Goal: Task Accomplishment & Management: Manage account settings

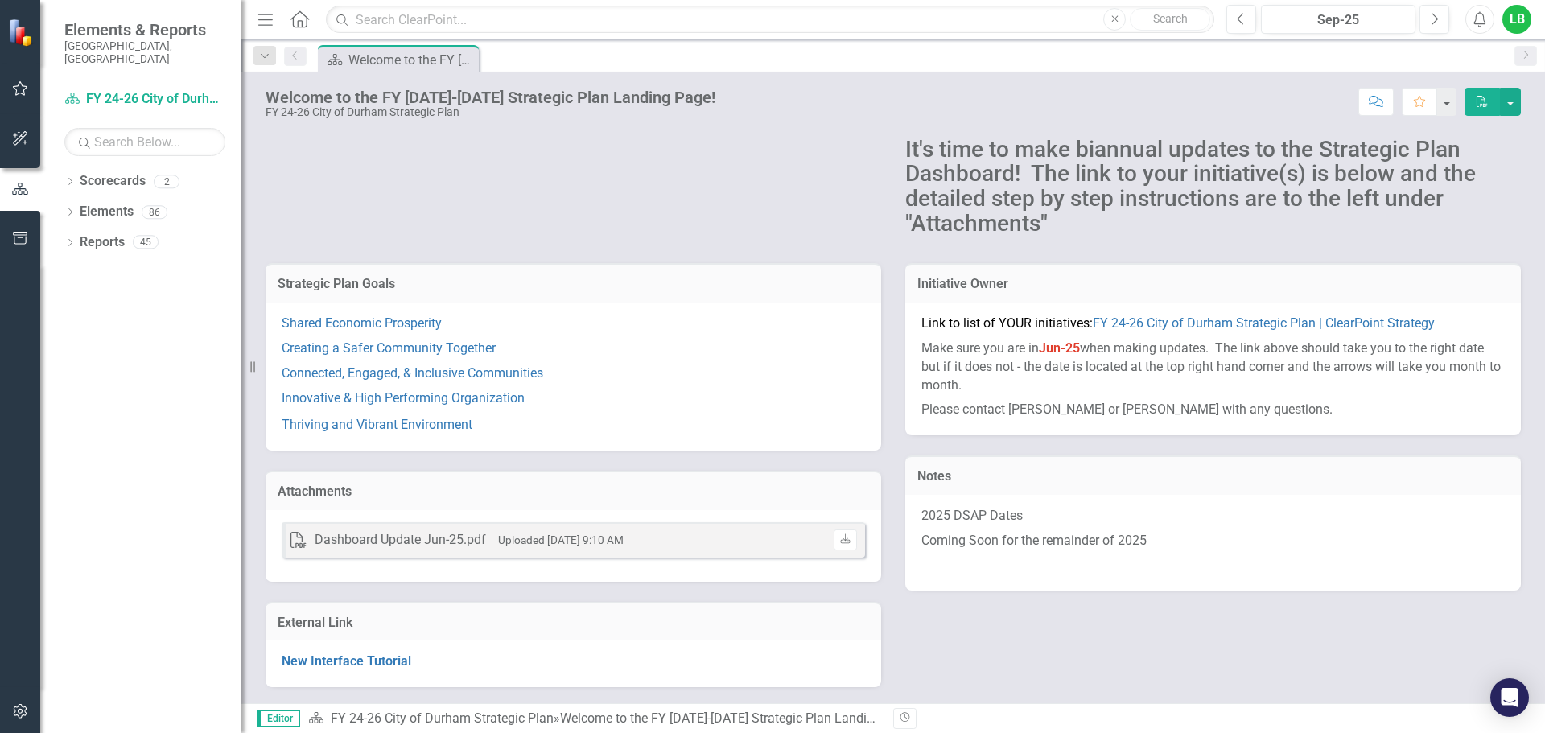
scroll to position [126, 0]
click at [14, 84] on icon "button" at bounding box center [20, 88] width 17 height 13
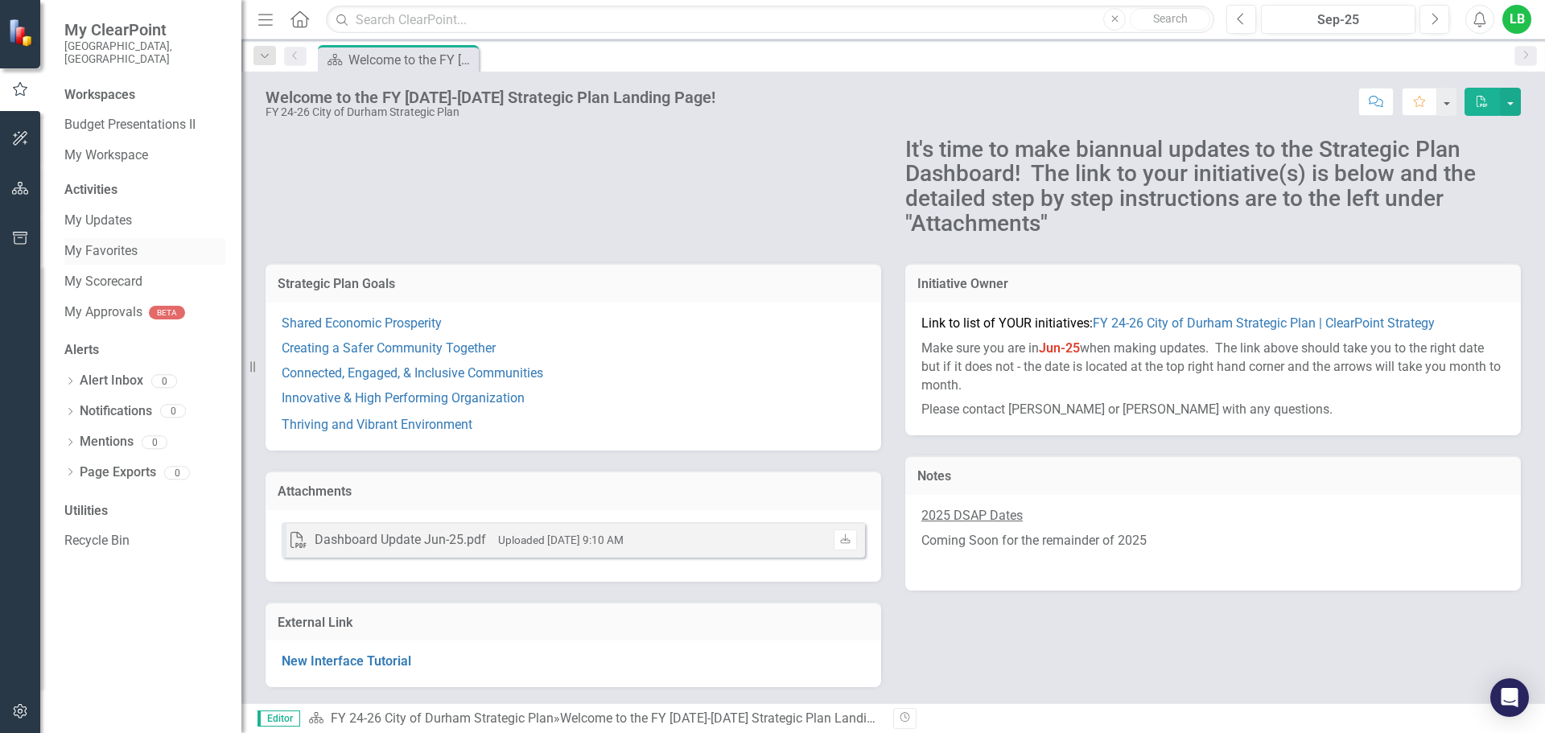
click at [130, 242] on link "My Favorites" at bounding box center [144, 251] width 161 height 19
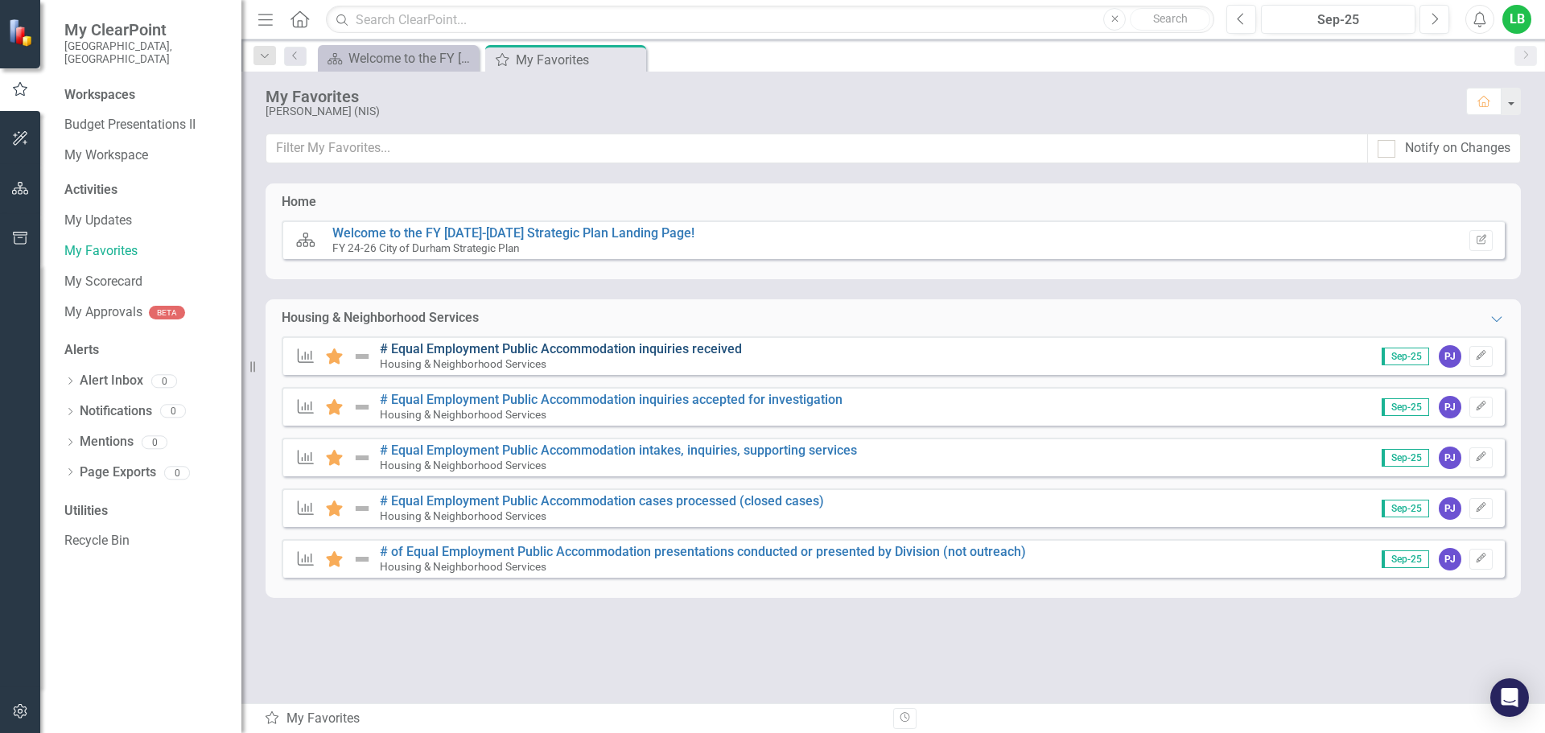
click at [452, 349] on link "# Equal Employment Public Accommodation inquiries received" at bounding box center [561, 348] width 362 height 15
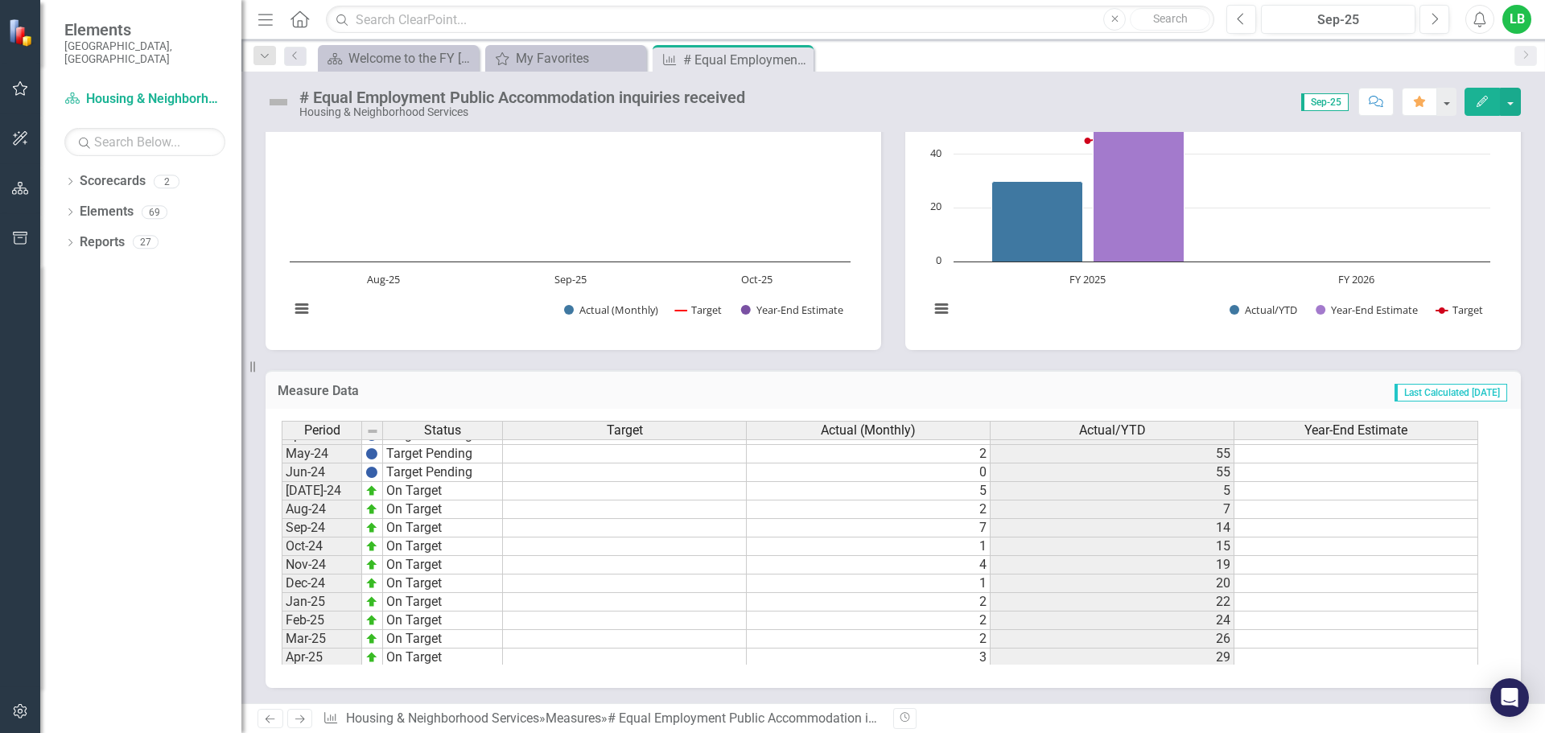
scroll to position [805, 0]
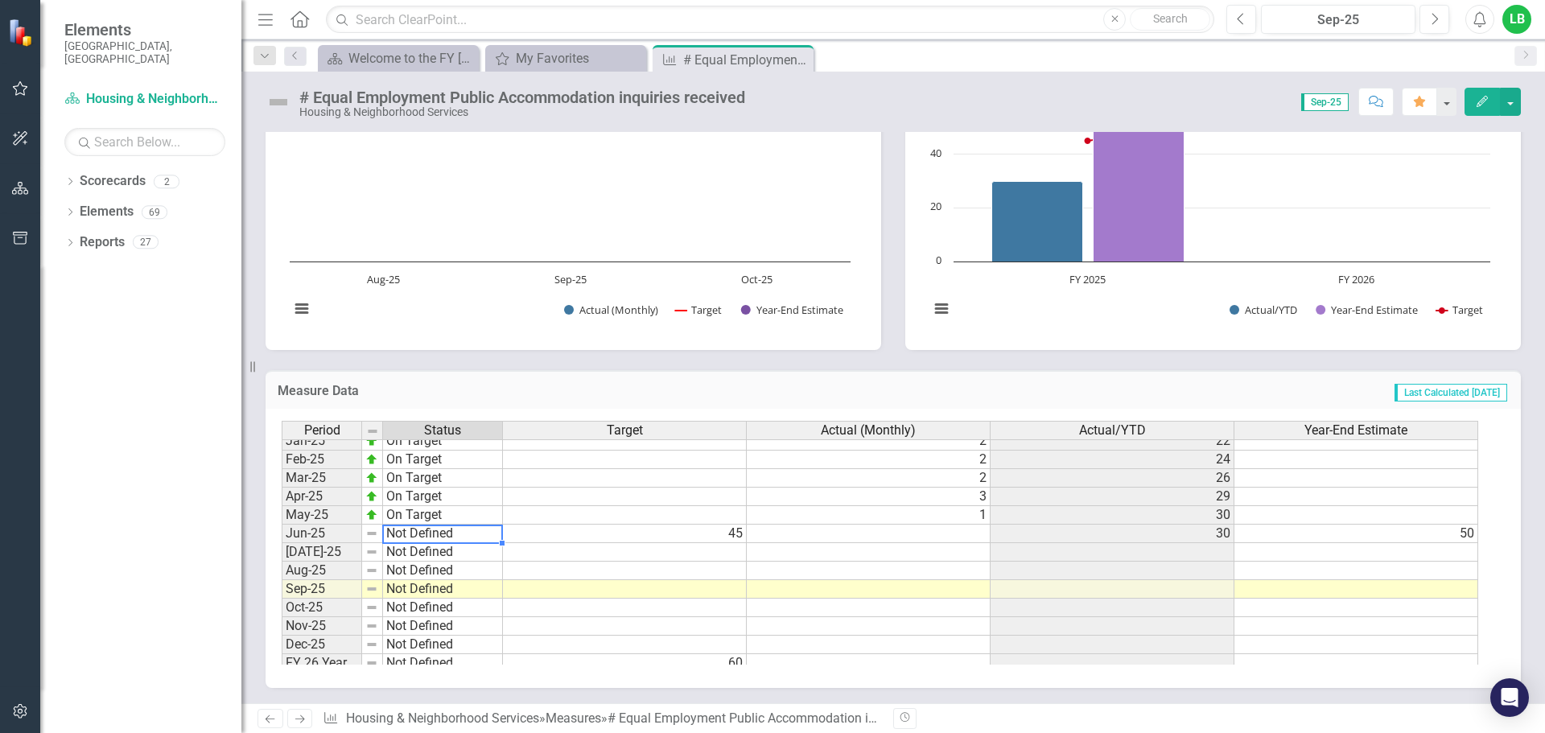
click at [394, 531] on tbody "Jan-24 Target Pending Feb-24 Target Pending Mar-24 Target Pending Apr-24 Target…" at bounding box center [392, 441] width 221 height 464
click at [505, 538] on td "45" at bounding box center [625, 534] width 244 height 19
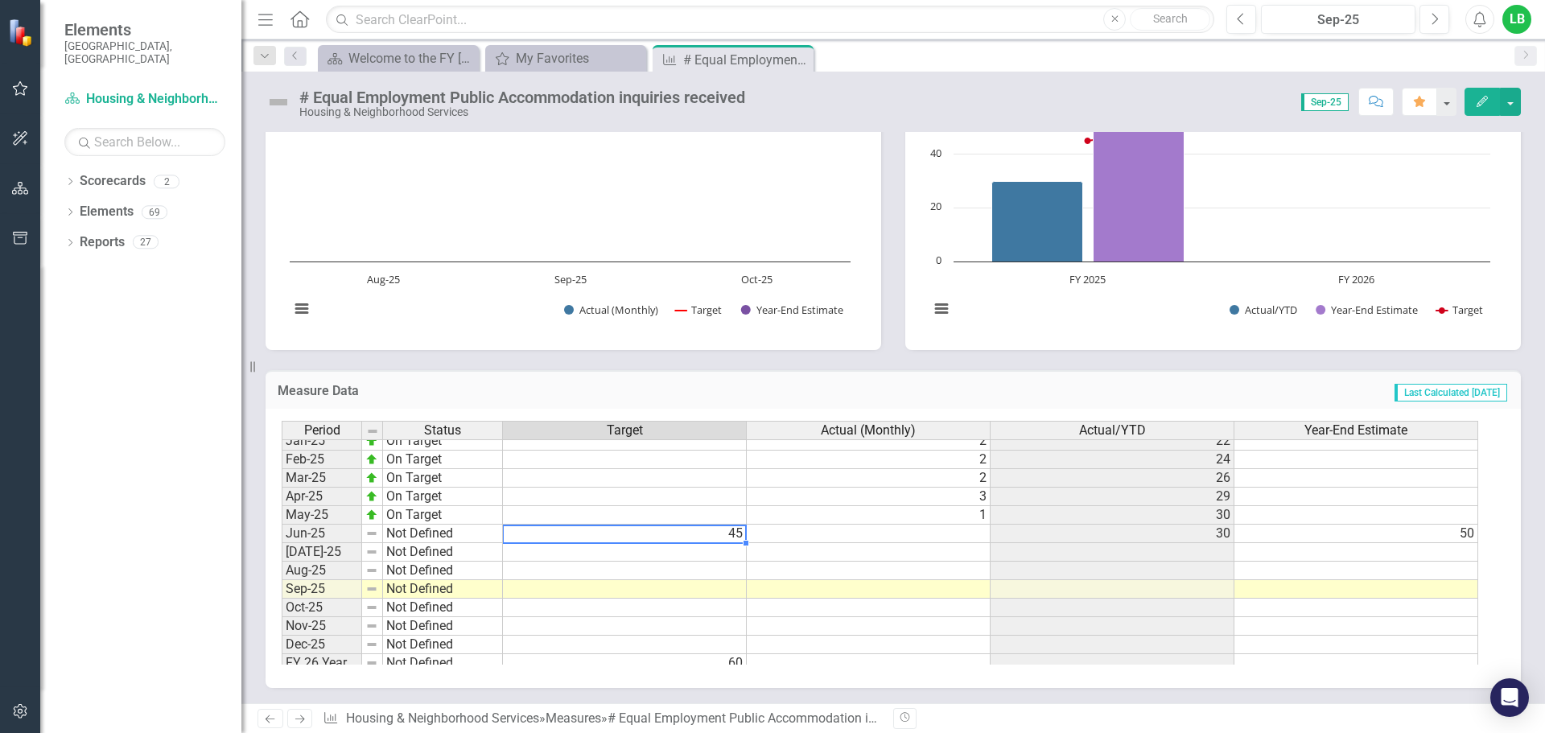
click at [520, 552] on td at bounding box center [625, 552] width 244 height 19
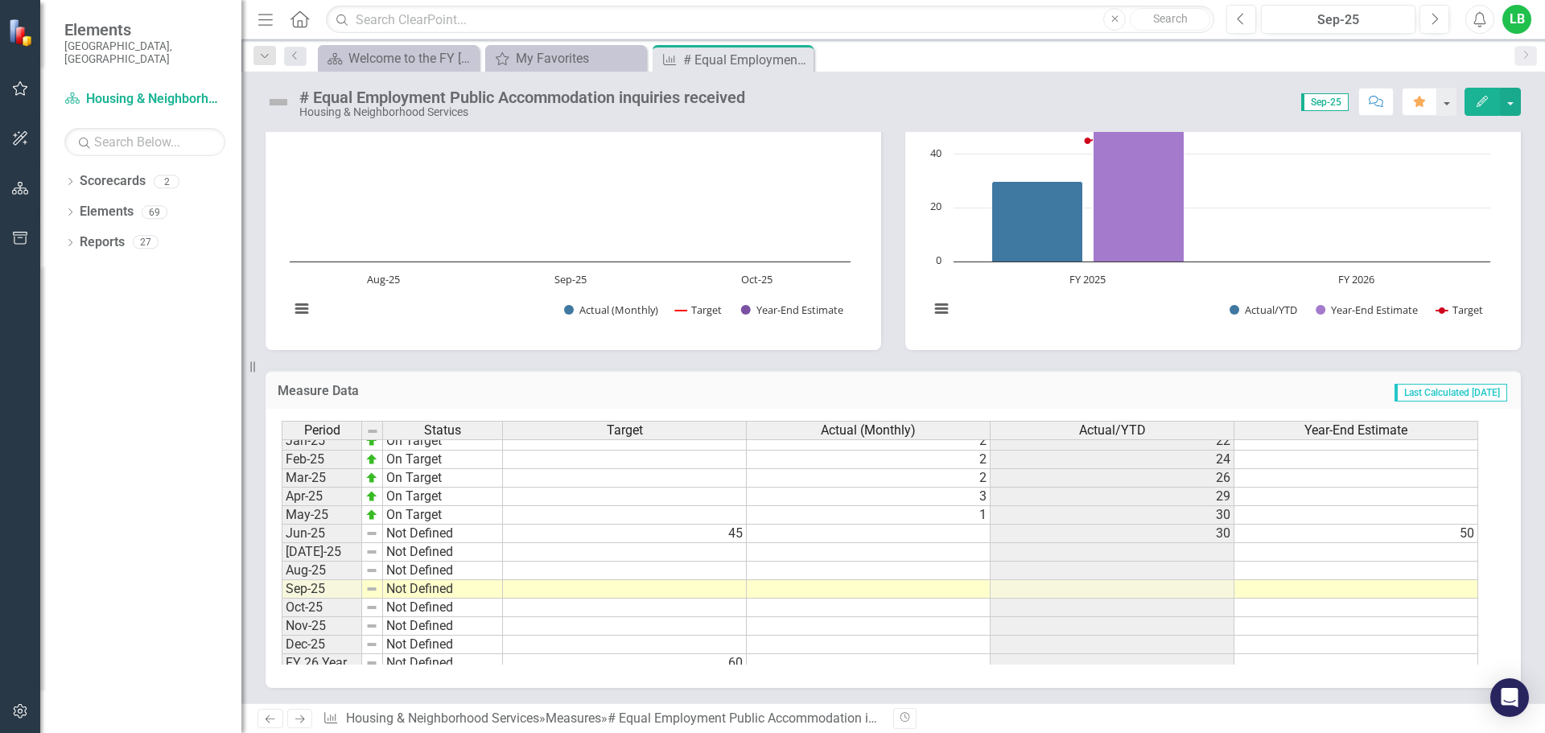
click at [303, 720] on icon at bounding box center [300, 719] width 10 height 8
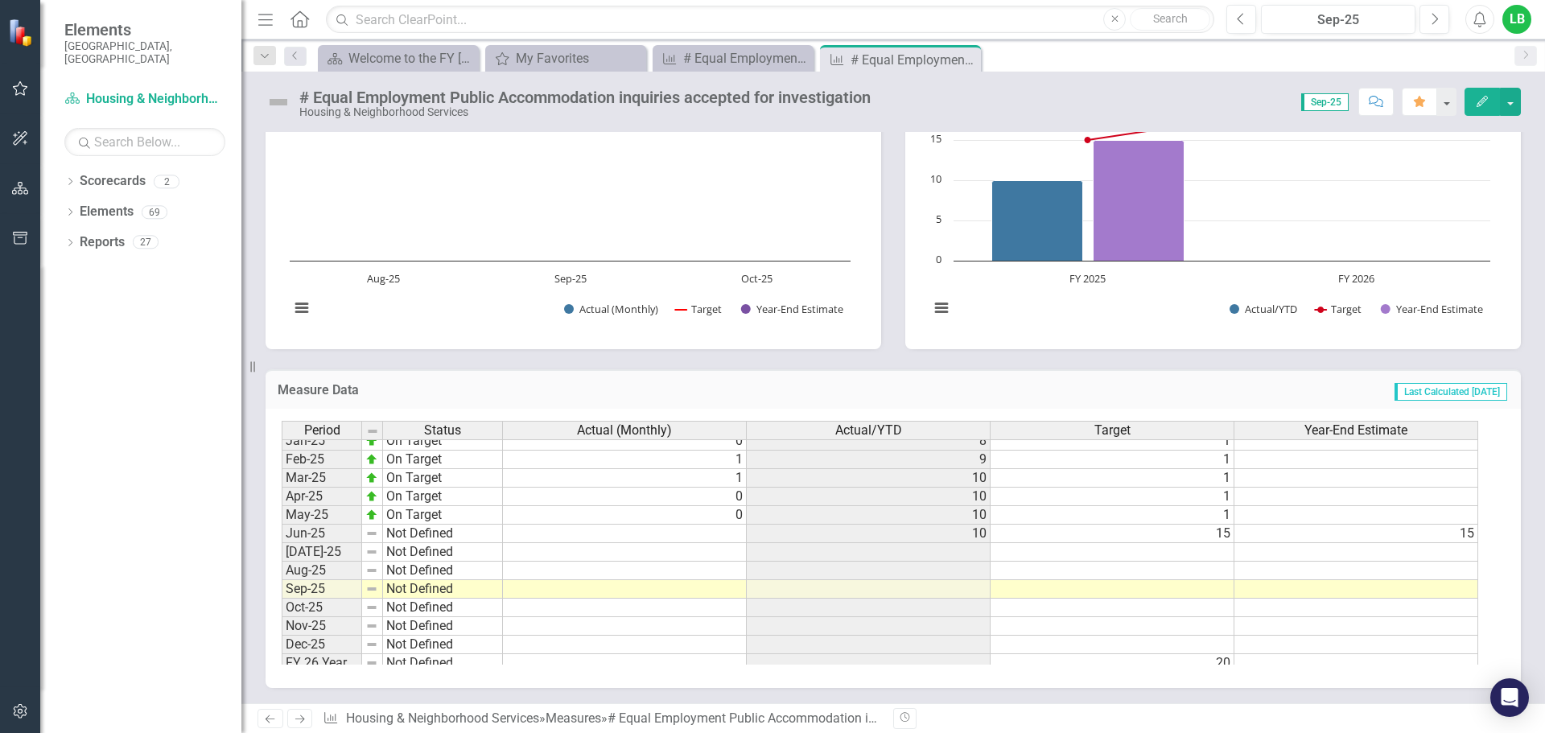
click at [282, 562] on div "Period Status Actual (Monthly) Actual/YTD Target Year-End Estimate Oct-23 Targe…" at bounding box center [282, 403] width 0 height 538
click at [667, 554] on td at bounding box center [625, 552] width 244 height 19
click at [298, 714] on icon "Next" at bounding box center [300, 719] width 14 height 10
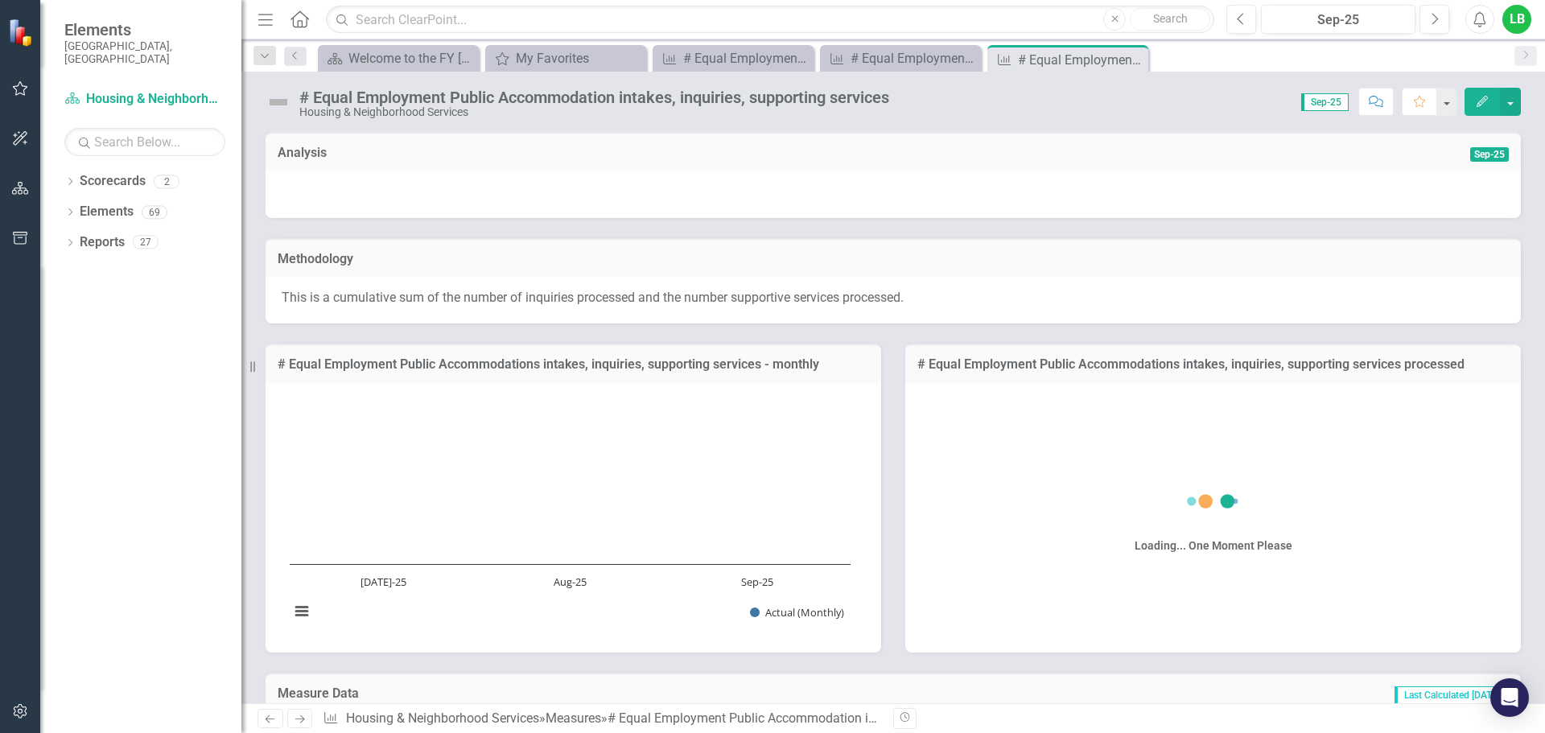
click at [298, 714] on icon "Next" at bounding box center [300, 719] width 14 height 10
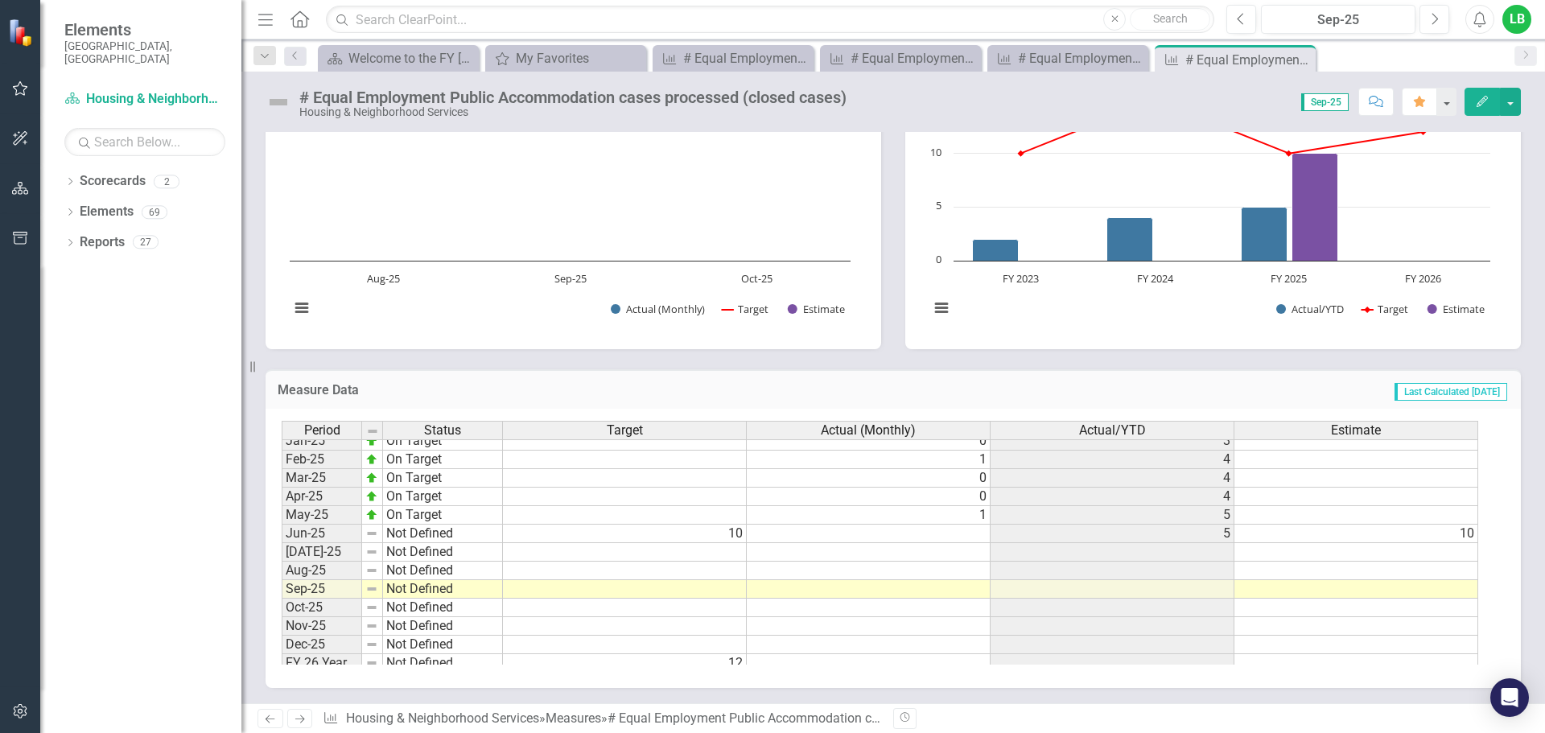
click at [540, 551] on tbody "Sep-23 Target Pending 1 0 1 Oct-23 Target Pending 1 0 1 Nov-23 Target Pending 1…" at bounding box center [880, 404] width 1197 height 538
click at [530, 553] on td at bounding box center [625, 552] width 244 height 19
click at [778, 557] on td at bounding box center [869, 552] width 244 height 19
click at [719, 58] on div "# Equal Employment Public Accommodation inquiries received" at bounding box center [736, 58] width 106 height 20
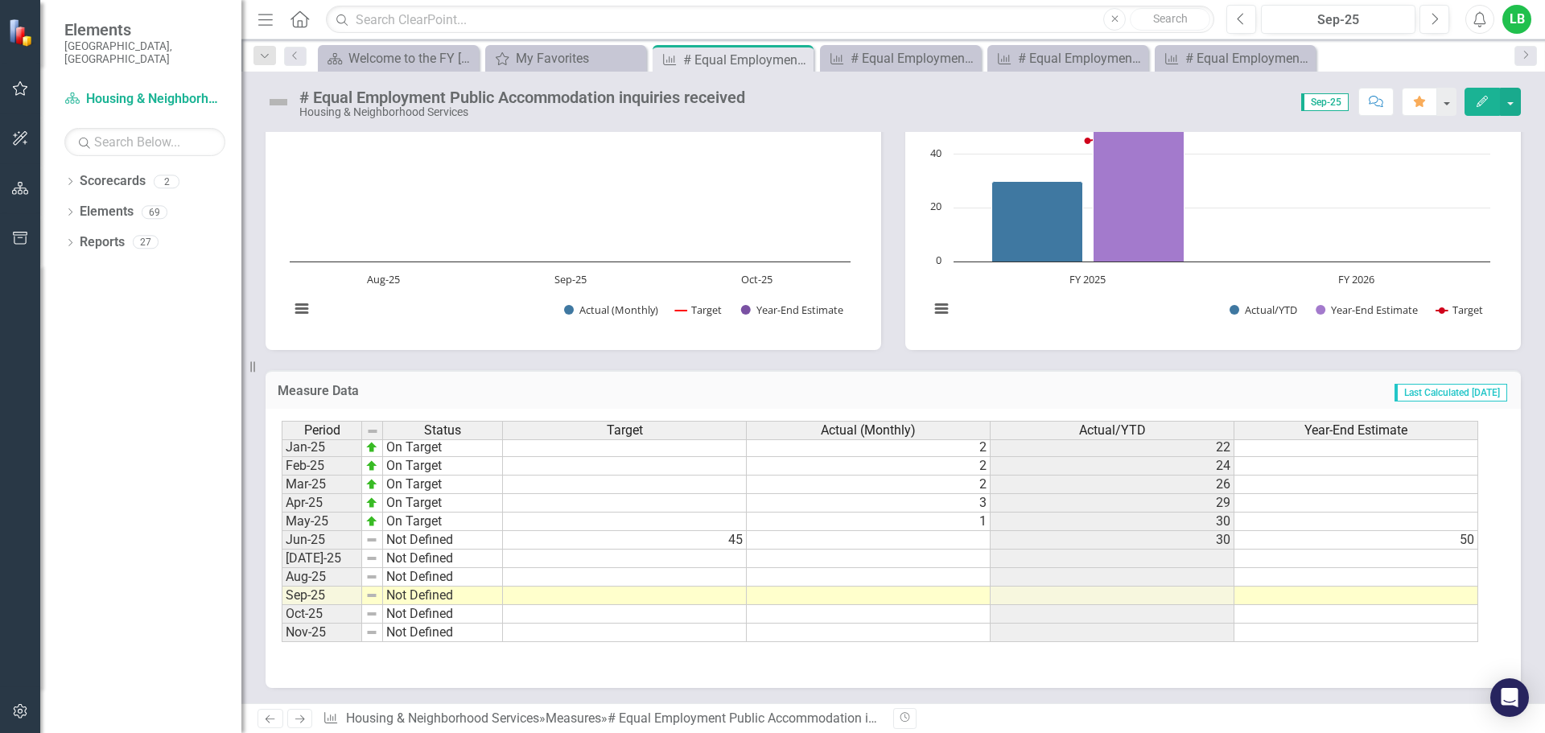
scroll to position [805, 0]
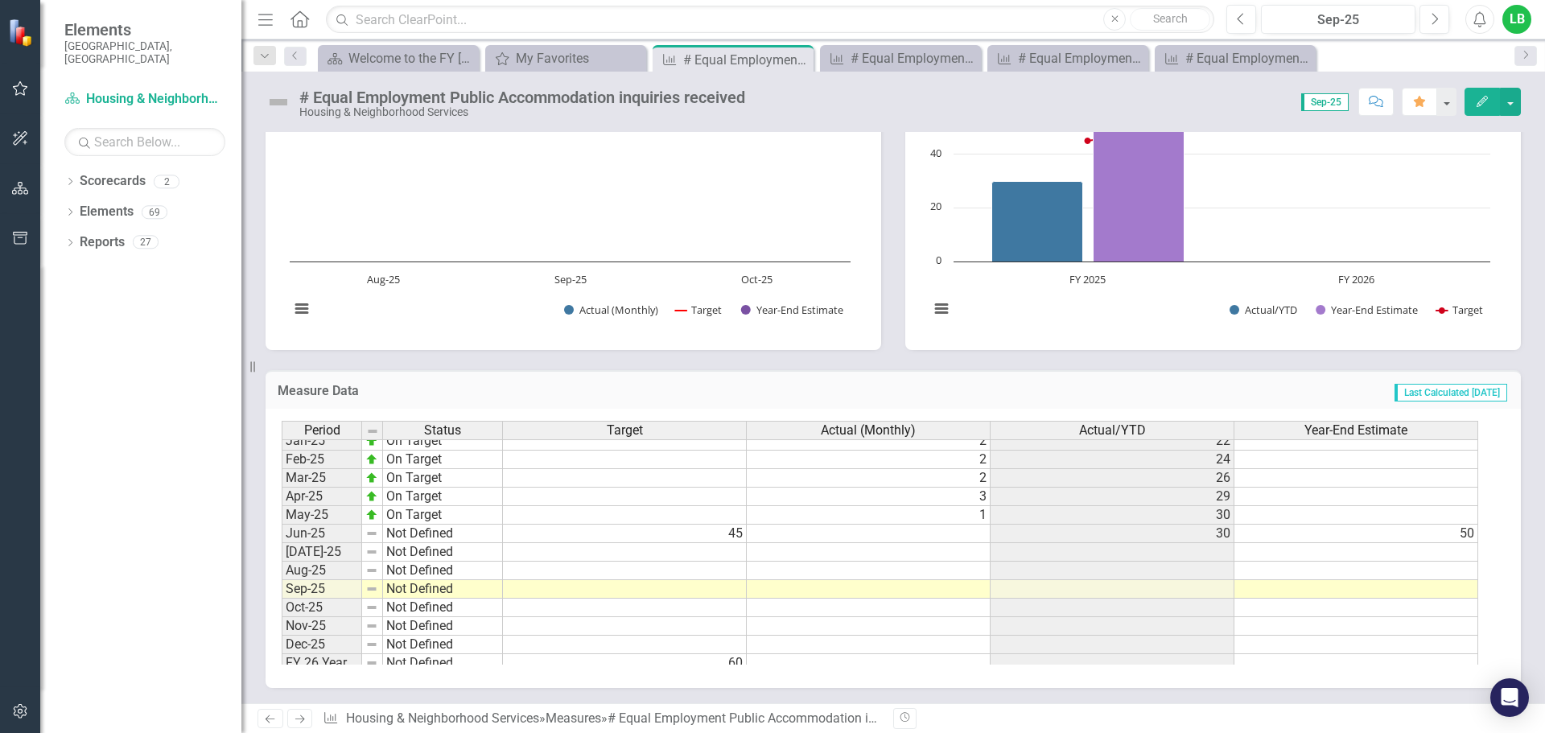
click at [674, 555] on tbody "Dec-23 Target Pending 6 44 Jan-24 Target Pending 2 46 Feb-24 Target Pending 1 4…" at bounding box center [880, 432] width 1197 height 482
click at [879, 558] on td at bounding box center [869, 552] width 244 height 19
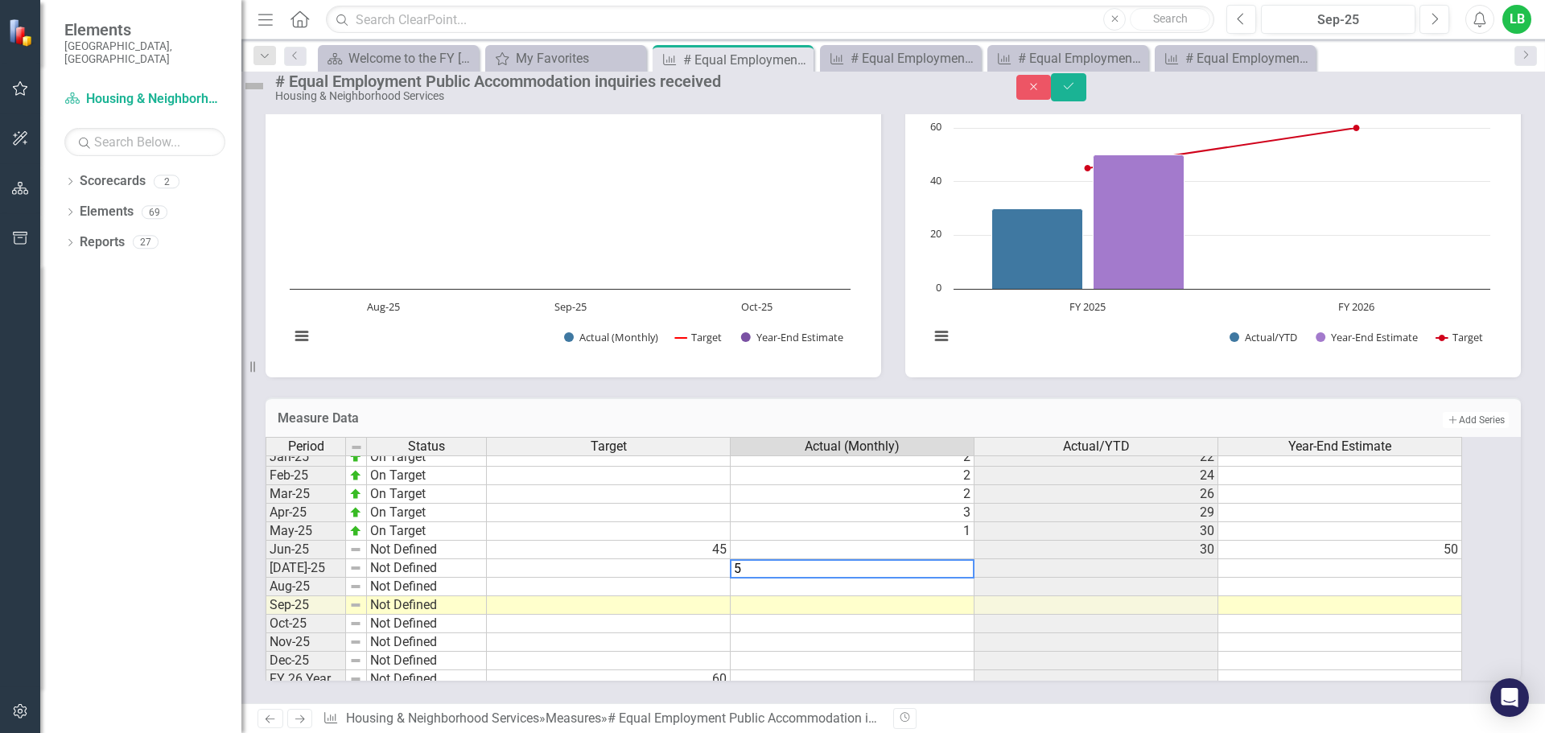
click at [1049, 578] on td at bounding box center [1097, 587] width 244 height 19
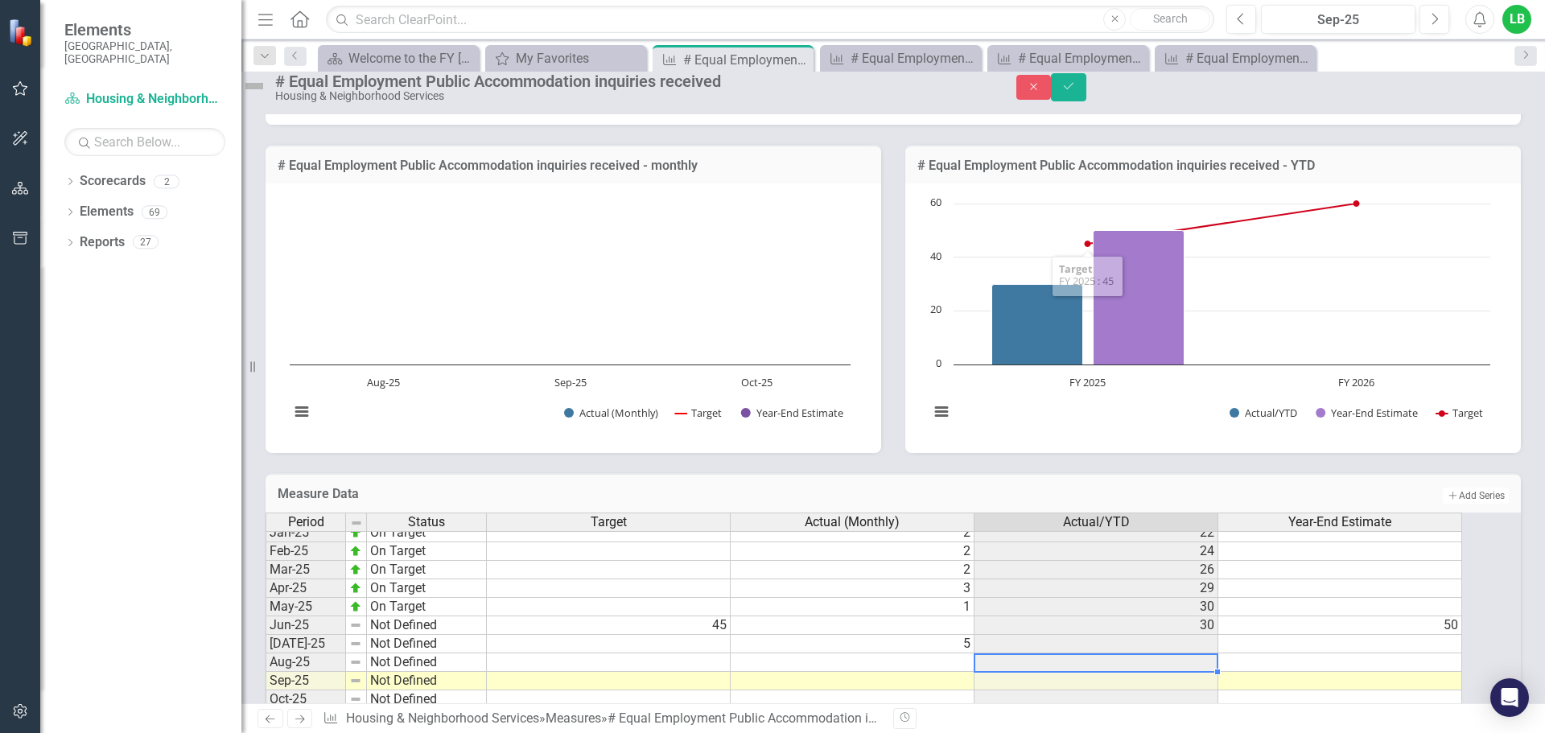
scroll to position [216, 0]
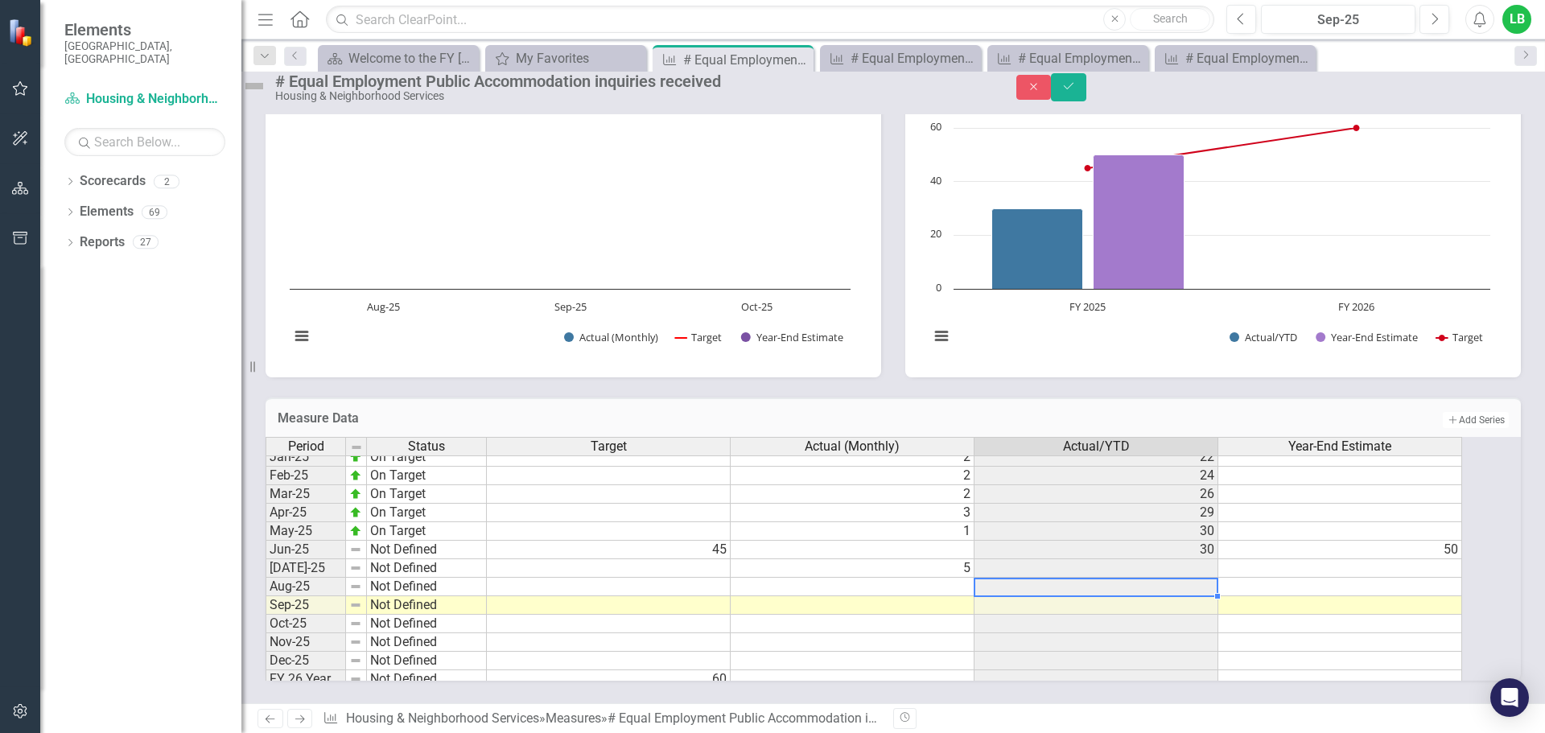
click at [938, 578] on td at bounding box center [853, 587] width 244 height 19
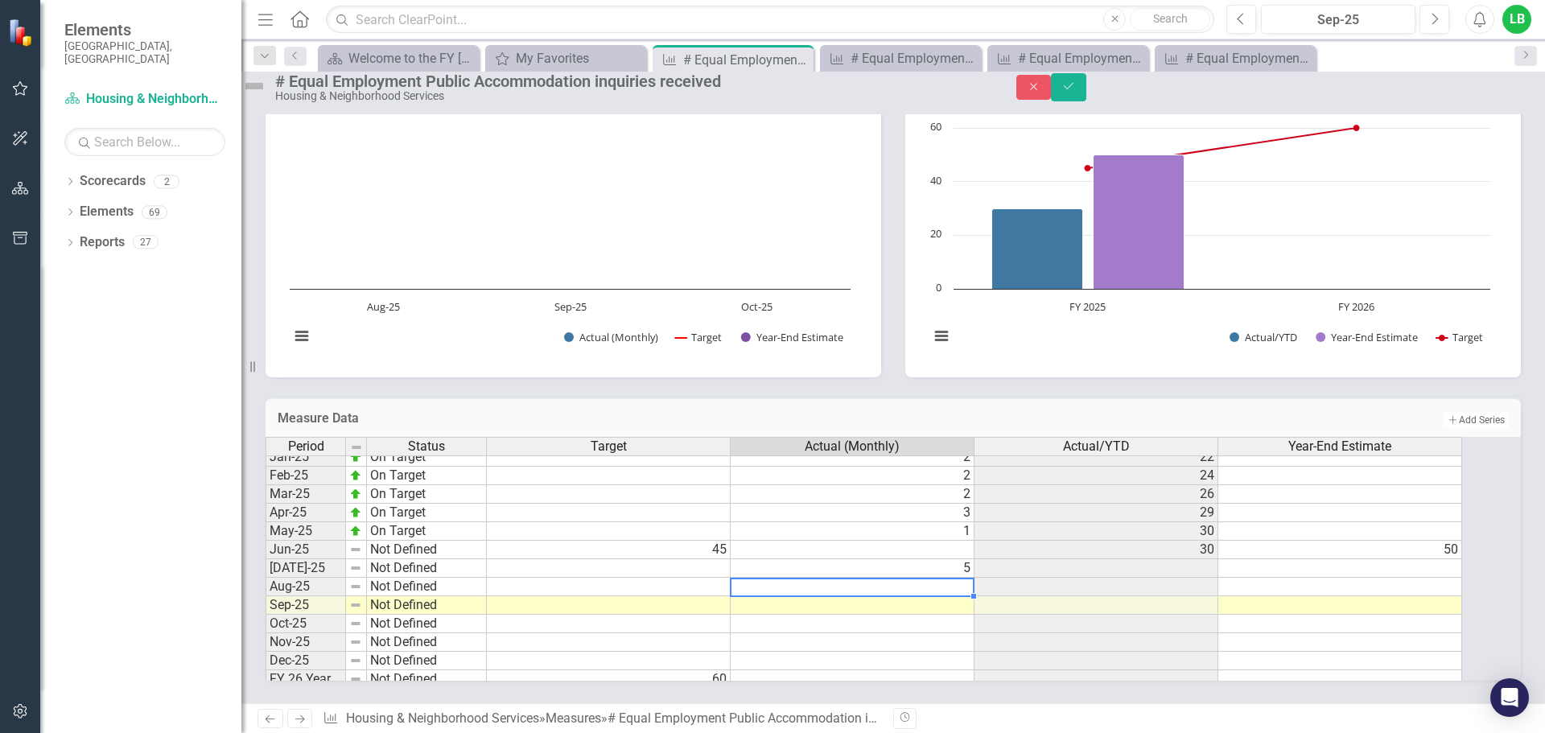
click at [956, 578] on td at bounding box center [853, 587] width 244 height 19
click at [650, 596] on td at bounding box center [609, 605] width 244 height 19
click at [954, 596] on td at bounding box center [853, 605] width 244 height 19
type textarea "2"
click at [731, 615] on td at bounding box center [609, 624] width 244 height 19
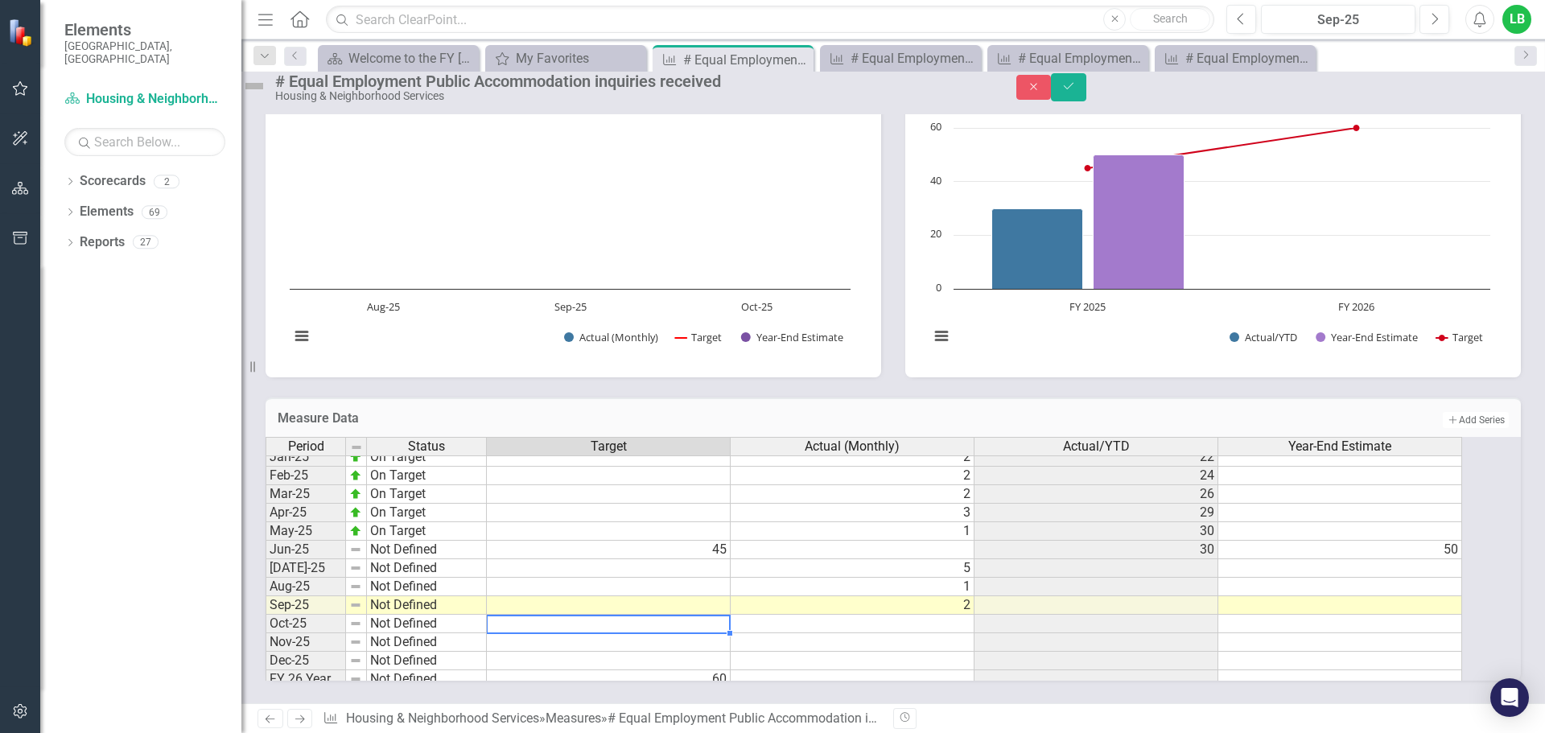
click at [955, 615] on td at bounding box center [853, 624] width 244 height 19
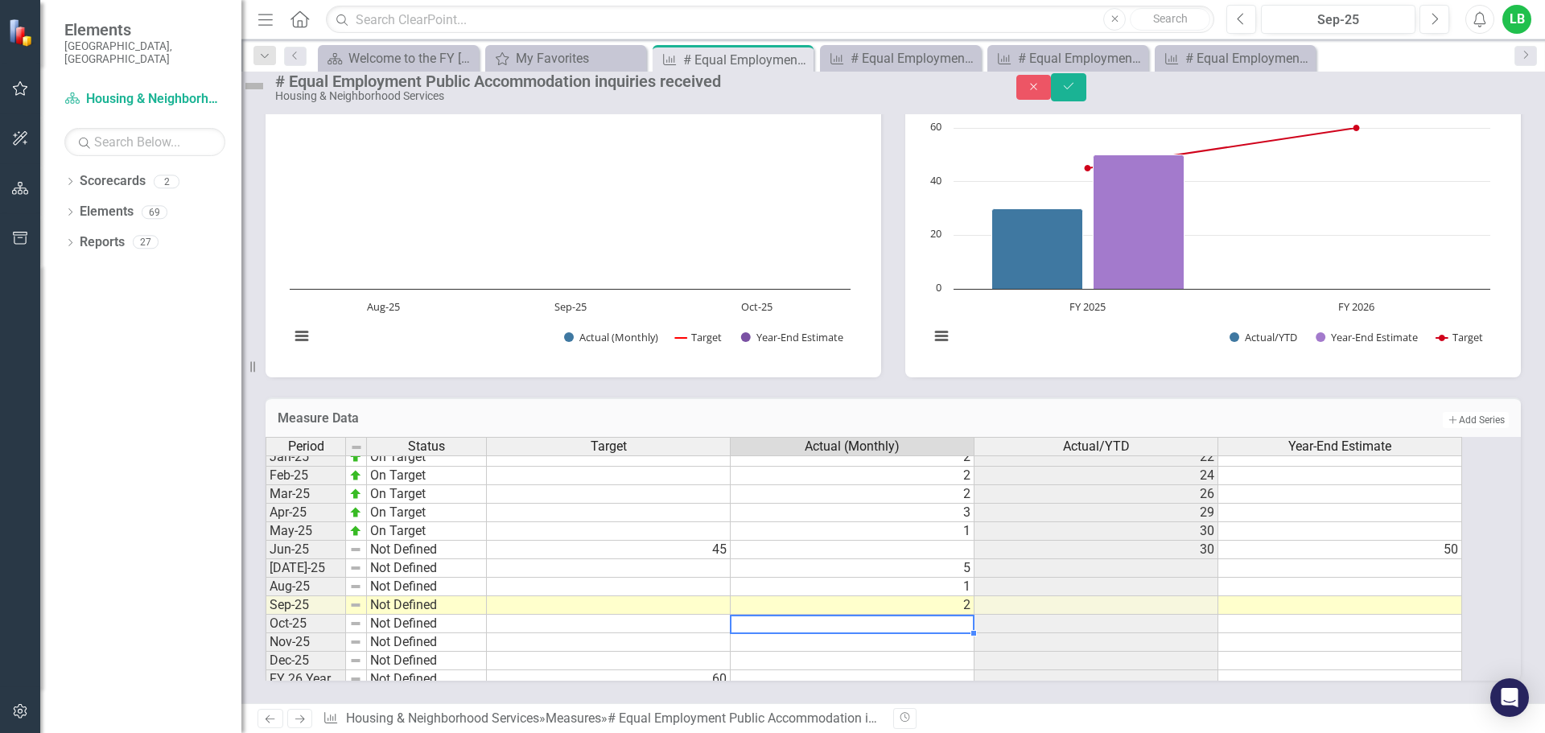
click at [897, 652] on td at bounding box center [853, 661] width 244 height 19
click at [1056, 559] on td at bounding box center [1097, 568] width 244 height 19
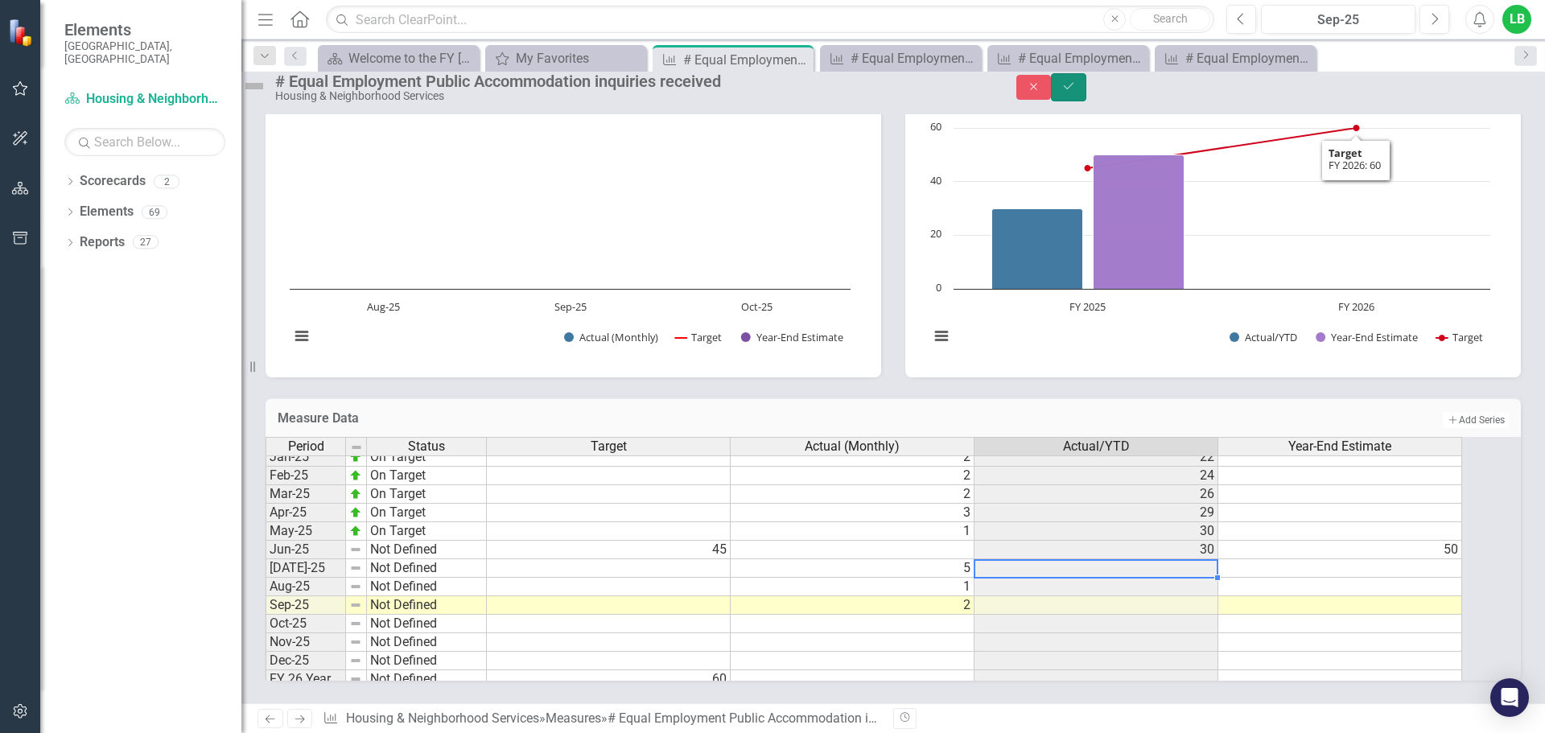
click at [1076, 92] on icon "Save" at bounding box center [1068, 85] width 14 height 11
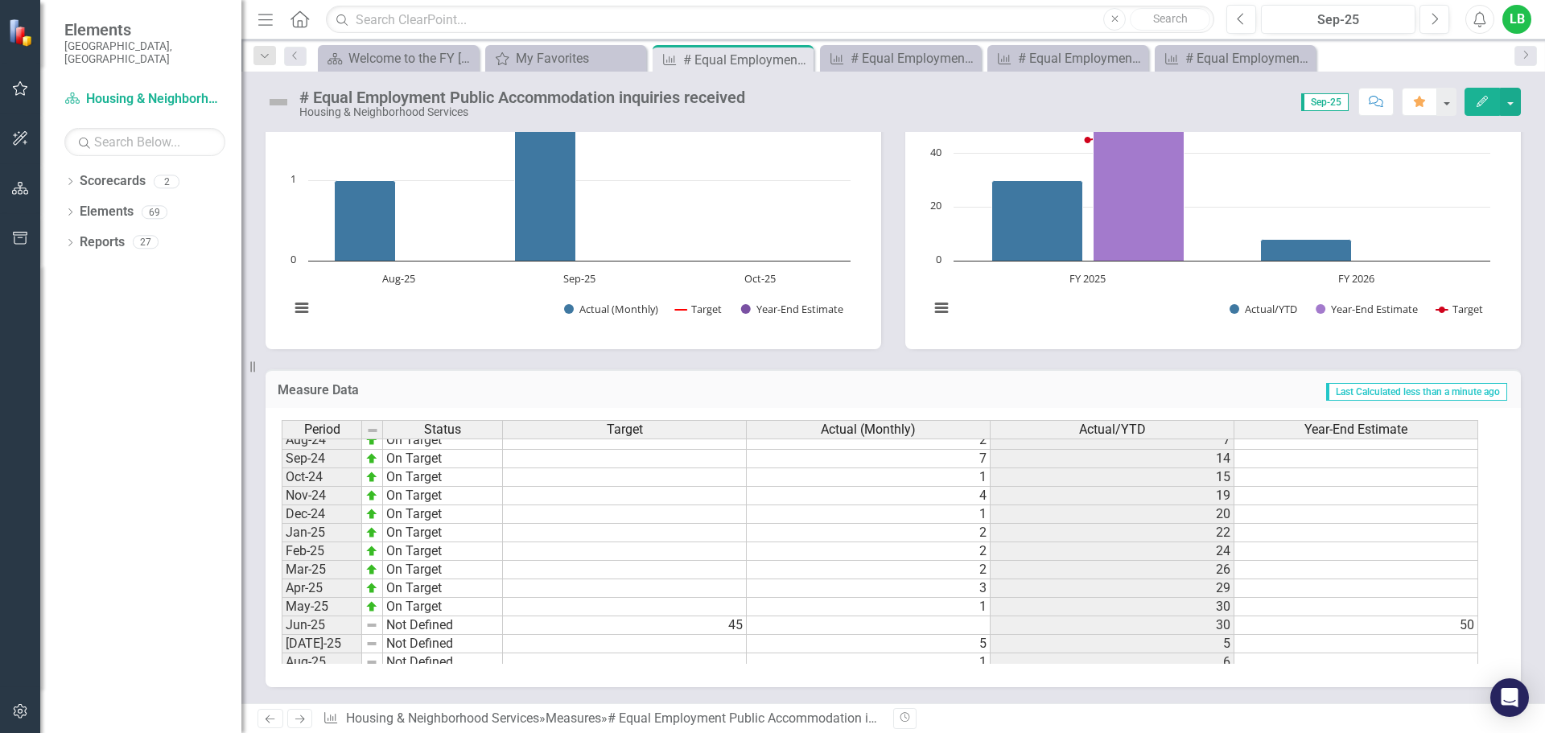
scroll to position [814, 0]
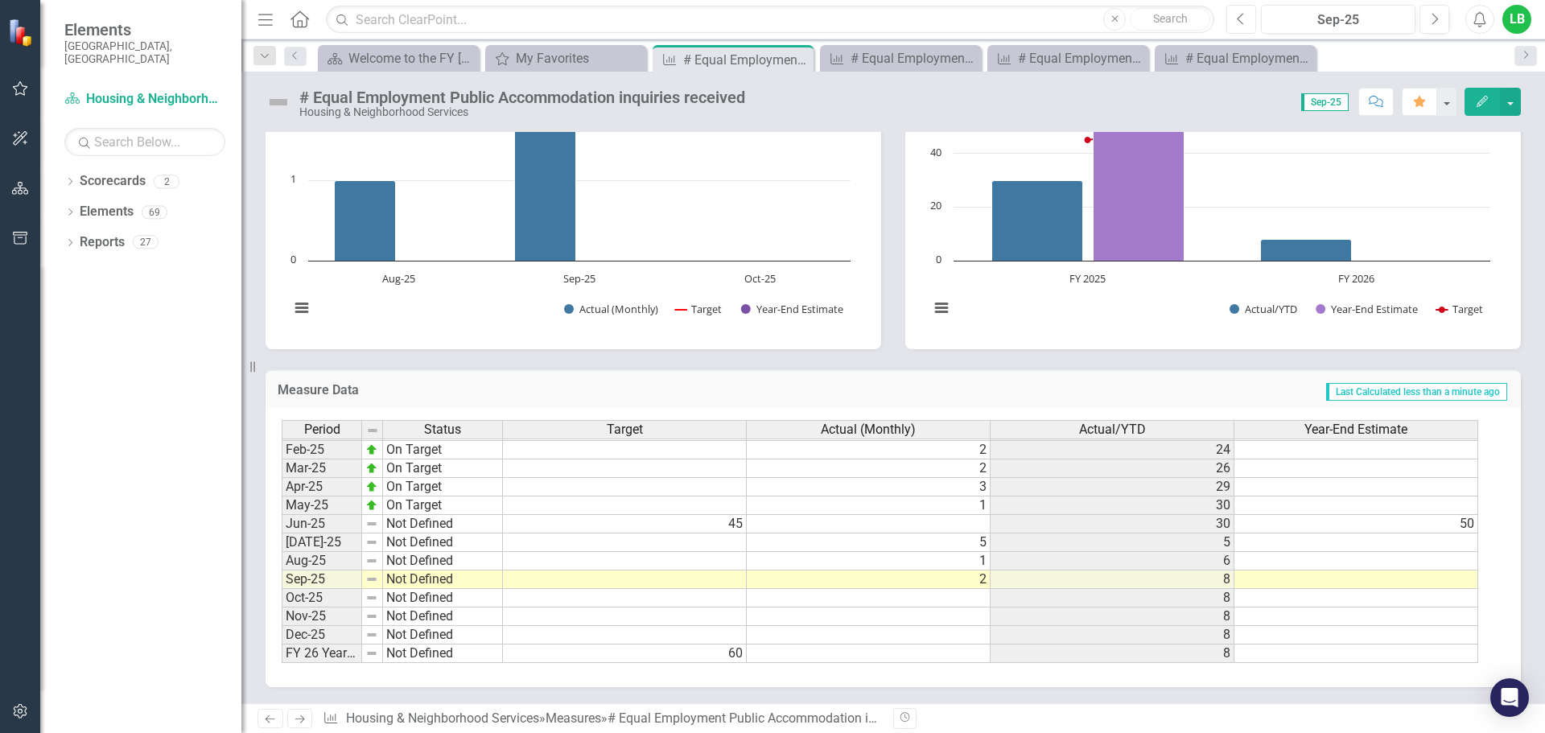
click at [1250, 30] on button "Previous" at bounding box center [1241, 19] width 30 height 29
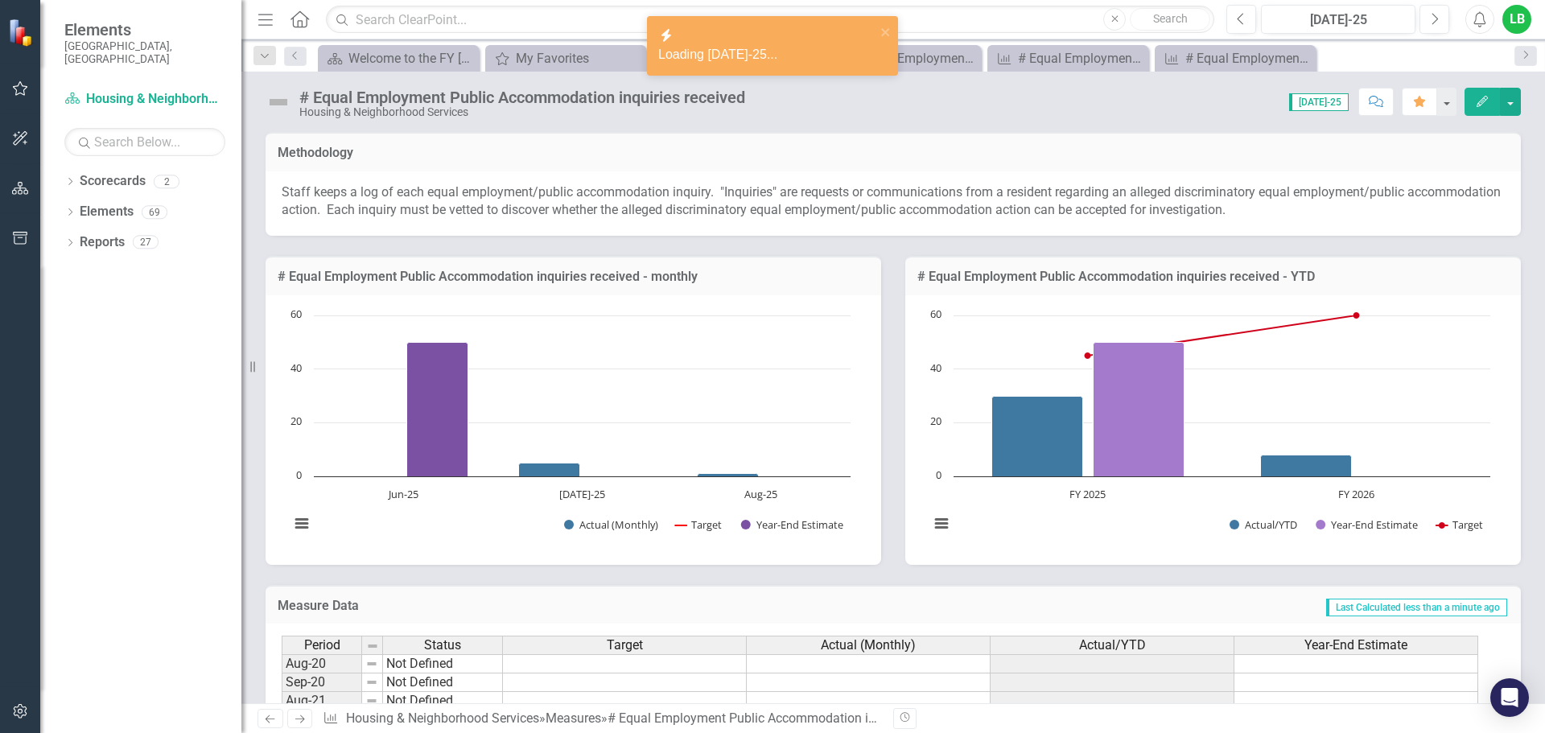
click at [274, 103] on img at bounding box center [279, 102] width 26 height 26
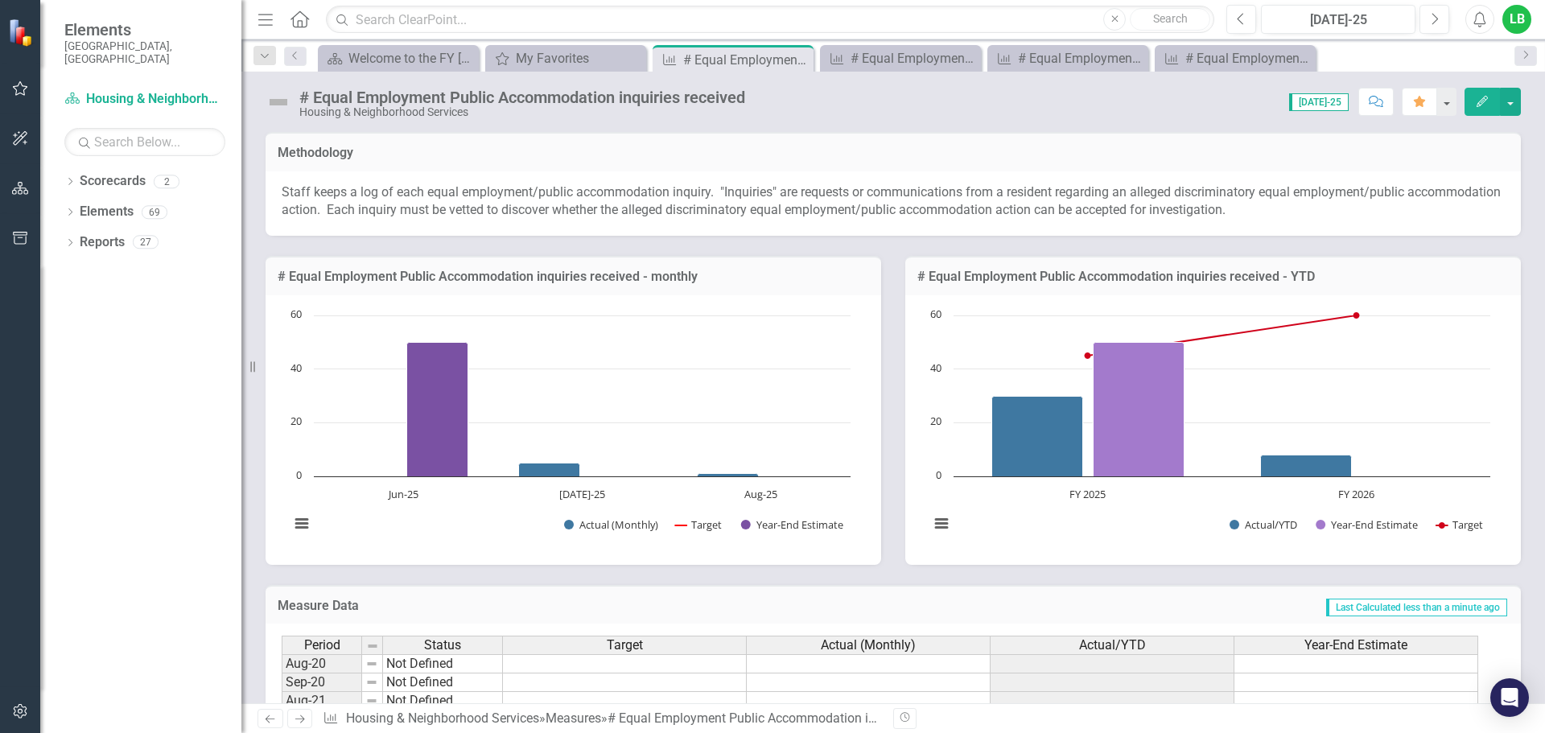
click at [274, 103] on img at bounding box center [279, 102] width 26 height 26
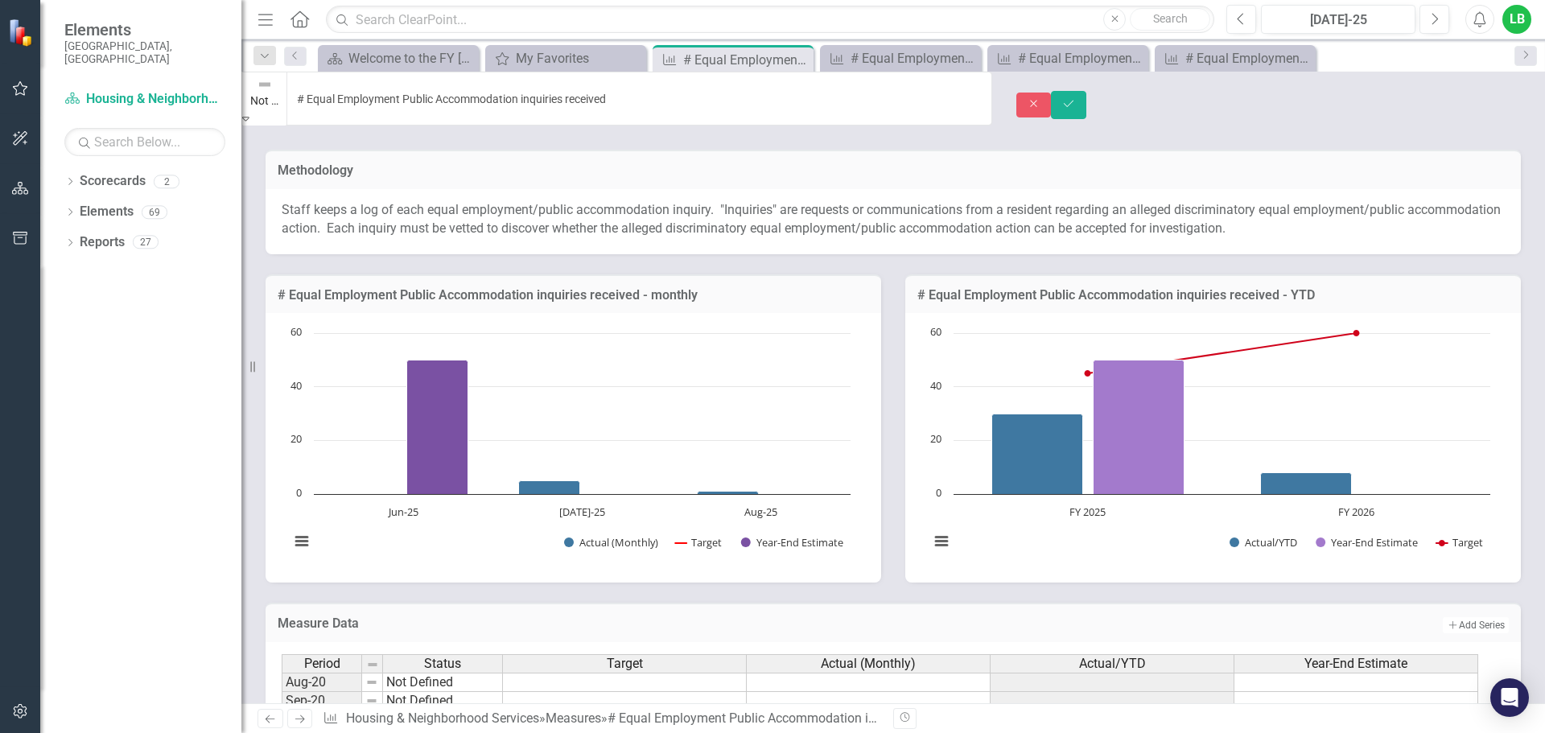
click at [273, 93] on img at bounding box center [265, 84] width 16 height 16
click at [1076, 98] on icon "Save" at bounding box center [1068, 103] width 14 height 11
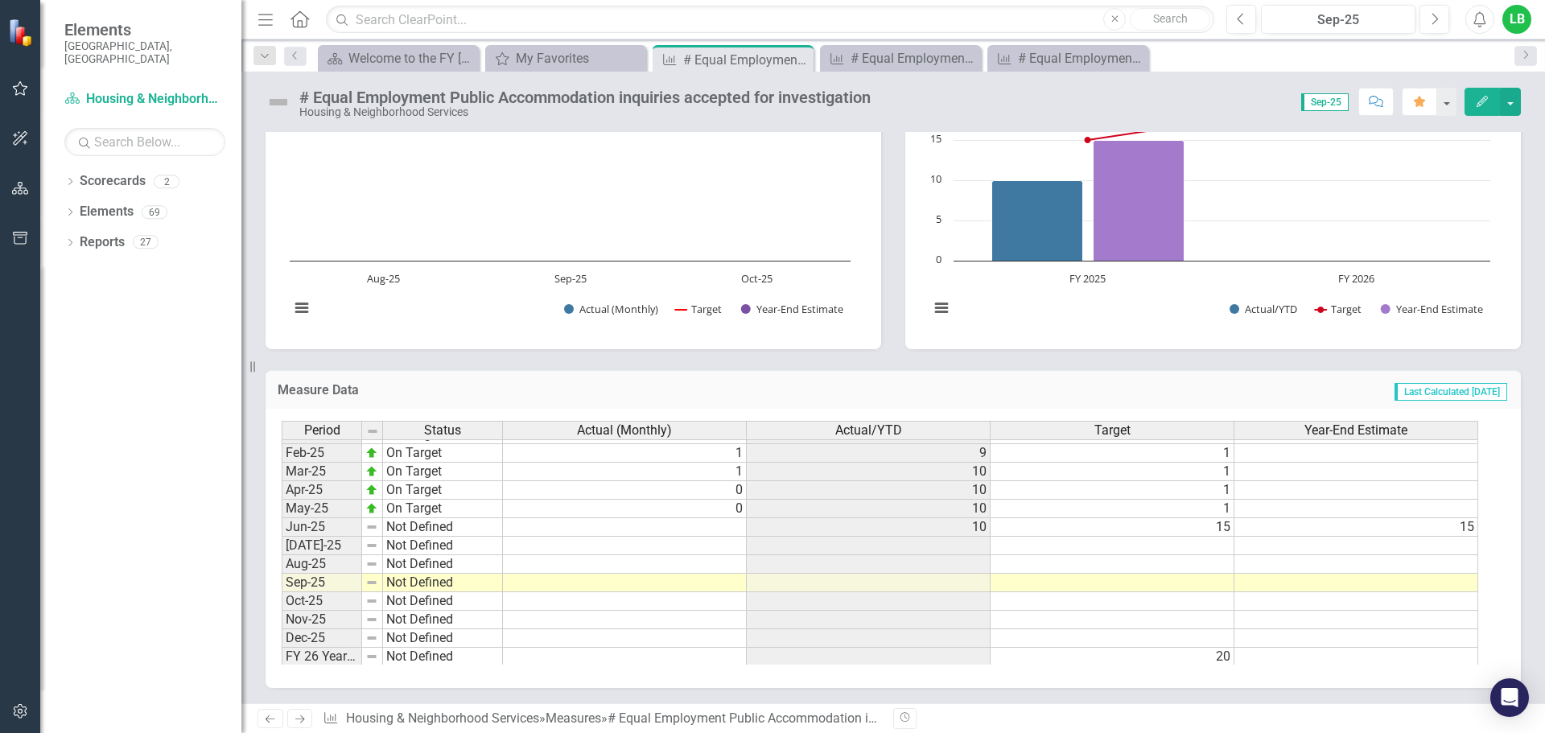
scroll to position [814, 0]
click at [802, 524] on tbody "Sep-23 Target Pending 3 6 [DATE]-23 Target Pending 1 7 [DATE]-23 Target Pending…" at bounding box center [880, 395] width 1197 height 538
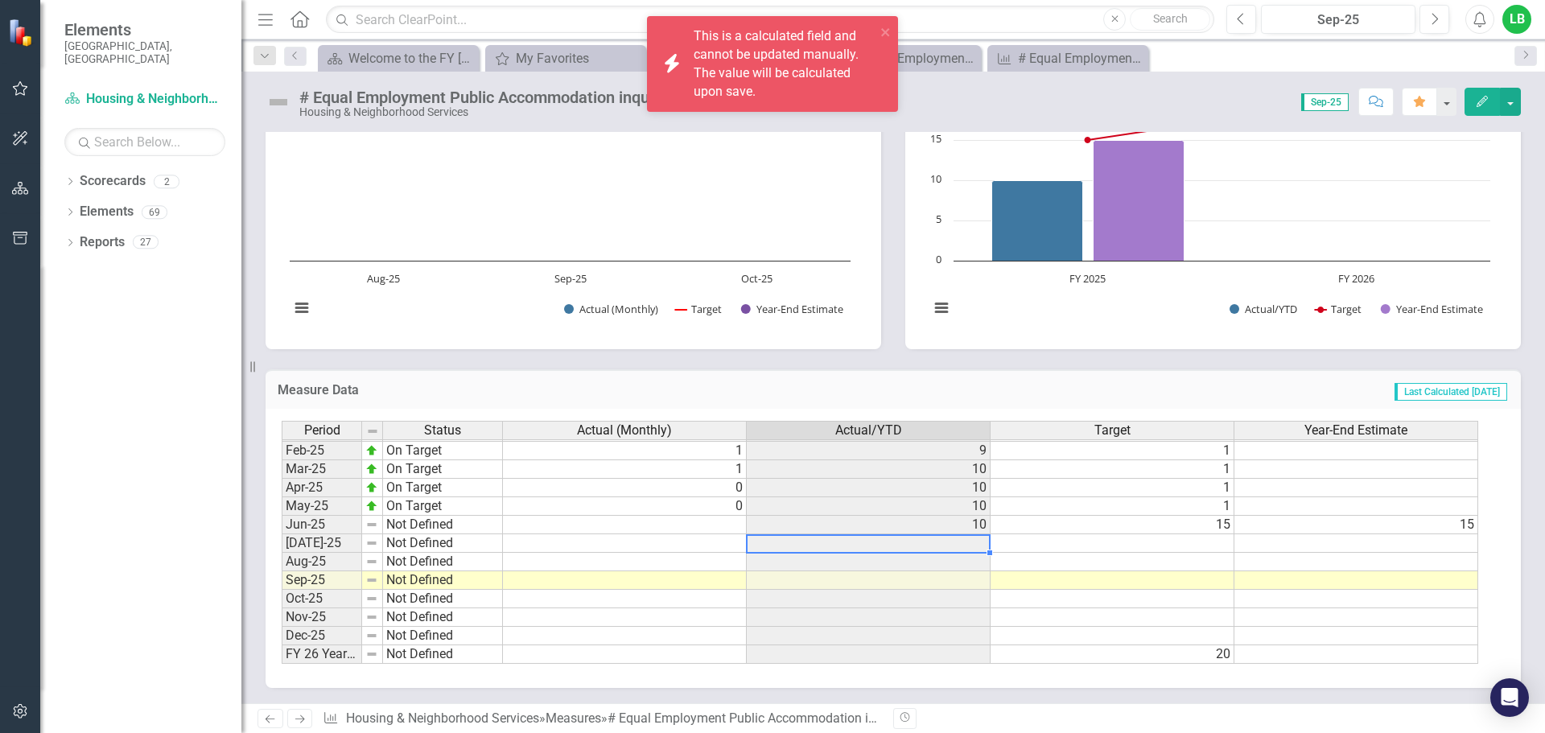
click at [918, 543] on td at bounding box center [869, 543] width 244 height 19
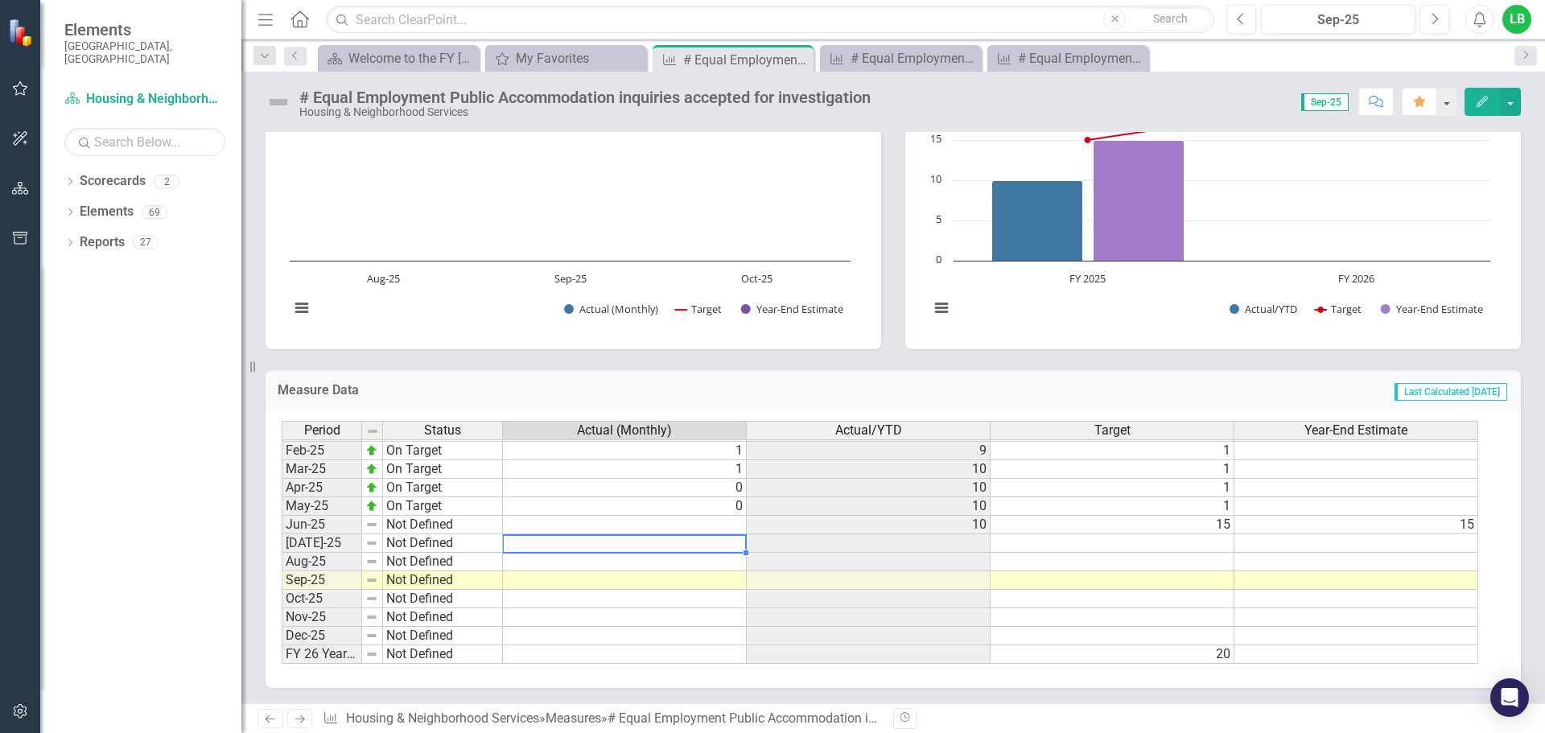
click at [680, 543] on td at bounding box center [625, 543] width 244 height 19
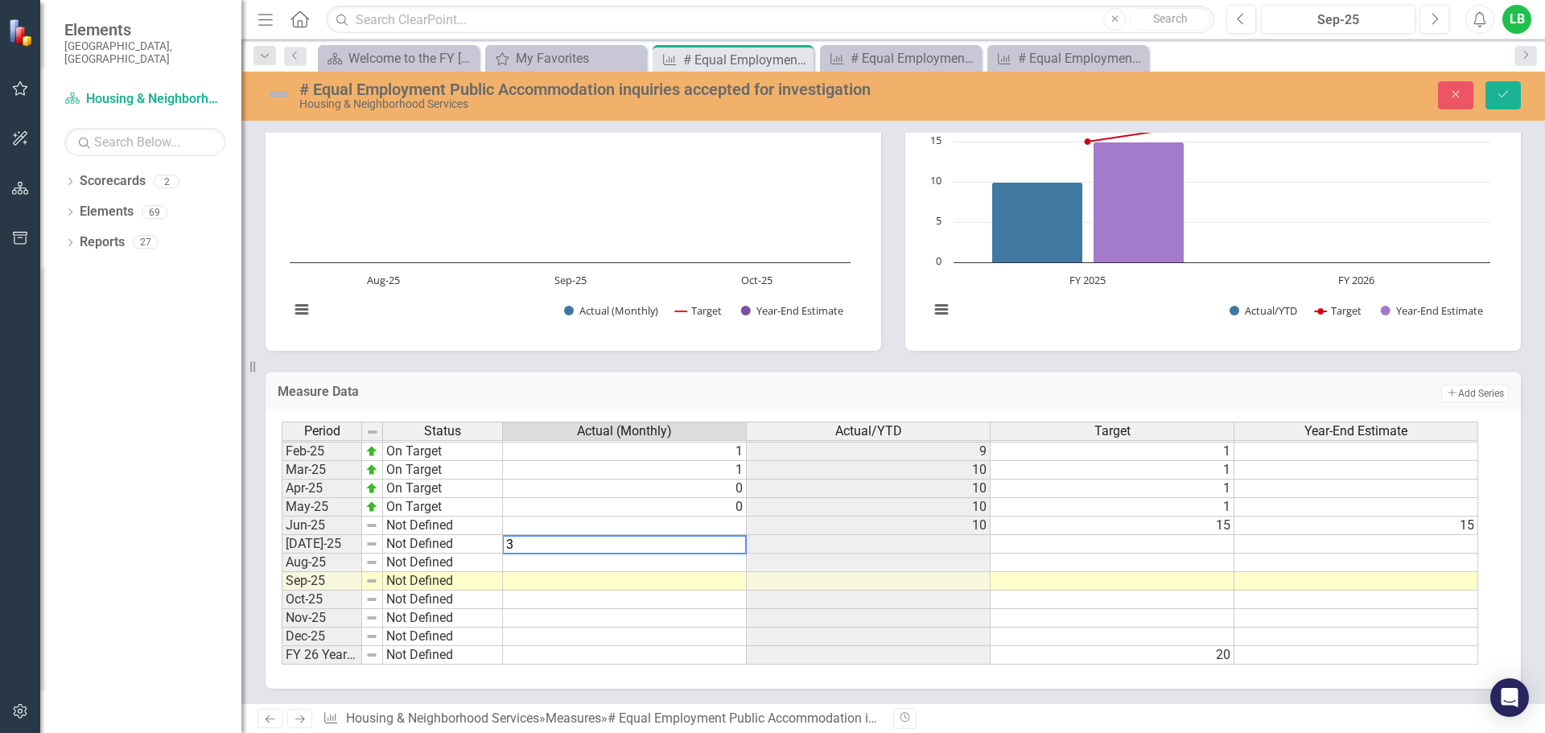
type textarea "3"
click at [681, 567] on td at bounding box center [625, 563] width 244 height 19
click at [285, 93] on img at bounding box center [279, 94] width 26 height 26
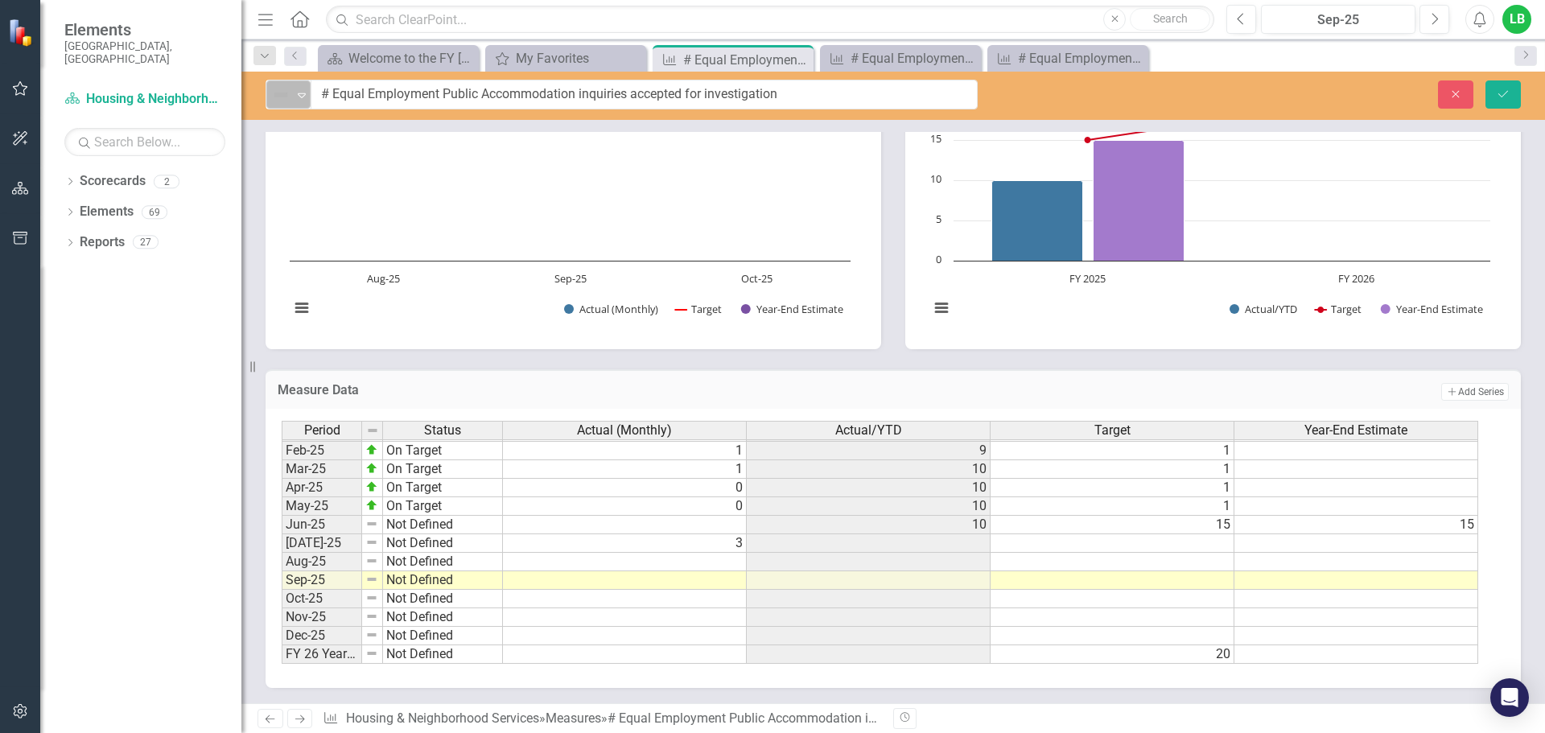
click at [288, 95] on img at bounding box center [280, 94] width 19 height 19
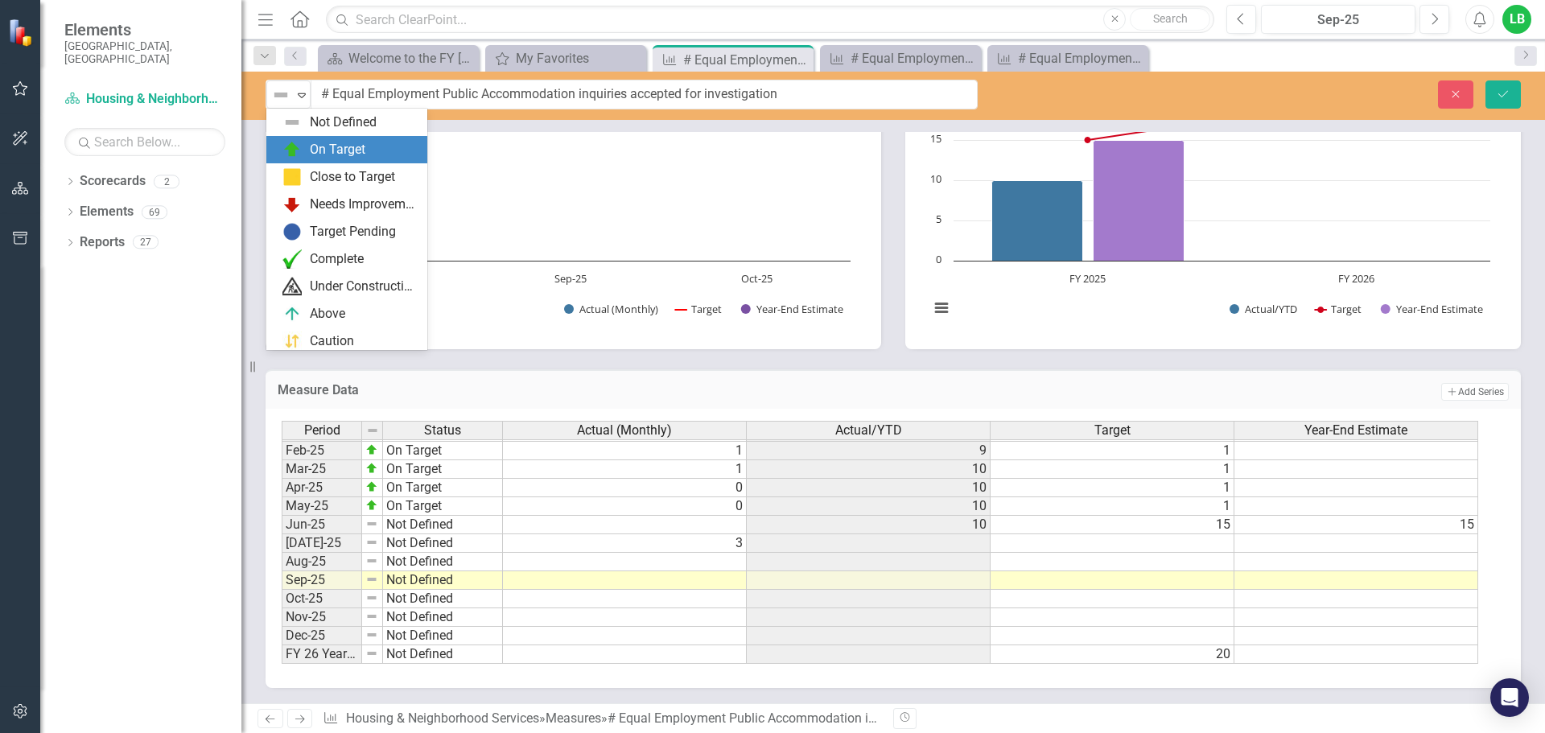
click at [299, 150] on img at bounding box center [291, 149] width 19 height 19
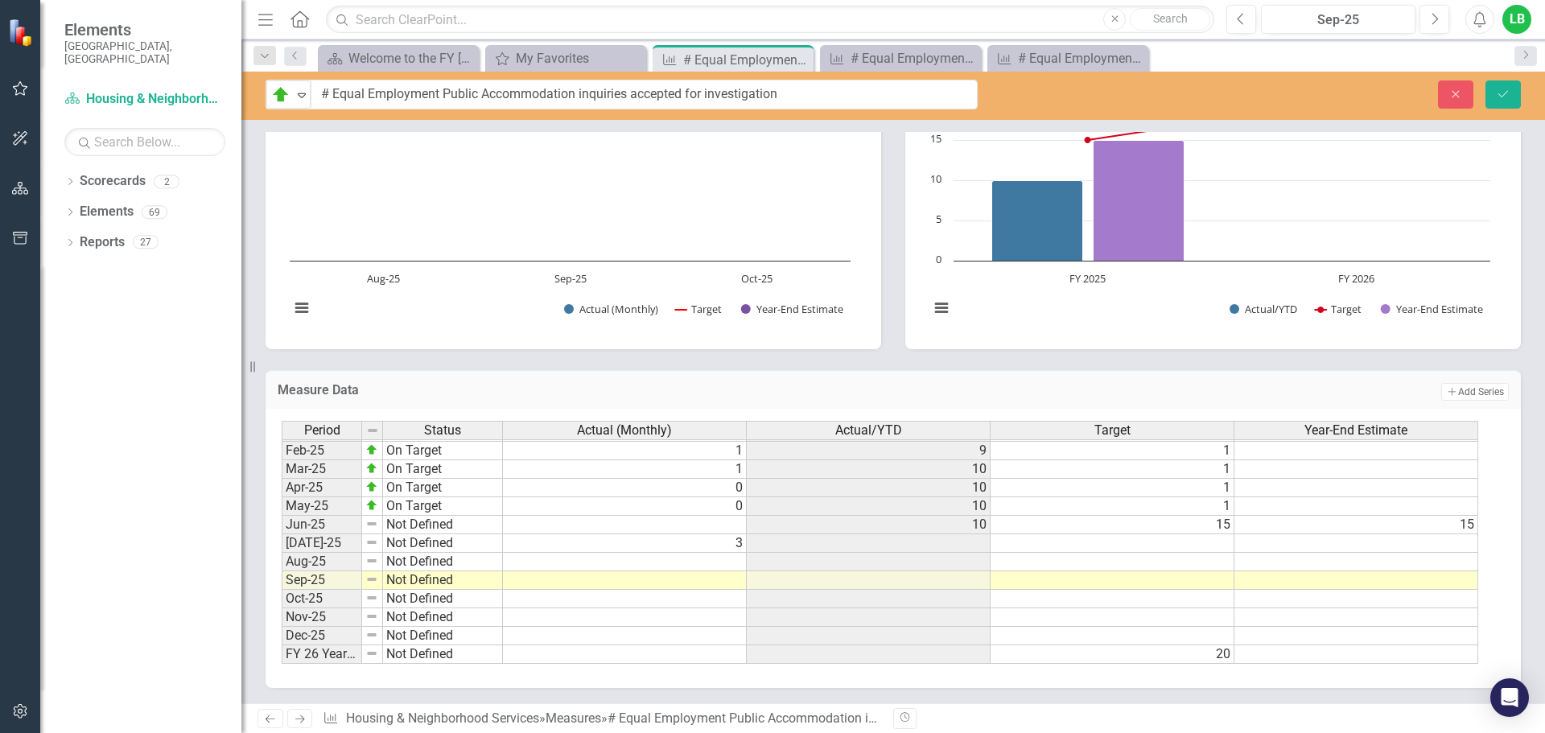
click at [699, 558] on td at bounding box center [625, 562] width 244 height 19
click at [727, 543] on td "3" at bounding box center [625, 543] width 244 height 19
click at [722, 546] on td at bounding box center [625, 543] width 244 height 19
click at [649, 542] on td at bounding box center [625, 543] width 244 height 19
type textarea "0"
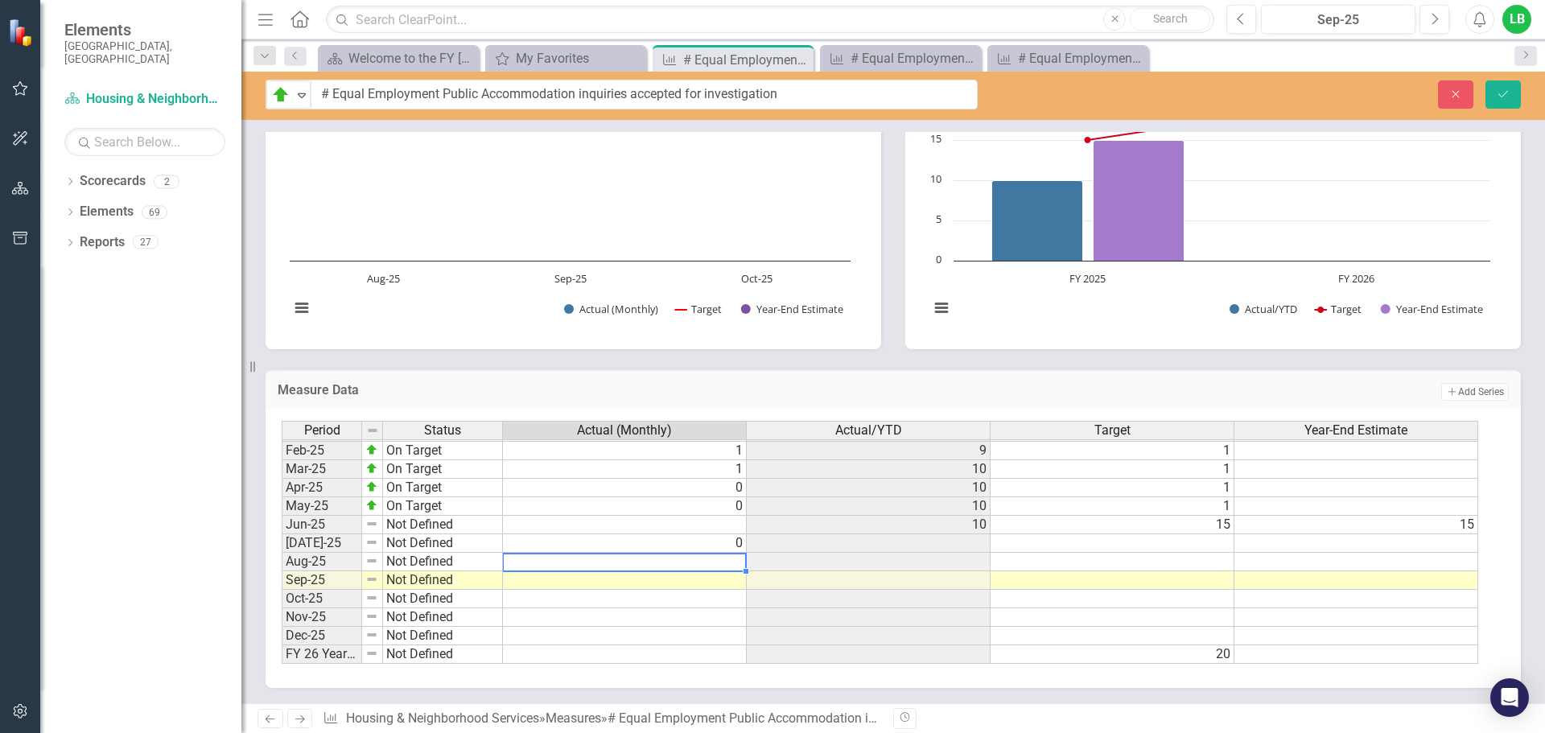
click at [661, 567] on td at bounding box center [625, 562] width 244 height 19
type textarea "0"
click at [662, 580] on td at bounding box center [625, 580] width 244 height 19
type textarea "1"
click at [689, 605] on td at bounding box center [625, 599] width 244 height 19
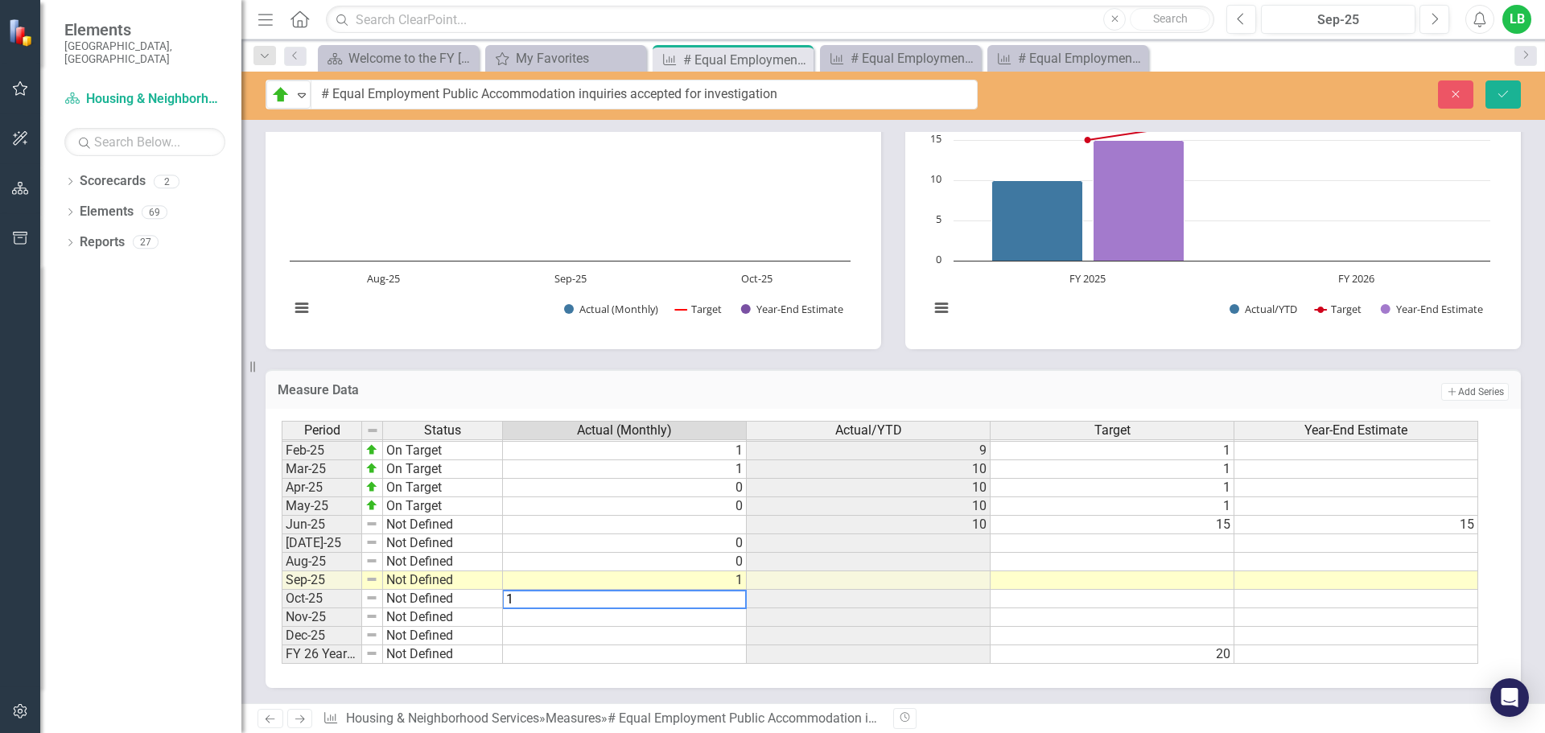
type textarea "1"
click at [786, 600] on td at bounding box center [869, 599] width 244 height 19
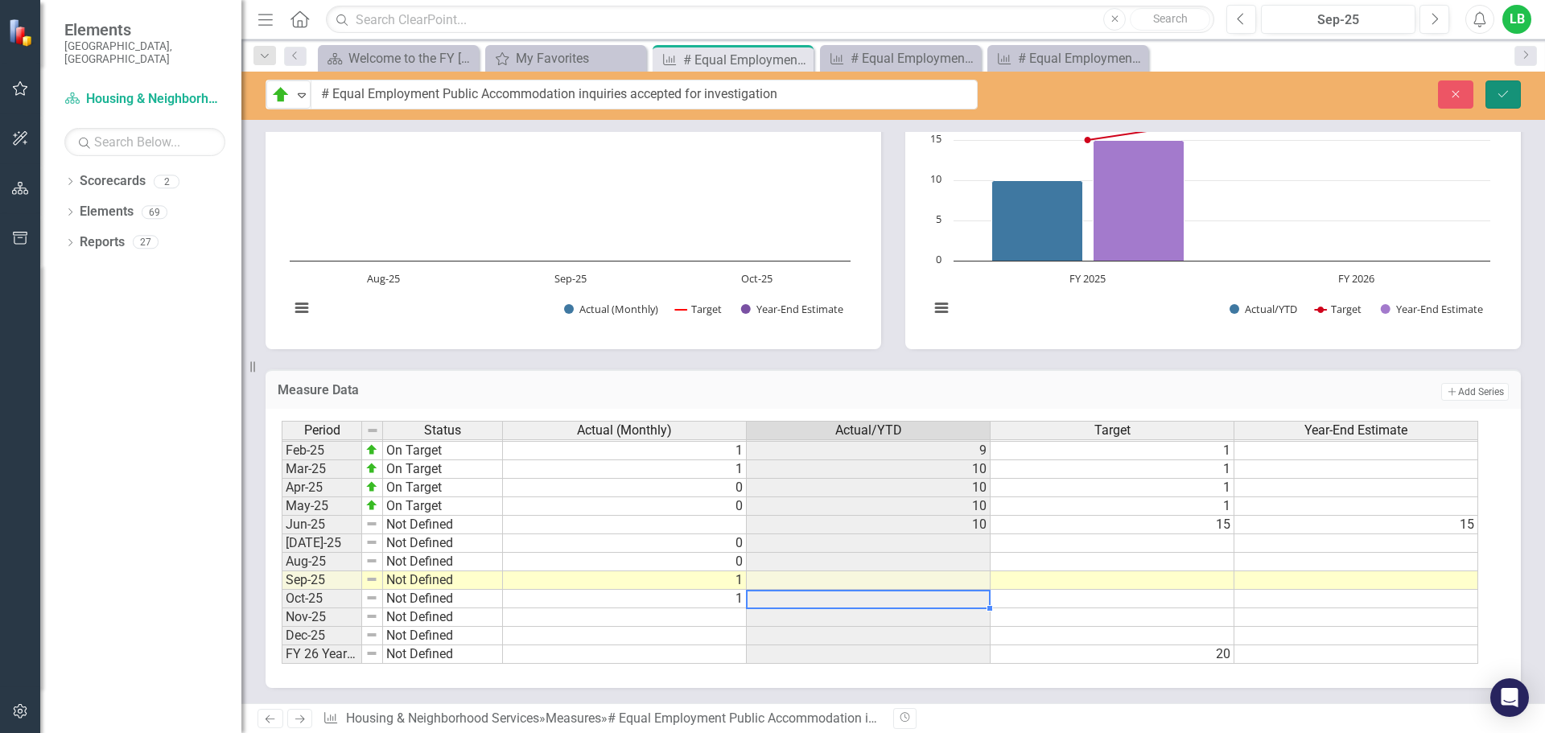
click at [1502, 99] on icon "Save" at bounding box center [1503, 94] width 14 height 11
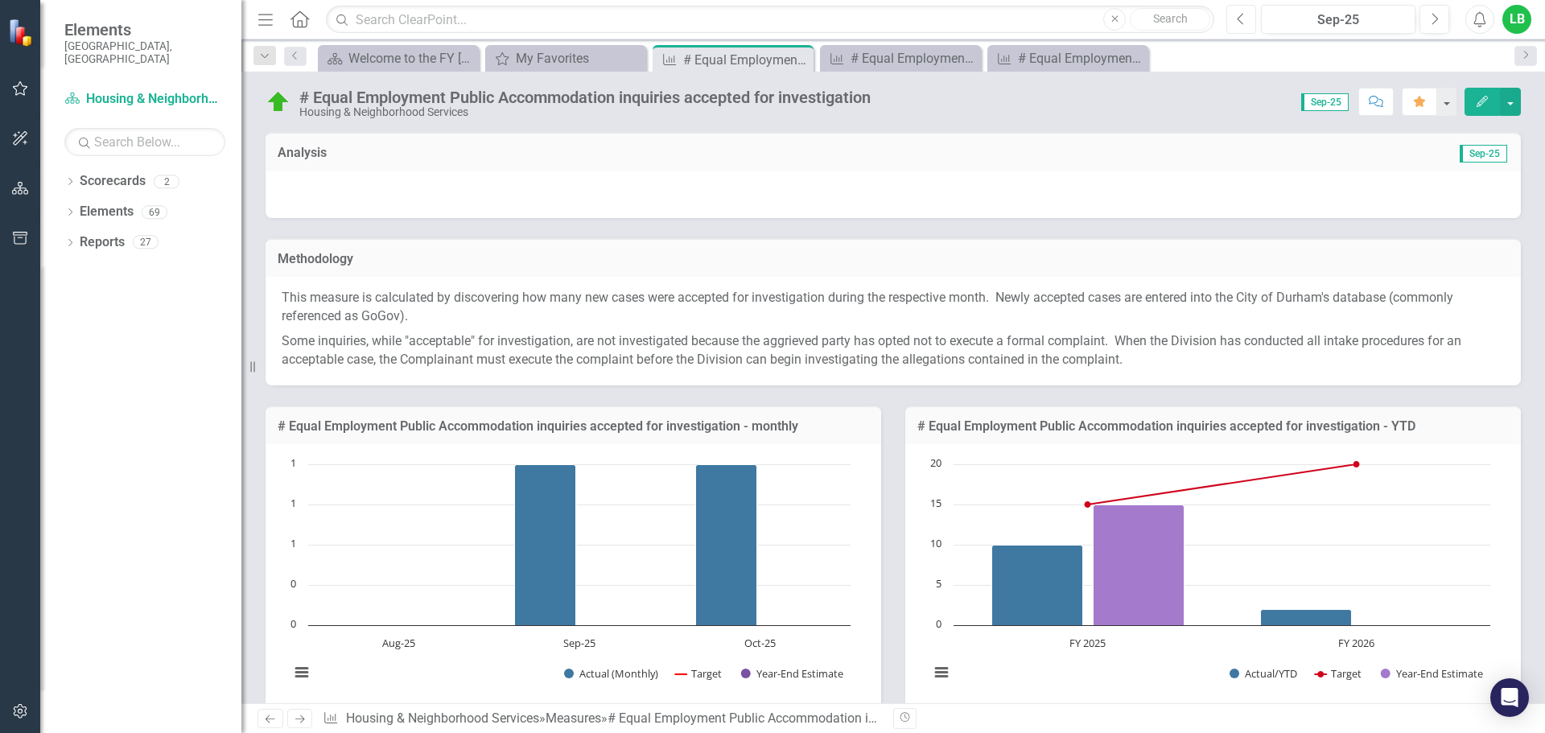
click at [1243, 21] on icon "Previous" at bounding box center [1241, 19] width 9 height 14
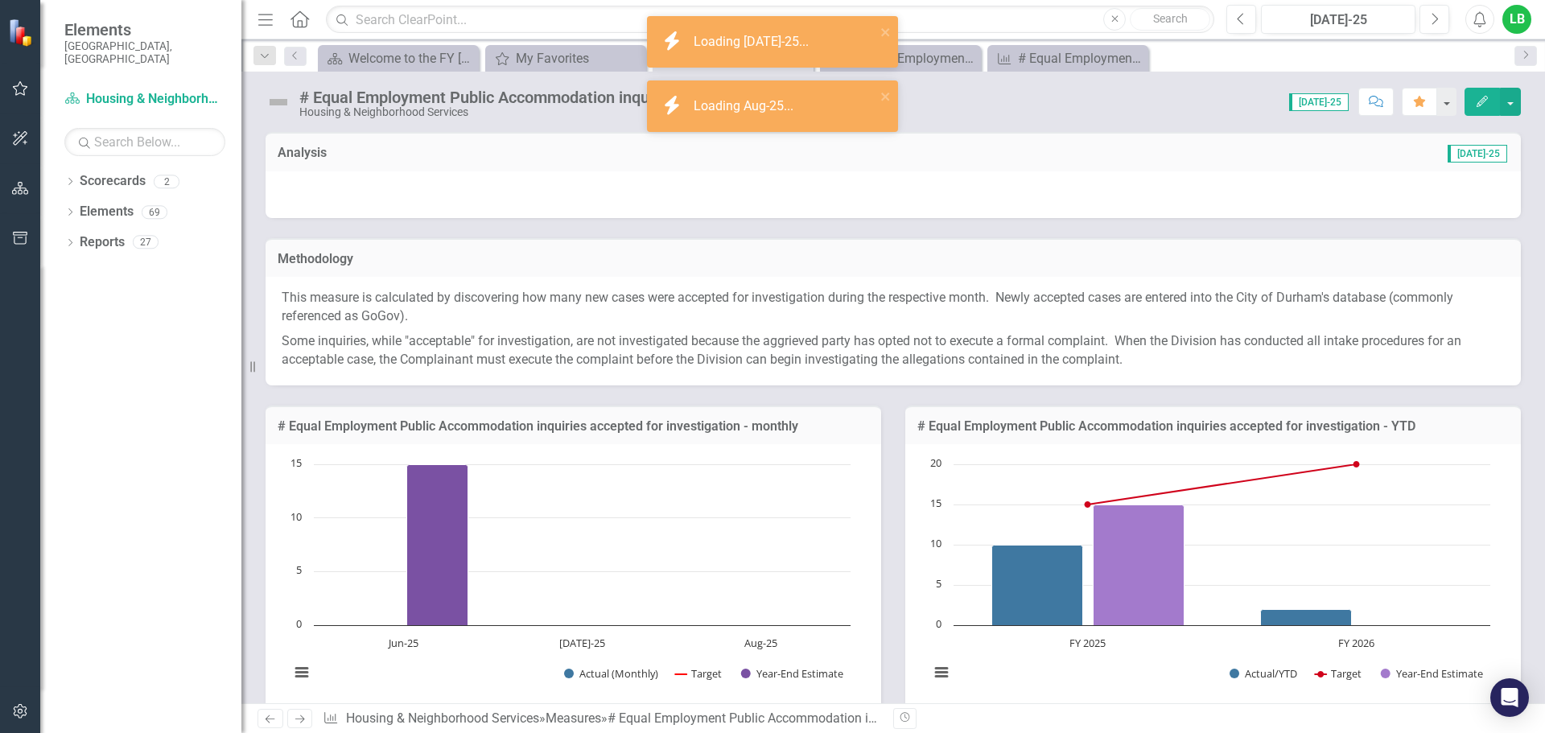
click at [273, 107] on img at bounding box center [279, 102] width 26 height 26
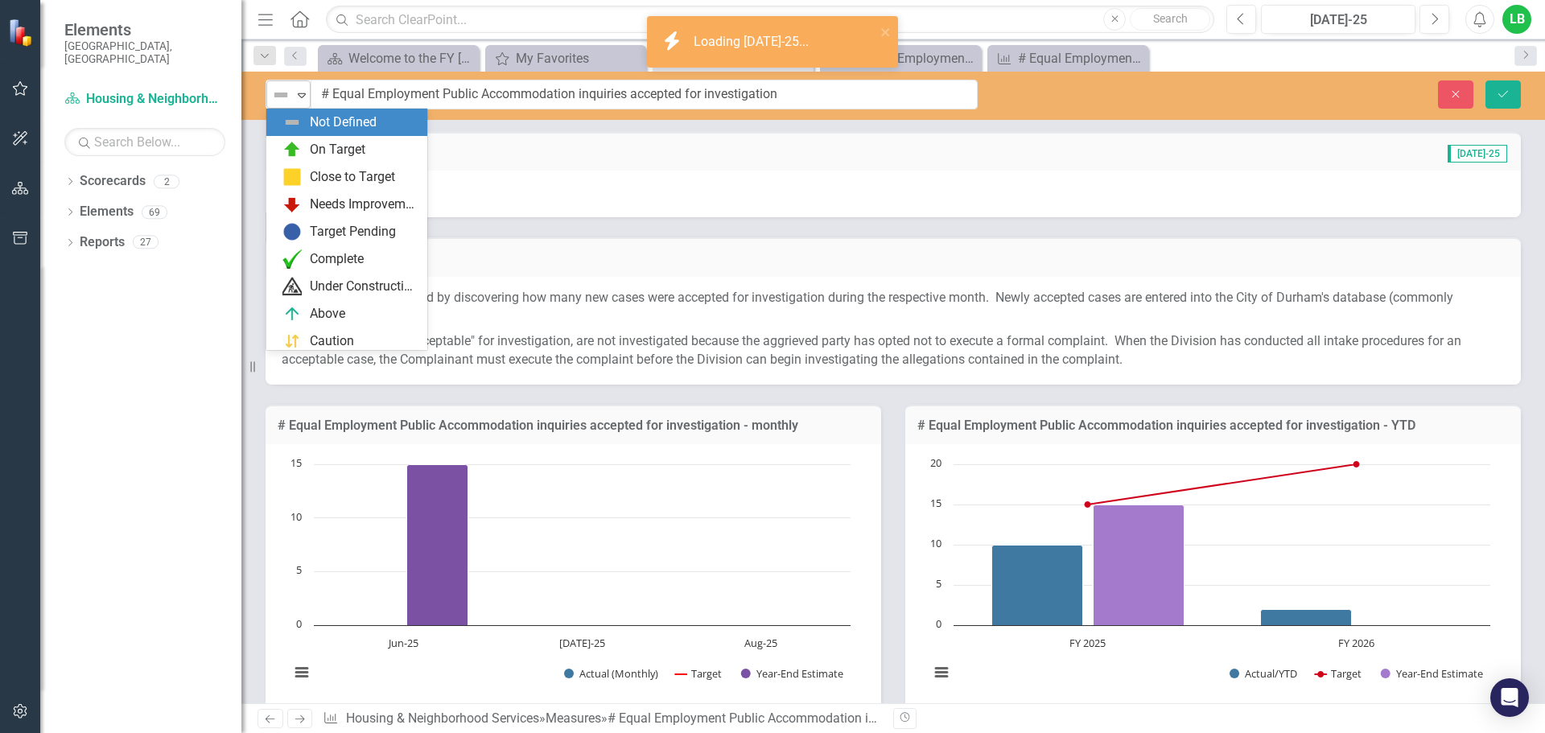
click at [296, 102] on div "Expand" at bounding box center [302, 94] width 16 height 27
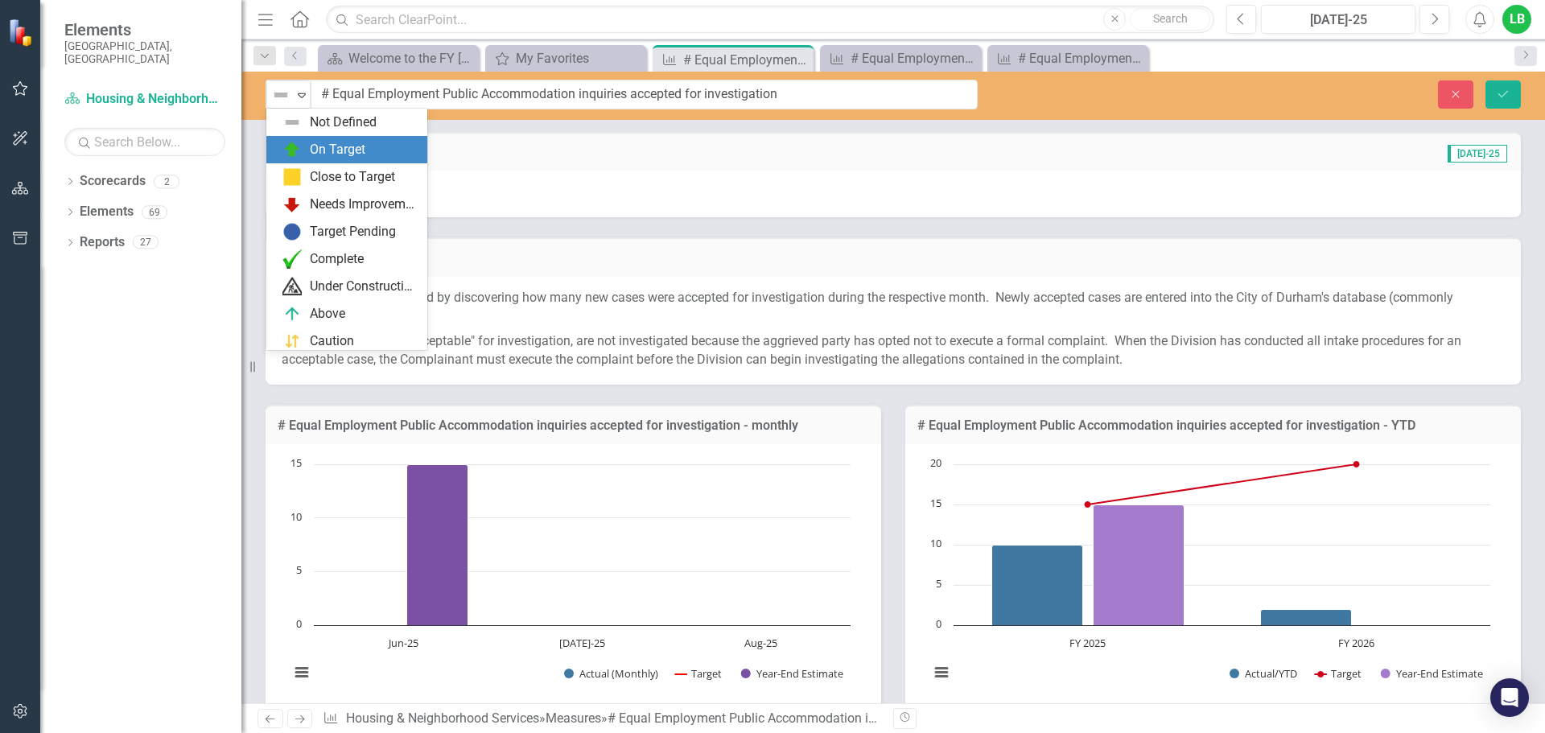
click at [305, 155] on div "On Target" at bounding box center [349, 149] width 135 height 19
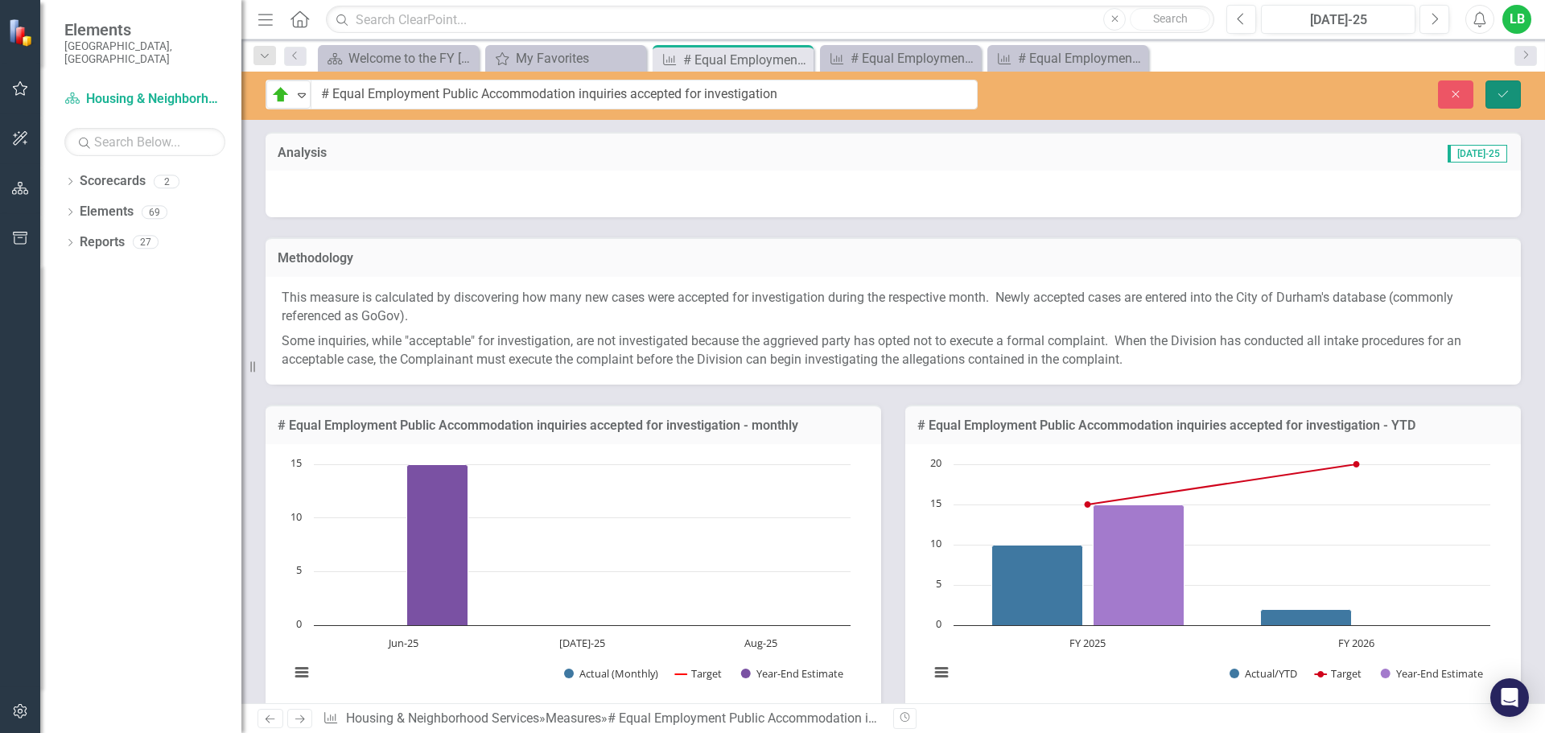
click at [1494, 90] on button "Save" at bounding box center [1503, 94] width 35 height 28
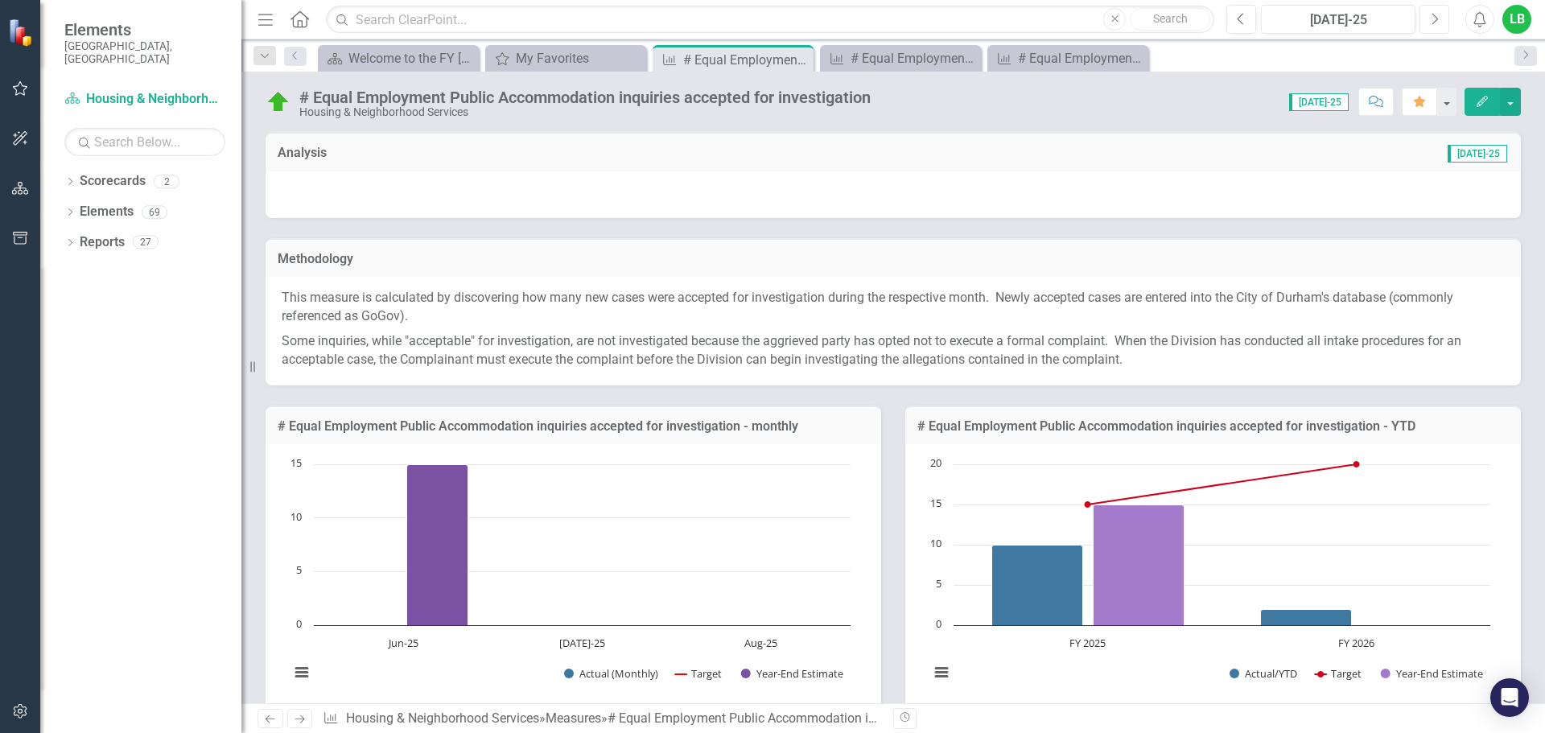
click at [1430, 19] on icon "Next" at bounding box center [1434, 19] width 9 height 14
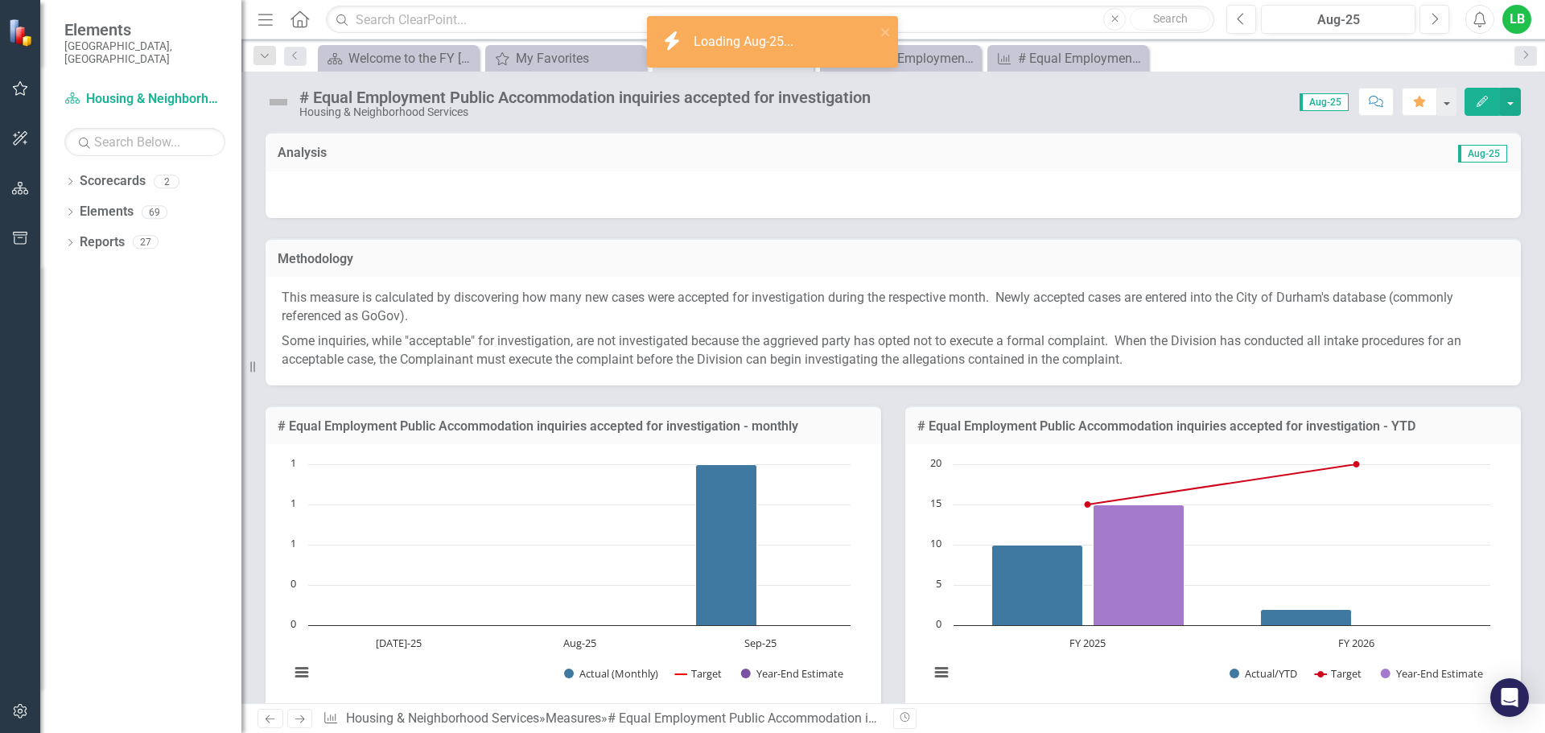
click at [273, 96] on img at bounding box center [279, 102] width 26 height 26
click at [274, 96] on img at bounding box center [279, 102] width 26 height 26
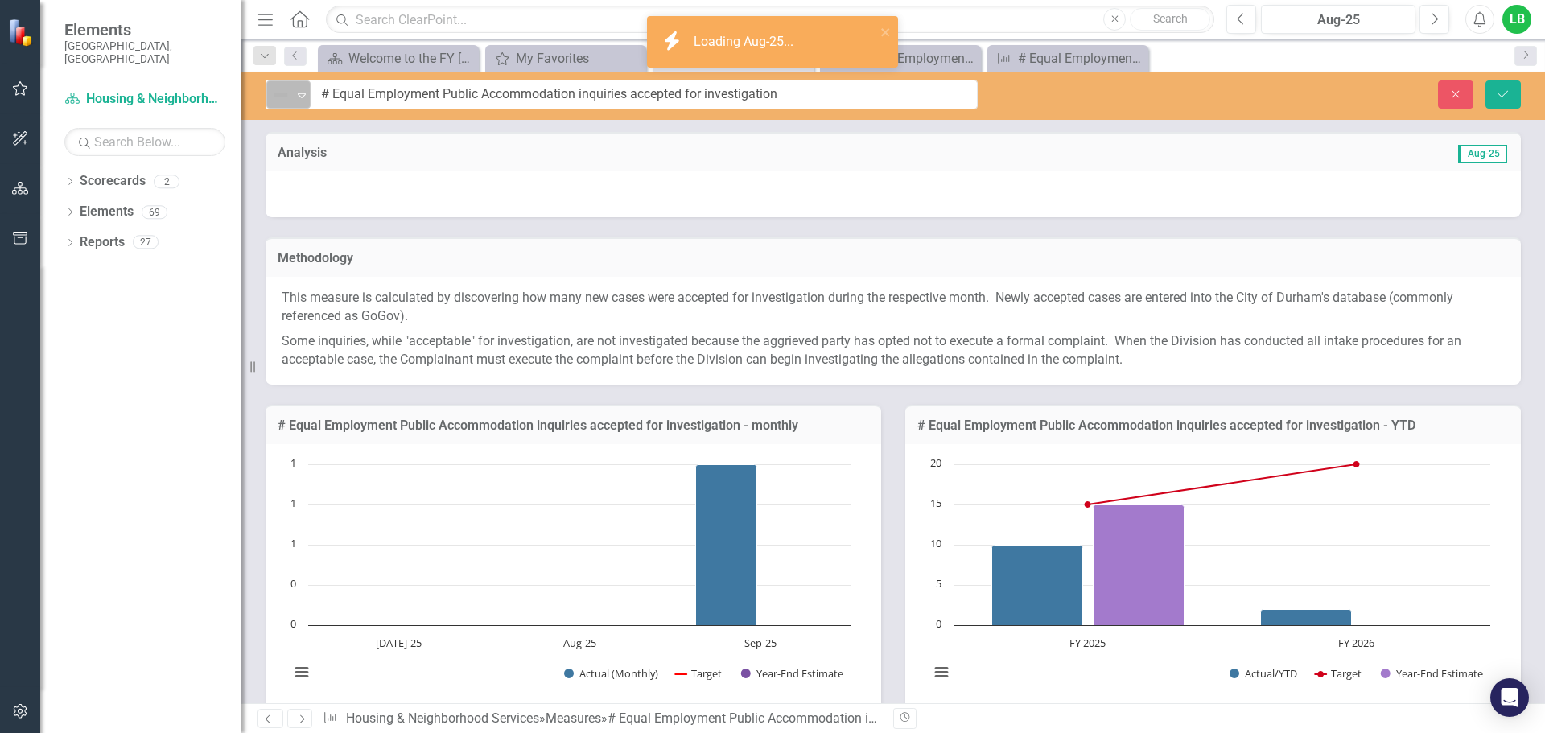
click at [284, 97] on img at bounding box center [280, 94] width 19 height 19
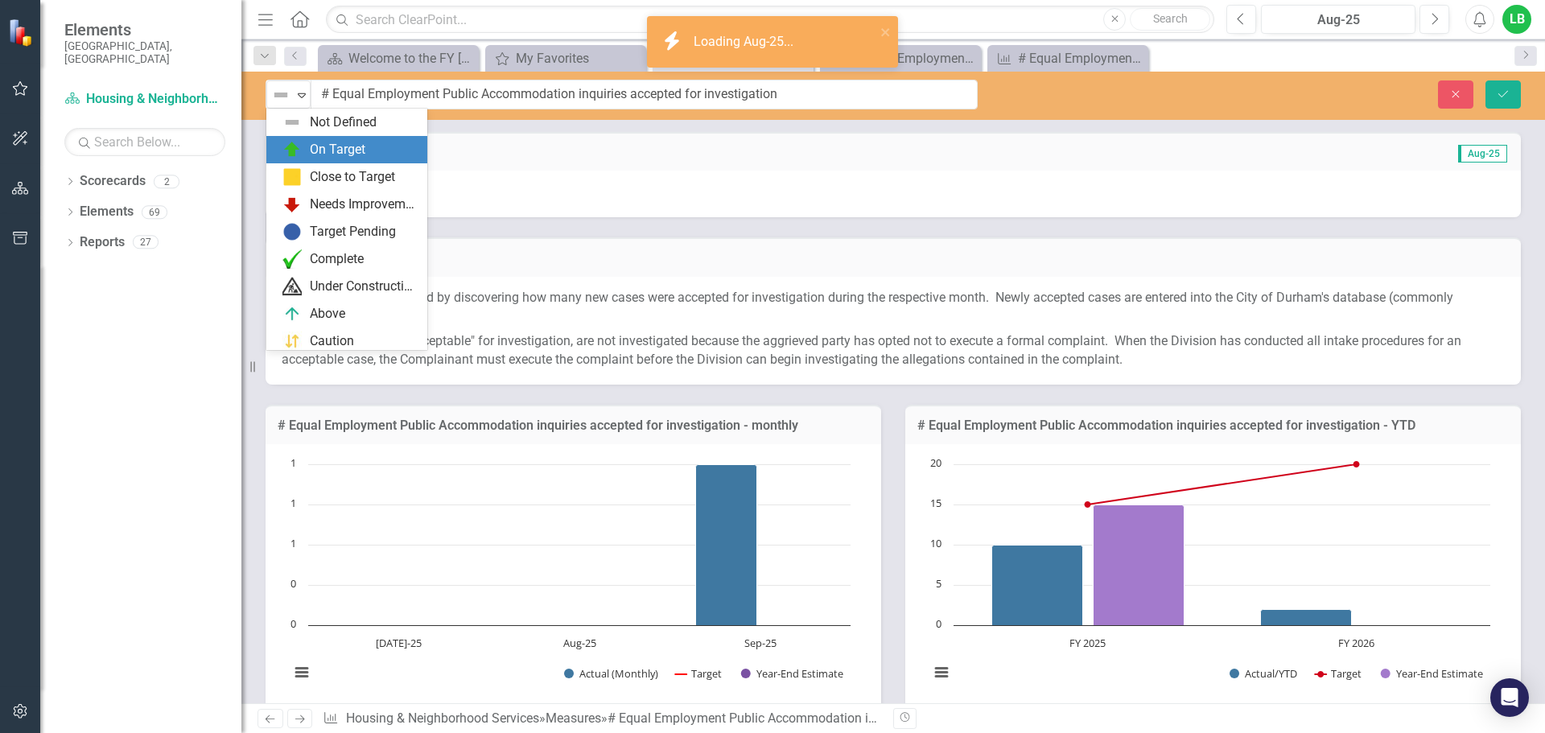
click at [303, 148] on div "On Target" at bounding box center [349, 149] width 135 height 19
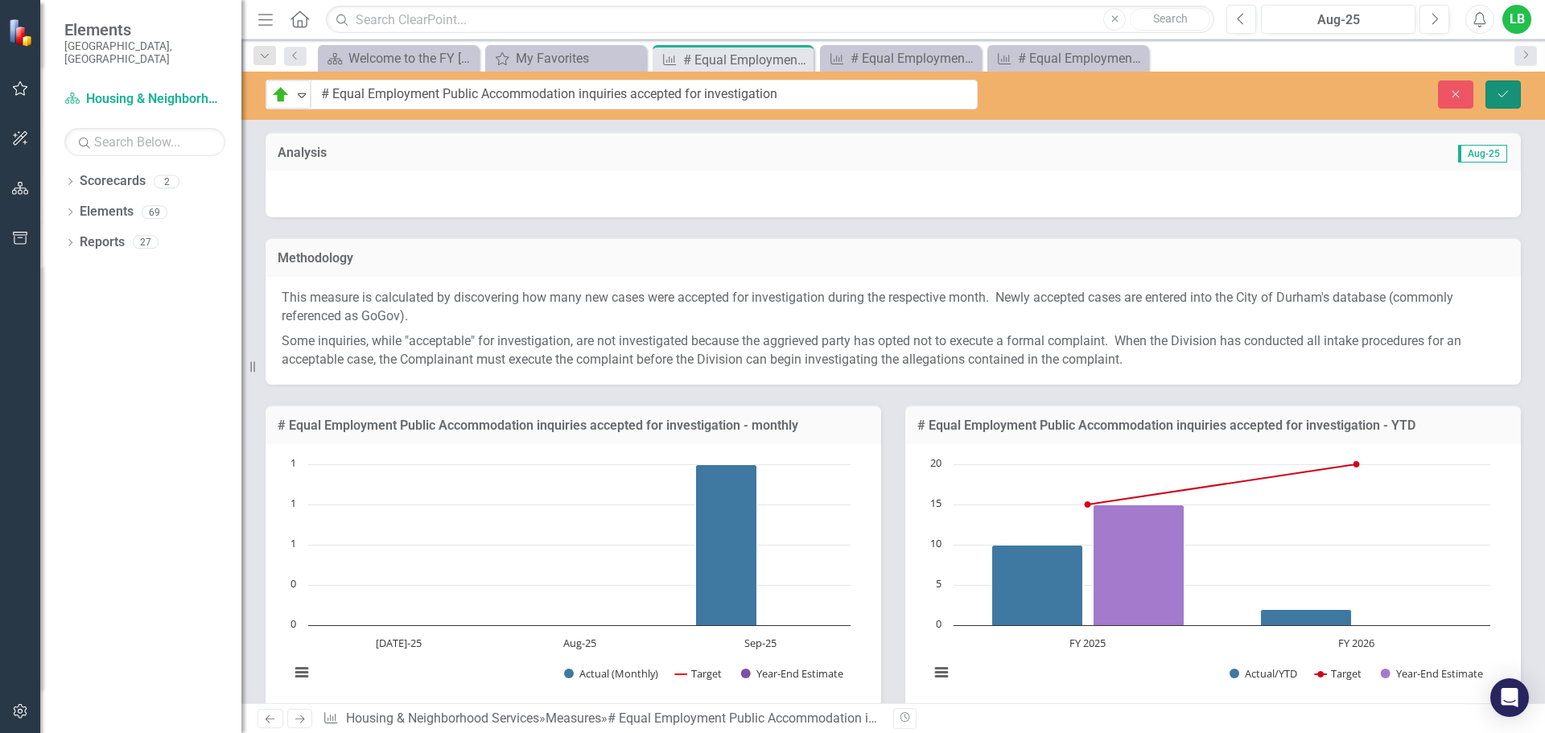
click at [1506, 97] on icon "Save" at bounding box center [1503, 94] width 14 height 11
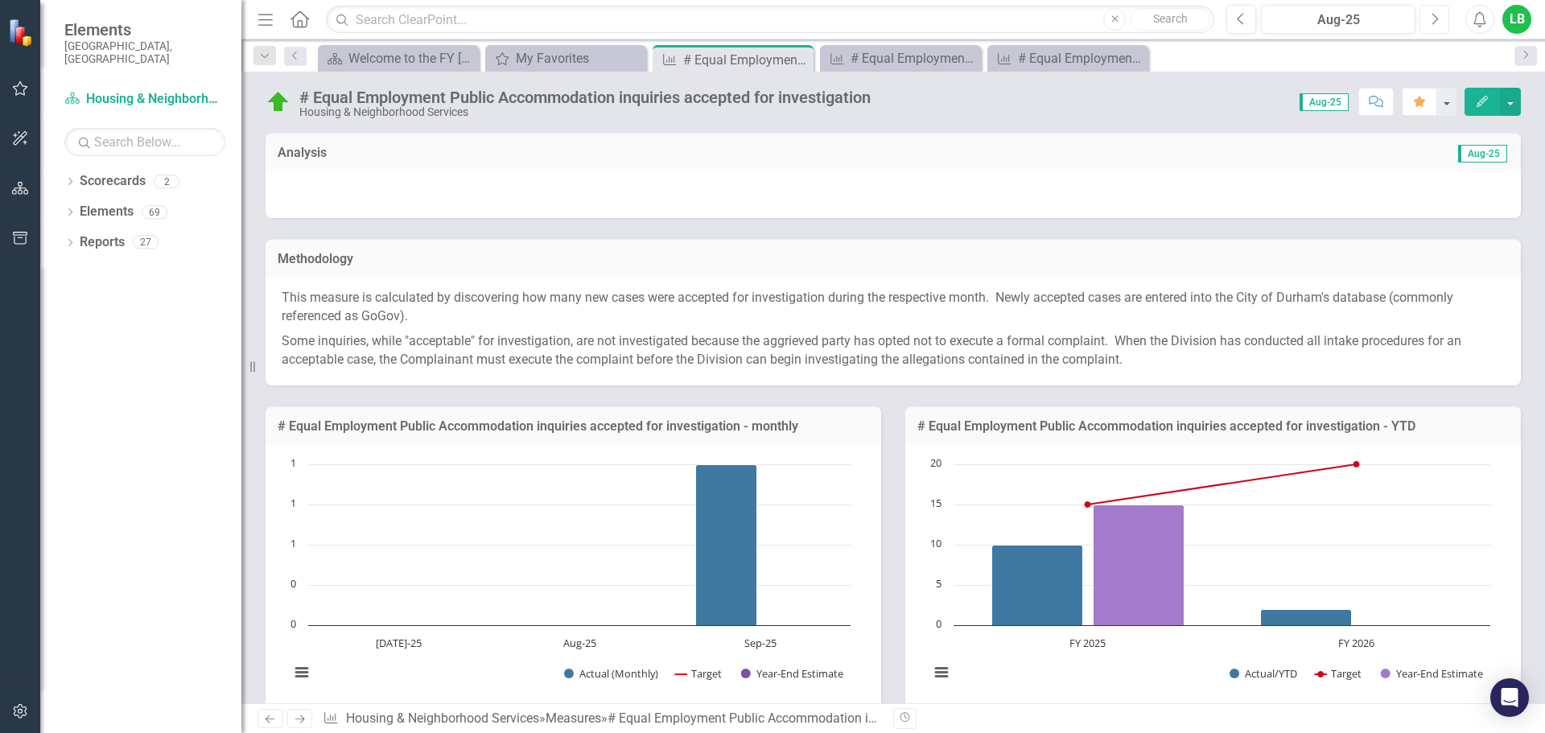
click at [1433, 14] on icon "button" at bounding box center [1435, 18] width 6 height 11
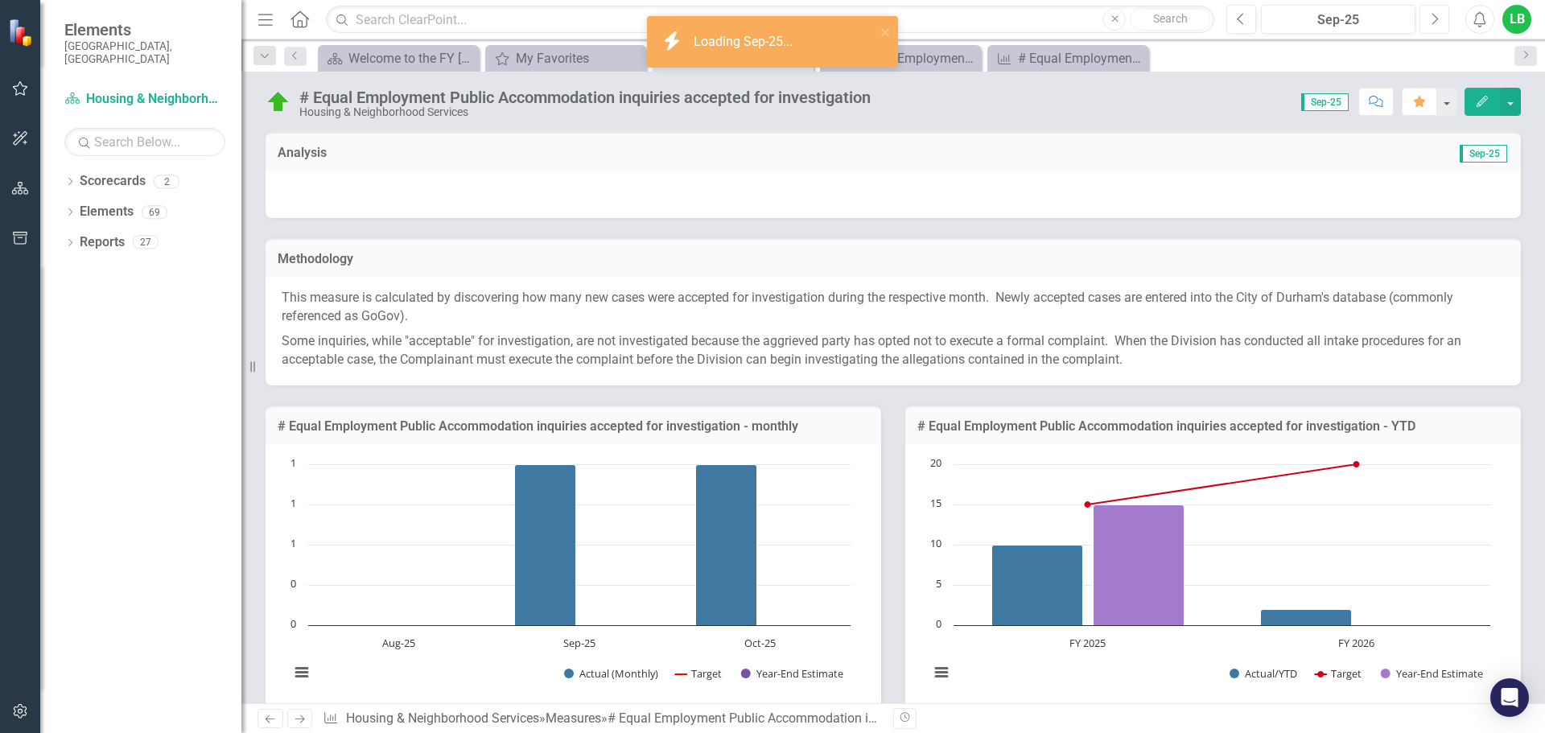
click at [1433, 14] on icon "button" at bounding box center [1435, 18] width 6 height 11
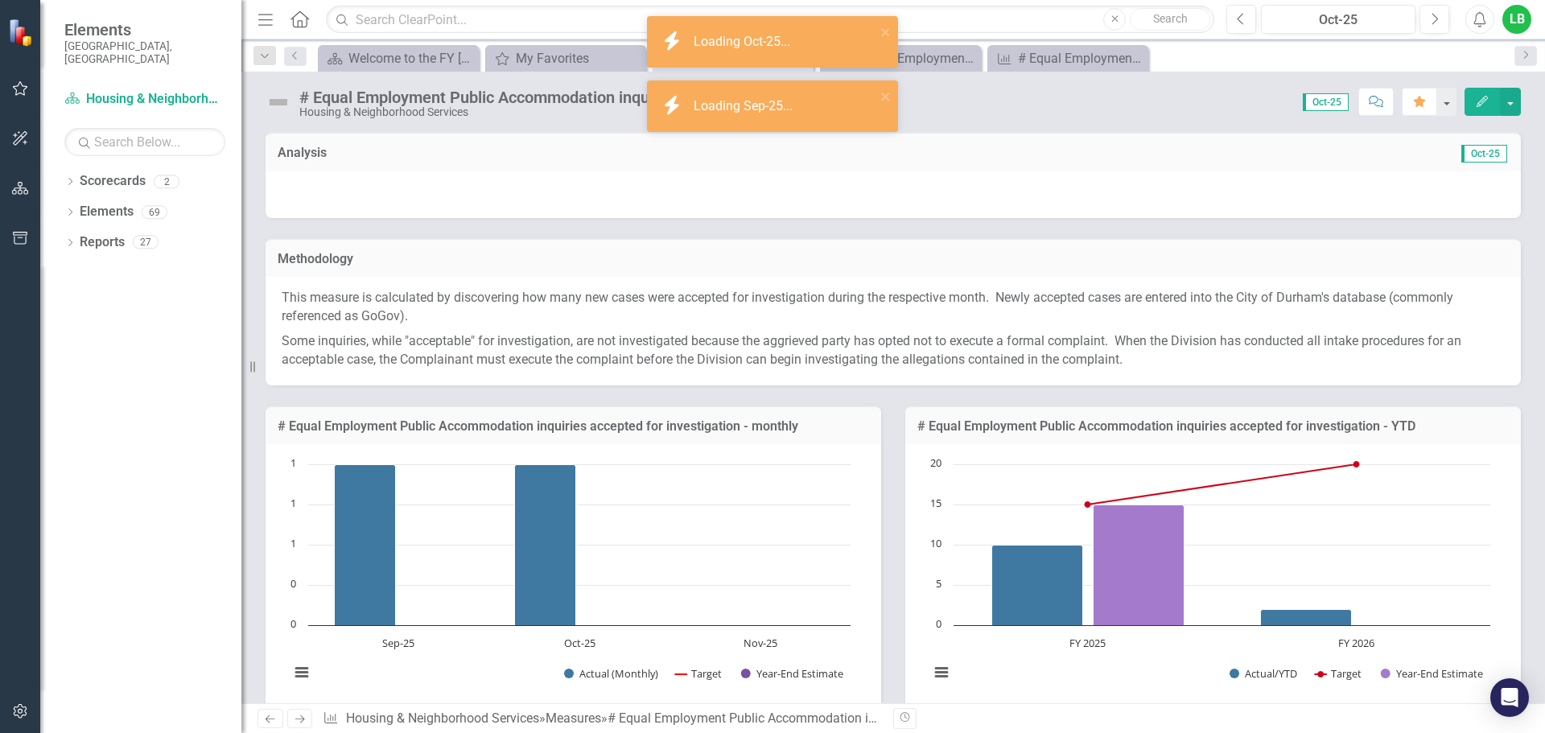
click at [282, 99] on img at bounding box center [279, 102] width 26 height 26
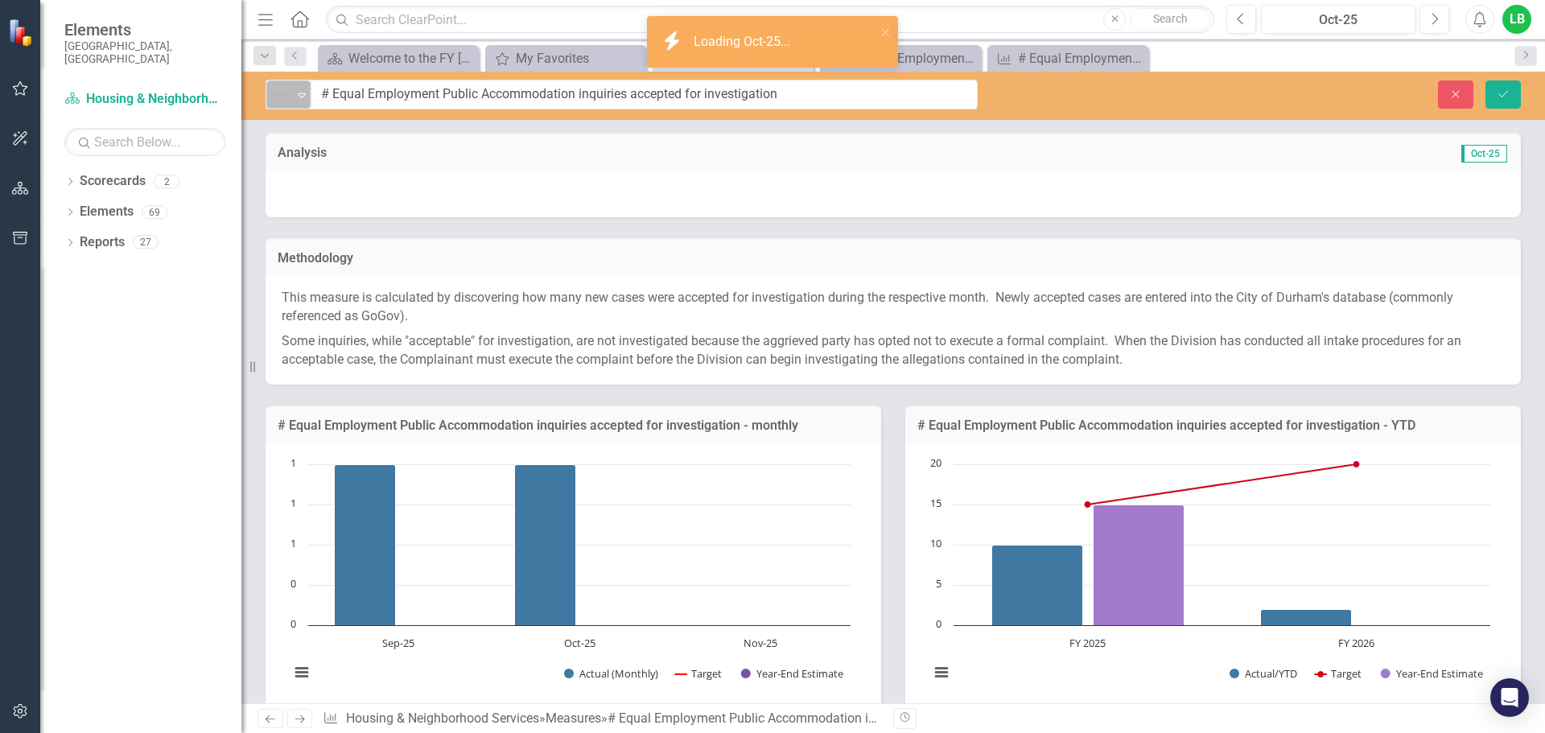
click at [283, 100] on img at bounding box center [280, 94] width 19 height 19
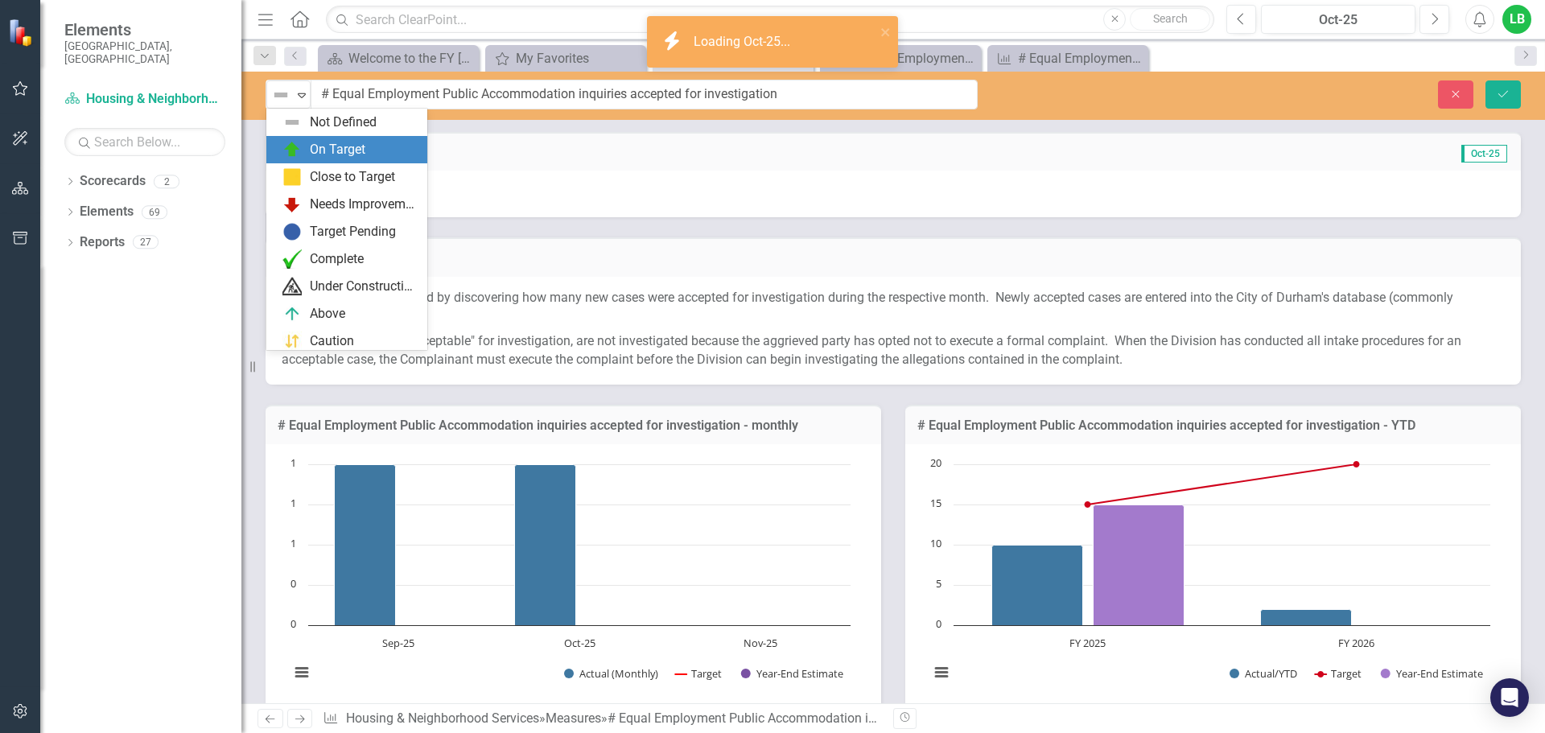
click at [297, 139] on div "On Target" at bounding box center [346, 149] width 161 height 27
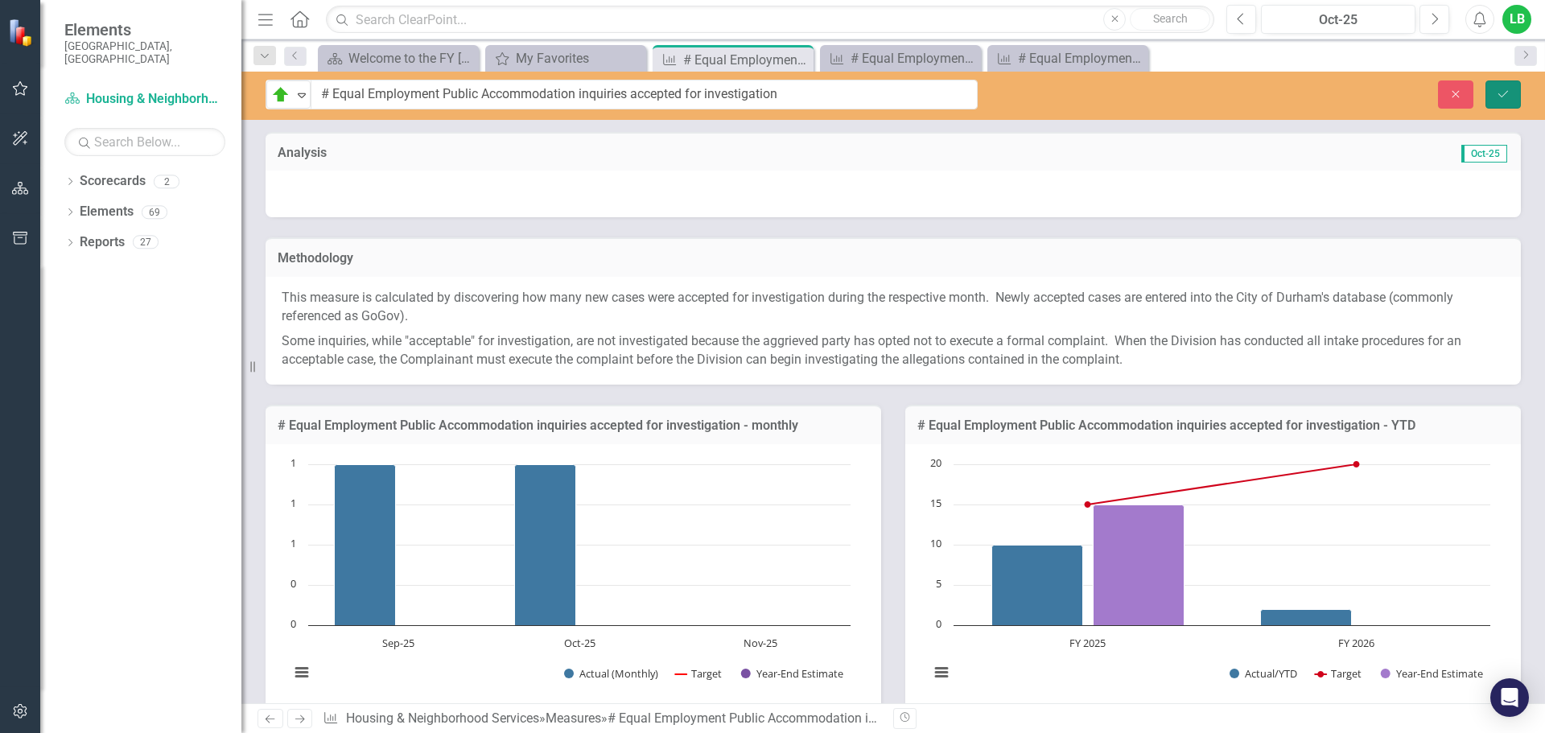
click at [1506, 89] on icon "Save" at bounding box center [1503, 94] width 14 height 11
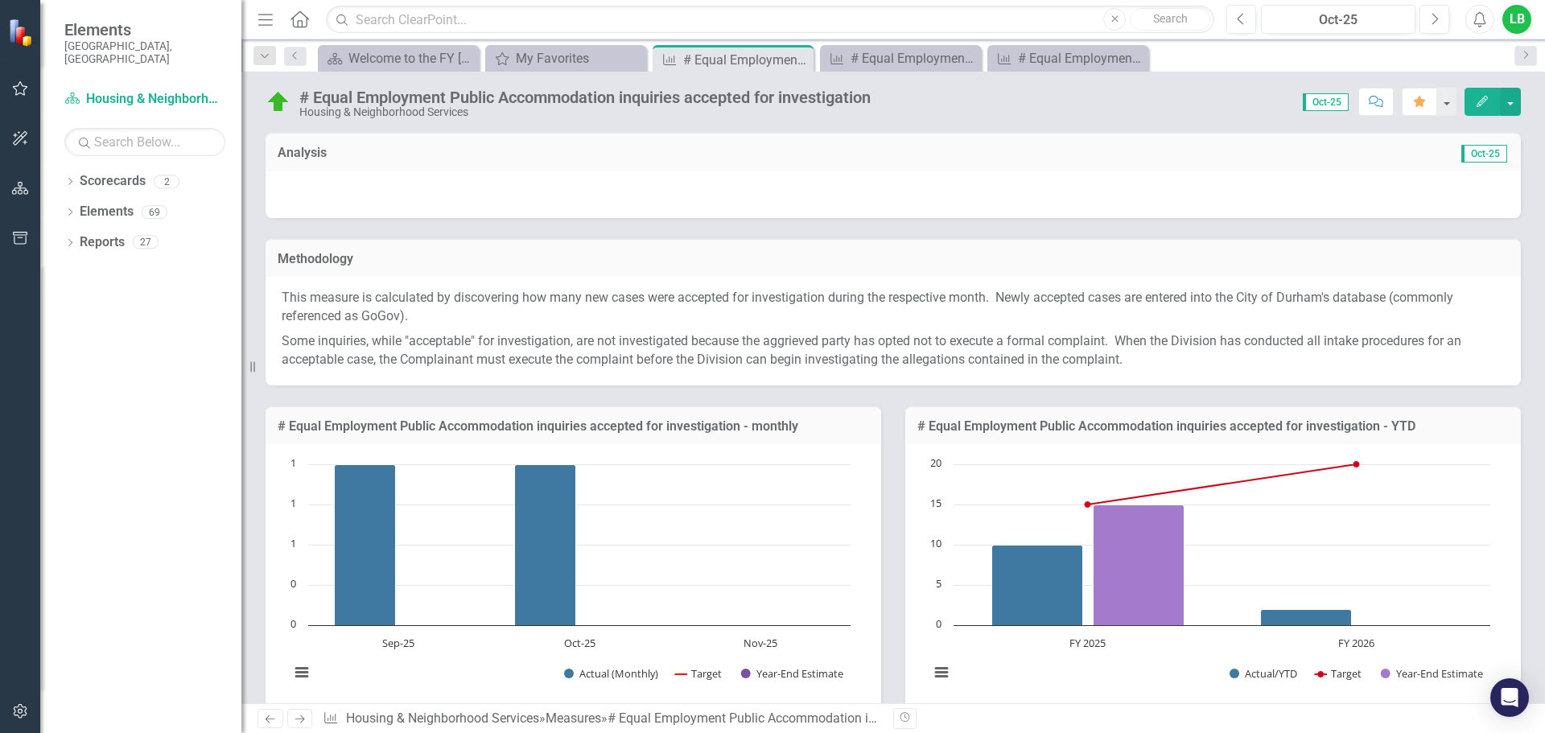
click at [1536, 109] on div "# Equal Employment Public Accommodation inquiries accepted for investigation Ho…" at bounding box center [893, 96] width 1304 height 48
click at [1543, 104] on div "# Equal Employment Public Accommodation inquiries accepted for investigation Ho…" at bounding box center [893, 96] width 1304 height 48
click at [1535, 94] on div "# Equal Employment Public Accommodation inquiries accepted for investigation Ho…" at bounding box center [893, 96] width 1304 height 48
click at [1248, 23] on button "Previous" at bounding box center [1241, 19] width 30 height 29
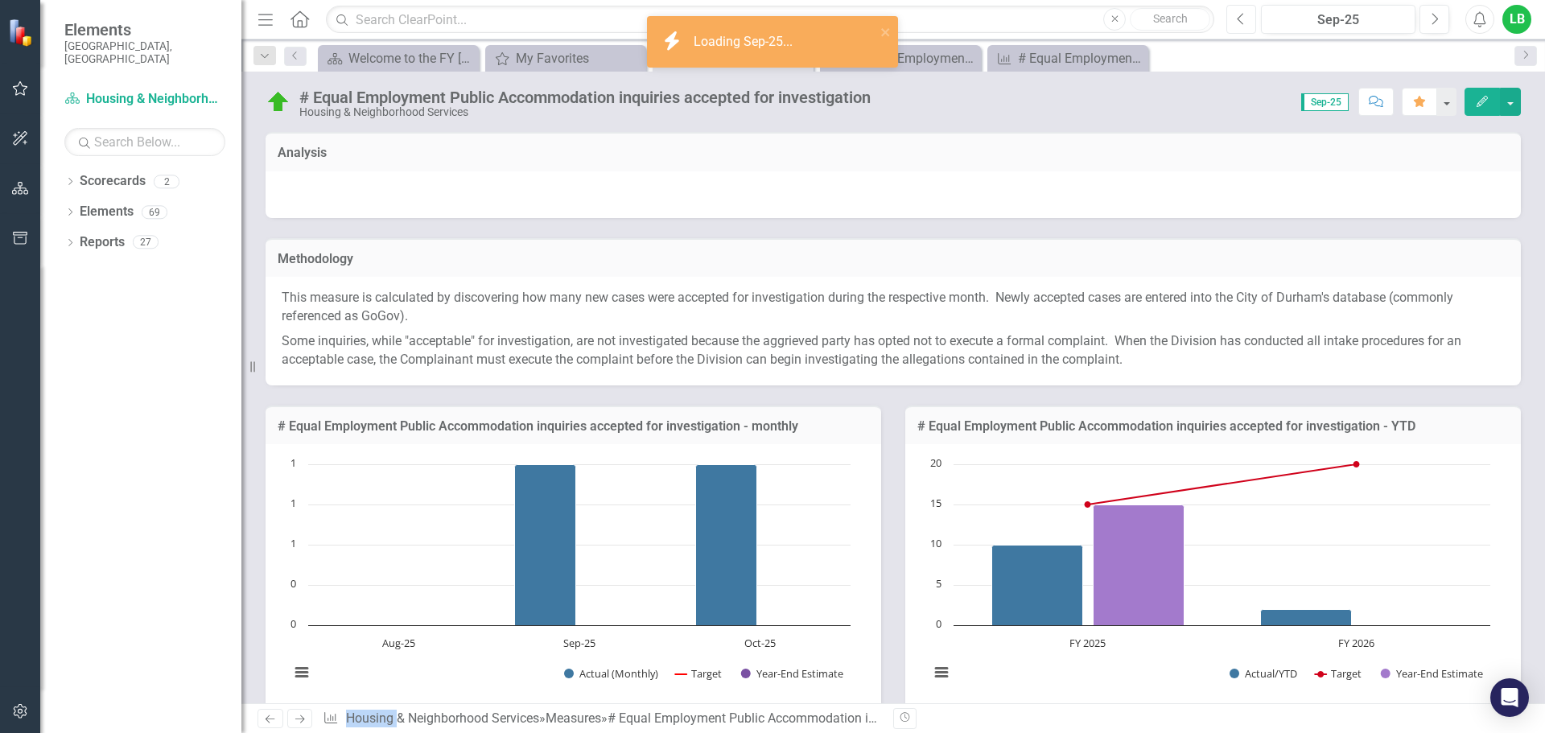
click at [1248, 23] on button "Previous" at bounding box center [1241, 19] width 30 height 29
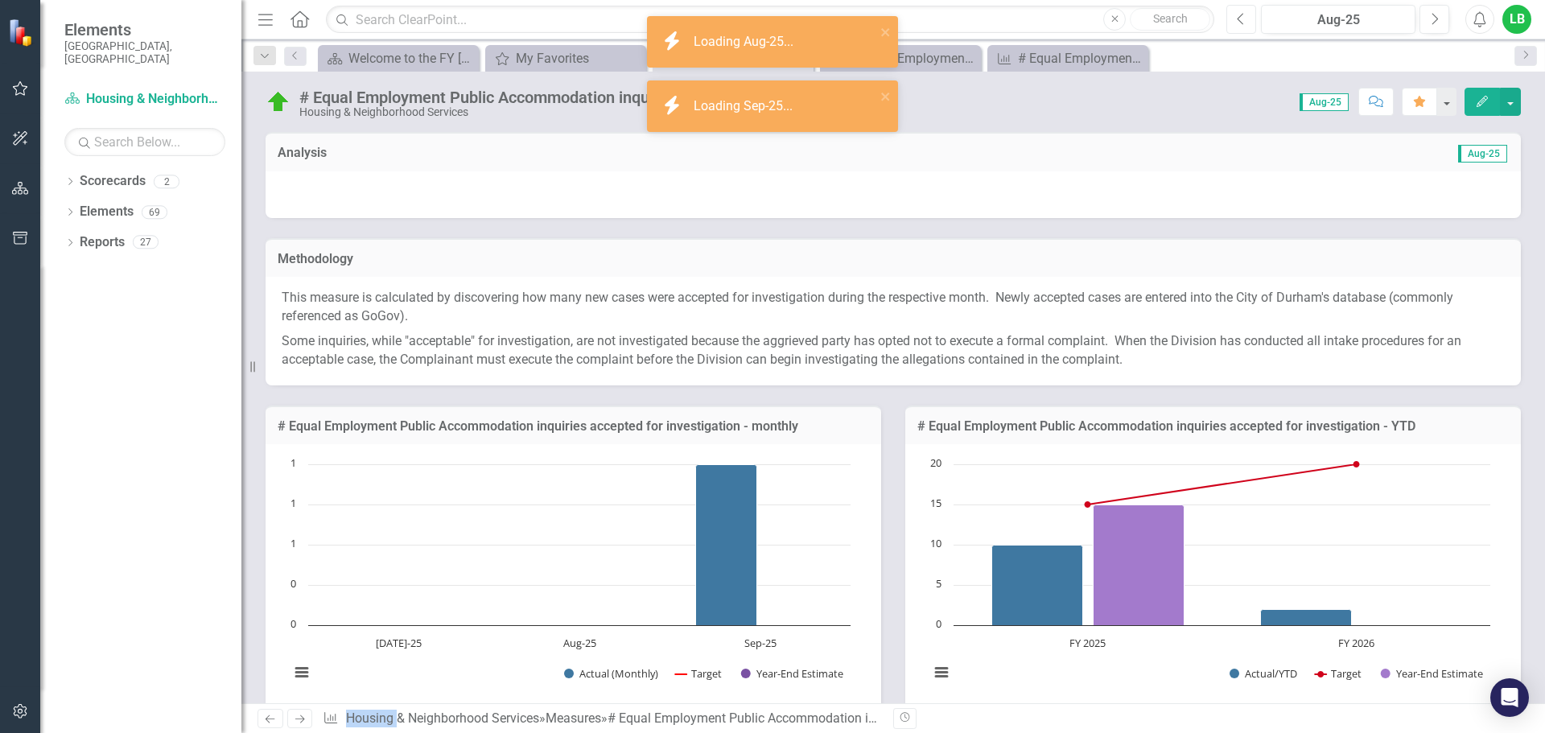
click at [1248, 23] on button "Previous" at bounding box center [1241, 19] width 30 height 29
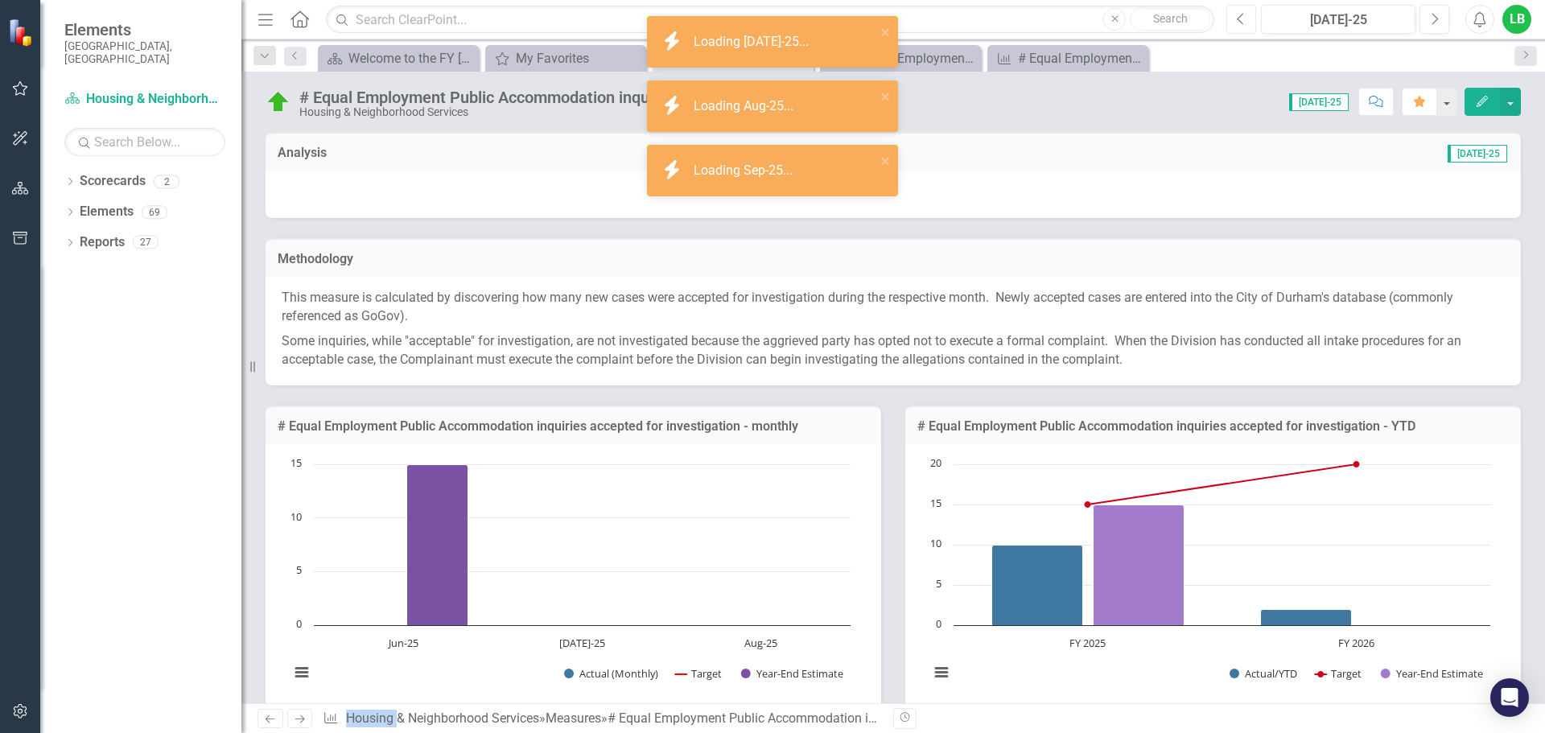
click at [1248, 23] on button "Previous" at bounding box center [1241, 19] width 30 height 29
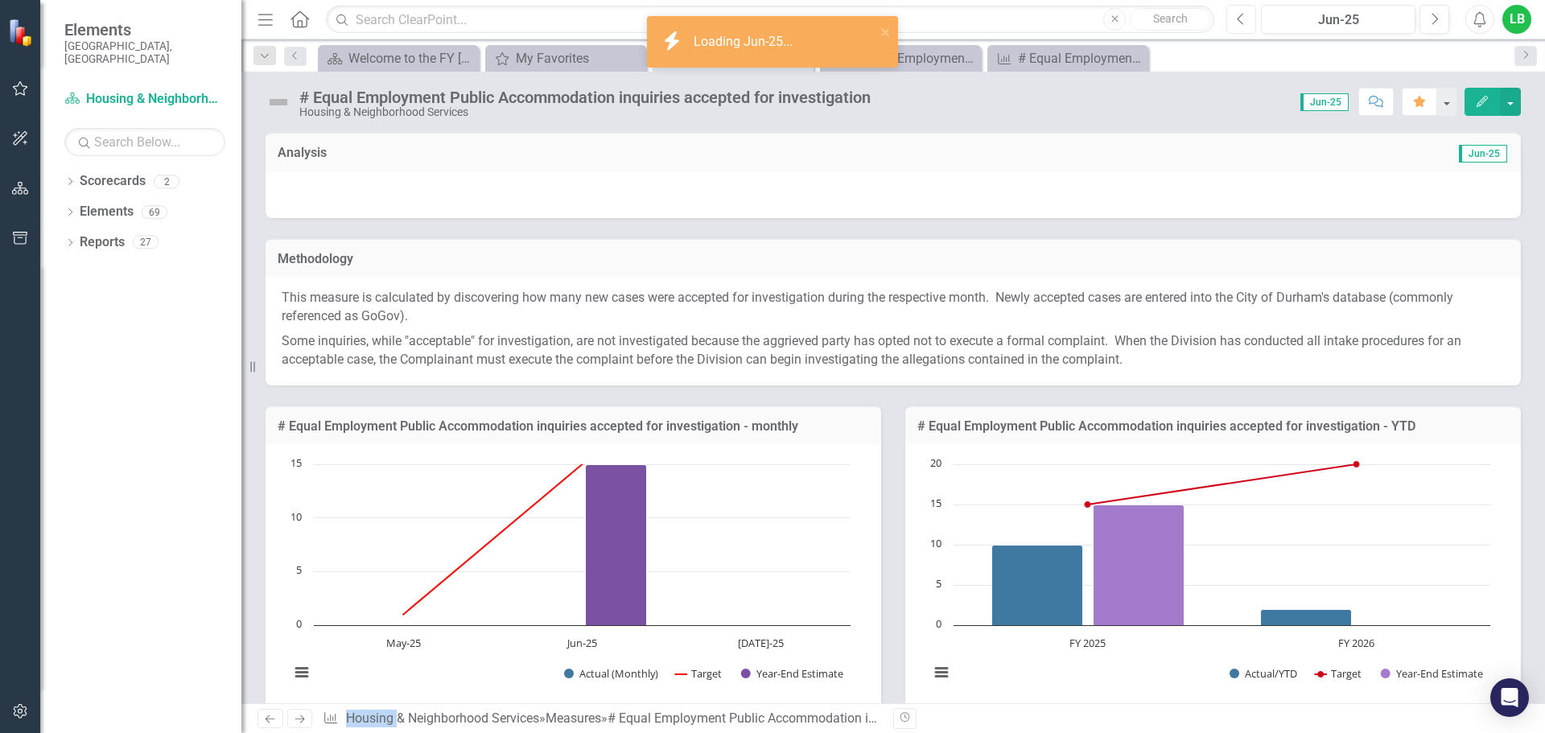
click at [1248, 23] on button "Previous" at bounding box center [1241, 19] width 30 height 29
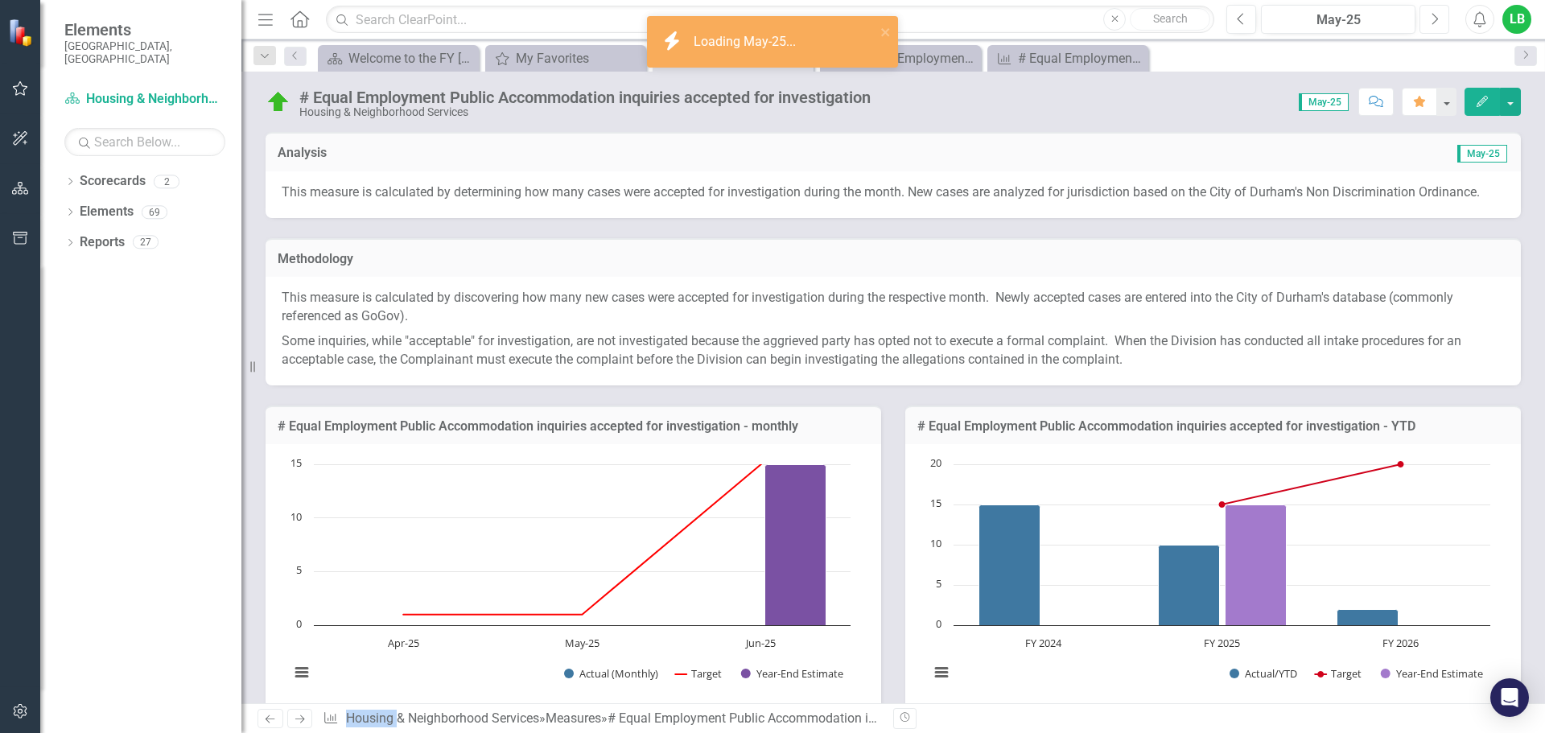
click at [1424, 22] on button "Next" at bounding box center [1435, 19] width 30 height 29
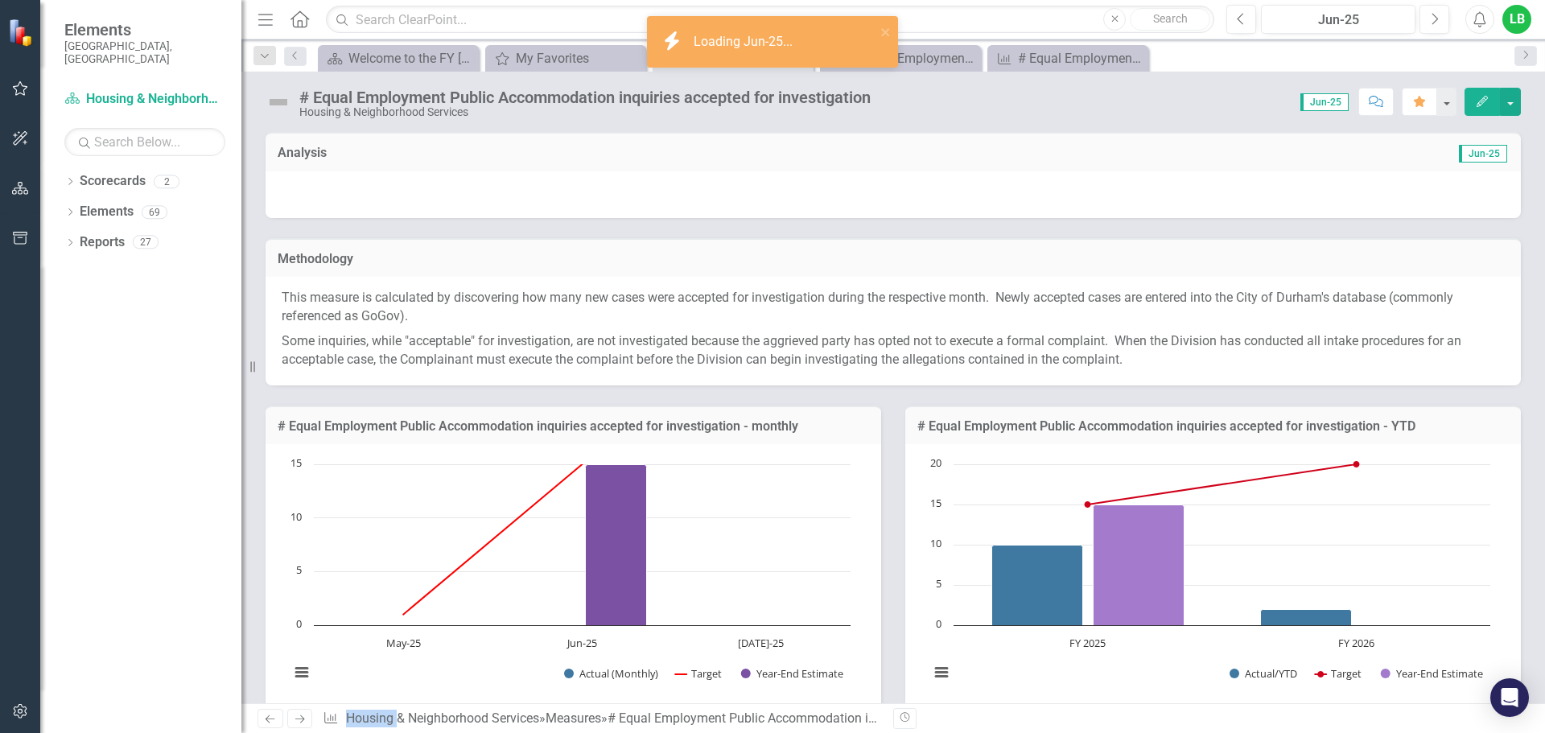
click at [1346, 193] on div at bounding box center [893, 194] width 1255 height 47
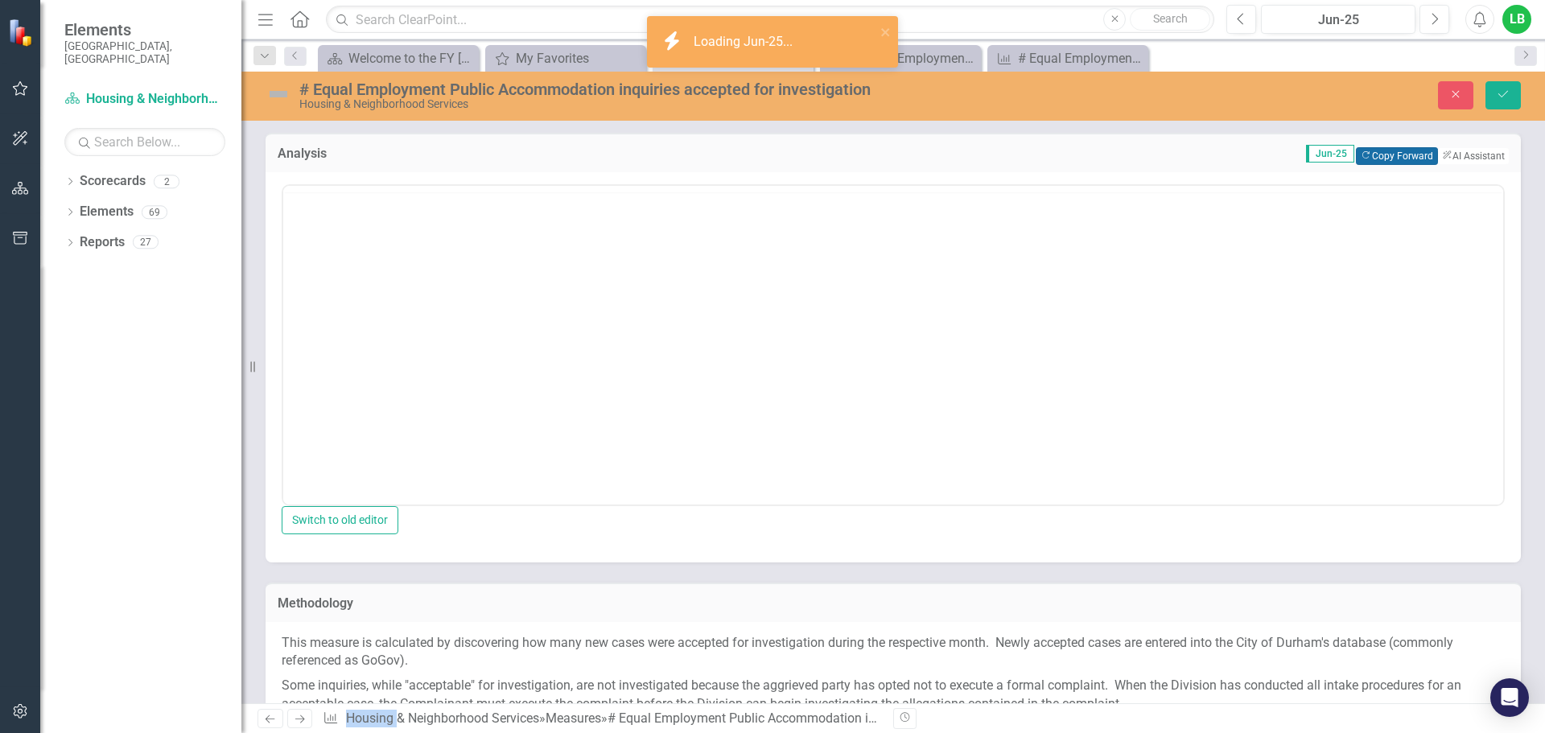
click at [1361, 153] on button "Copy Forward Copy Forward" at bounding box center [1396, 156] width 81 height 18
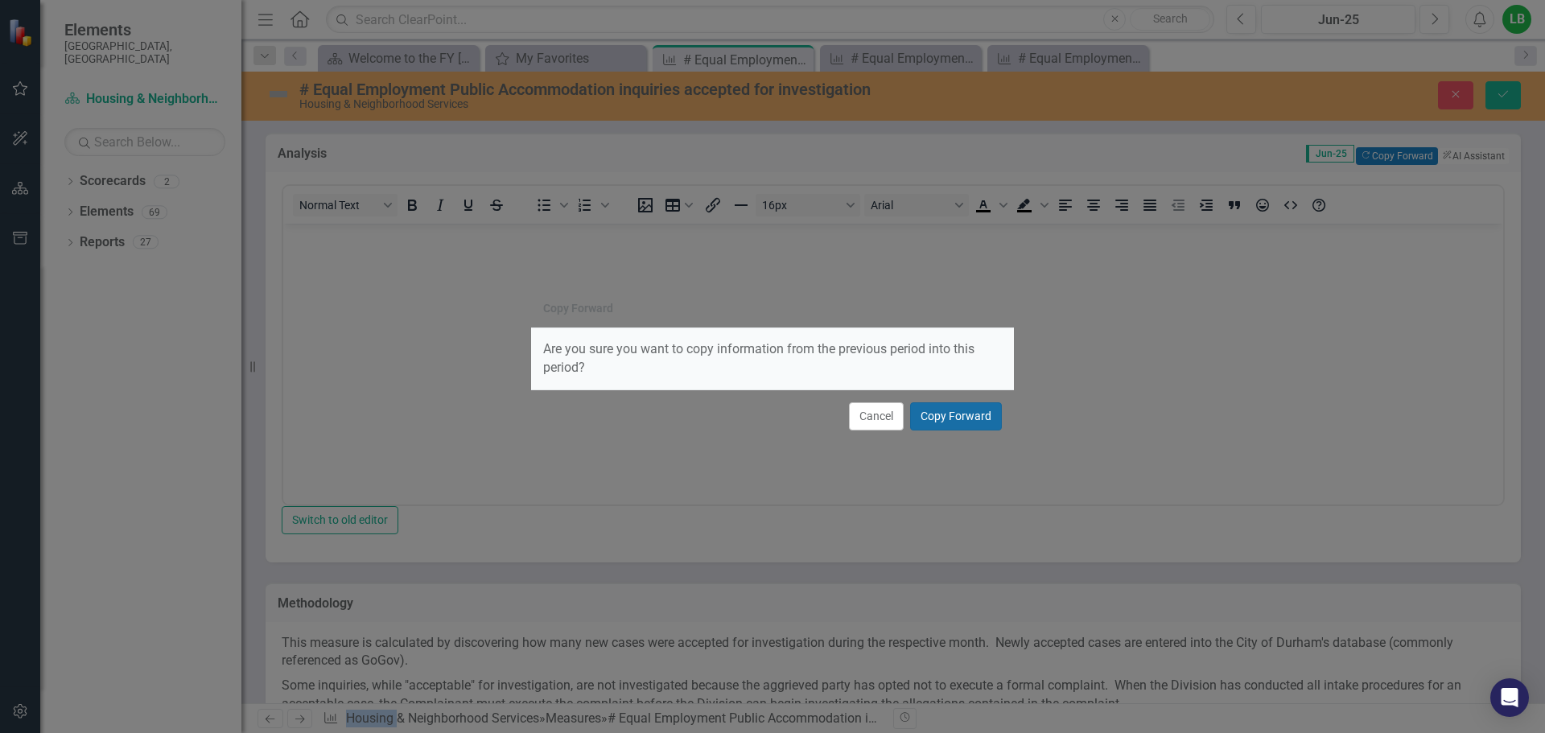
click at [973, 426] on button "Copy Forward" at bounding box center [956, 416] width 92 height 28
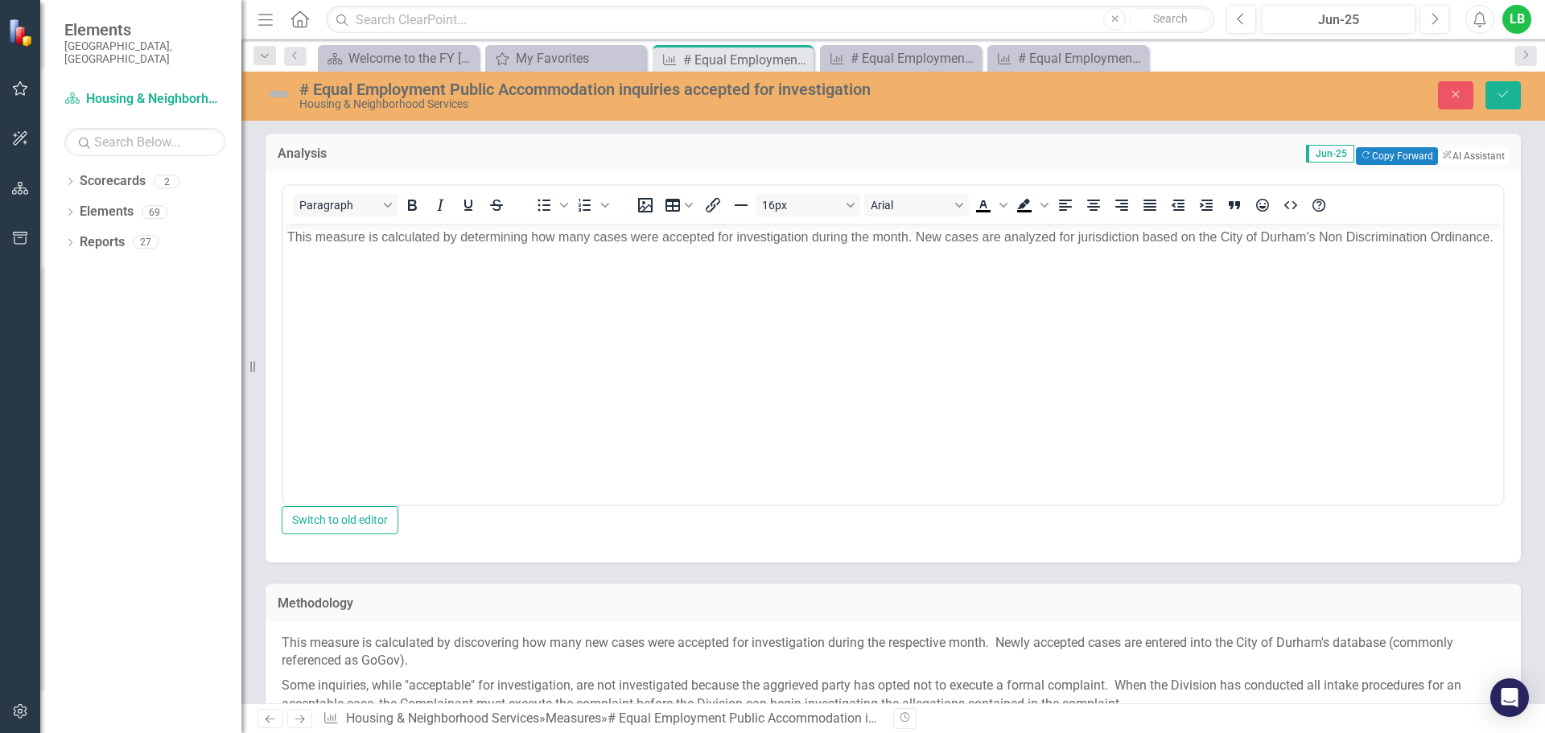
click at [279, 97] on img at bounding box center [279, 94] width 26 height 26
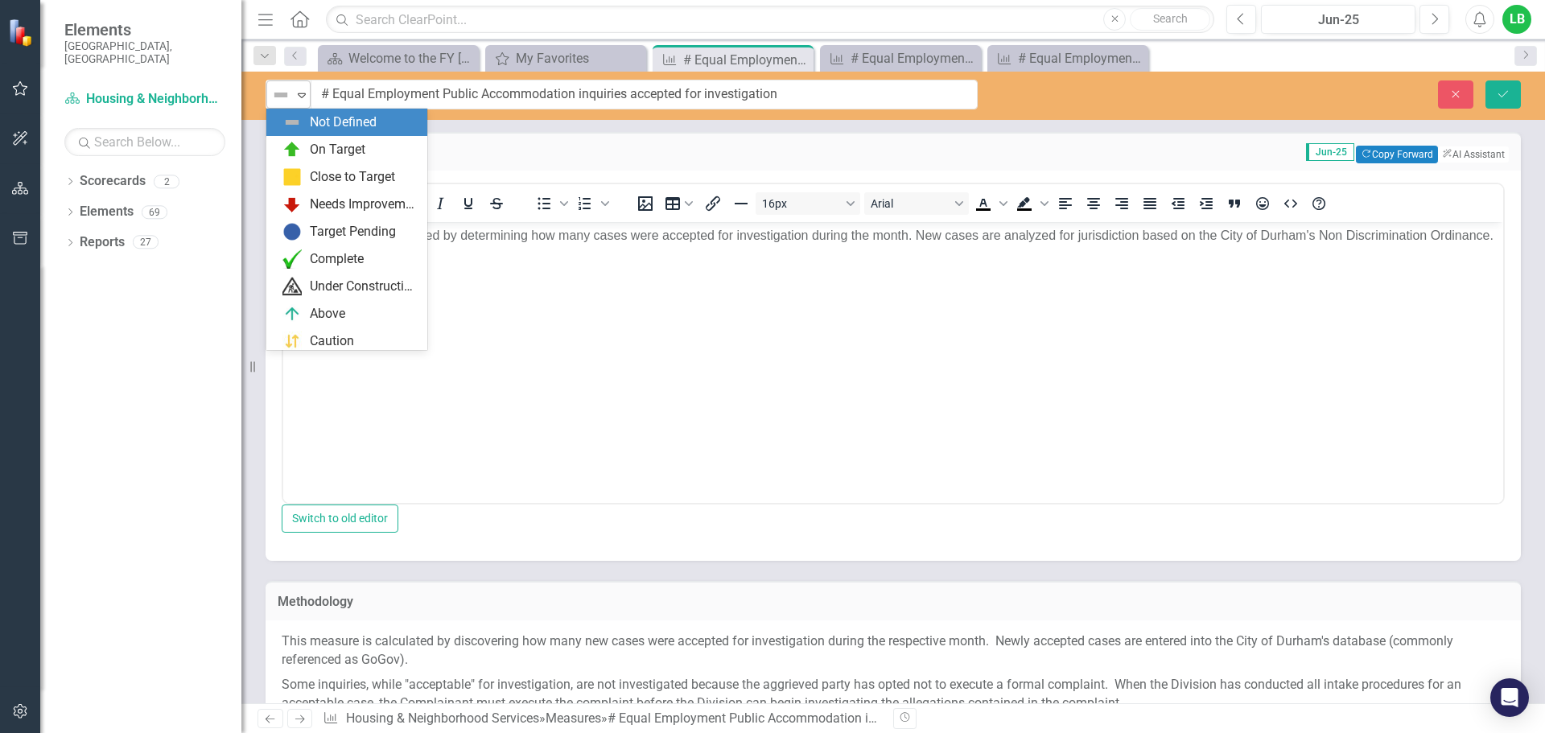
click at [284, 96] on img at bounding box center [280, 94] width 19 height 19
click at [304, 150] on div "On Target" at bounding box center [349, 149] width 135 height 19
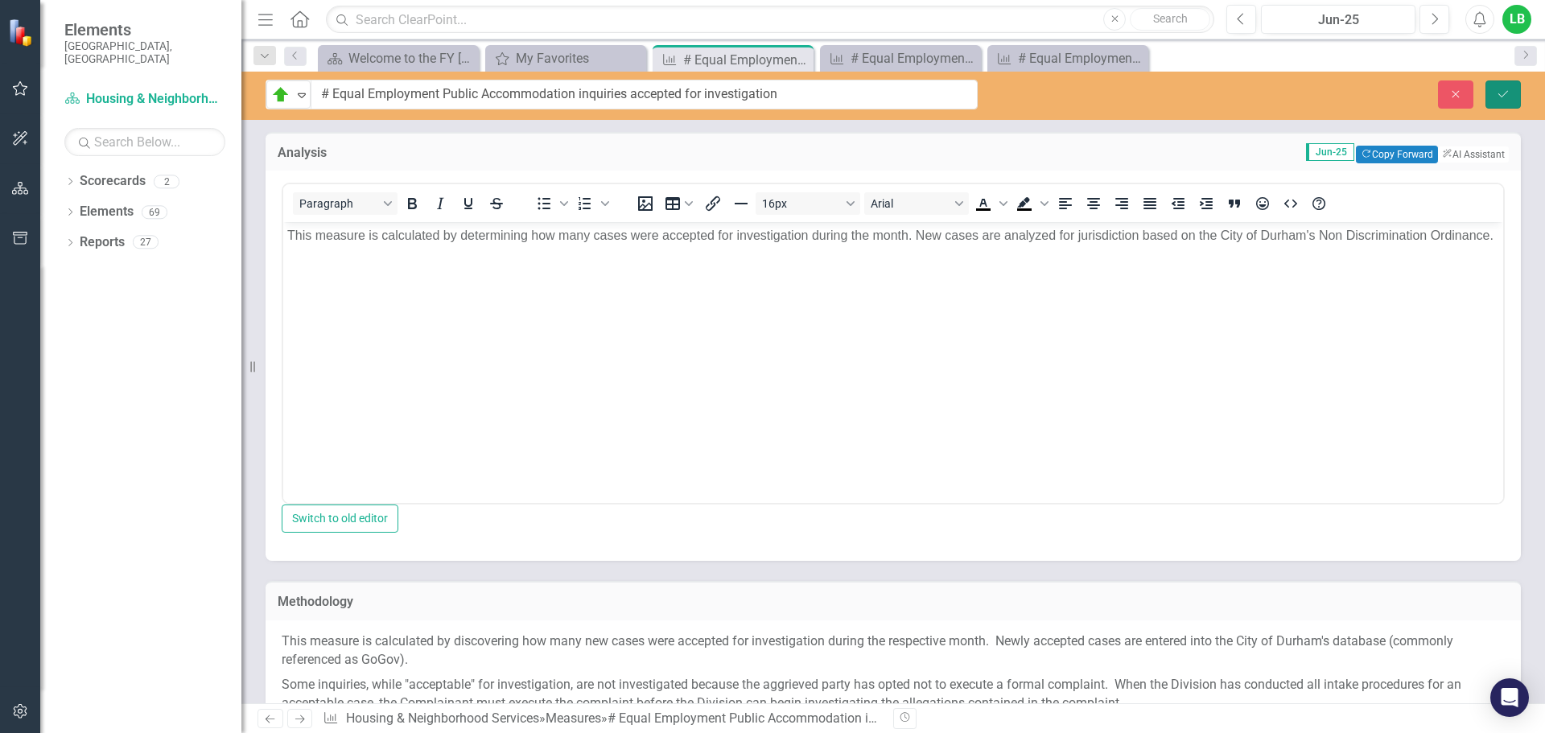
click at [1516, 103] on button "Save" at bounding box center [1503, 94] width 35 height 28
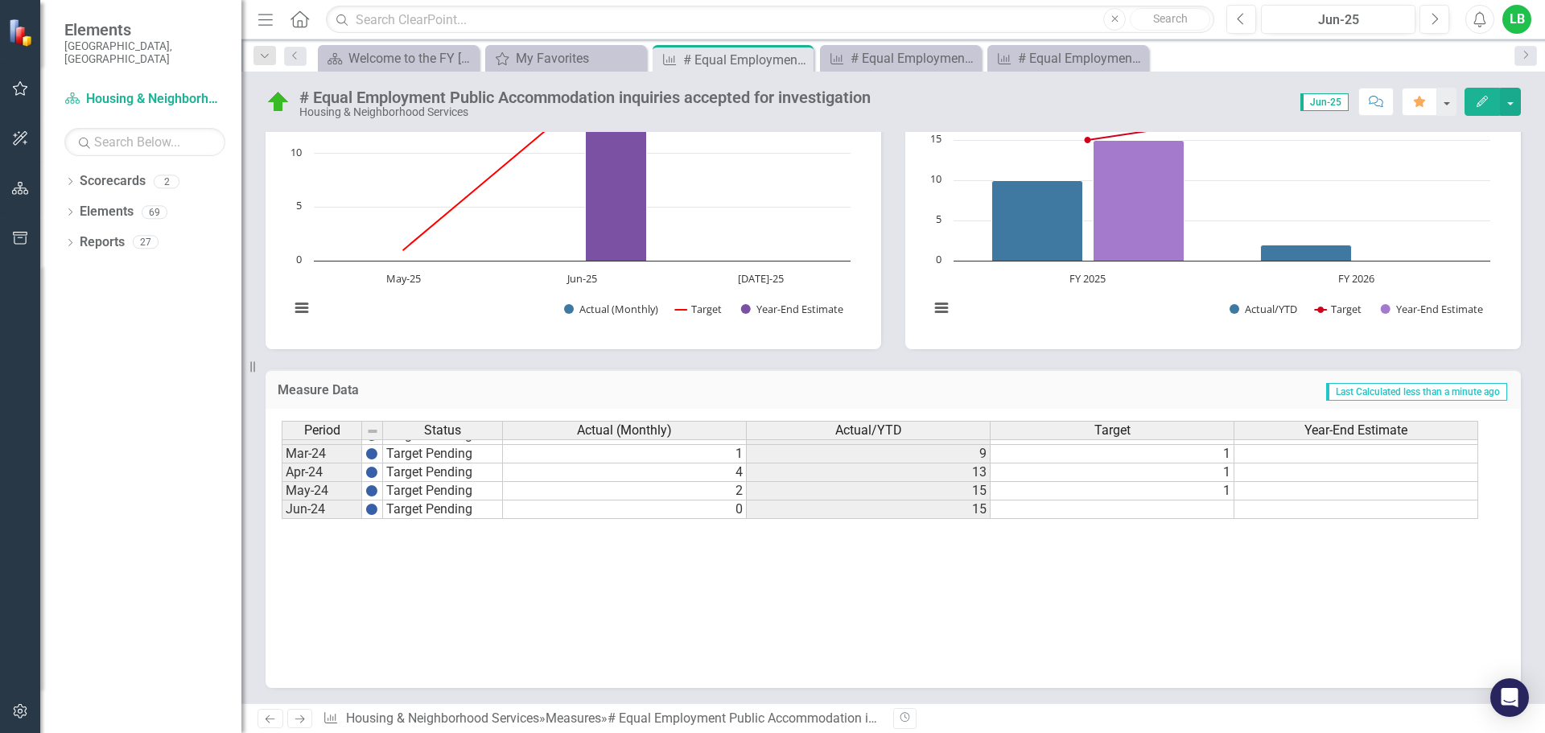
scroll to position [805, 0]
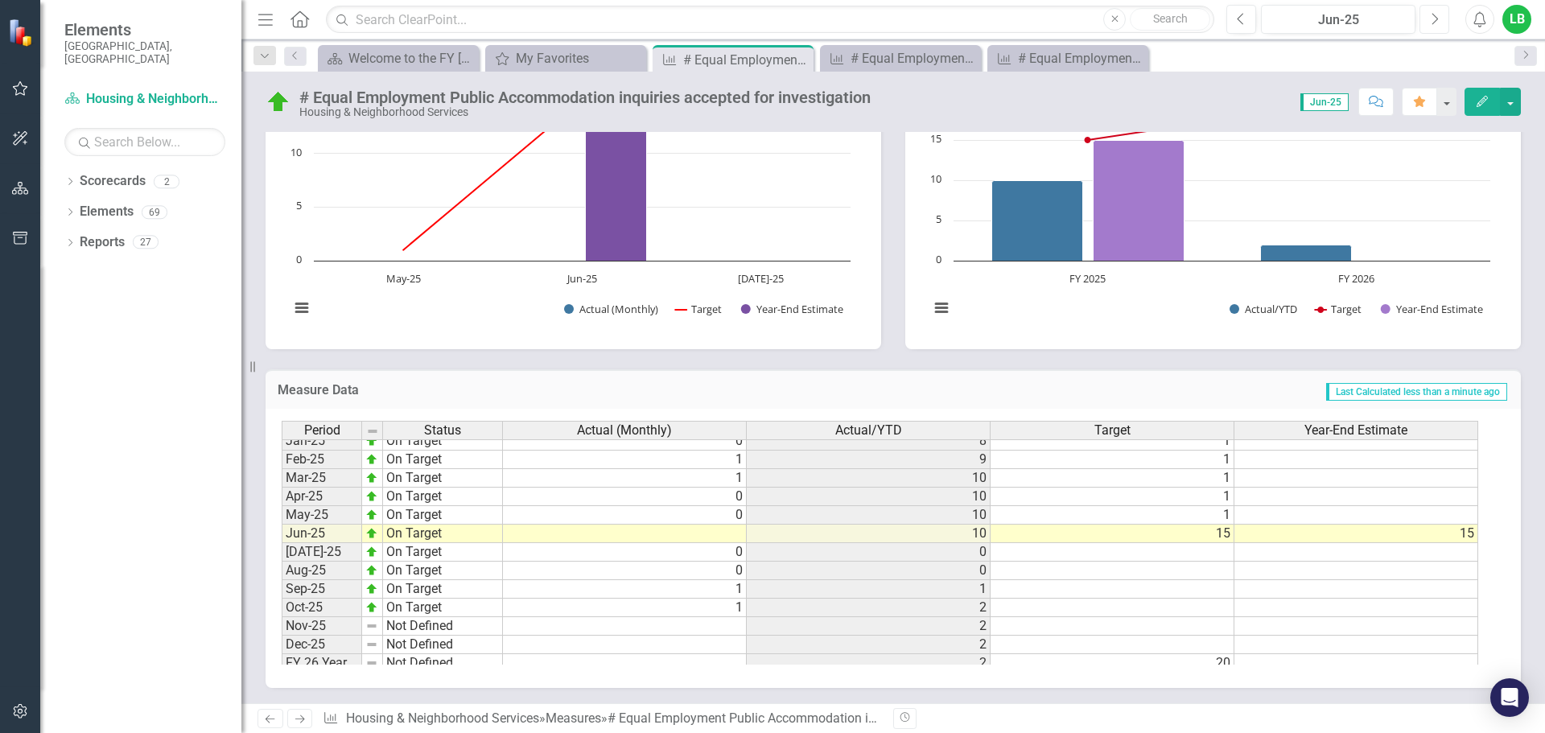
click at [1437, 19] on icon "button" at bounding box center [1435, 18] width 6 height 11
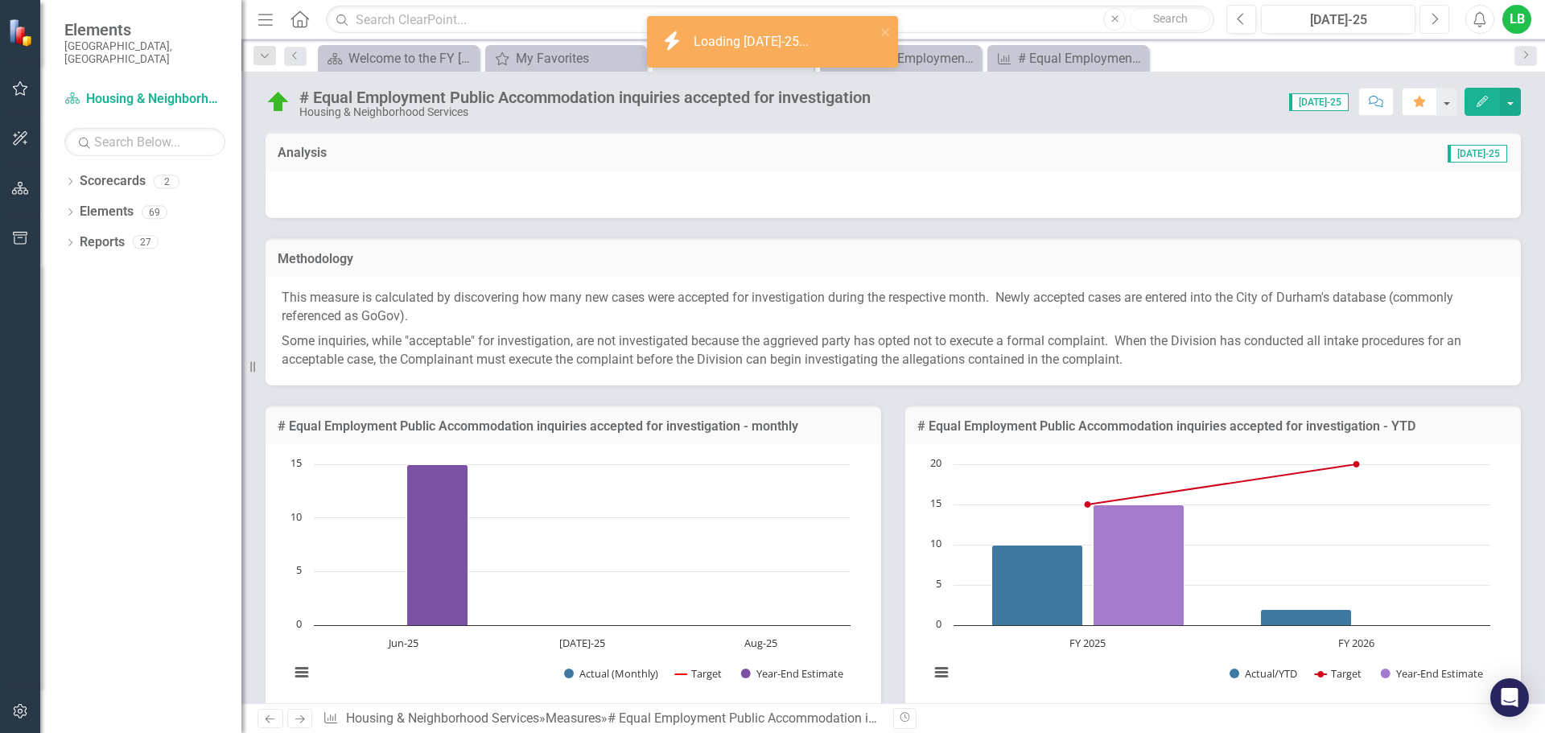
click at [1435, 24] on icon "Next" at bounding box center [1434, 19] width 9 height 14
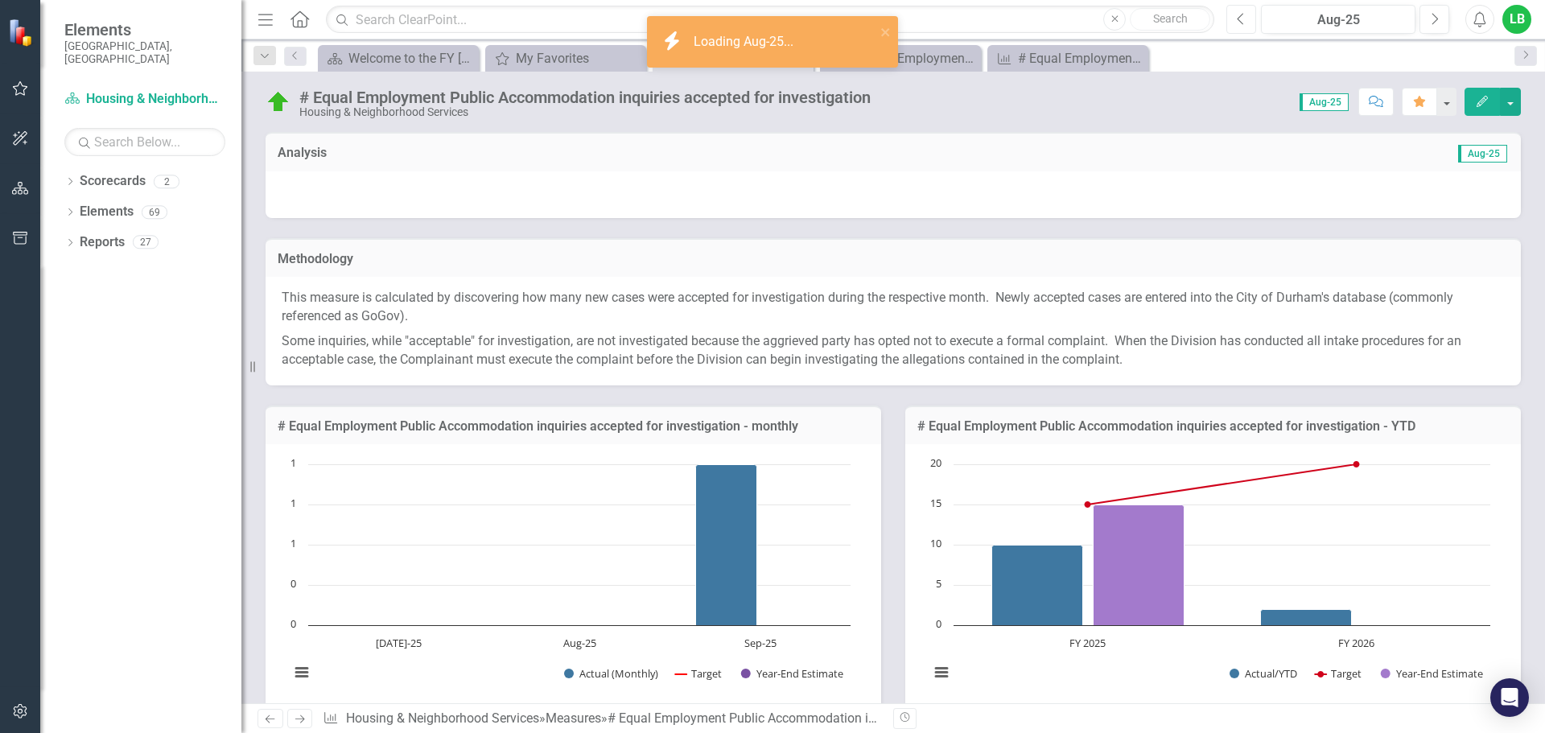
click at [1241, 19] on icon "Previous" at bounding box center [1241, 19] width 9 height 14
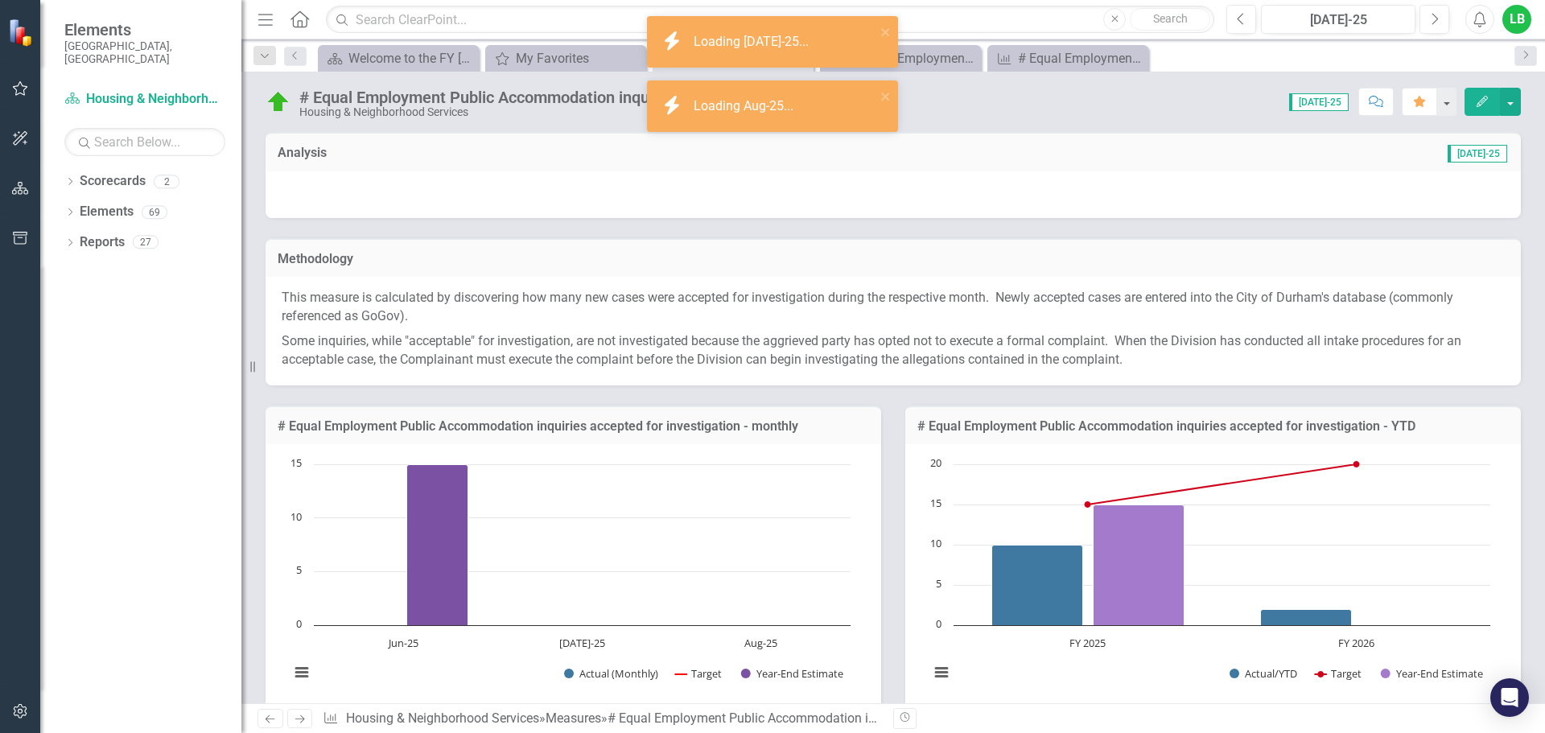
click at [1401, 184] on div at bounding box center [893, 194] width 1255 height 47
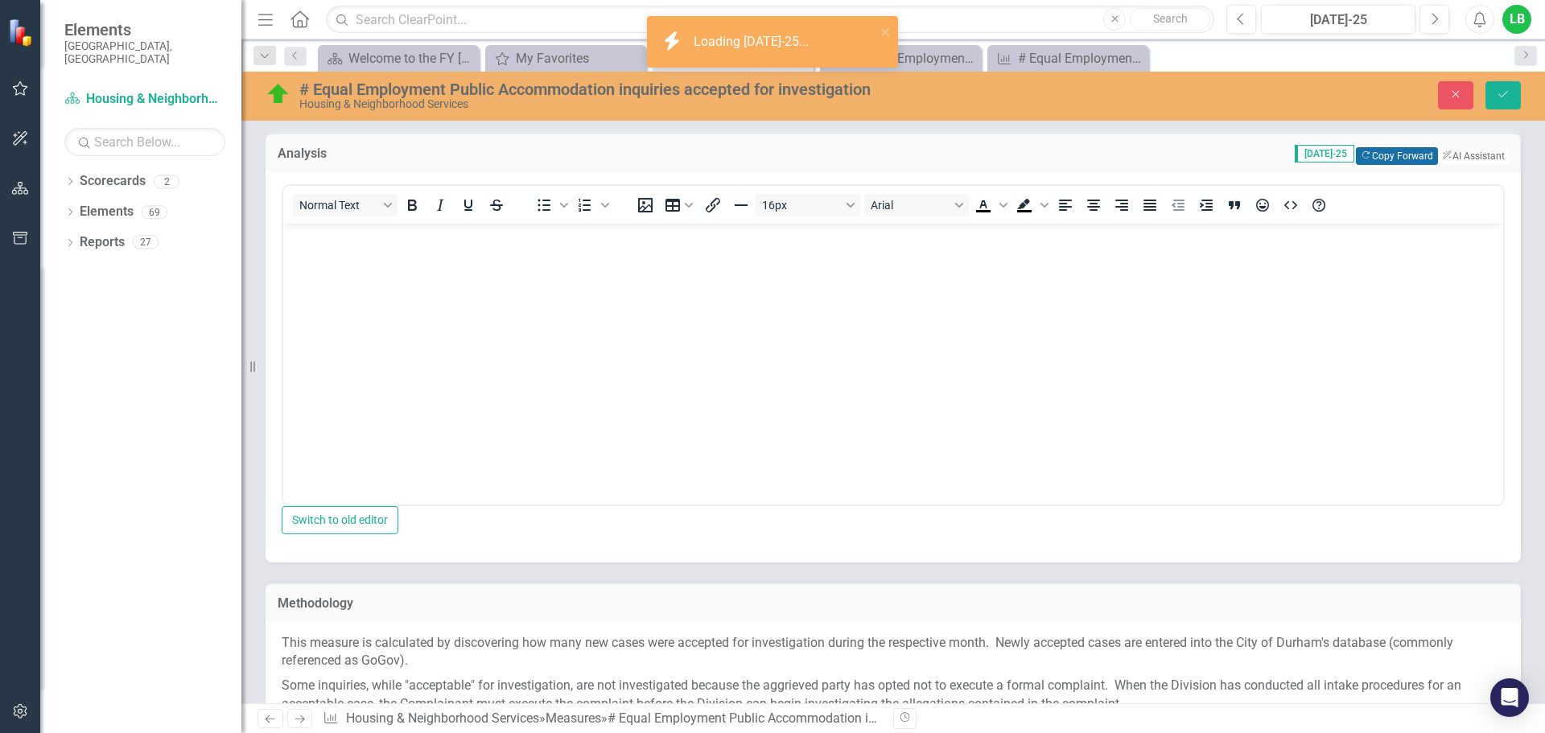
click at [1391, 159] on button "Copy Forward Copy Forward" at bounding box center [1396, 156] width 81 height 18
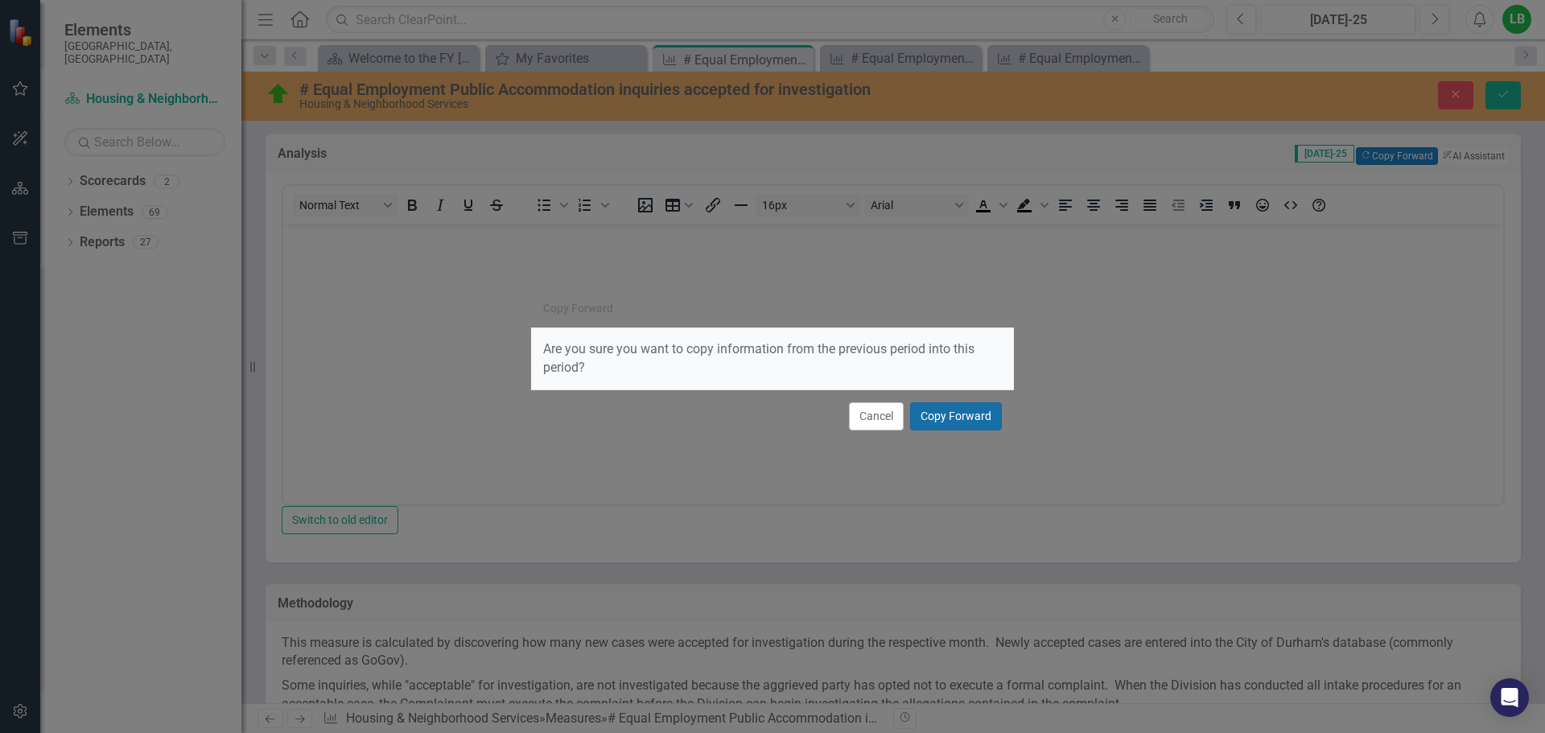
click at [990, 412] on button "Copy Forward" at bounding box center [956, 416] width 92 height 28
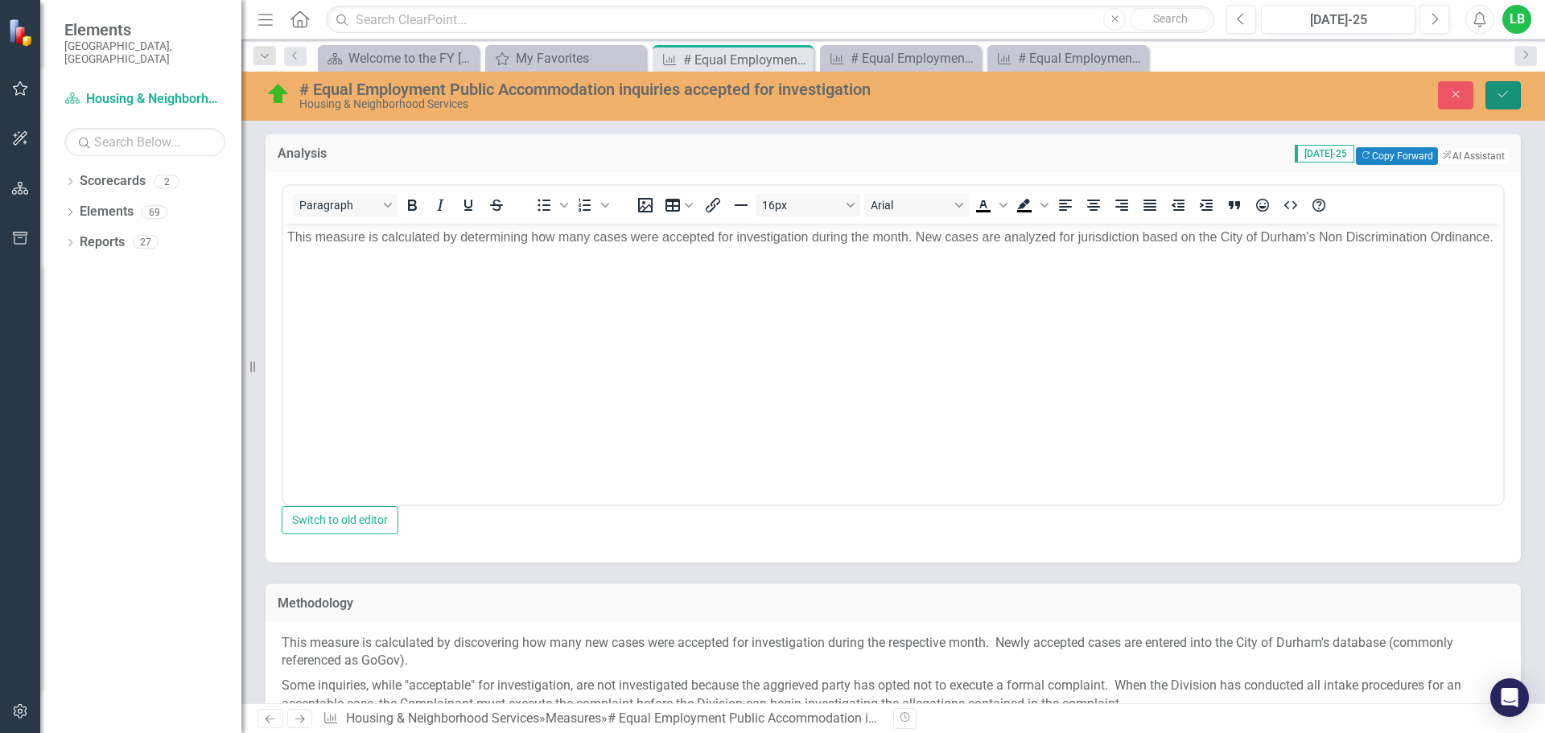
click at [1504, 102] on button "Save" at bounding box center [1503, 95] width 35 height 28
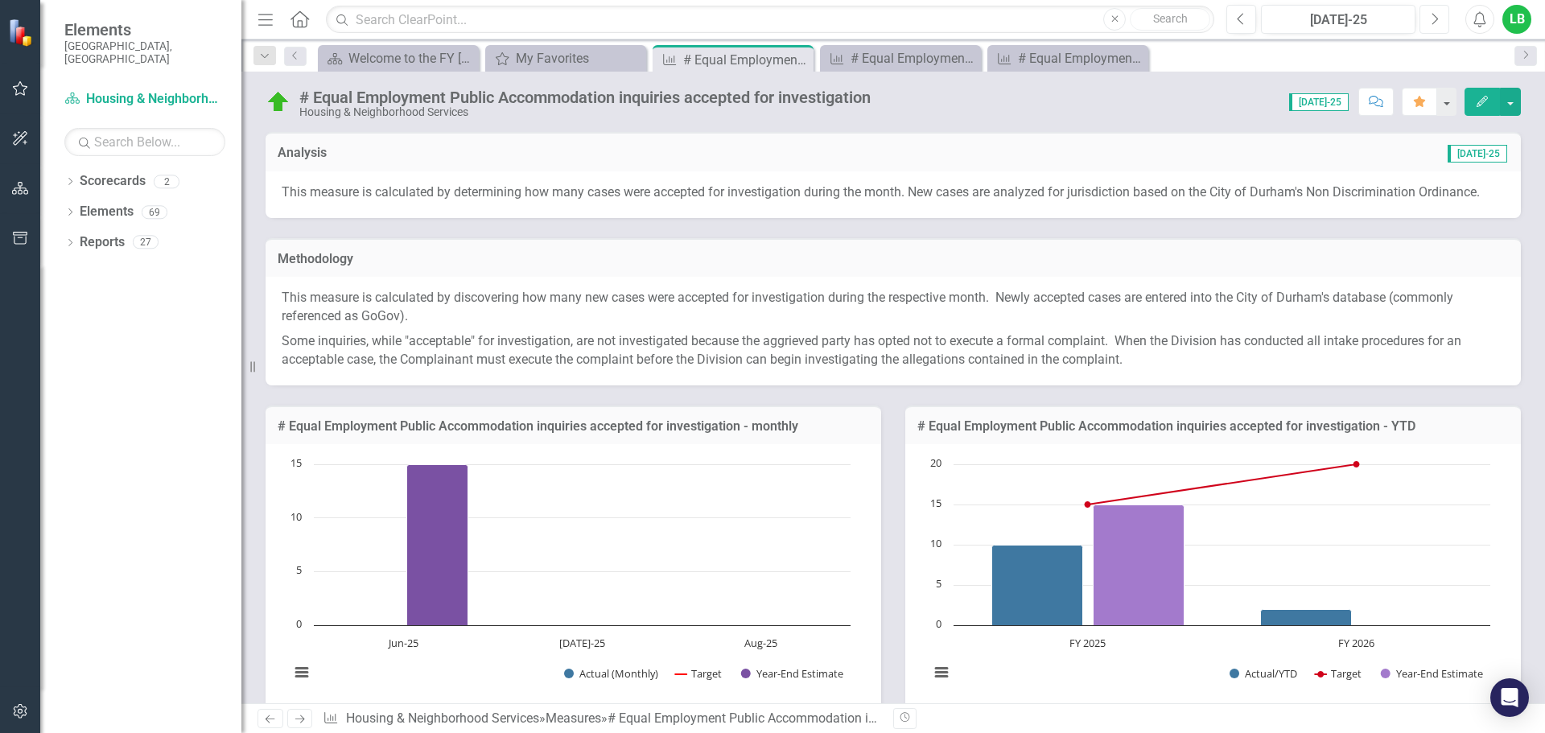
click at [1442, 24] on button "Next" at bounding box center [1435, 19] width 30 height 29
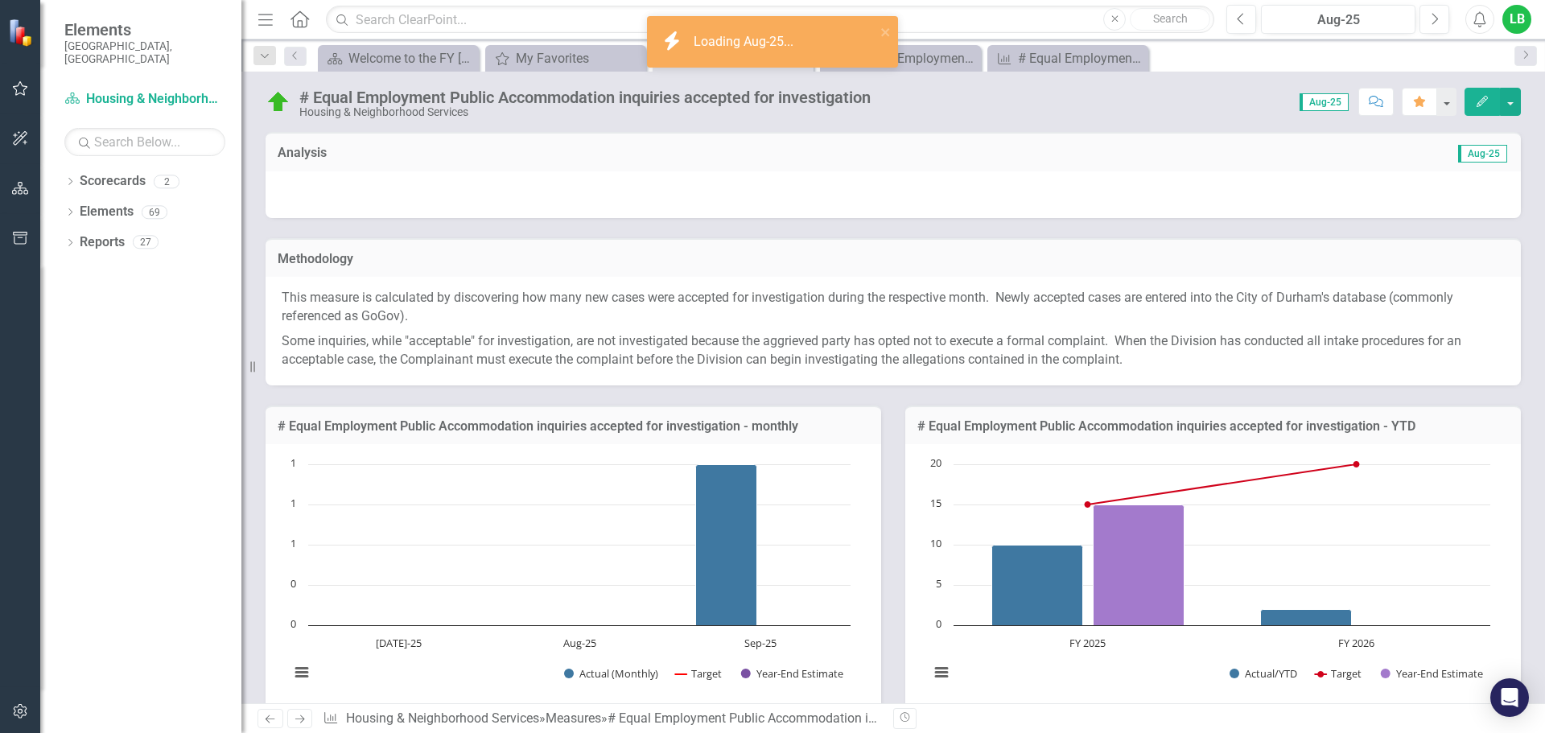
click at [1295, 177] on div at bounding box center [893, 194] width 1255 height 47
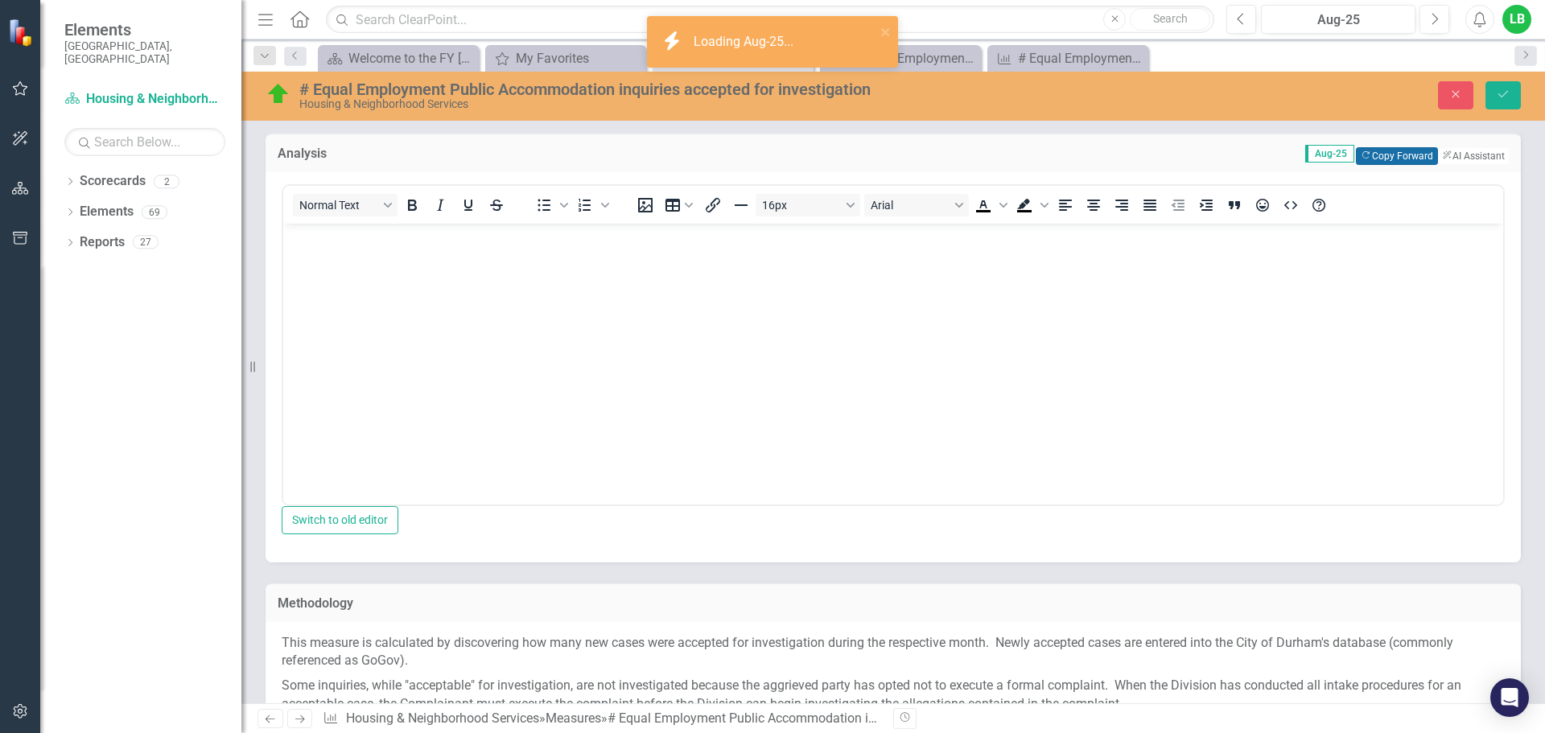
click at [1357, 156] on button "Copy Forward Copy Forward" at bounding box center [1396, 156] width 81 height 18
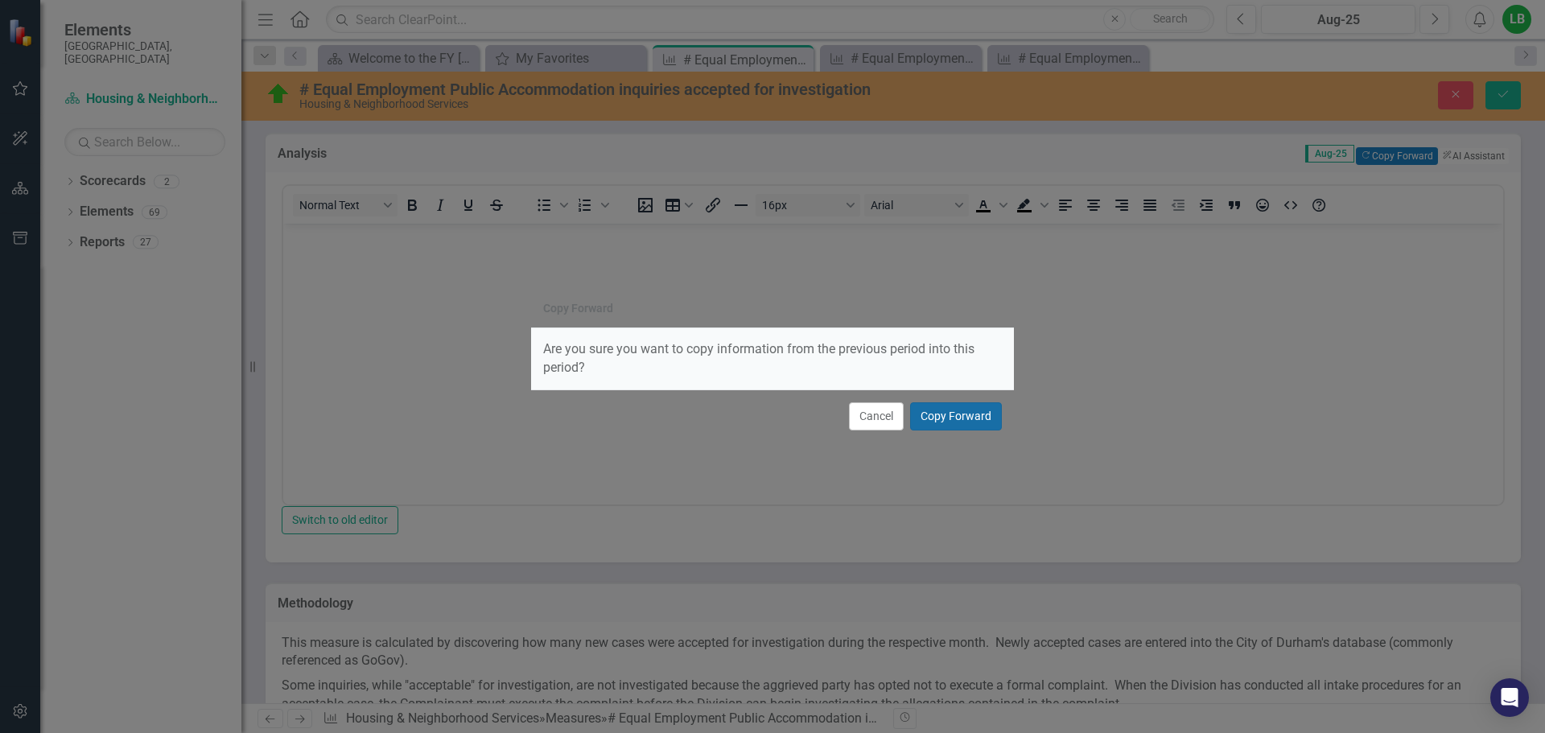
click at [960, 422] on button "Copy Forward" at bounding box center [956, 416] width 92 height 28
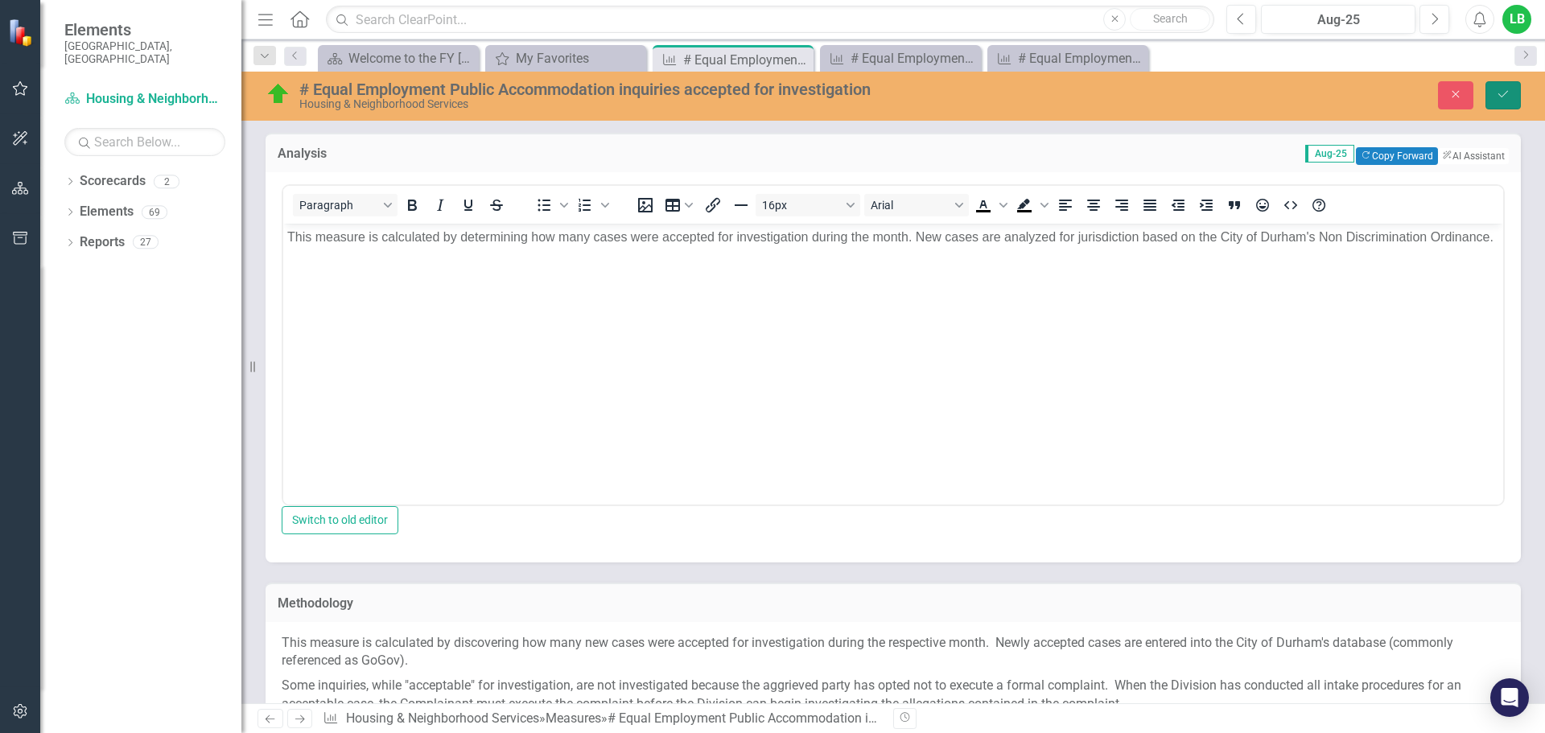
click at [1515, 97] on button "Save" at bounding box center [1503, 95] width 35 height 28
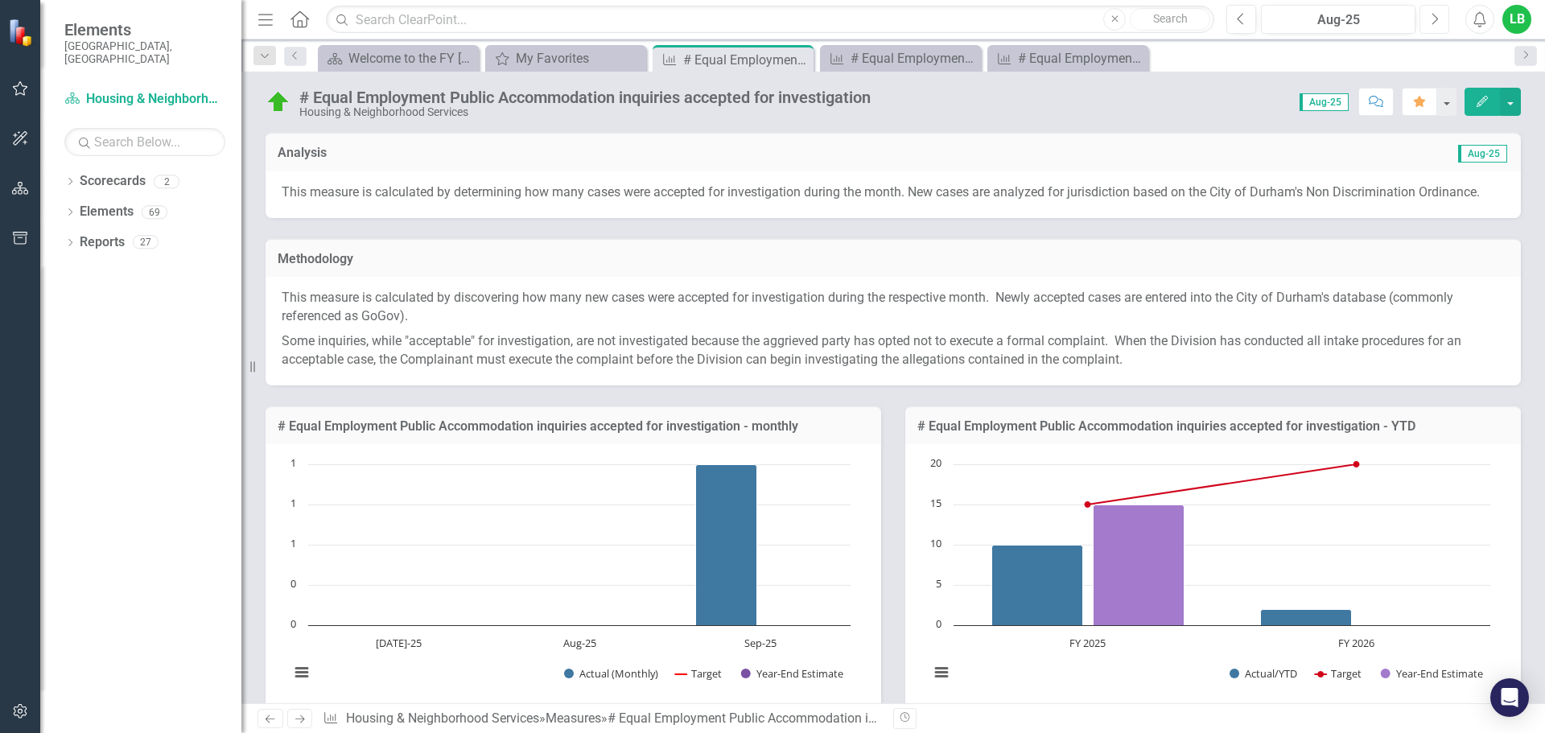
click at [1433, 14] on icon "button" at bounding box center [1435, 18] width 6 height 11
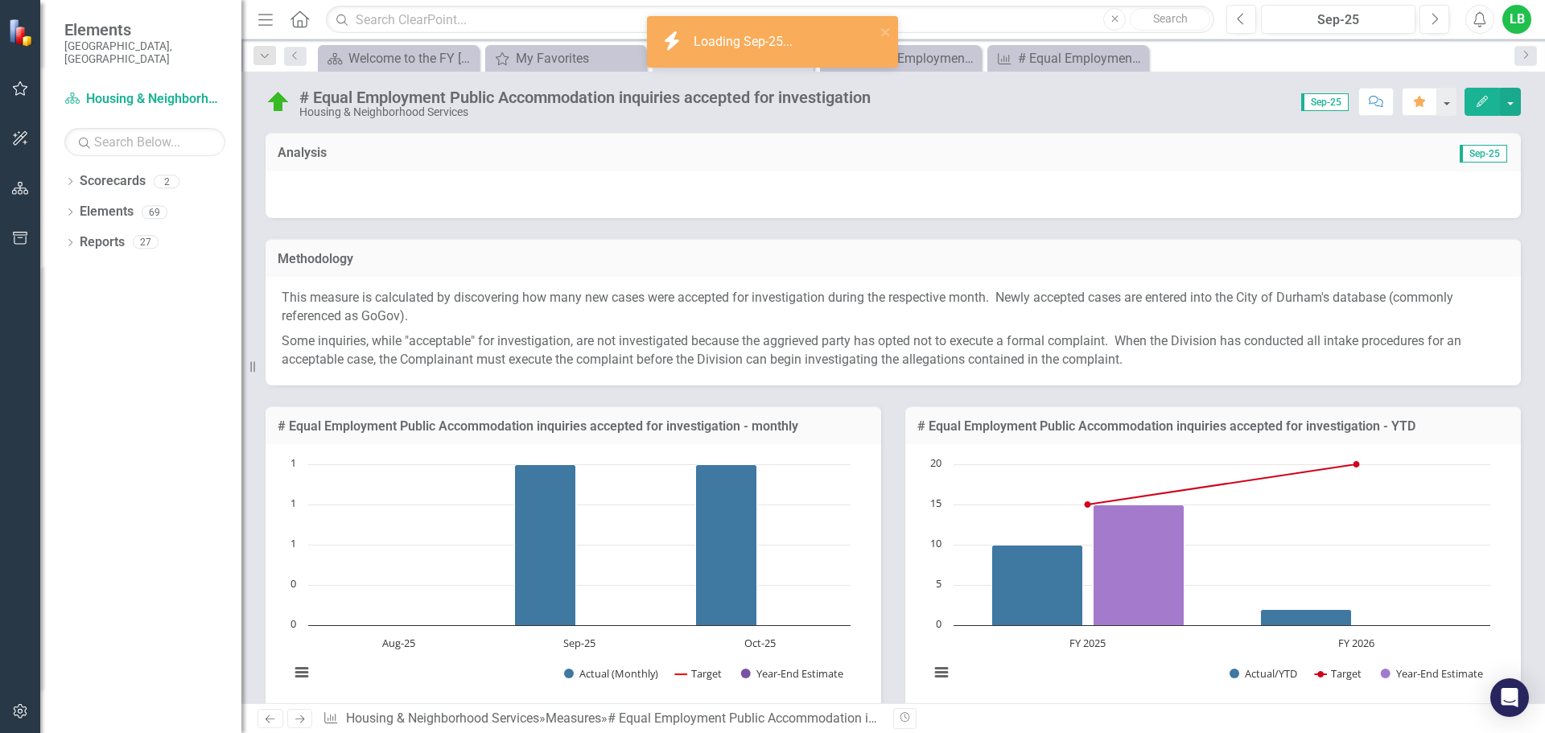
click at [1108, 192] on div at bounding box center [893, 194] width 1255 height 47
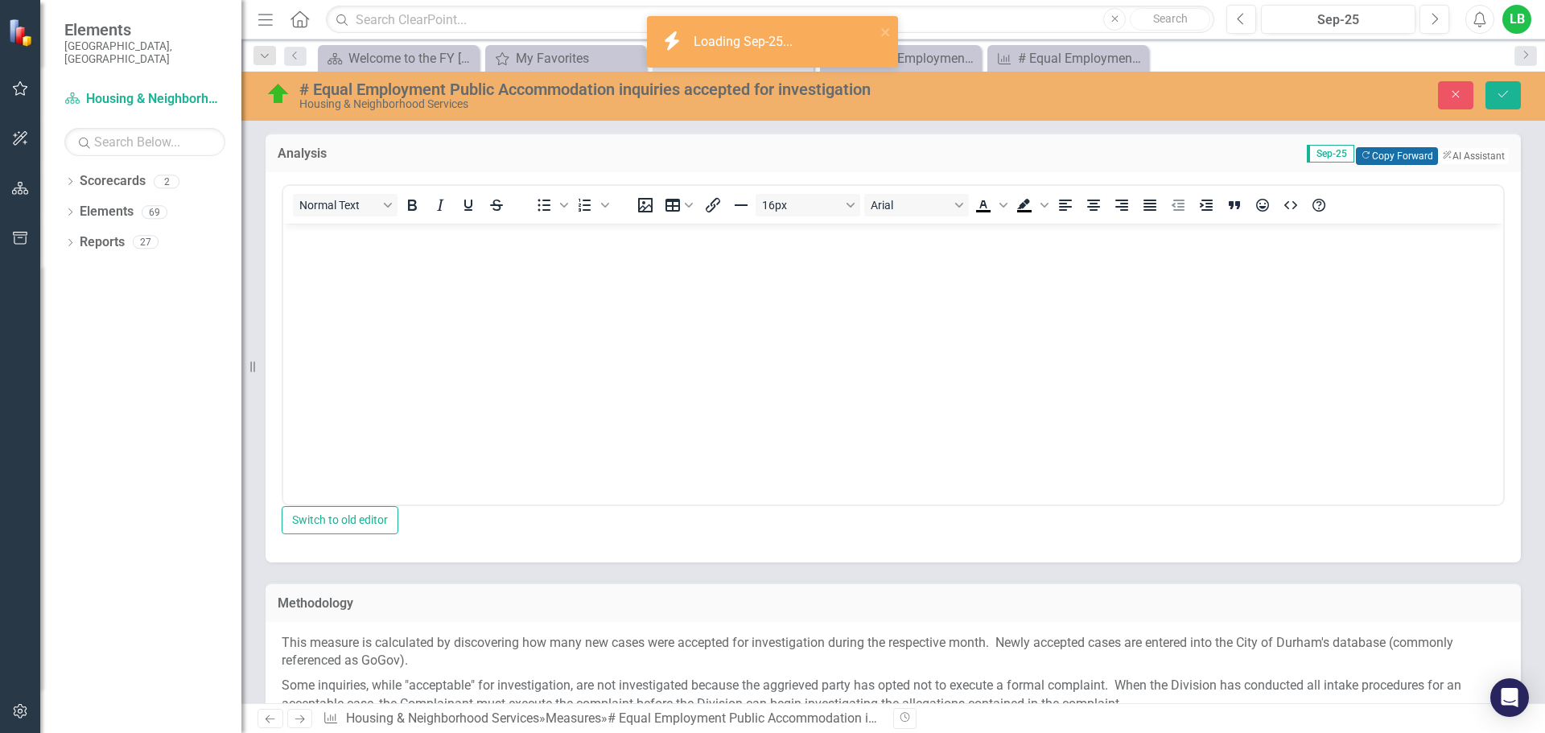
click at [1395, 156] on button "Copy Forward Copy Forward" at bounding box center [1396, 156] width 81 height 18
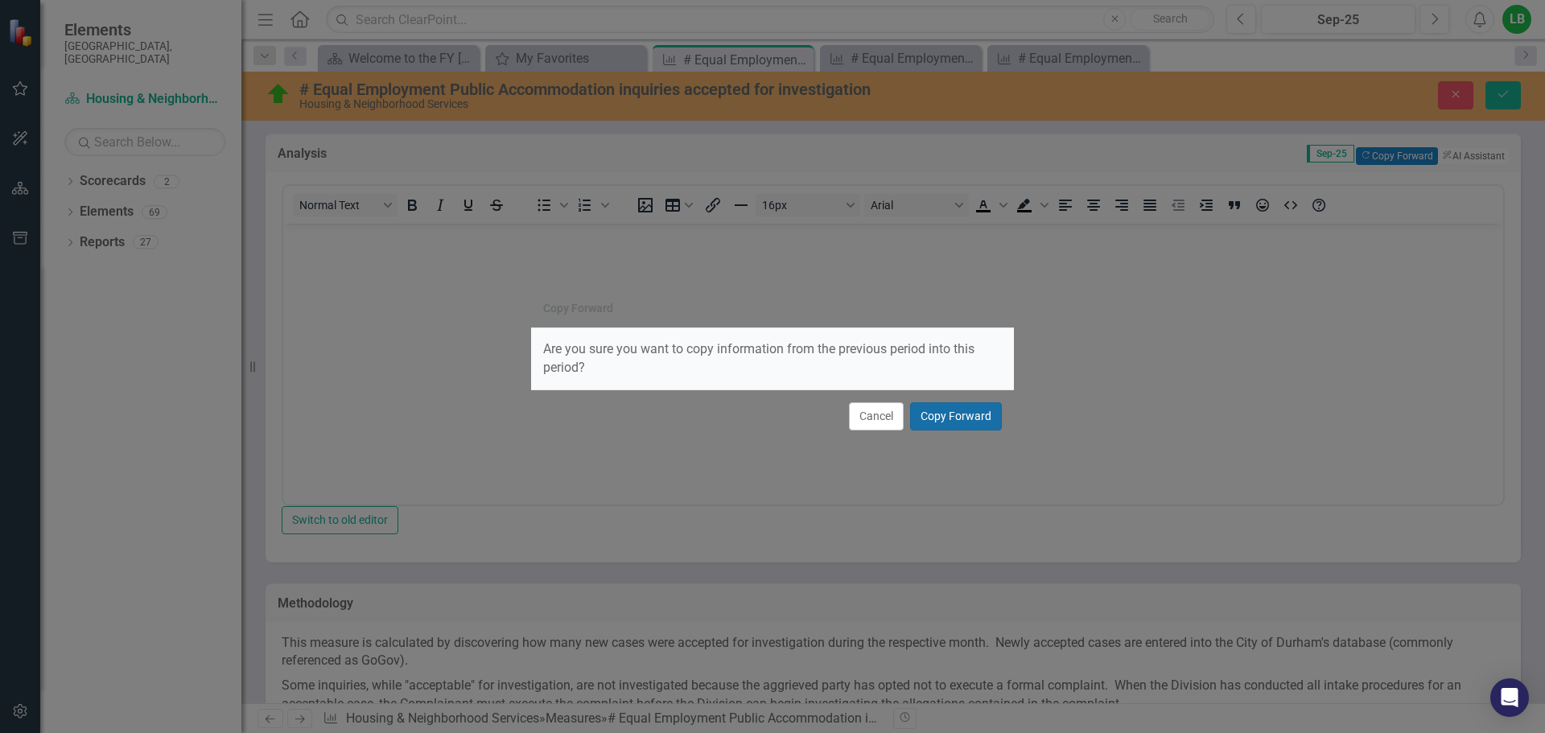
click at [958, 422] on button "Copy Forward" at bounding box center [956, 416] width 92 height 28
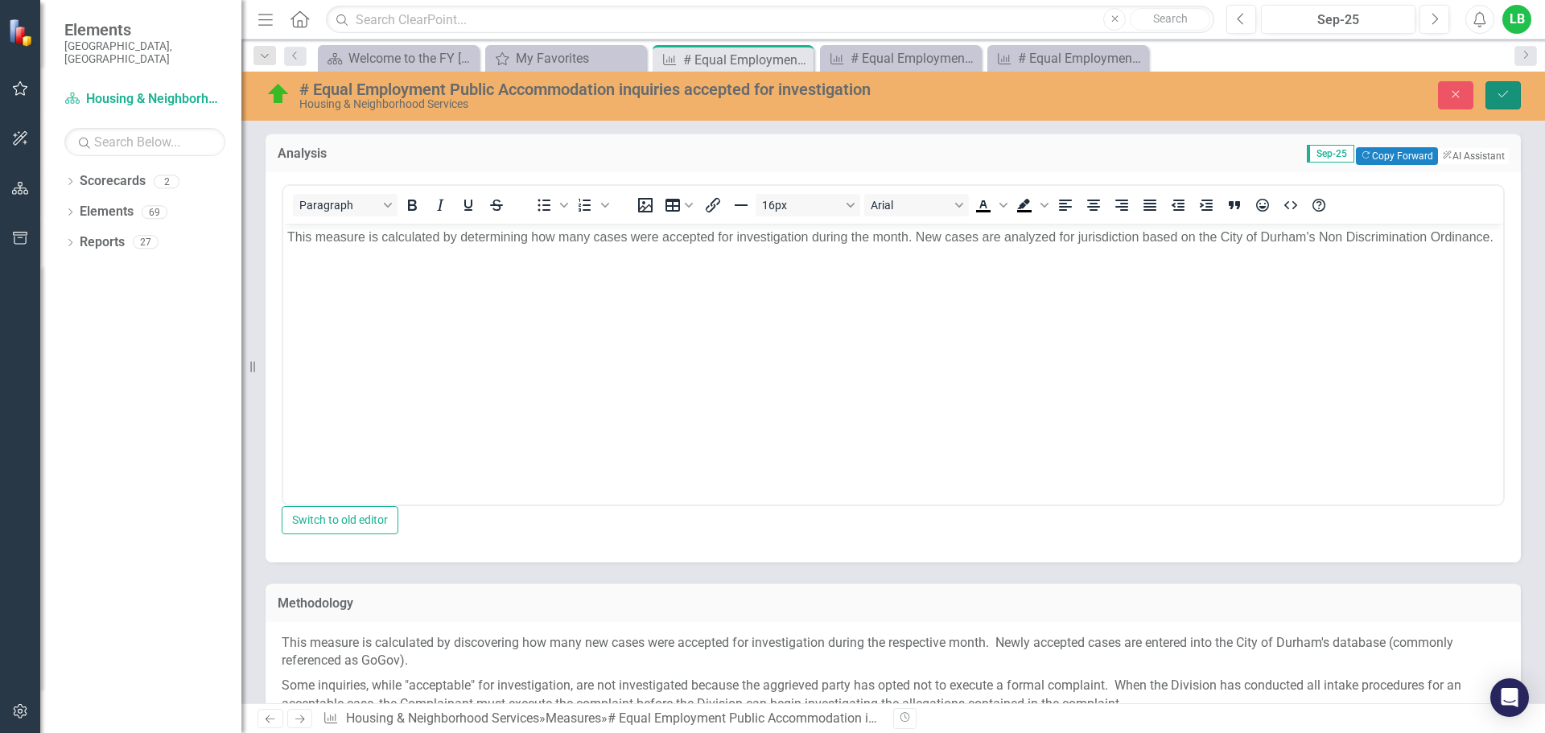
click at [1513, 105] on button "Save" at bounding box center [1503, 95] width 35 height 28
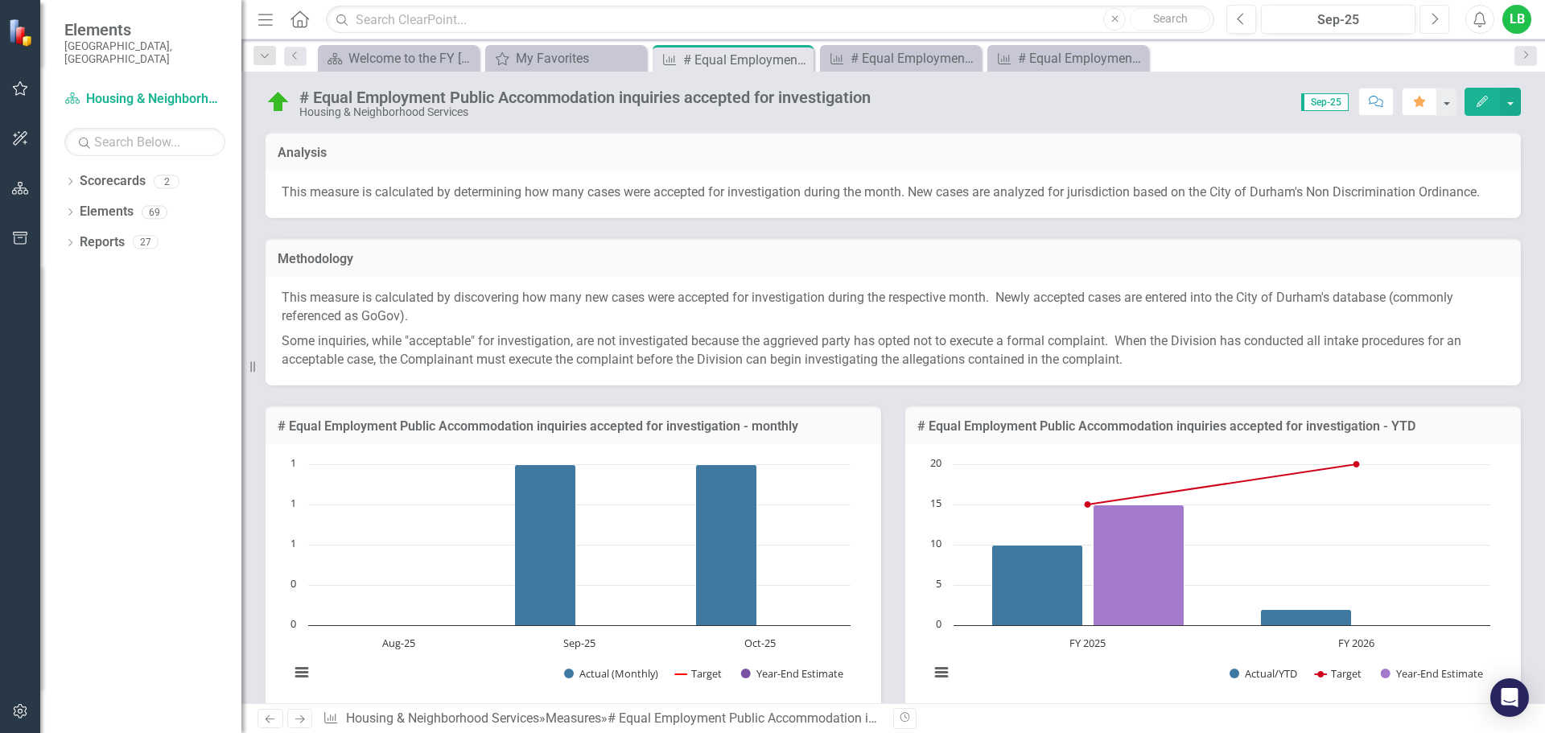
click at [1434, 27] on button "Next" at bounding box center [1435, 19] width 30 height 29
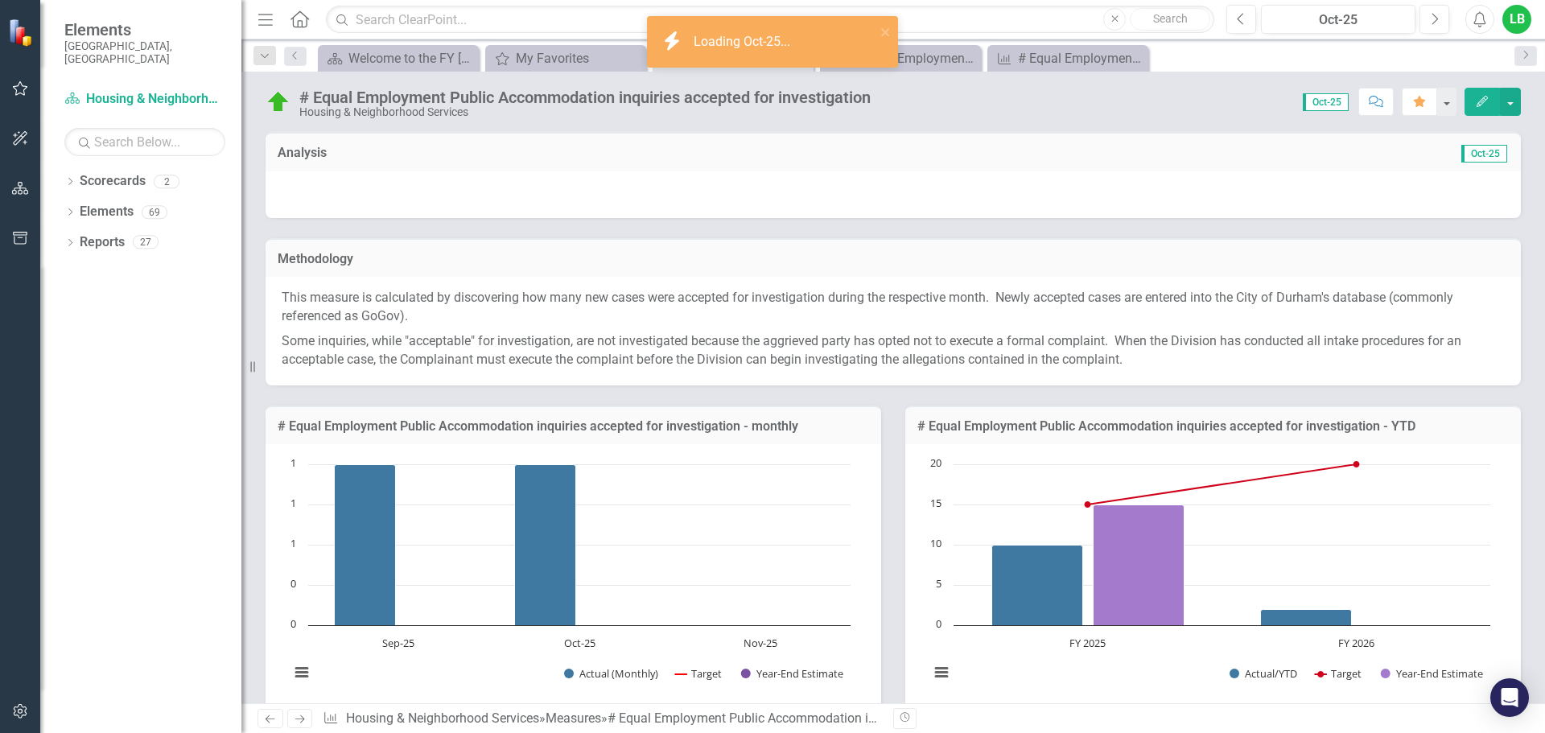
click at [1368, 205] on div at bounding box center [893, 194] width 1255 height 47
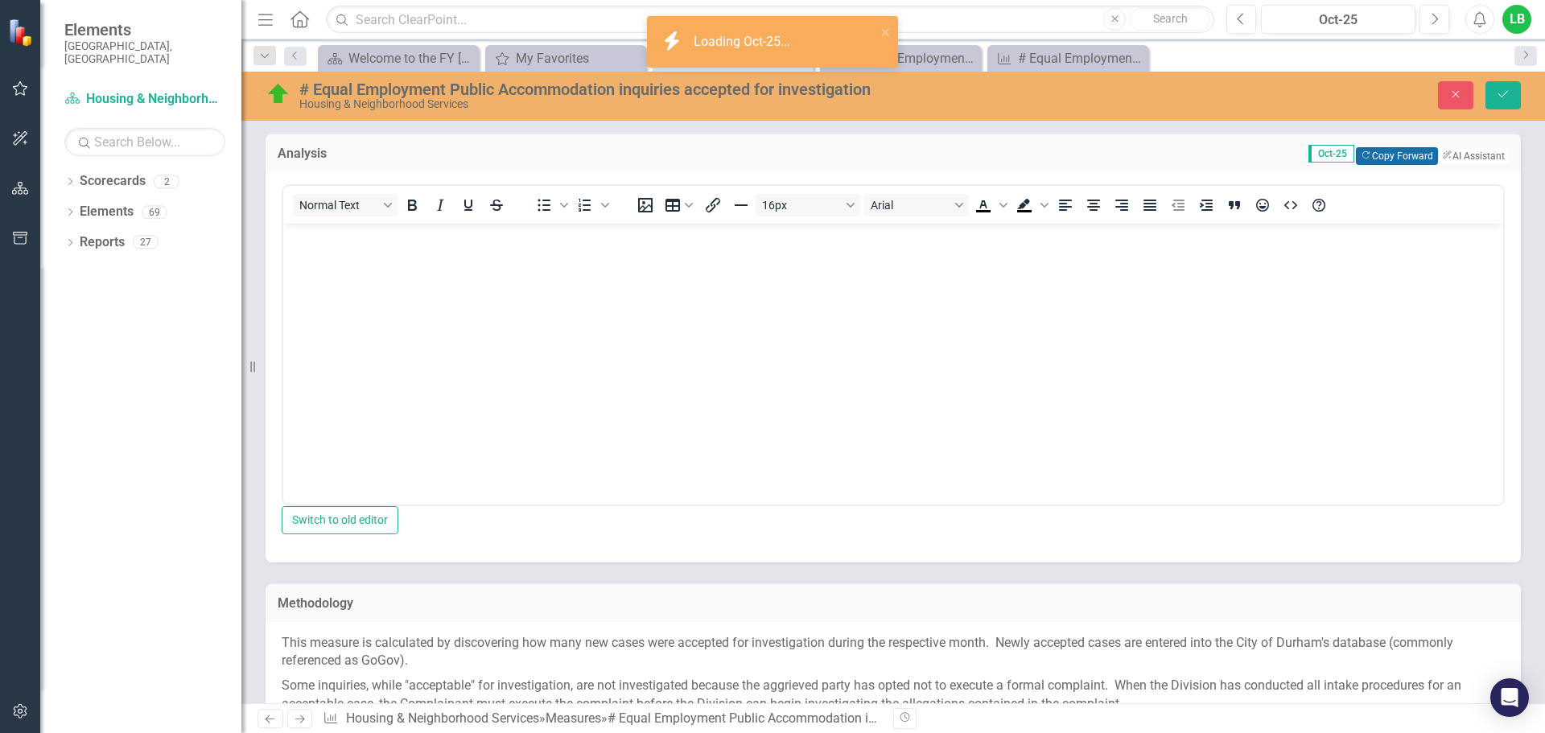
click at [1356, 160] on button "Copy Forward Copy Forward" at bounding box center [1396, 156] width 81 height 18
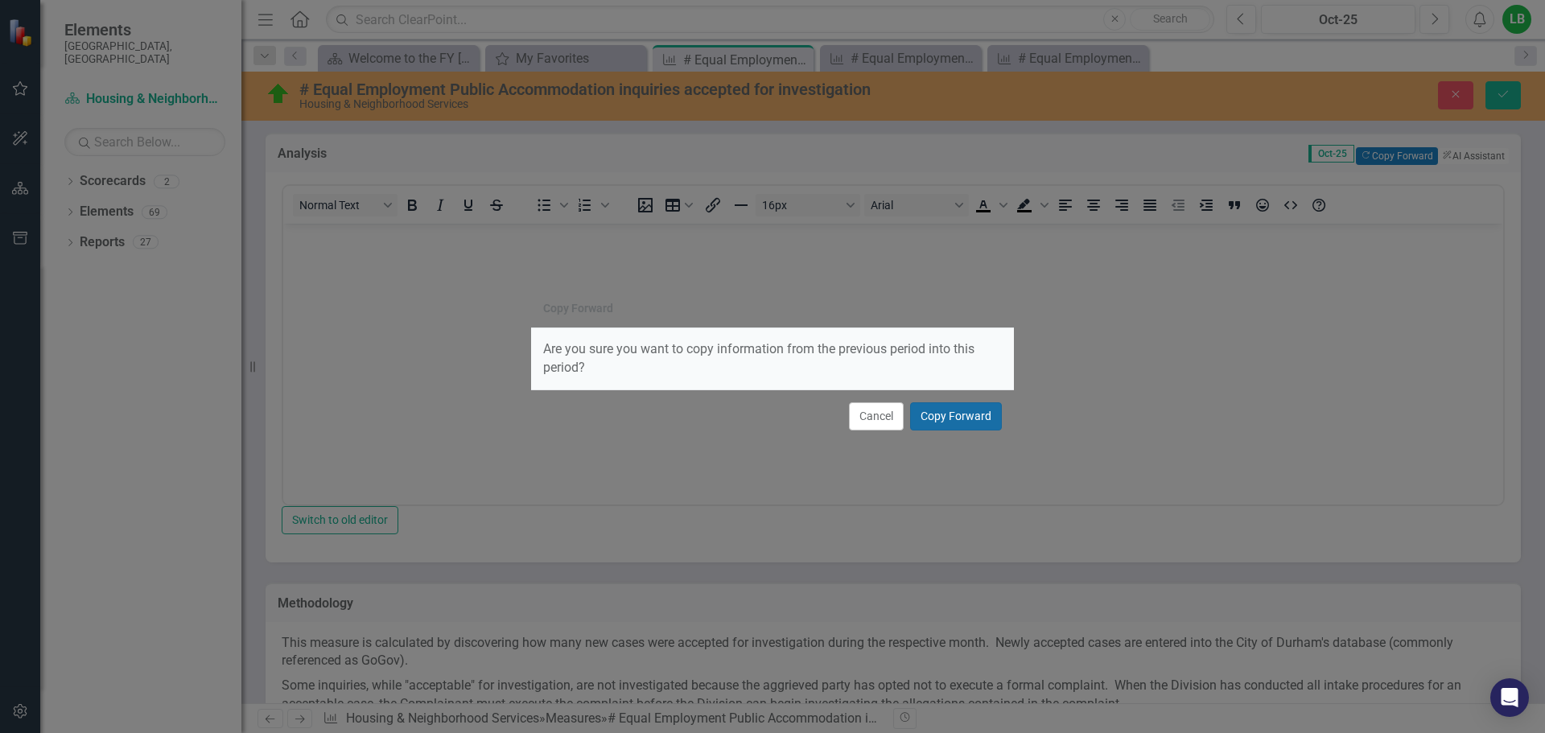
click at [939, 410] on button "Copy Forward" at bounding box center [956, 416] width 92 height 28
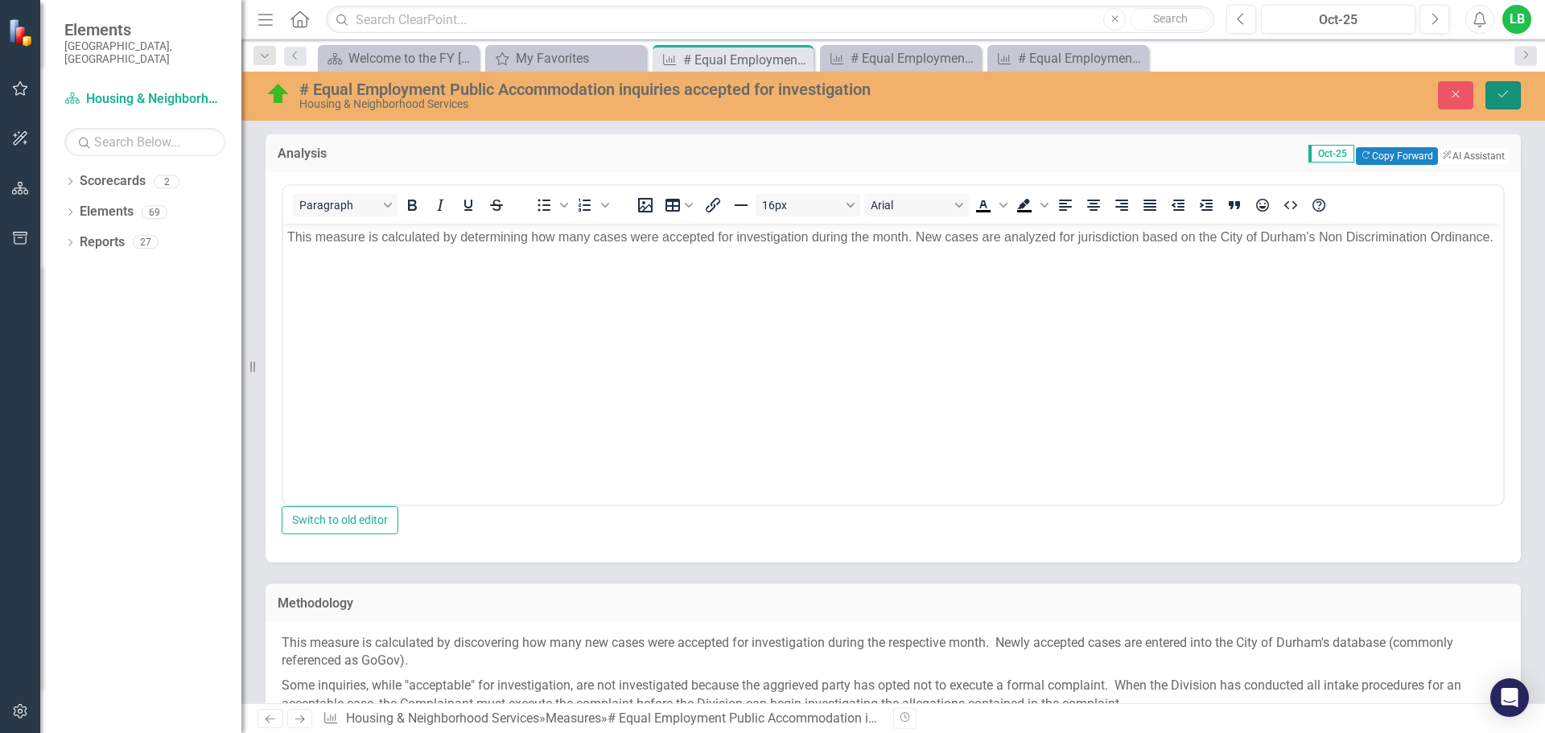
click at [1493, 95] on button "Save" at bounding box center [1503, 95] width 35 height 28
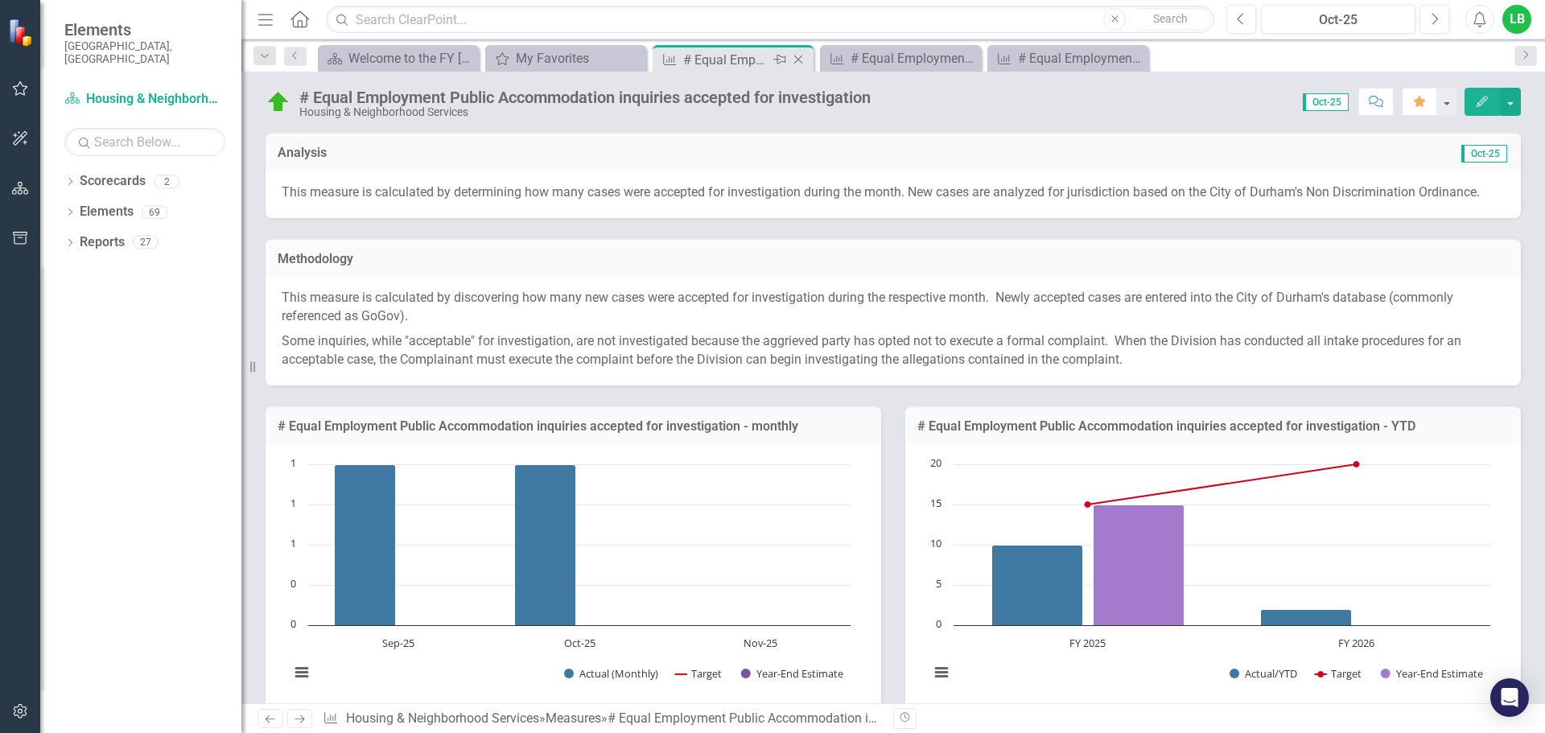
click at [803, 64] on icon "Close" at bounding box center [798, 59] width 16 height 13
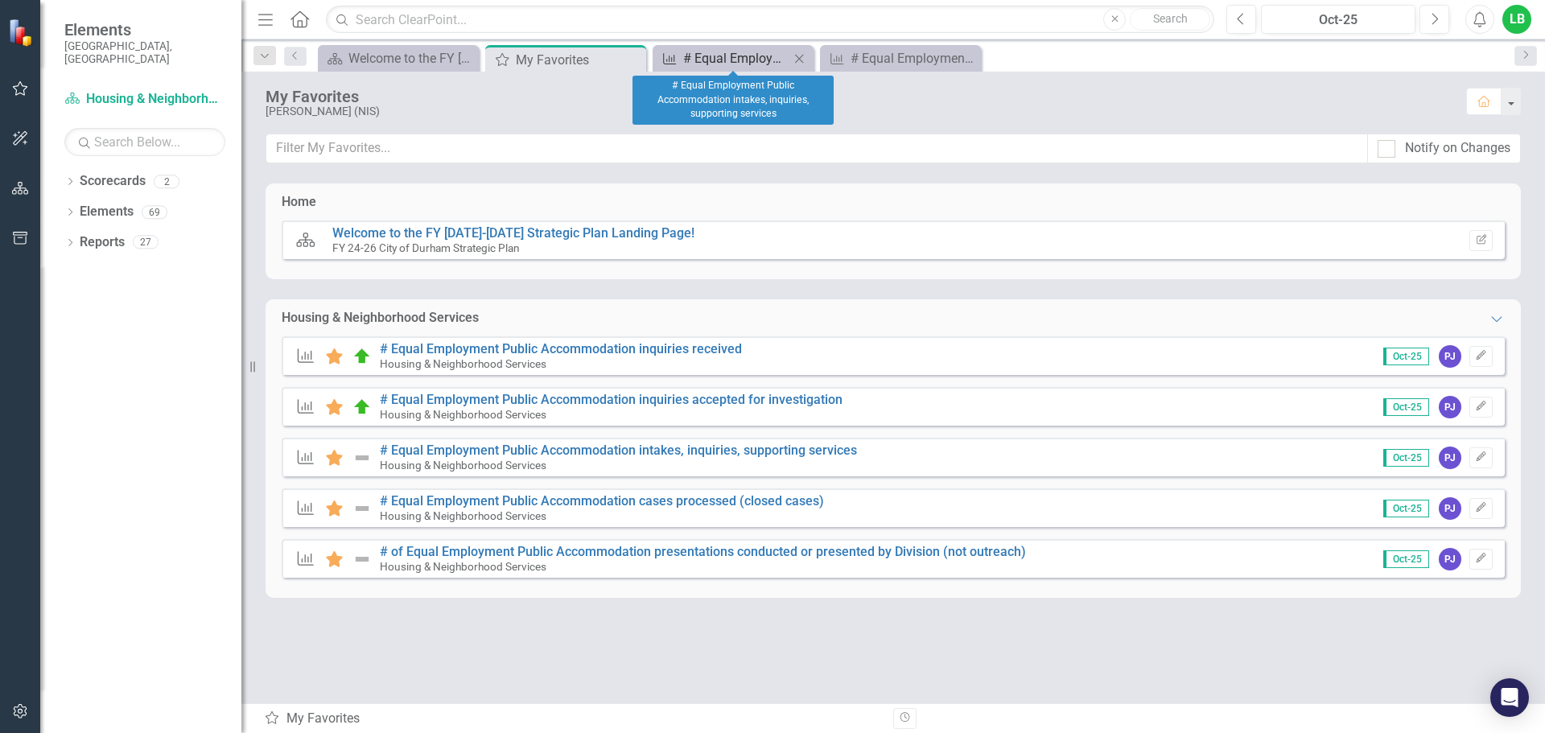
click at [759, 59] on div "# Equal Employment Public Accommodation intakes, inquiries, supporting services" at bounding box center [736, 58] width 106 height 20
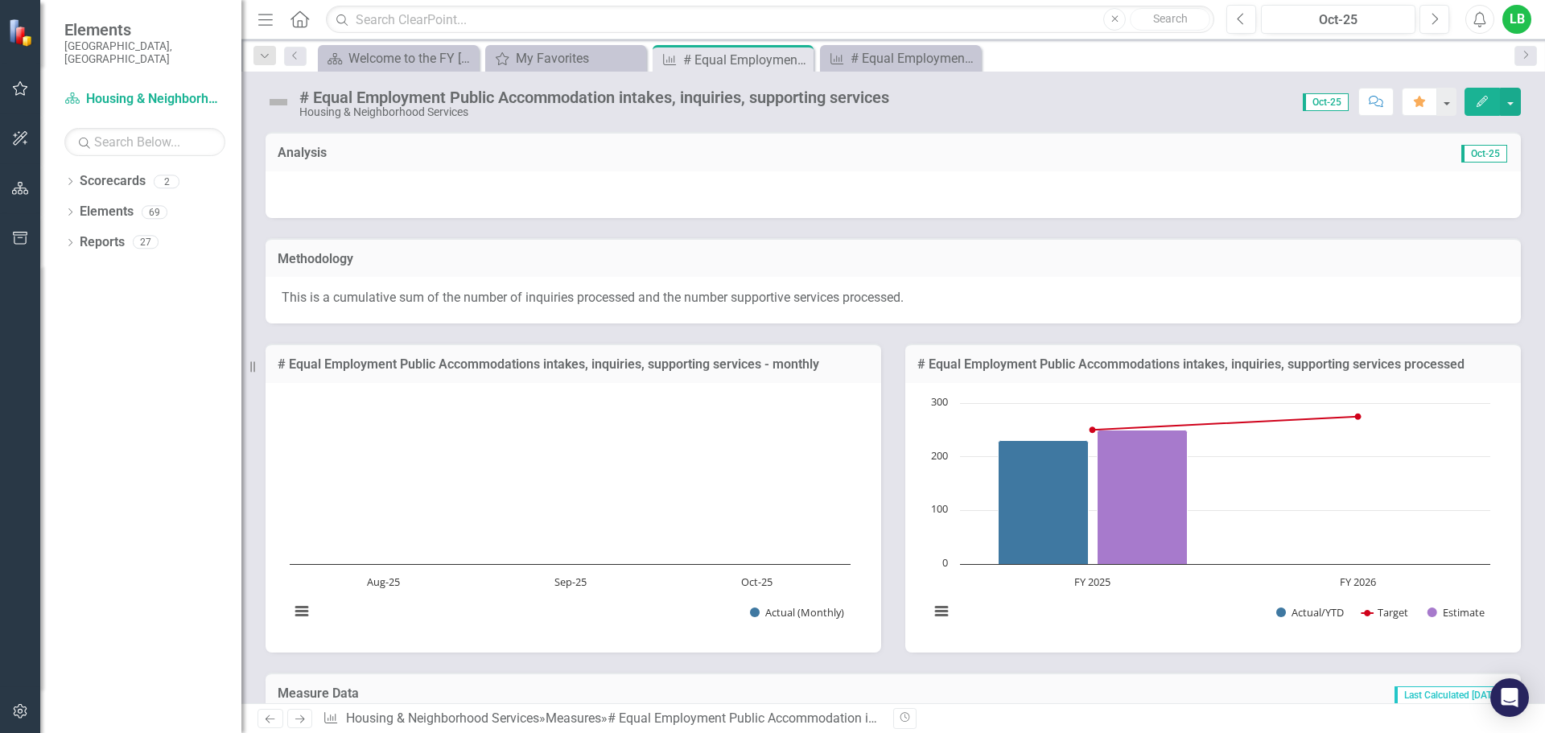
click at [696, 191] on div at bounding box center [893, 194] width 1255 height 47
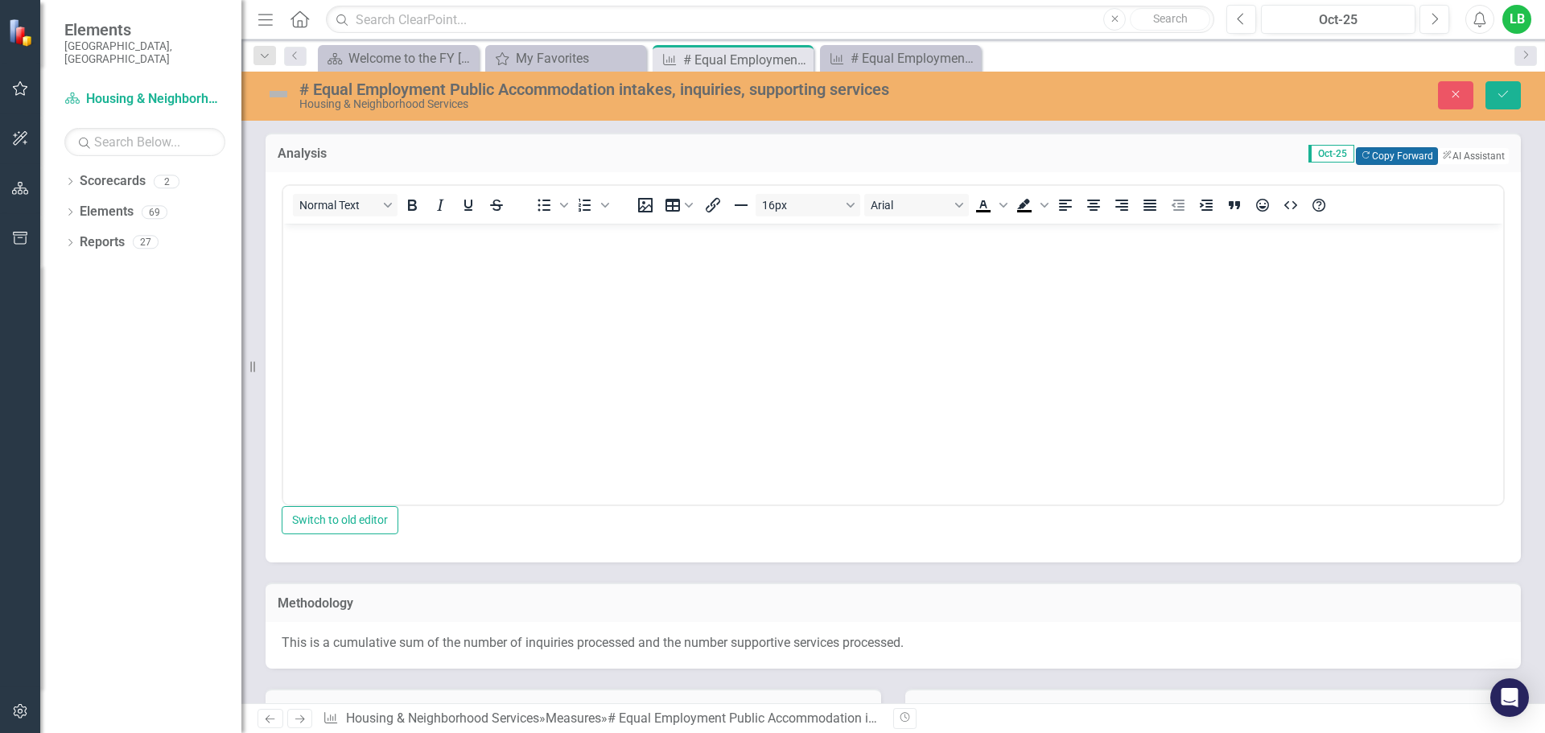
click at [1390, 153] on button "Copy Forward Copy Forward" at bounding box center [1396, 156] width 81 height 18
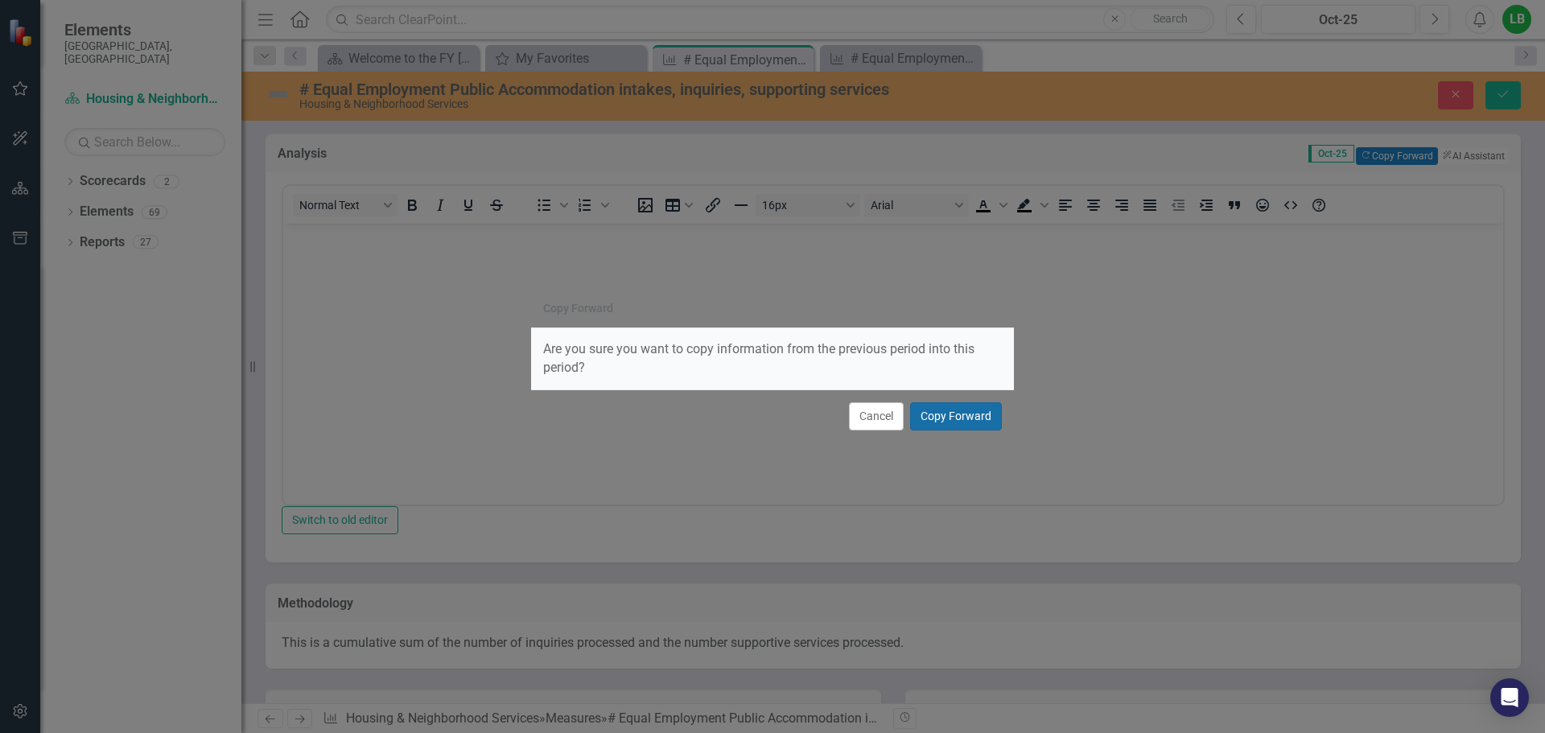
click at [936, 422] on button "Copy Forward" at bounding box center [956, 416] width 92 height 28
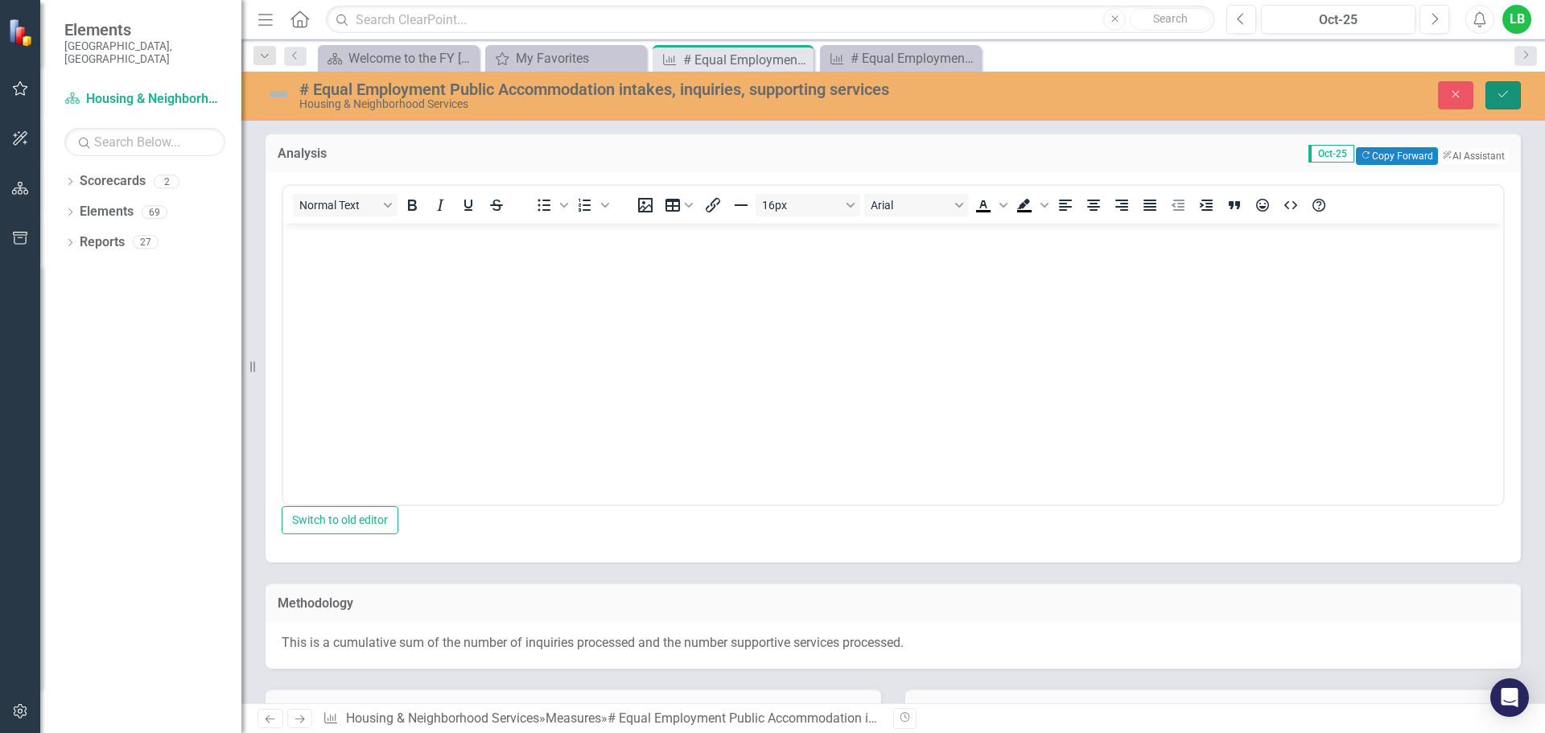
click at [1507, 97] on icon "Save" at bounding box center [1503, 94] width 14 height 11
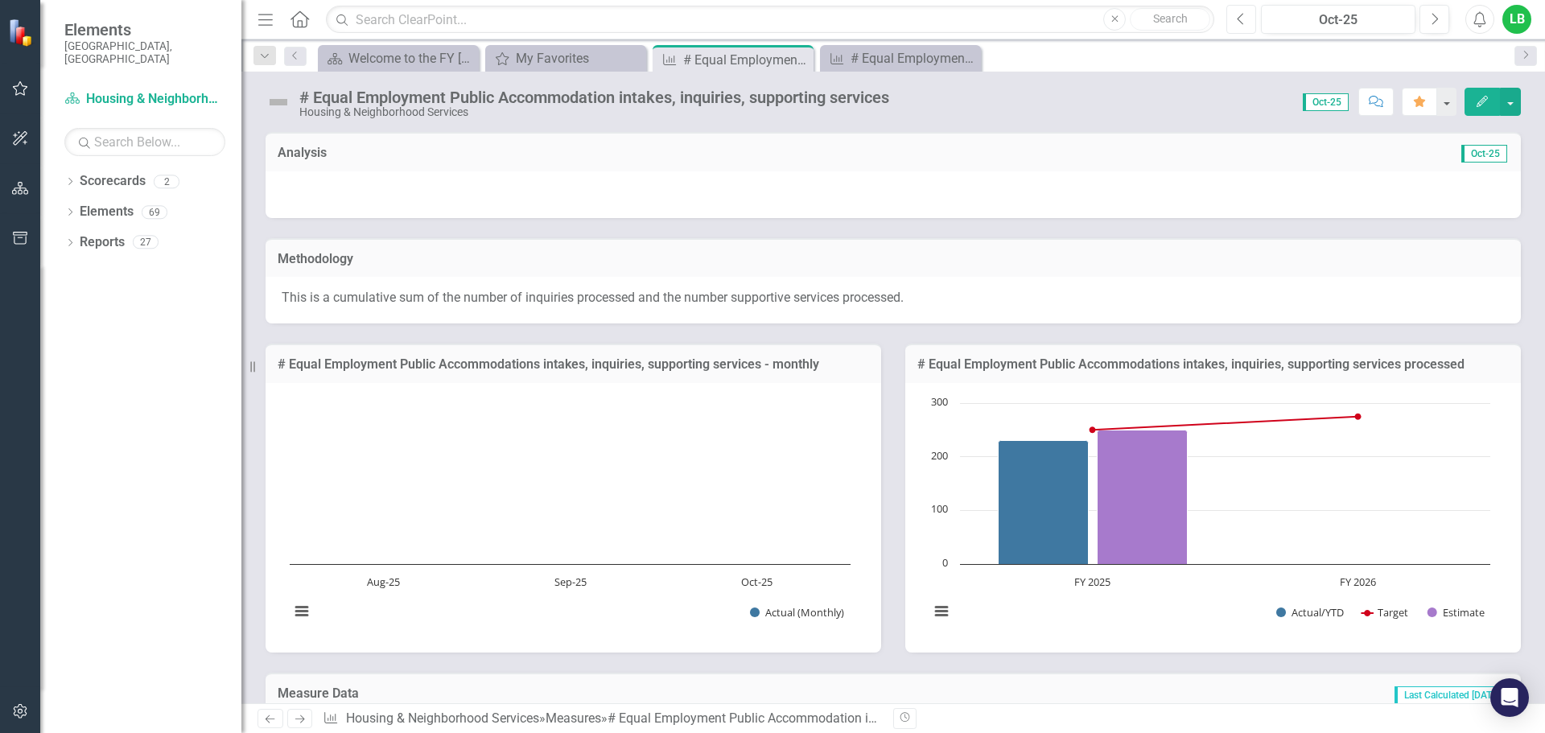
click at [1232, 24] on button "Previous" at bounding box center [1241, 19] width 30 height 29
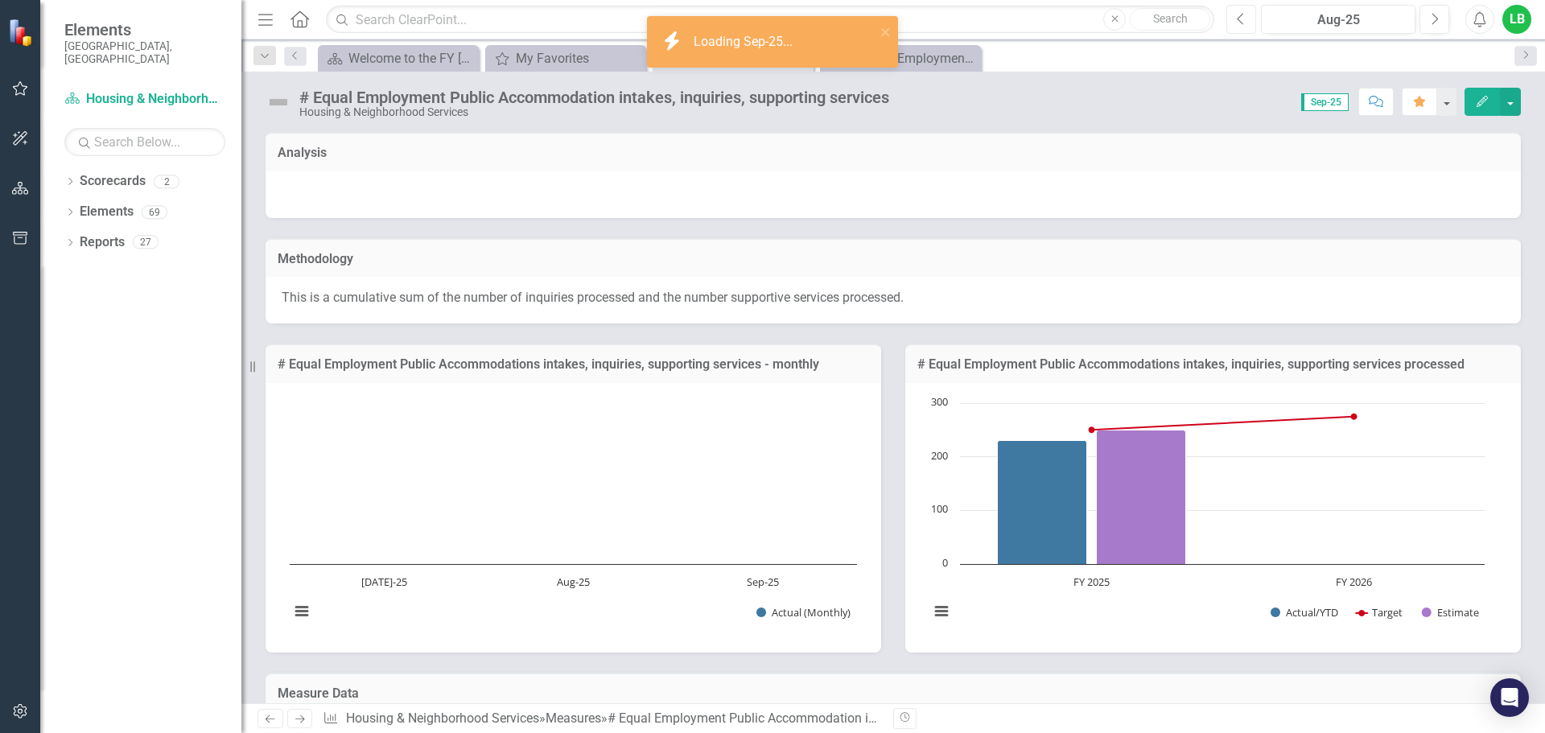
click at [1232, 24] on button "Previous" at bounding box center [1241, 19] width 30 height 29
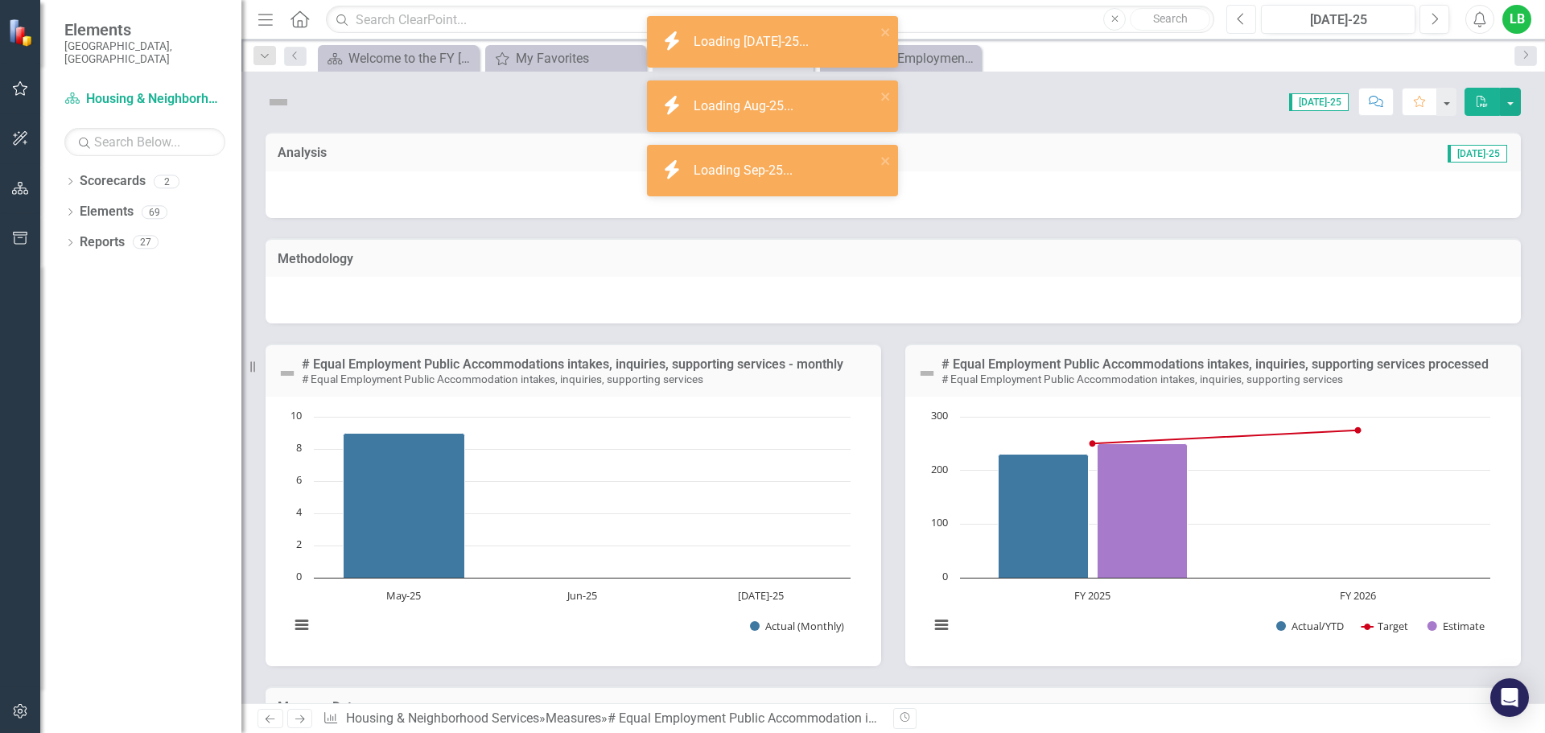
click at [1232, 24] on button "Previous" at bounding box center [1241, 19] width 30 height 29
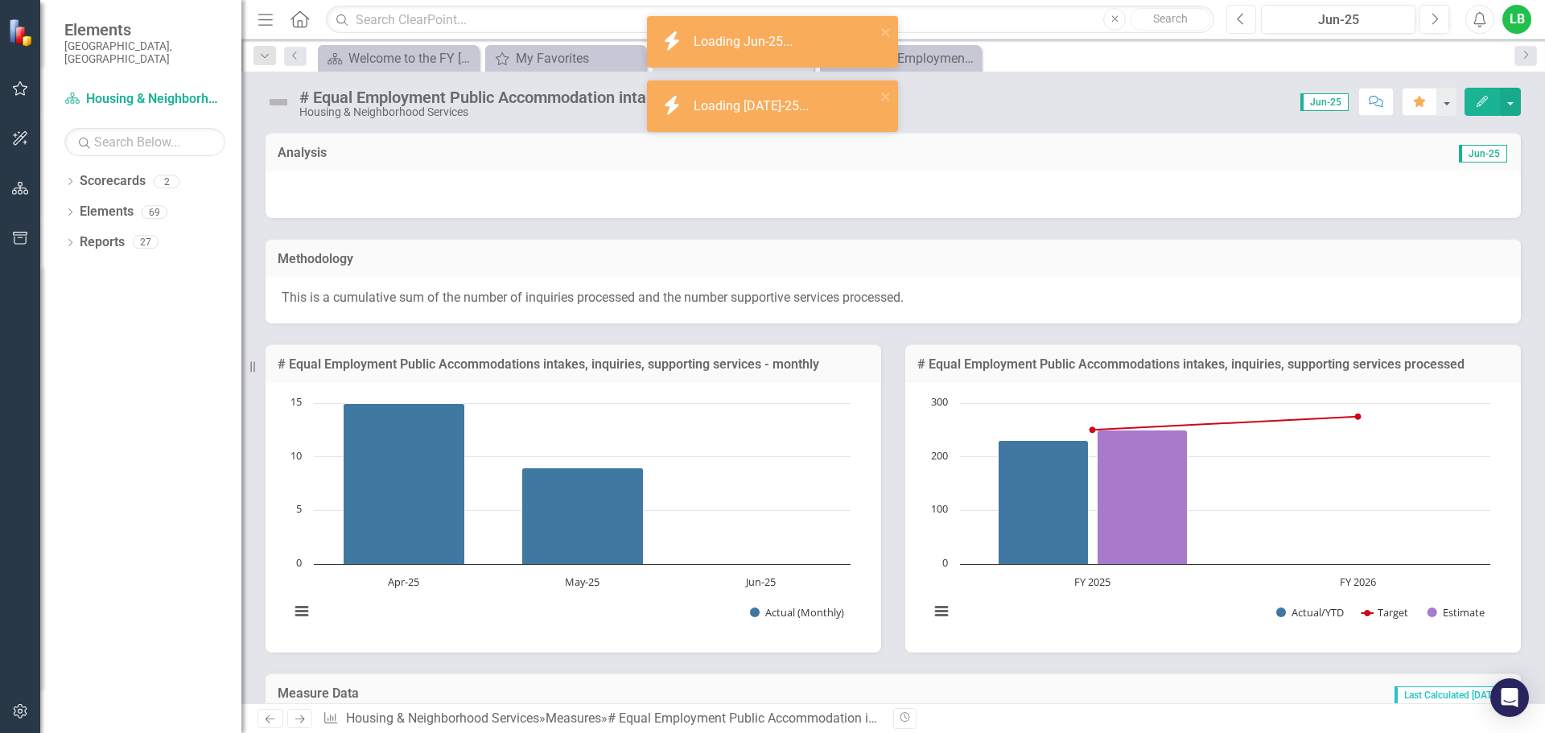
click at [1247, 22] on button "Previous" at bounding box center [1241, 19] width 30 height 29
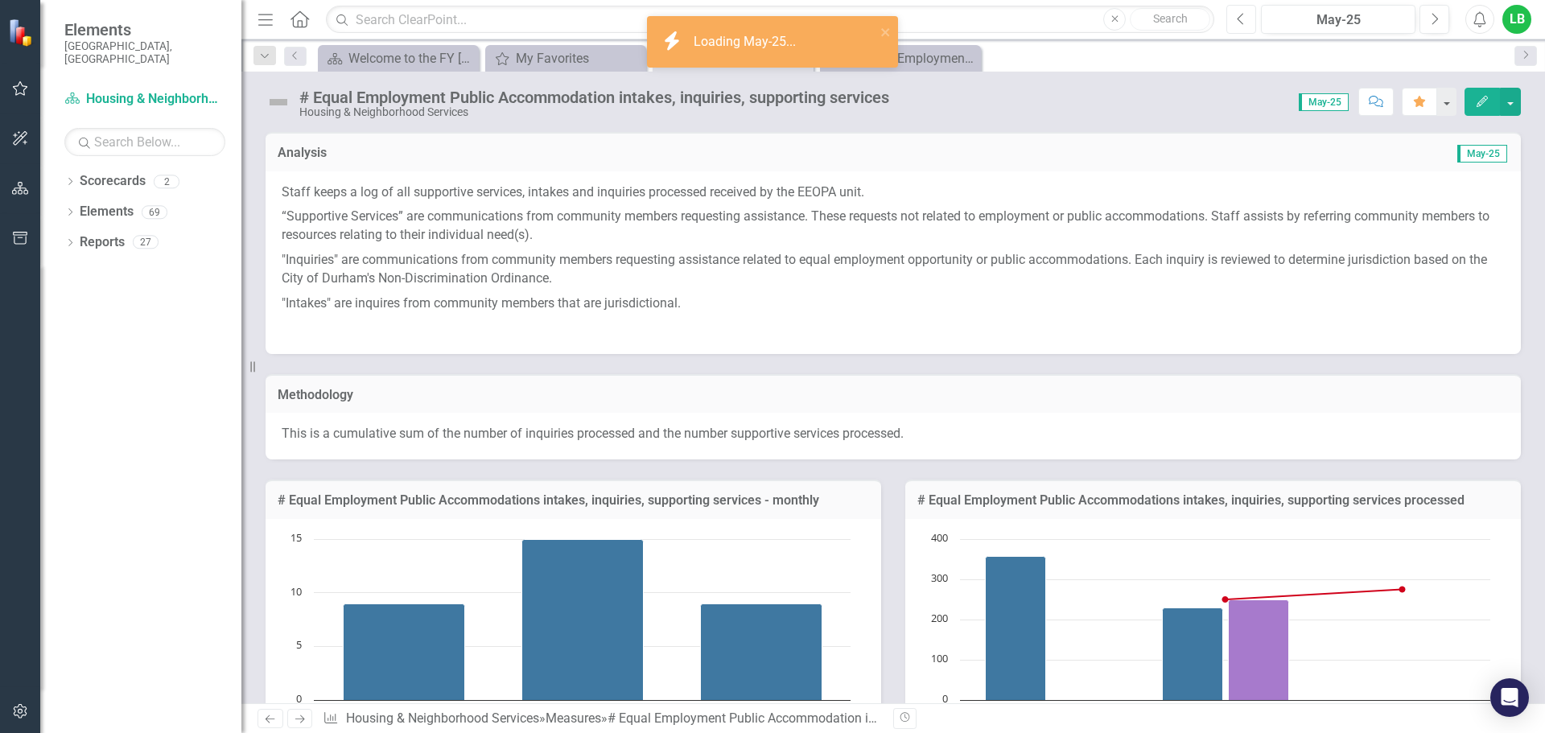
click at [1251, 23] on button "Previous" at bounding box center [1241, 19] width 30 height 29
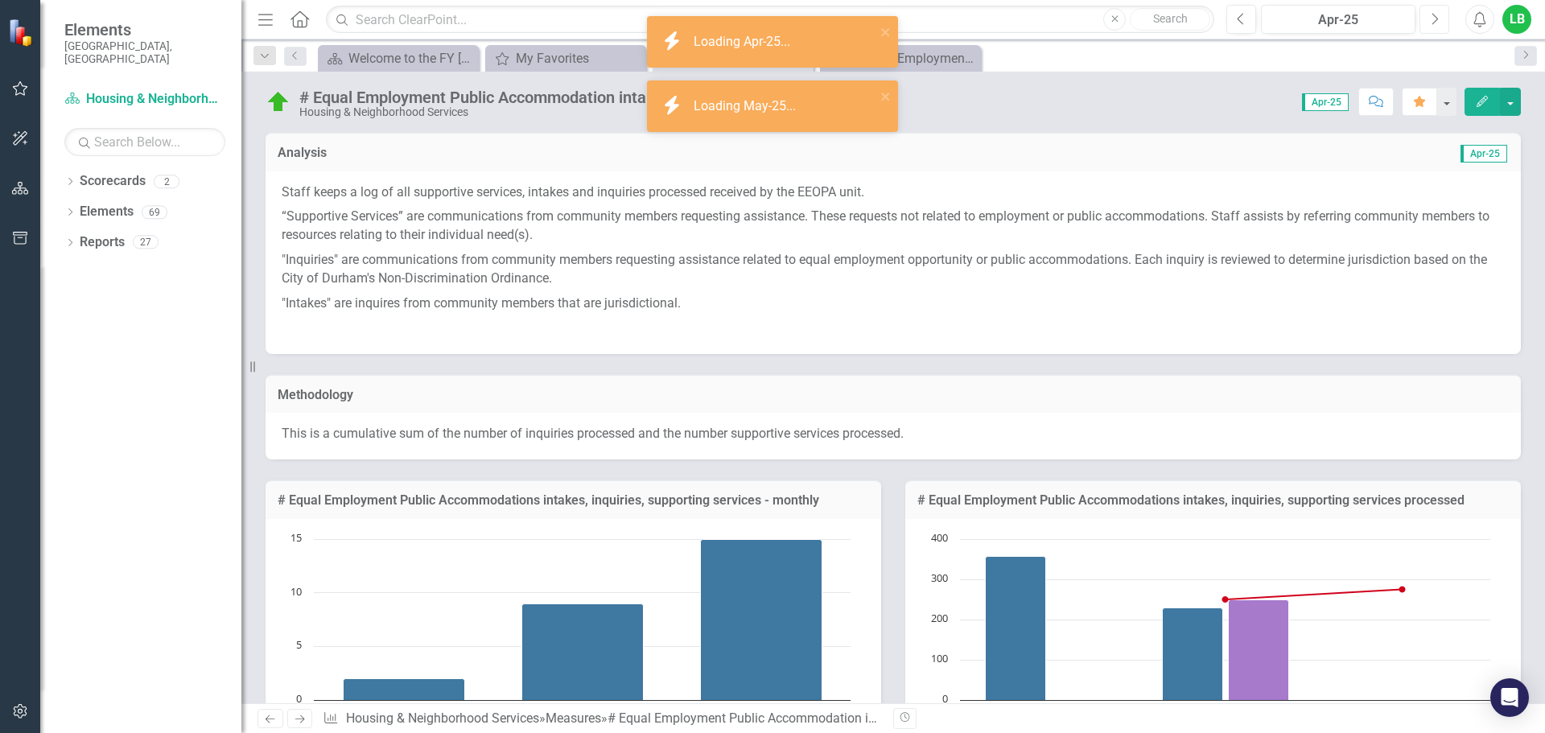
click at [1424, 18] on button "Next" at bounding box center [1435, 19] width 30 height 29
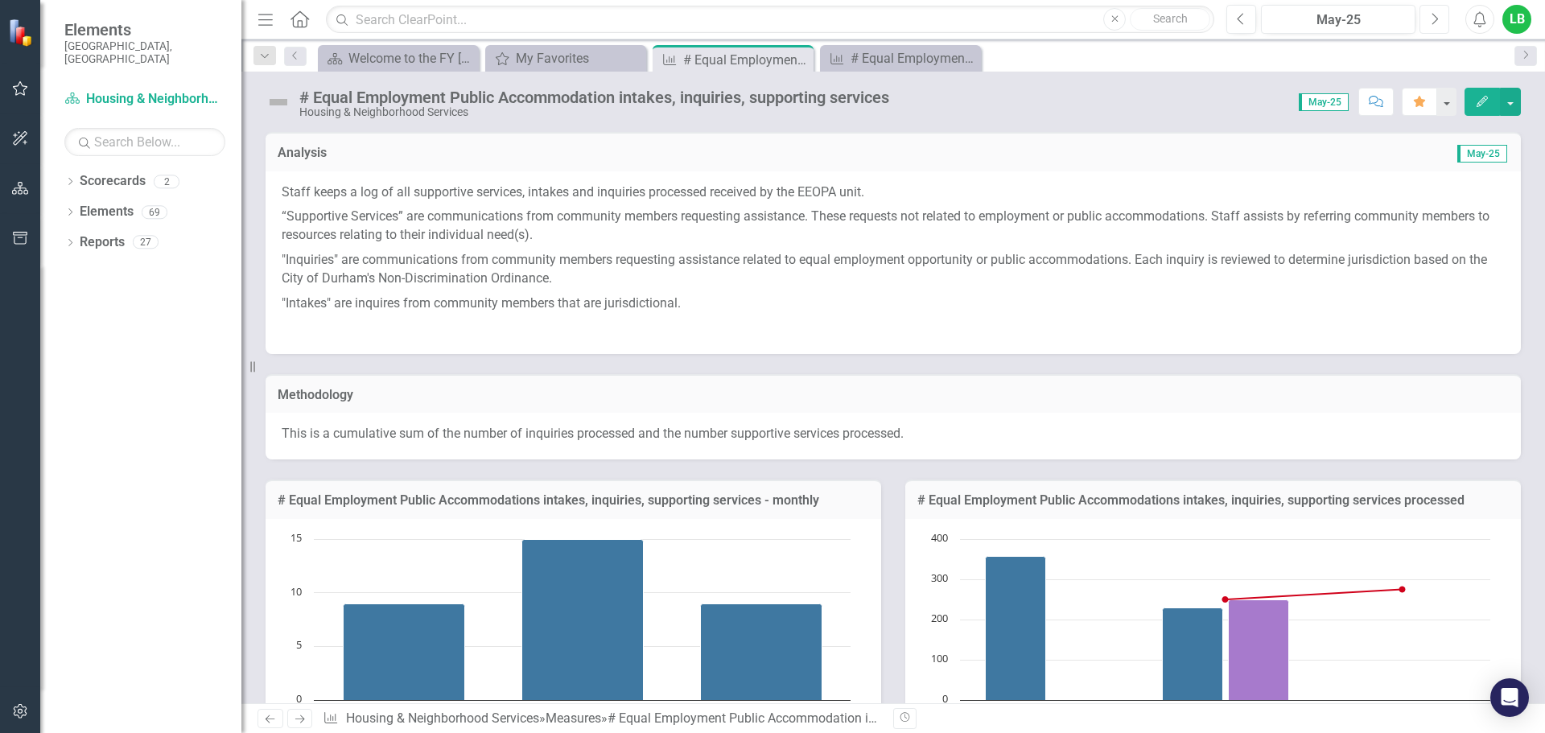
click at [1432, 14] on icon "Next" at bounding box center [1434, 19] width 9 height 14
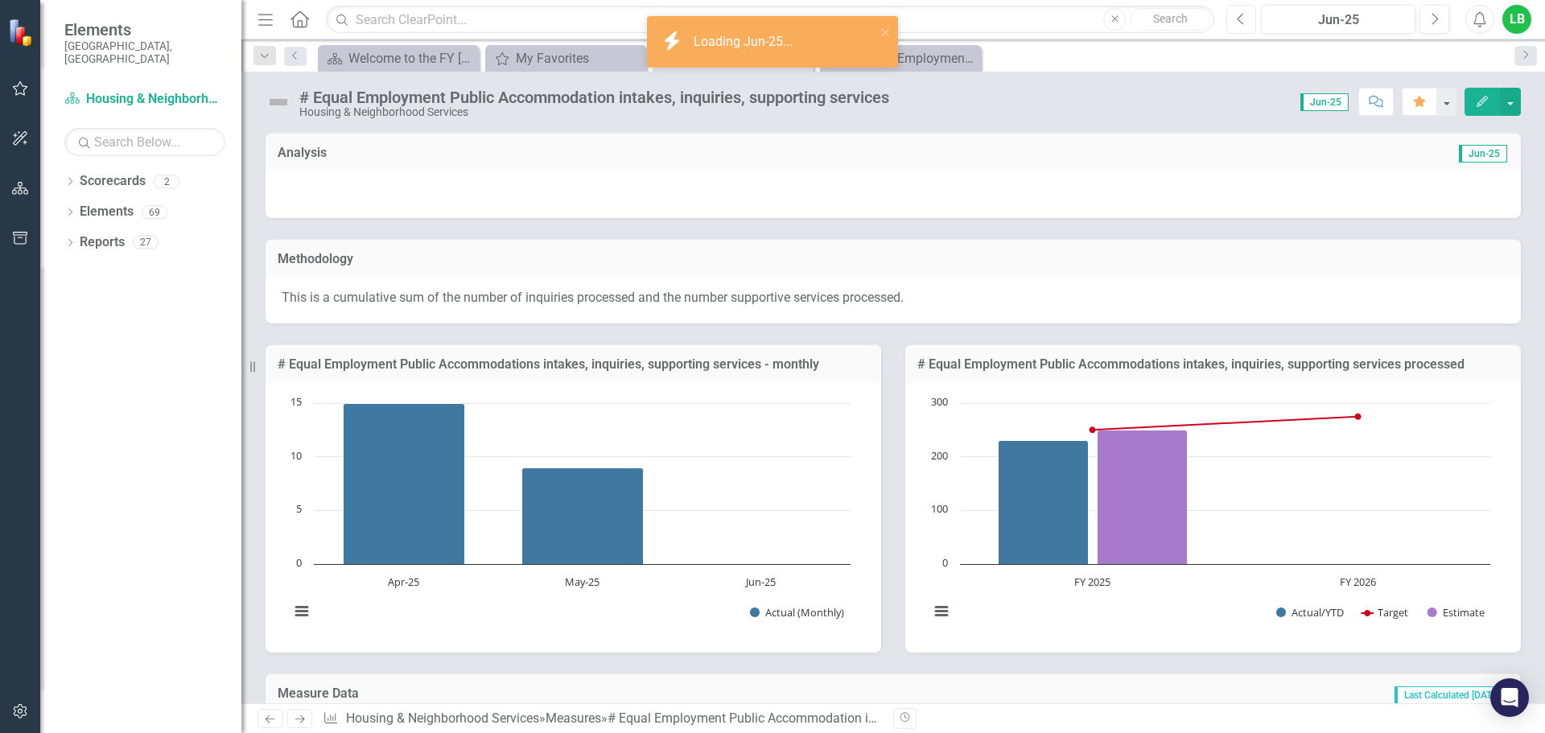
click at [1234, 23] on button "Previous" at bounding box center [1241, 19] width 30 height 29
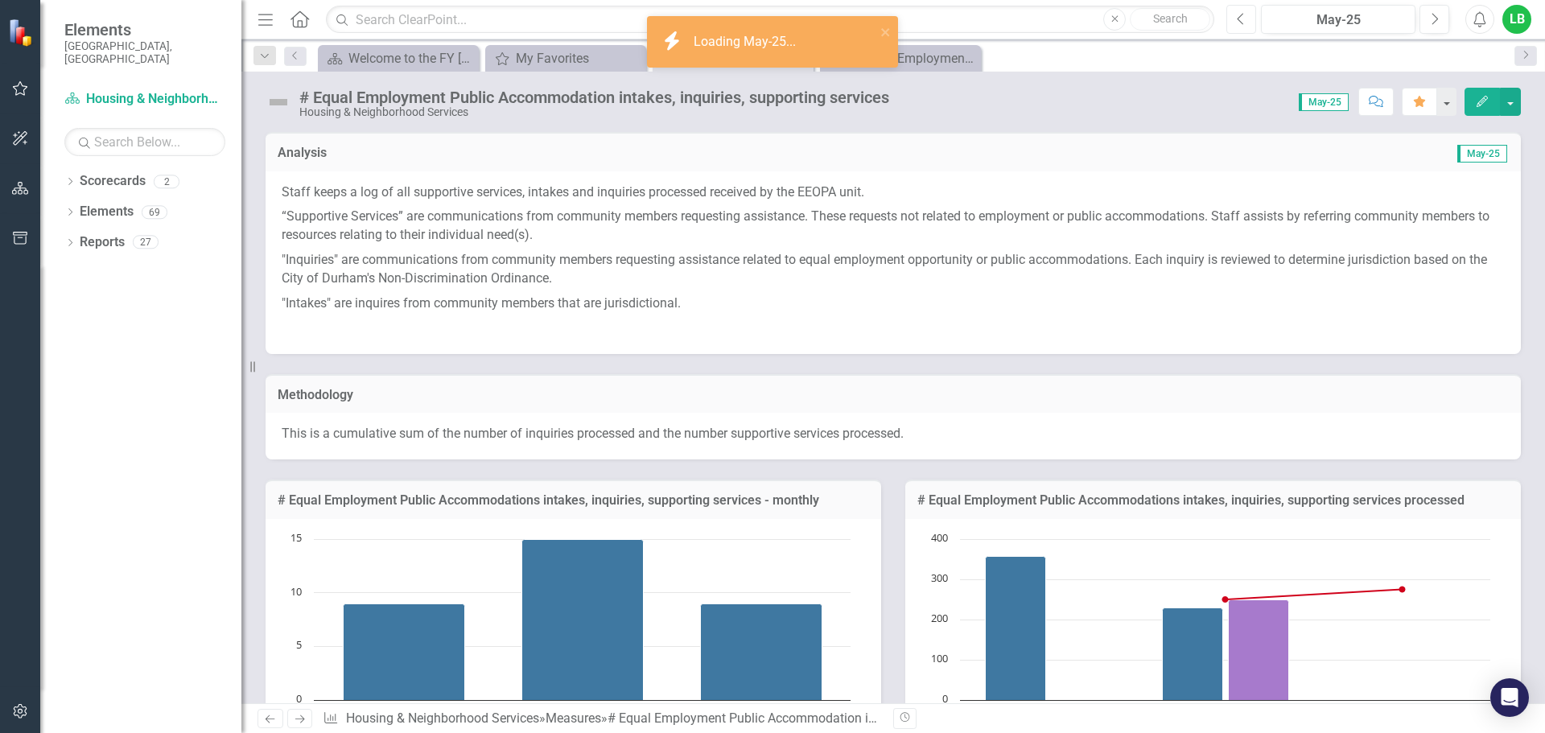
click at [1252, 17] on button "Previous" at bounding box center [1241, 19] width 30 height 29
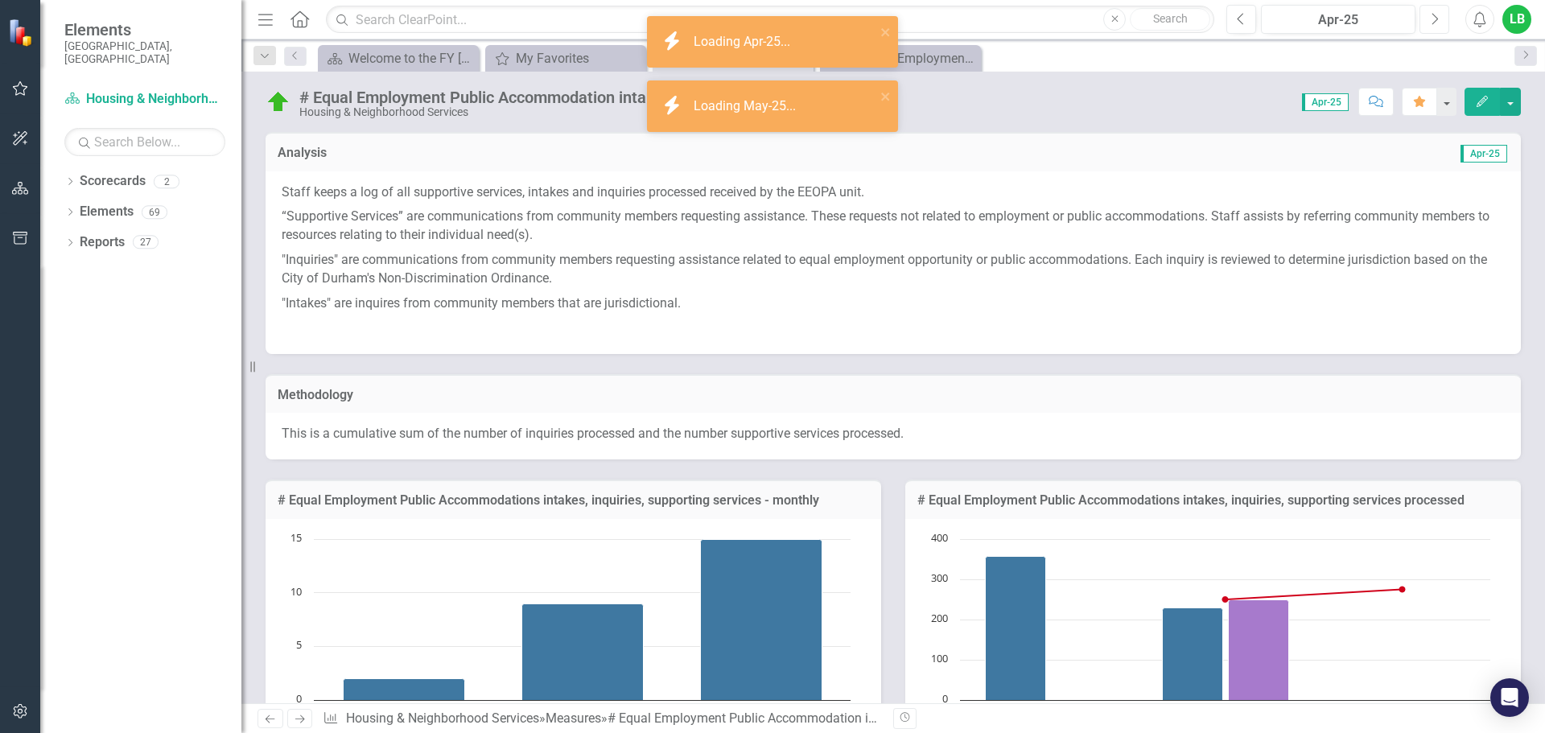
click at [1430, 21] on icon "Next" at bounding box center [1434, 19] width 9 height 14
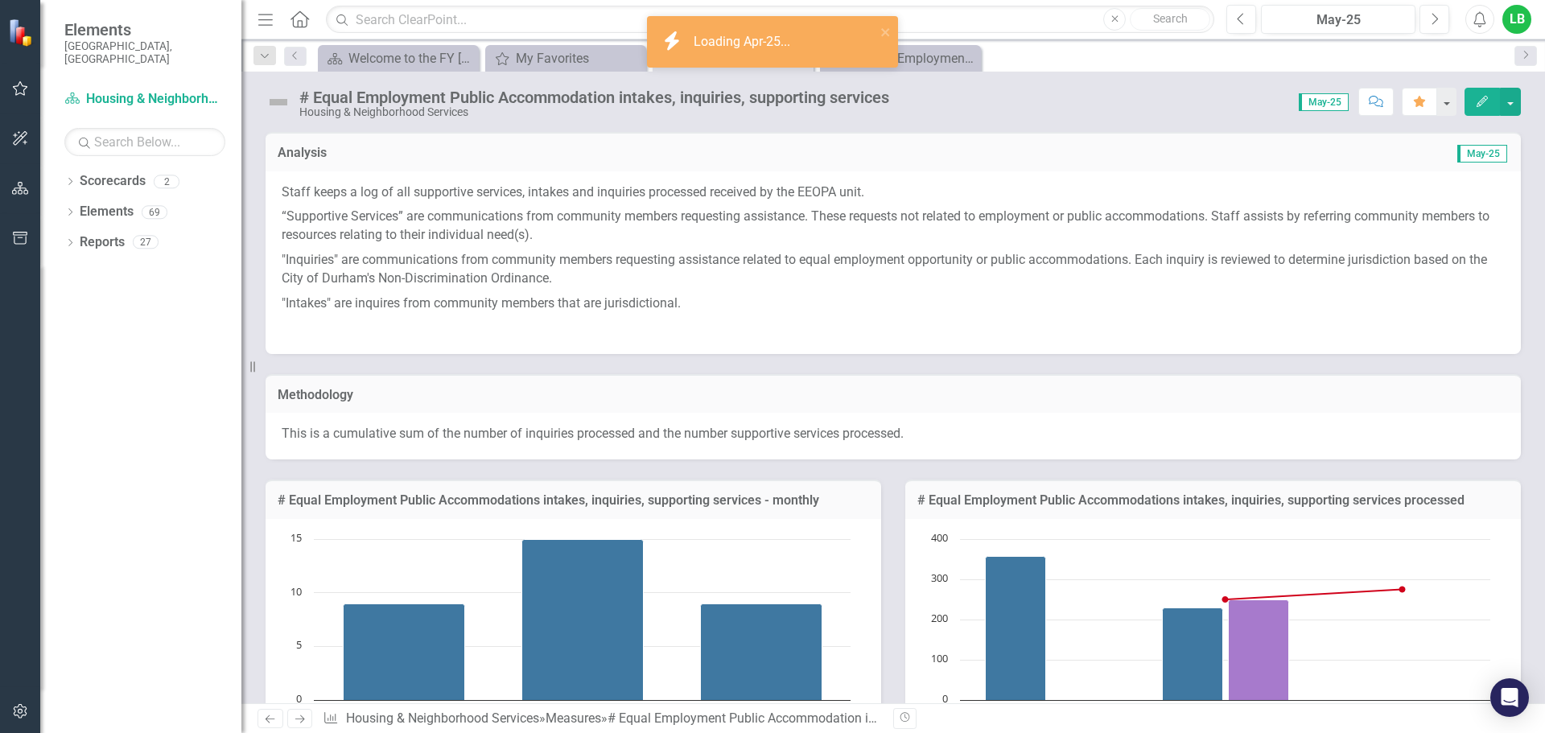
click at [278, 103] on img at bounding box center [279, 102] width 26 height 26
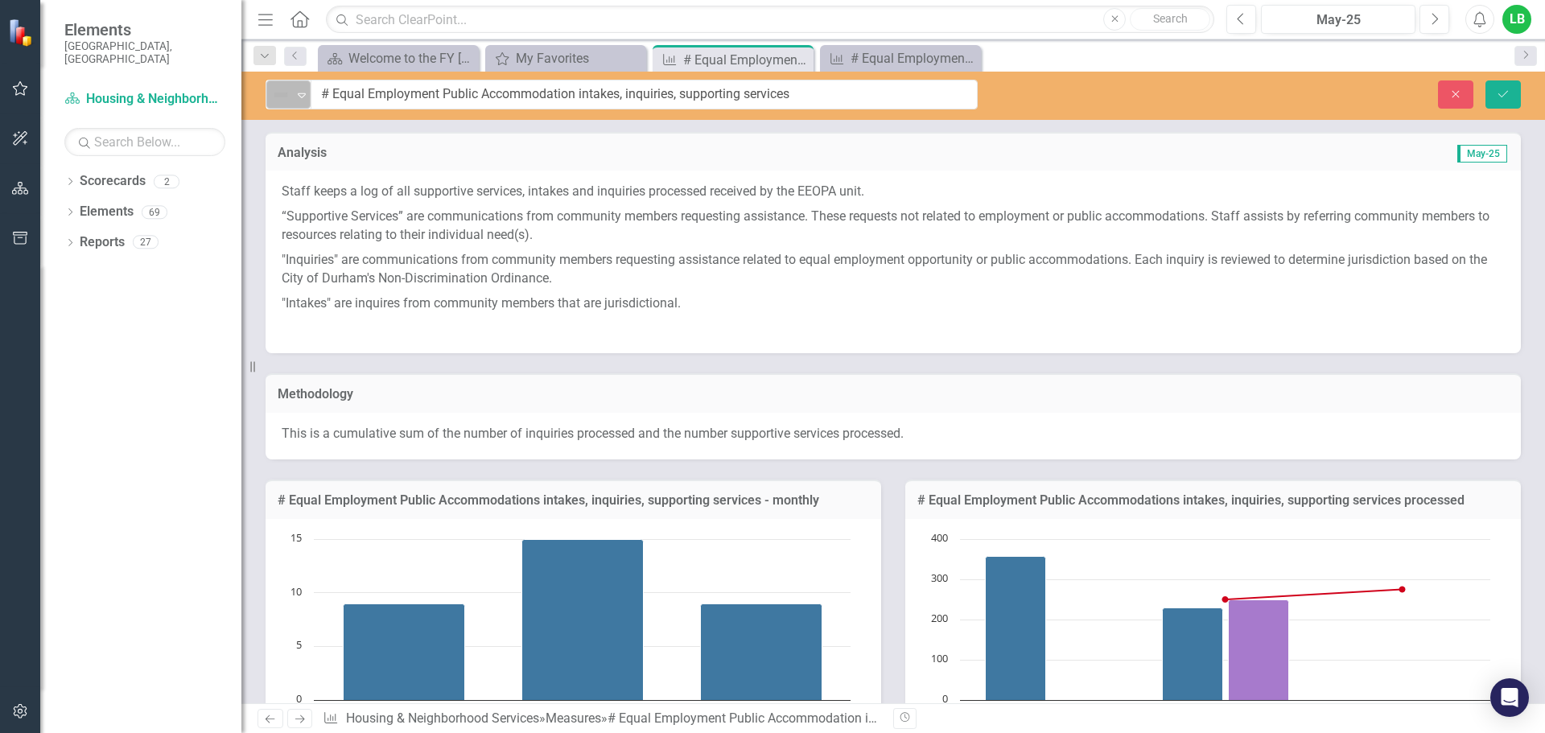
click at [297, 99] on icon "Expand" at bounding box center [302, 95] width 16 height 13
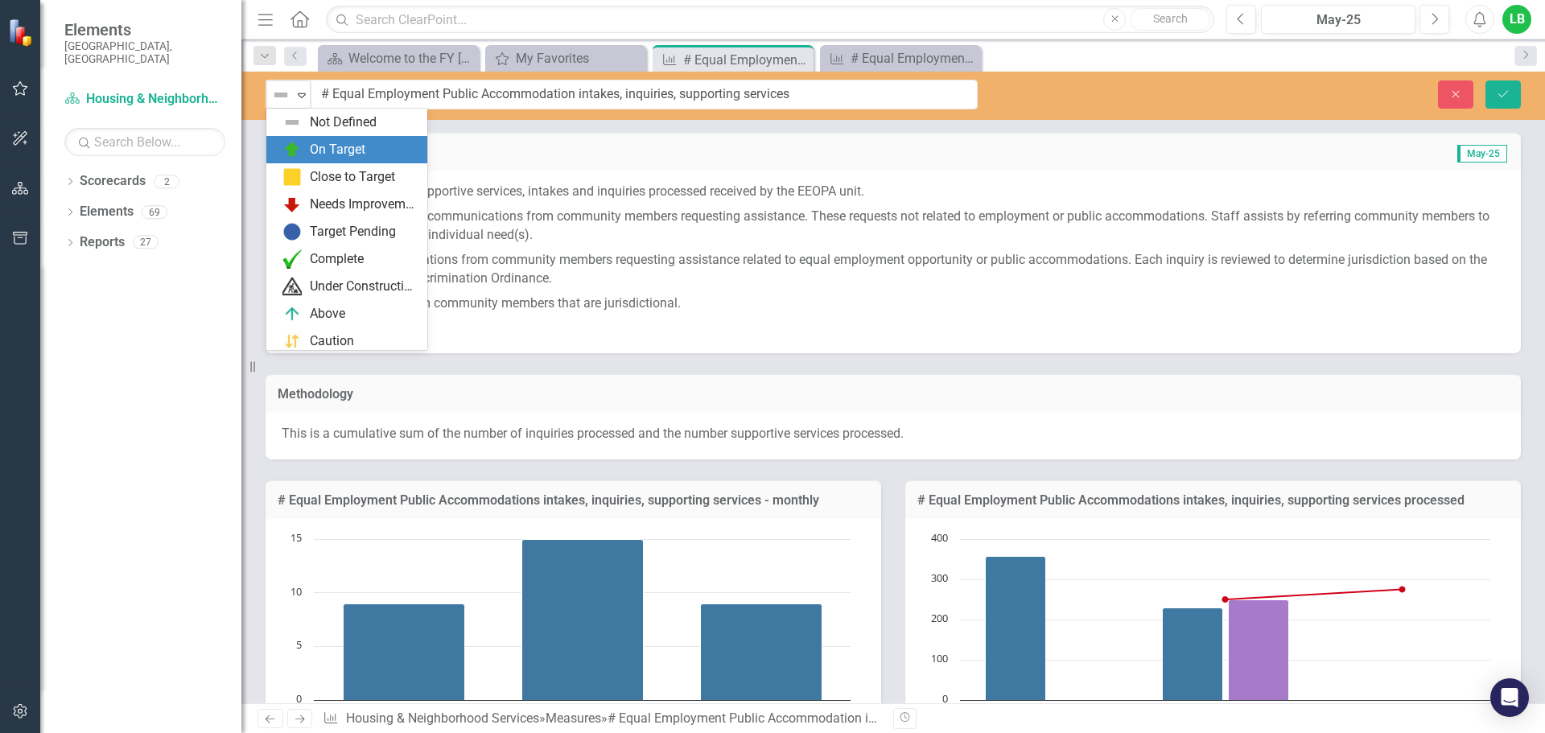
click at [295, 139] on div "On Target" at bounding box center [346, 149] width 161 height 27
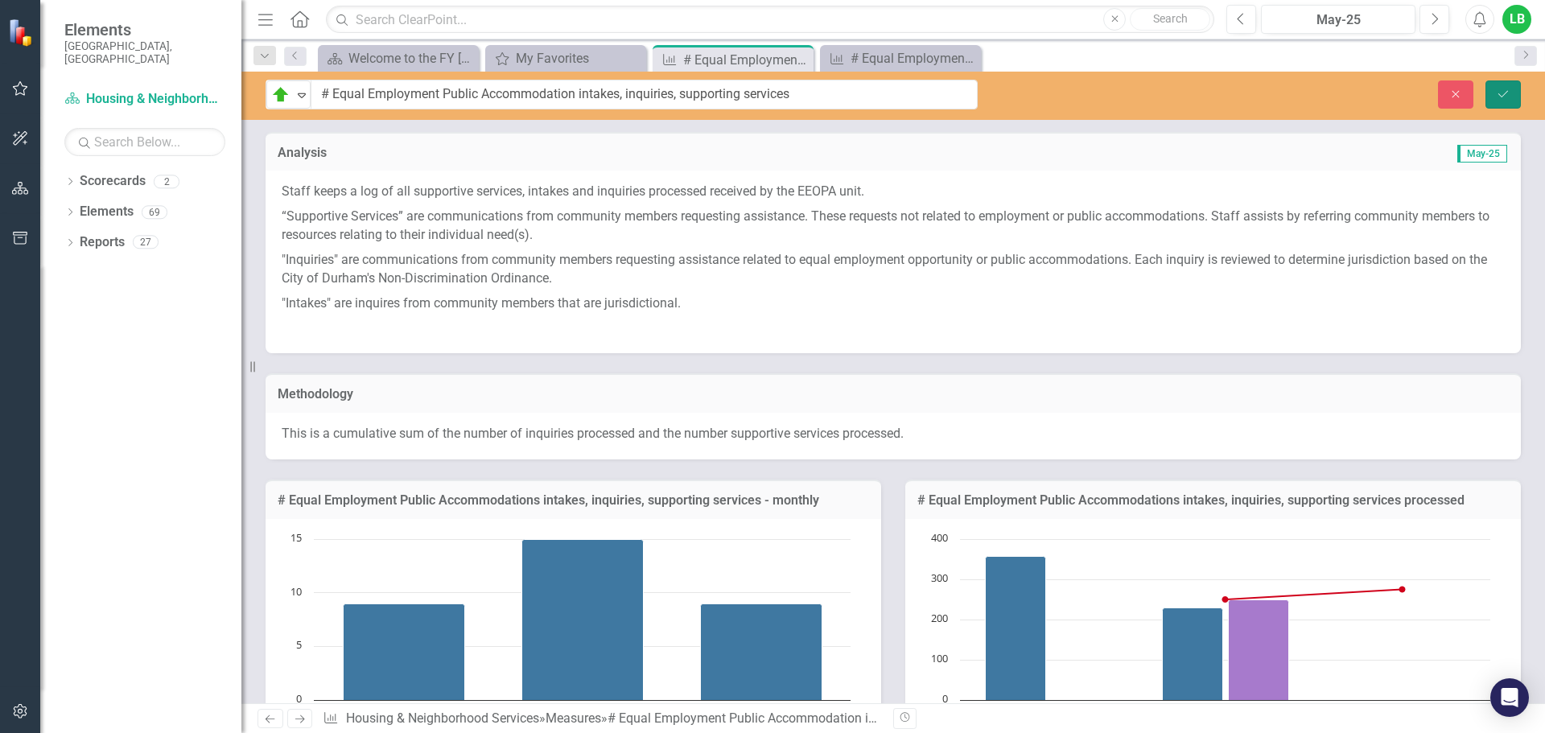
click at [1506, 98] on icon "Save" at bounding box center [1503, 94] width 14 height 11
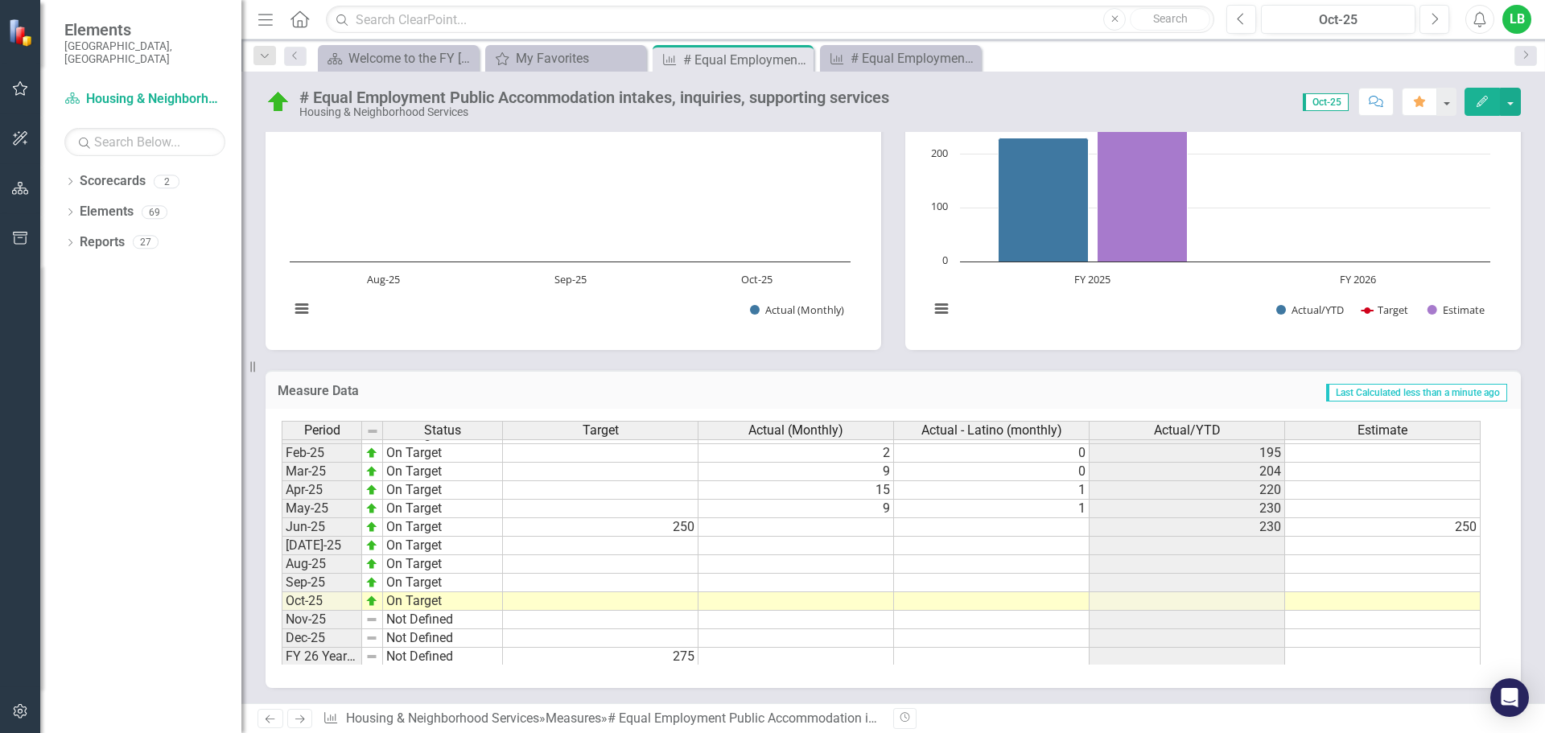
scroll to position [814, 0]
click at [527, 550] on tbody "Jan-24 Target Pending 10 2 0 157 Feb-24 Target Pending 10 4 0 161 Mar-24 Target…" at bounding box center [881, 432] width 1199 height 464
click at [752, 540] on td at bounding box center [797, 543] width 196 height 19
click at [830, 545] on td at bounding box center [797, 543] width 196 height 19
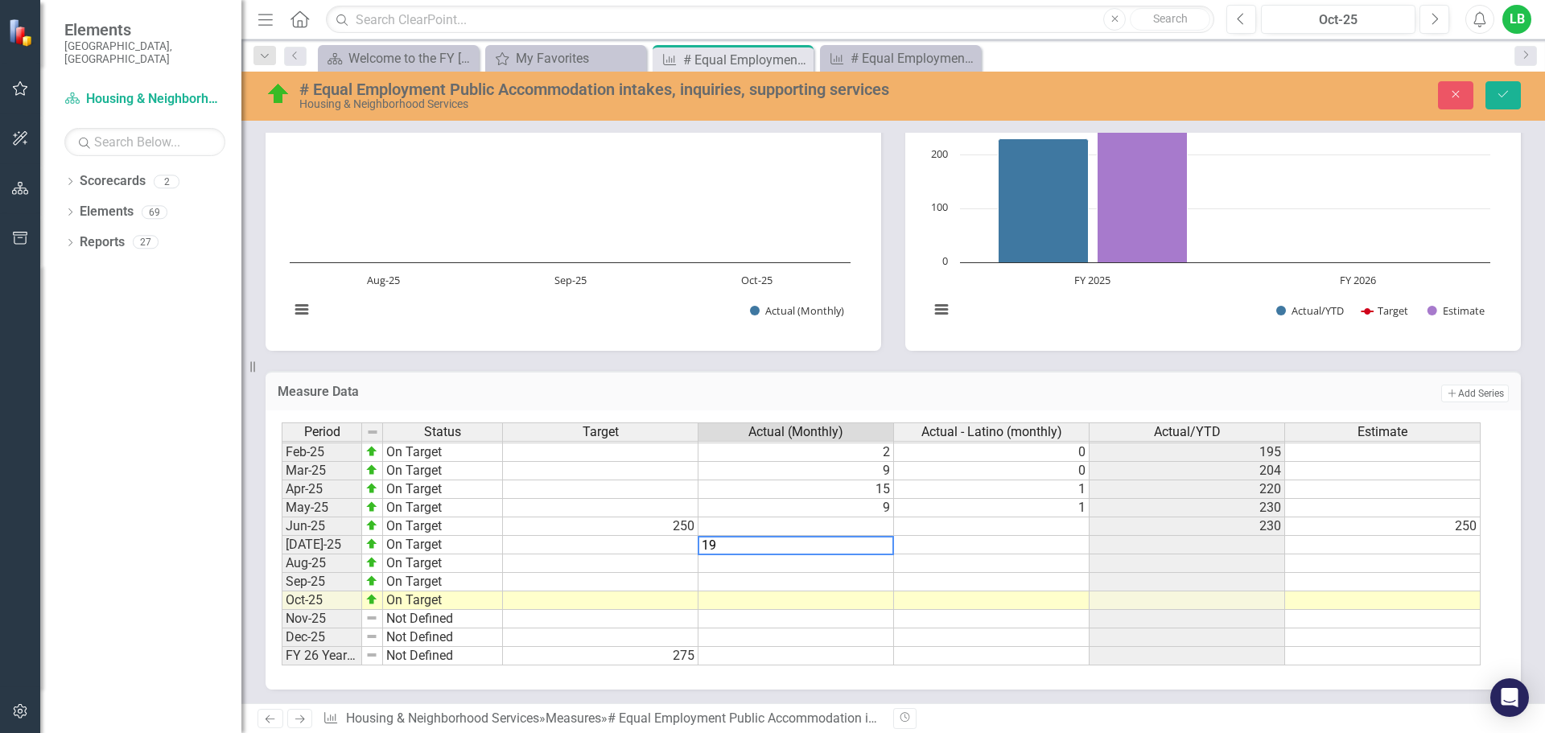
type textarea "19"
click at [852, 560] on td at bounding box center [797, 563] width 196 height 19
click at [876, 566] on td at bounding box center [797, 563] width 196 height 19
type textarea "13"
click at [884, 586] on td at bounding box center [797, 582] width 196 height 19
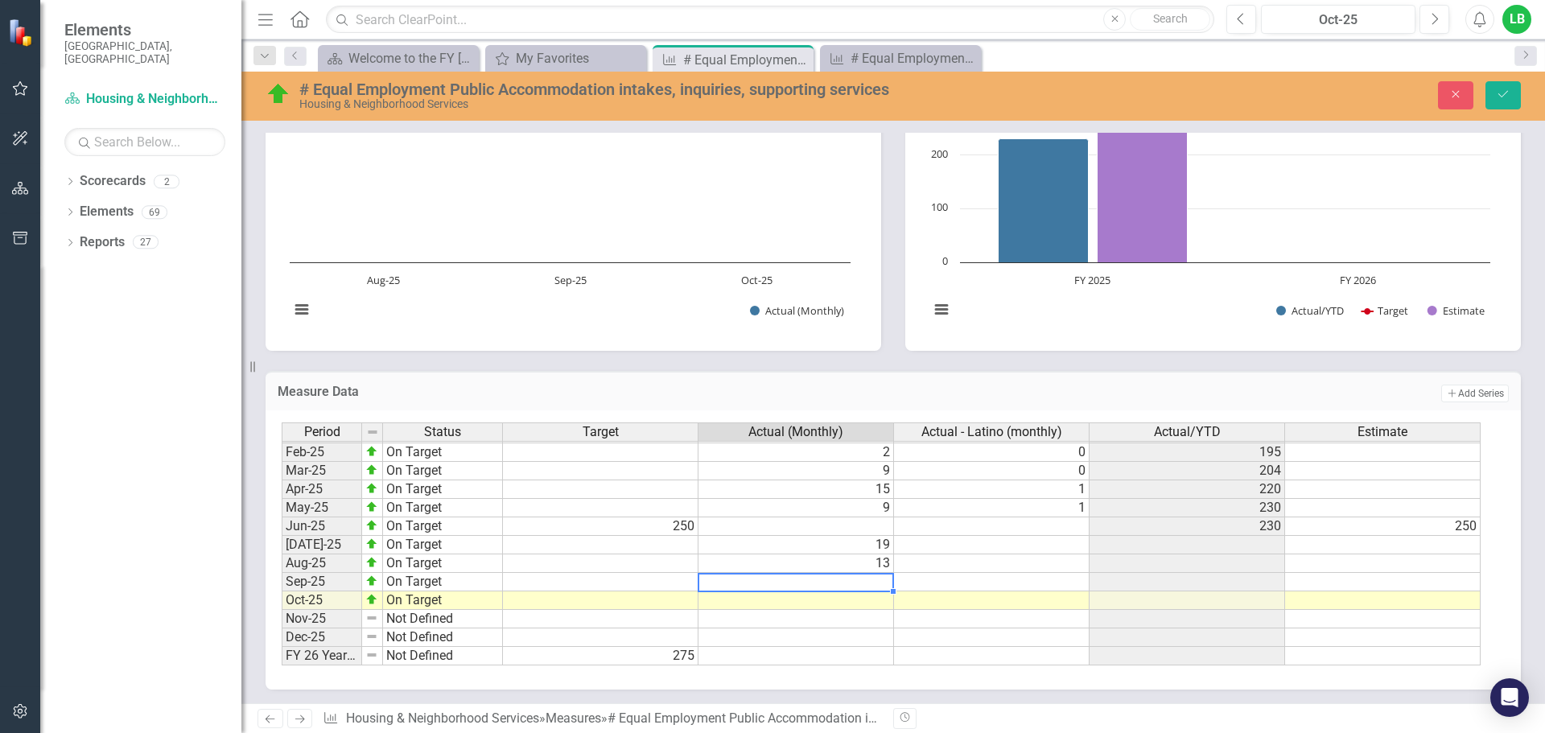
click at [872, 586] on td at bounding box center [797, 582] width 196 height 19
type textarea "26"
click at [846, 604] on td at bounding box center [797, 600] width 196 height 19
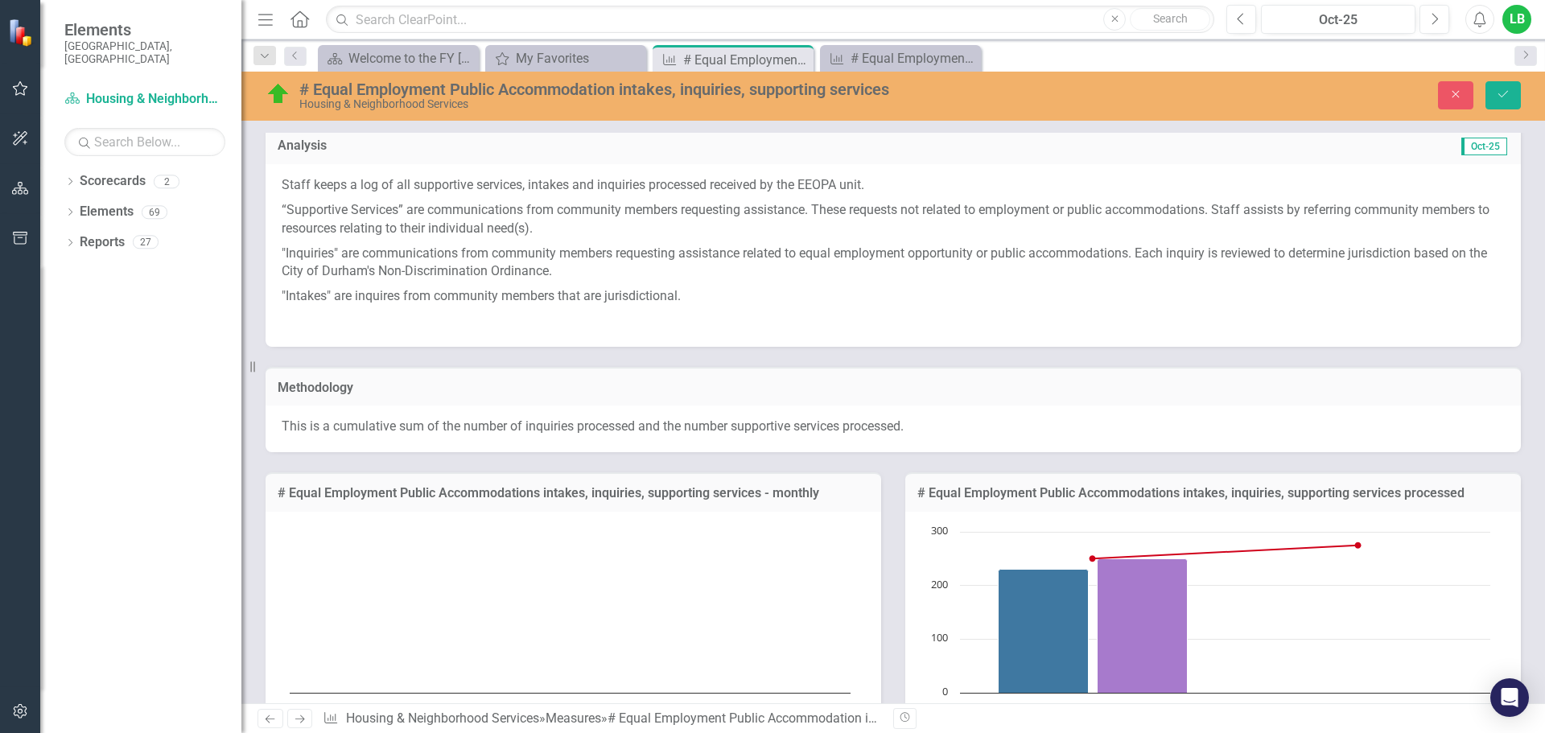
scroll to position [0, 0]
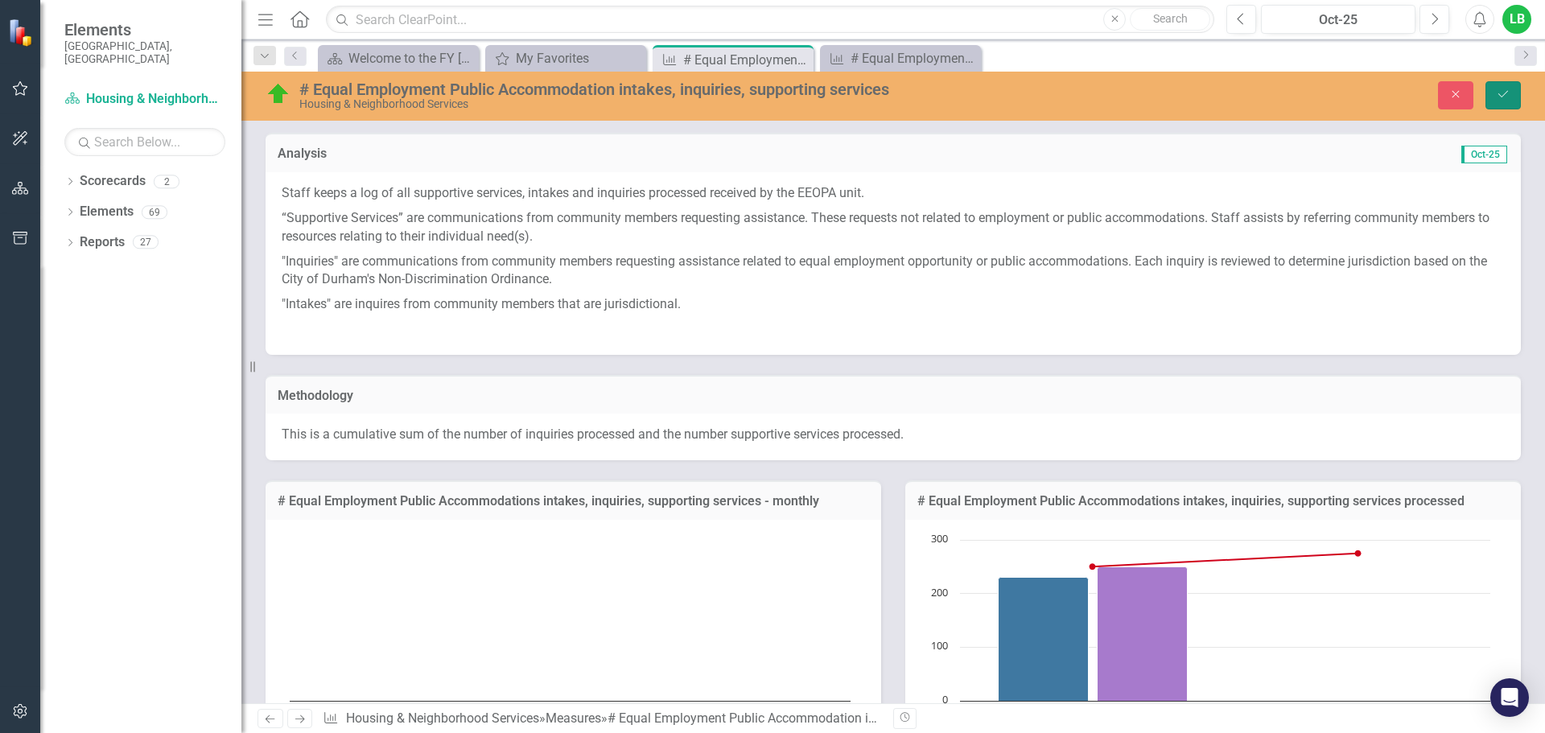
click at [1498, 94] on icon "Save" at bounding box center [1503, 94] width 14 height 11
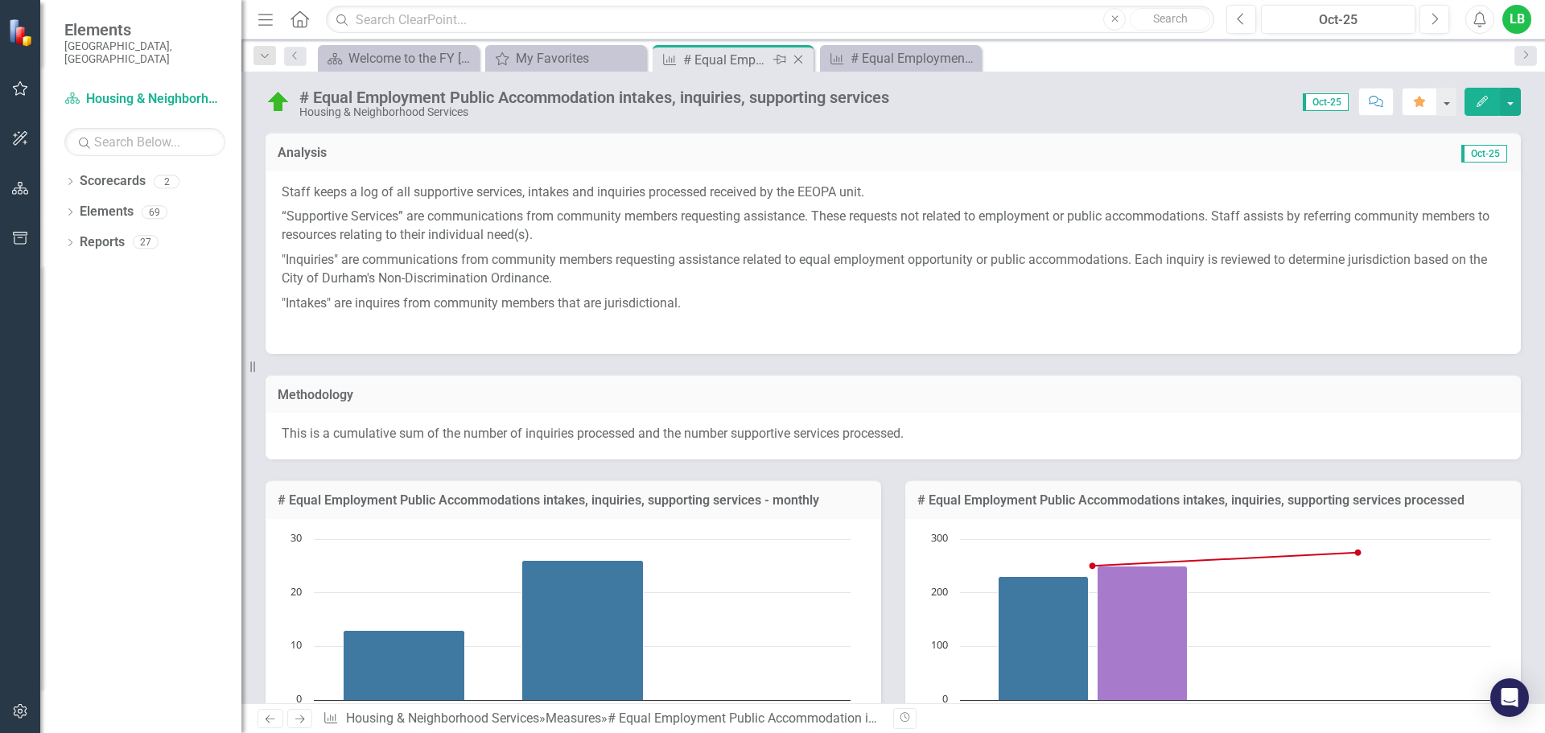
click at [795, 56] on icon at bounding box center [798, 60] width 9 height 9
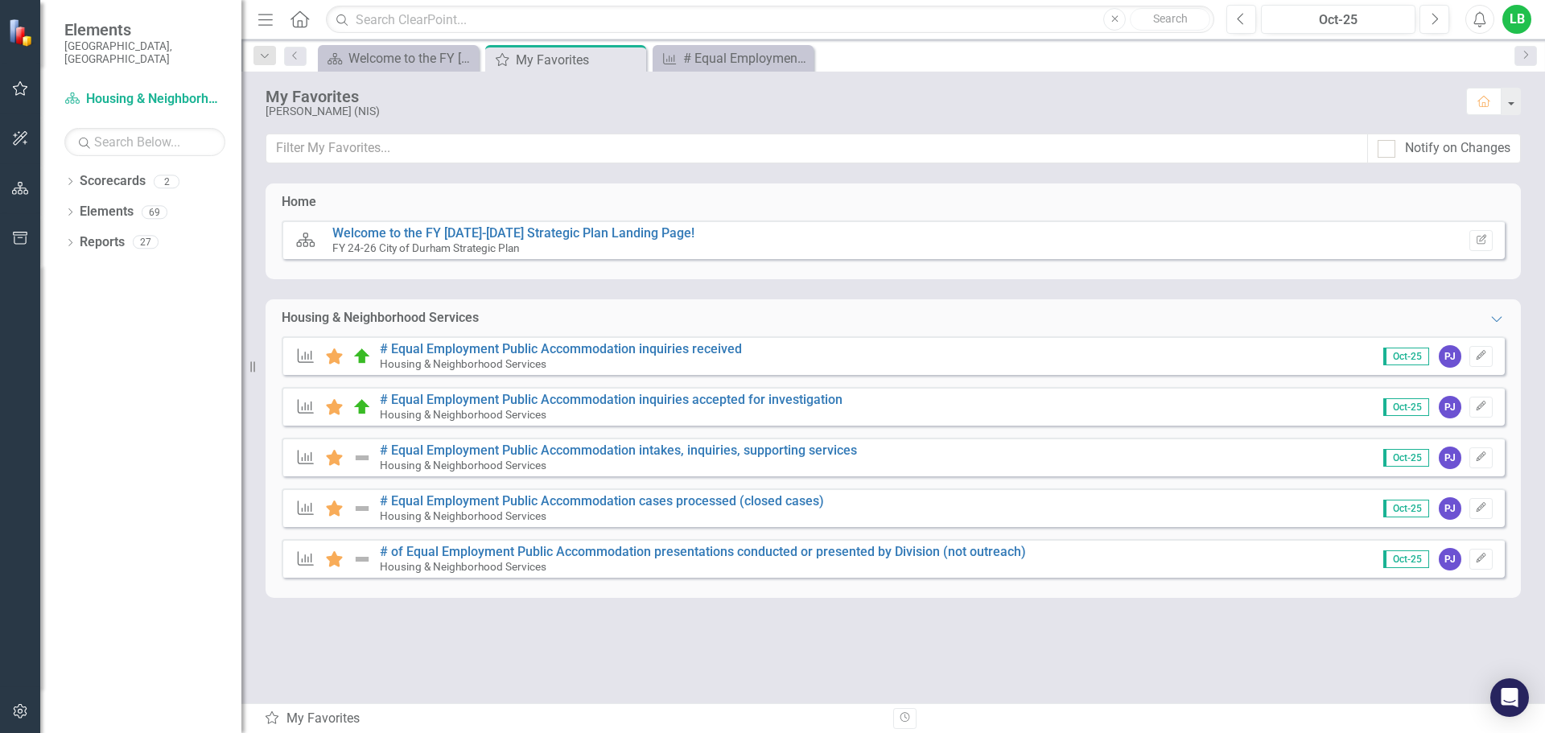
click at [353, 456] on img at bounding box center [361, 457] width 19 height 19
click at [428, 444] on link "# Equal Employment Public Accommodation intakes, inquiries, supporting services" at bounding box center [618, 450] width 477 height 15
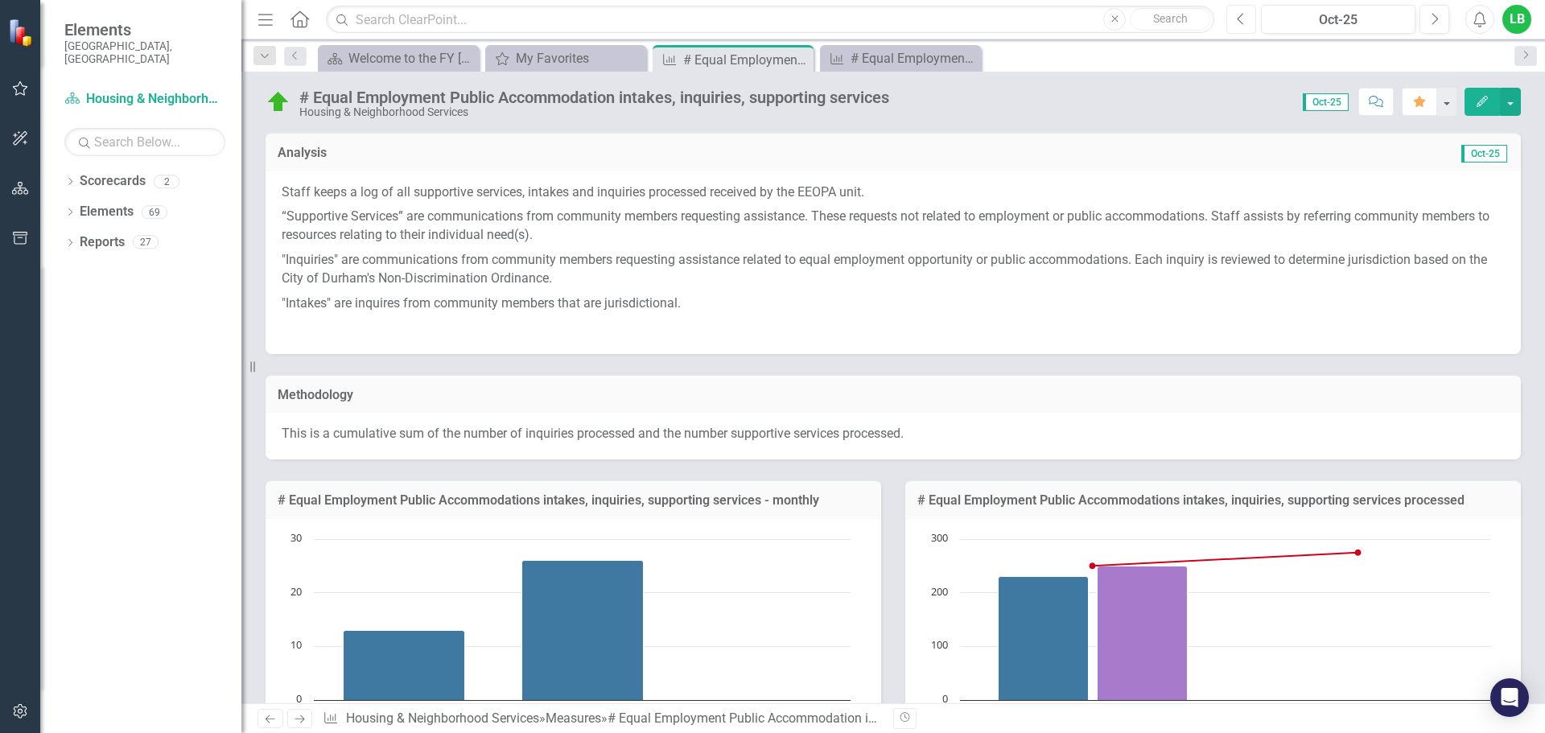
click at [1237, 23] on icon "Previous" at bounding box center [1241, 19] width 9 height 14
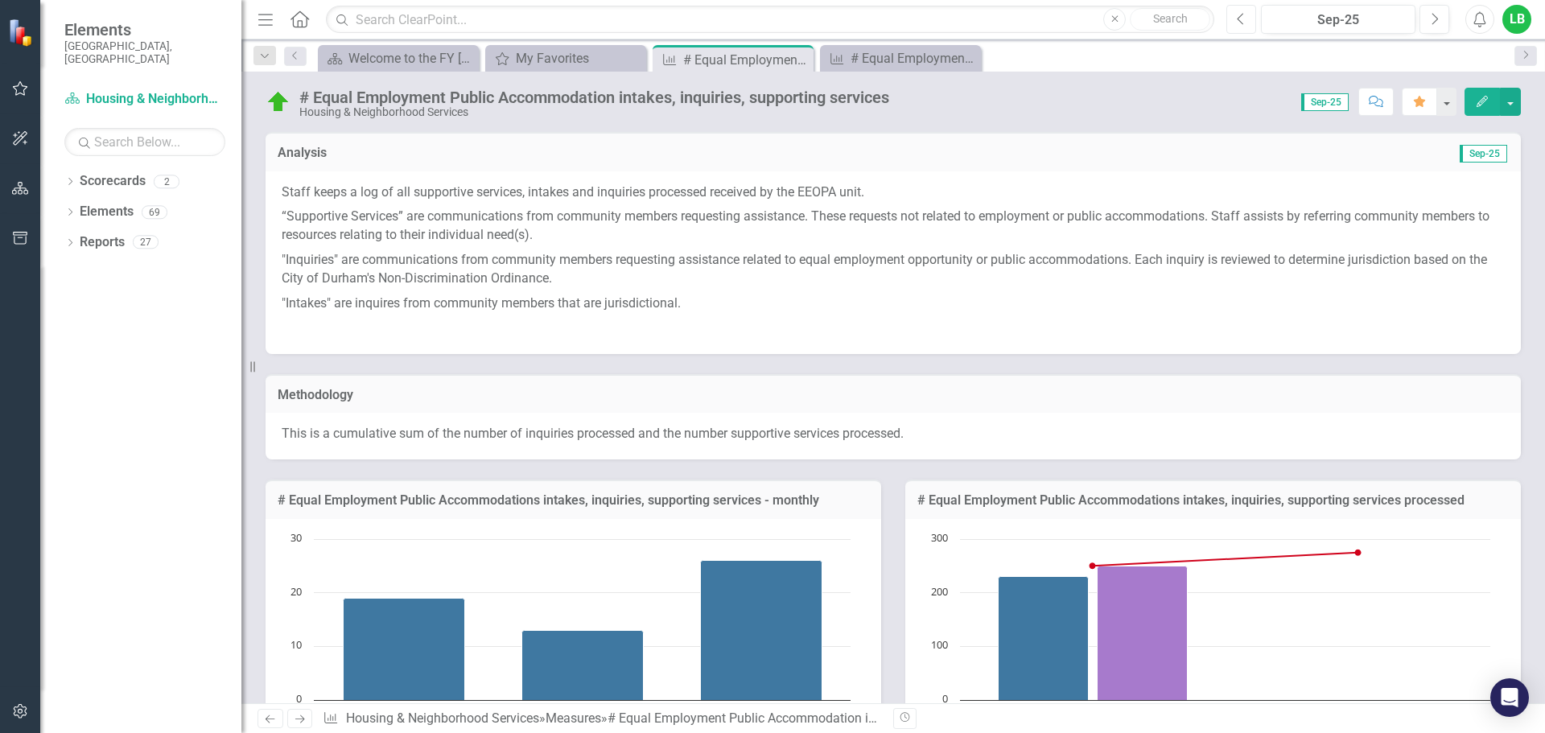
click at [1247, 25] on button "Previous" at bounding box center [1241, 19] width 30 height 29
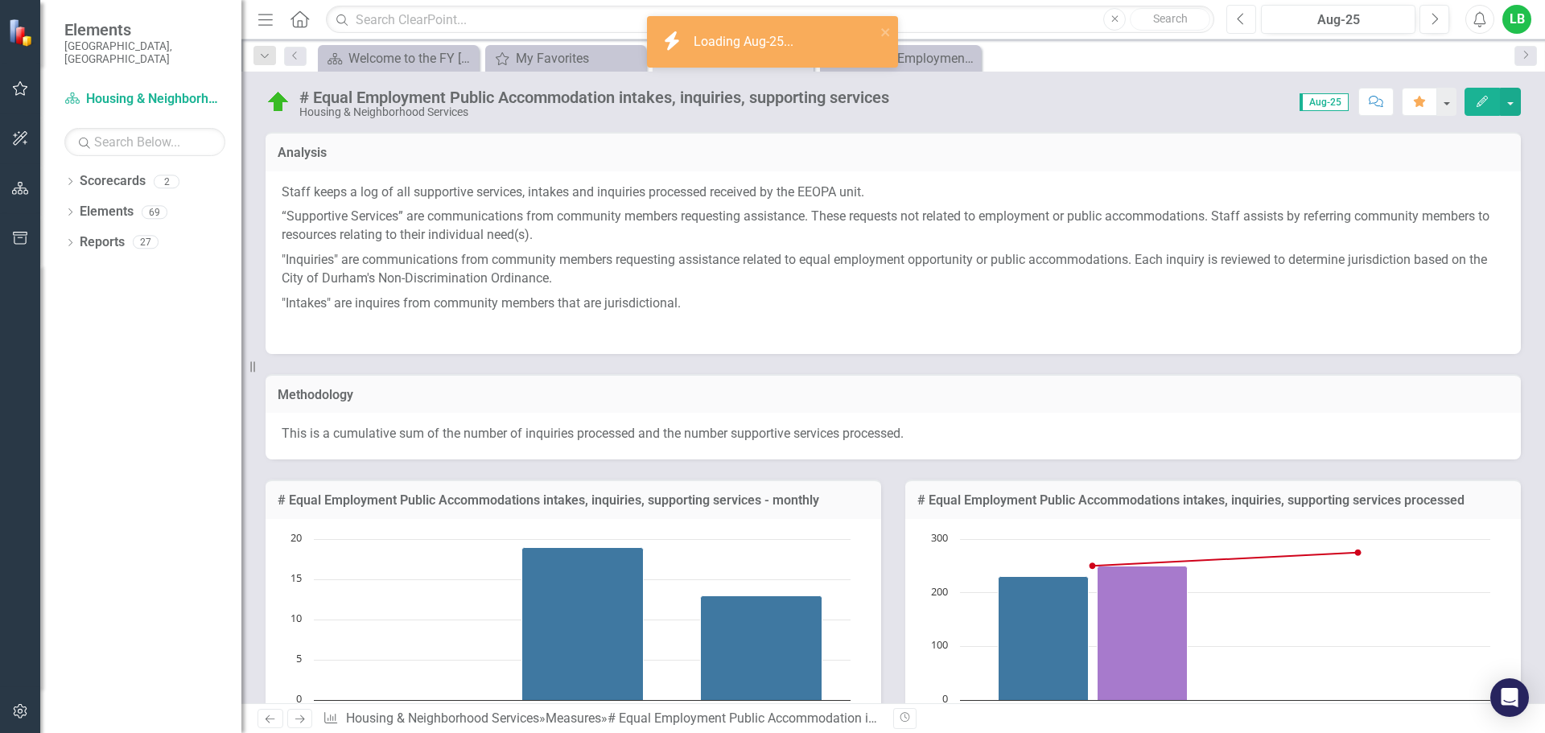
click at [1247, 25] on button "Previous" at bounding box center [1241, 19] width 30 height 29
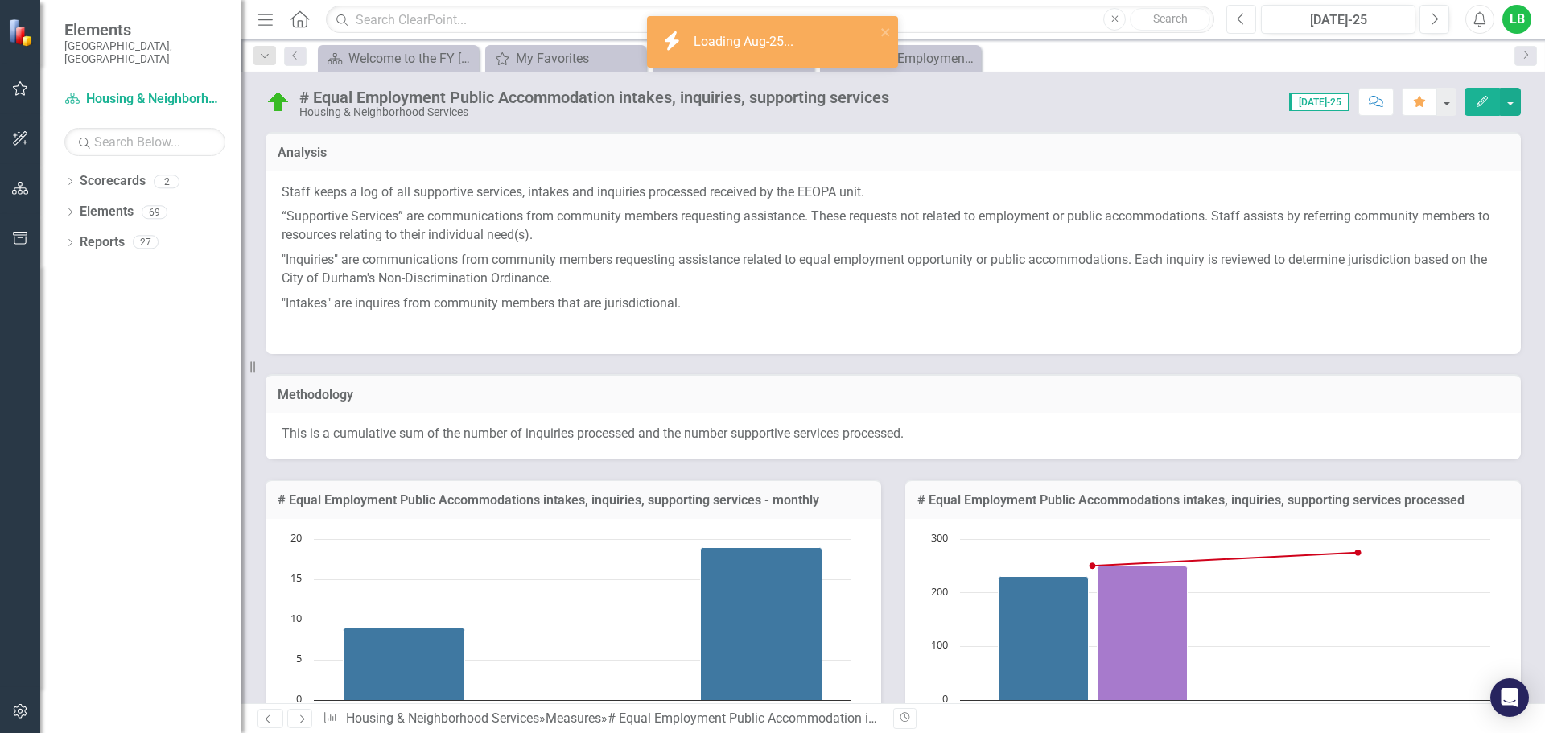
click at [1247, 25] on button "Previous" at bounding box center [1241, 19] width 30 height 29
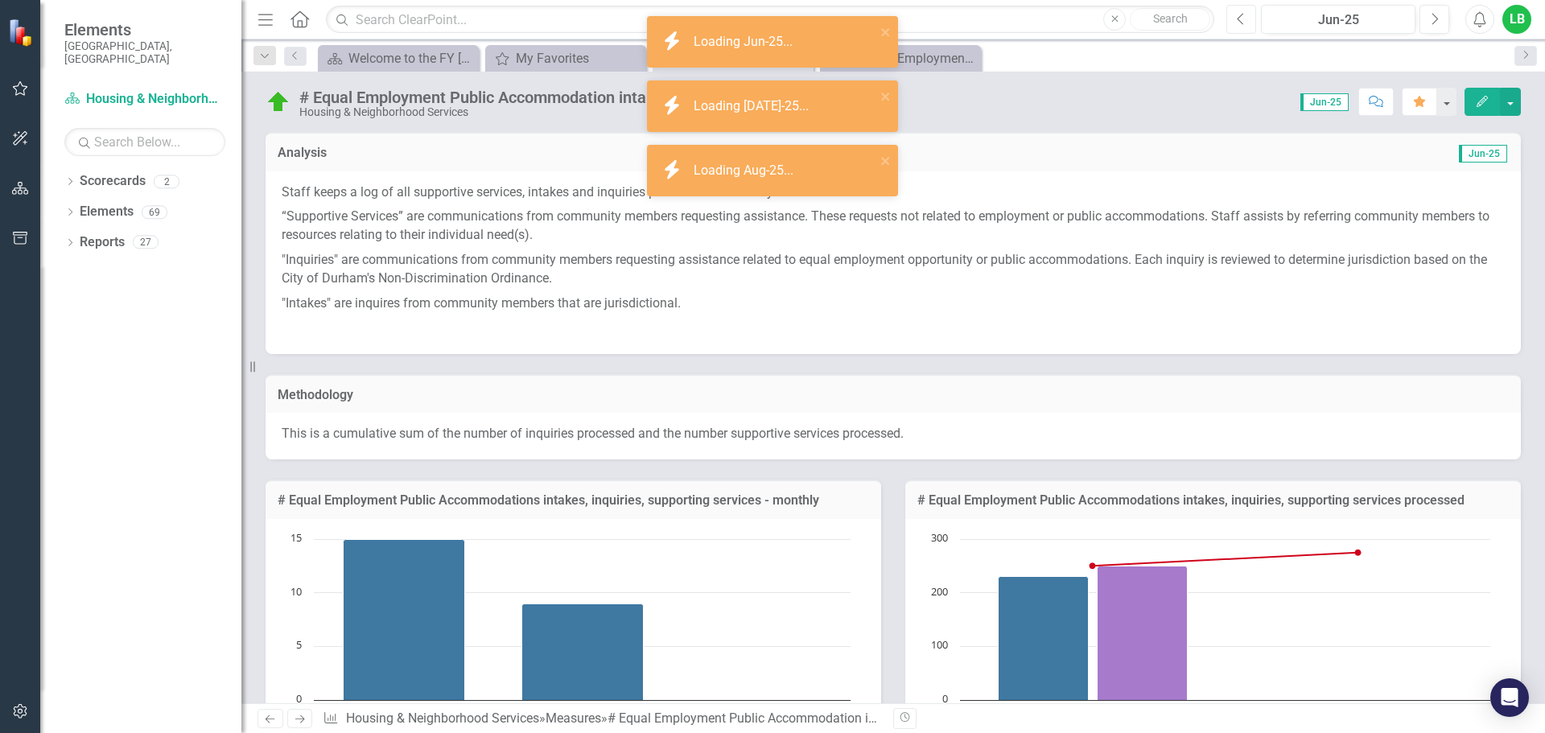
click at [1247, 25] on button "Previous" at bounding box center [1241, 19] width 30 height 29
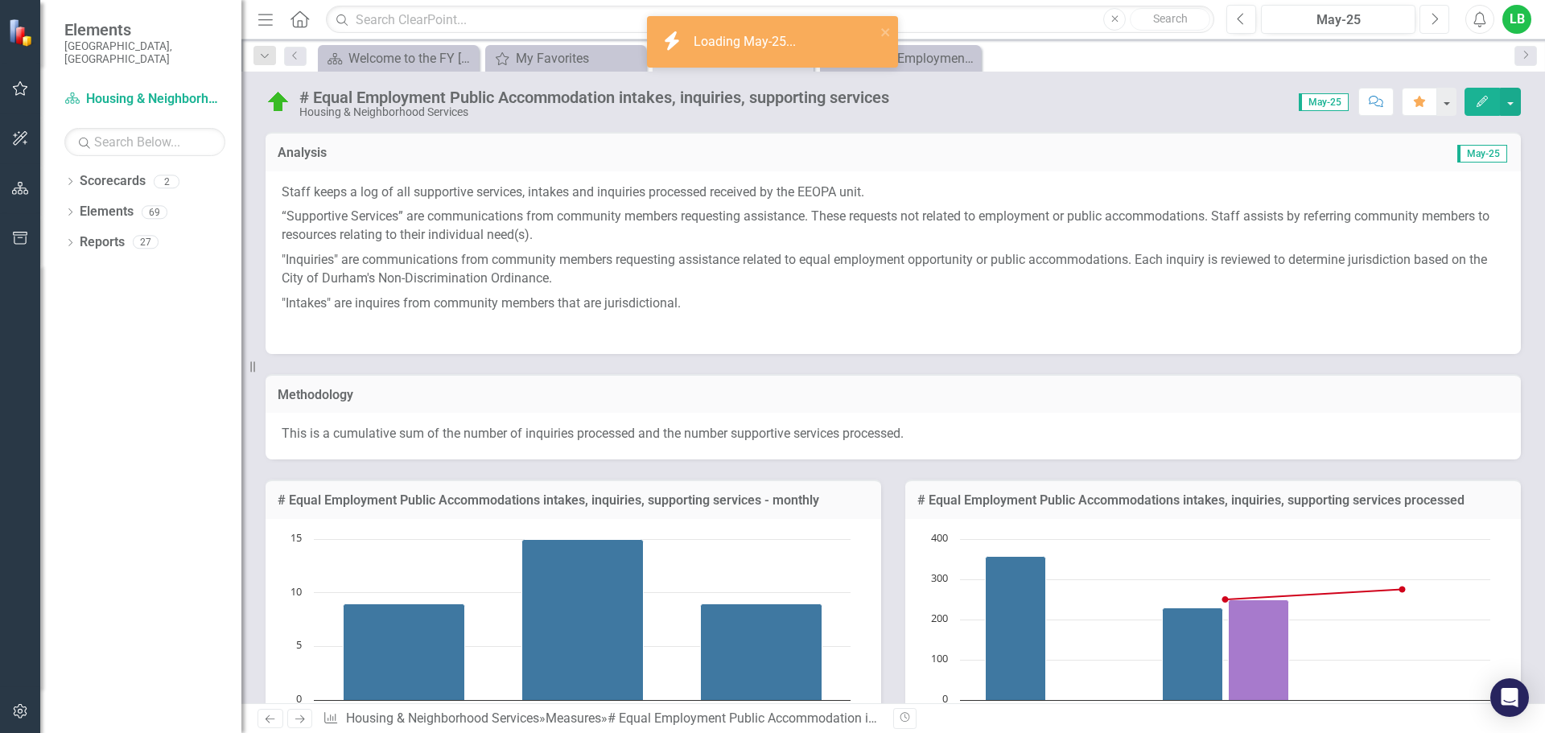
click at [1438, 18] on icon "Next" at bounding box center [1434, 19] width 9 height 14
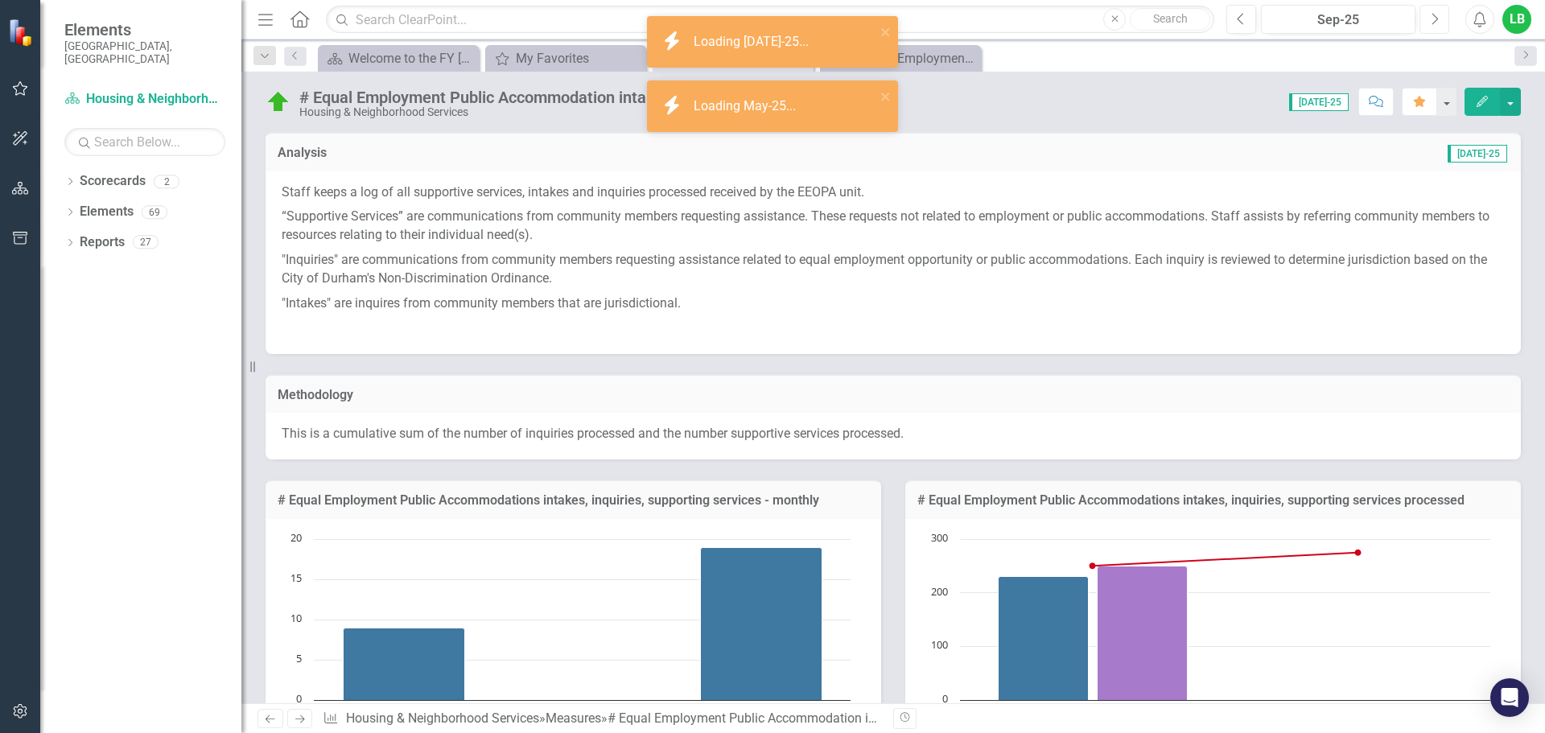
click at [1438, 18] on icon "Next" at bounding box center [1434, 19] width 9 height 14
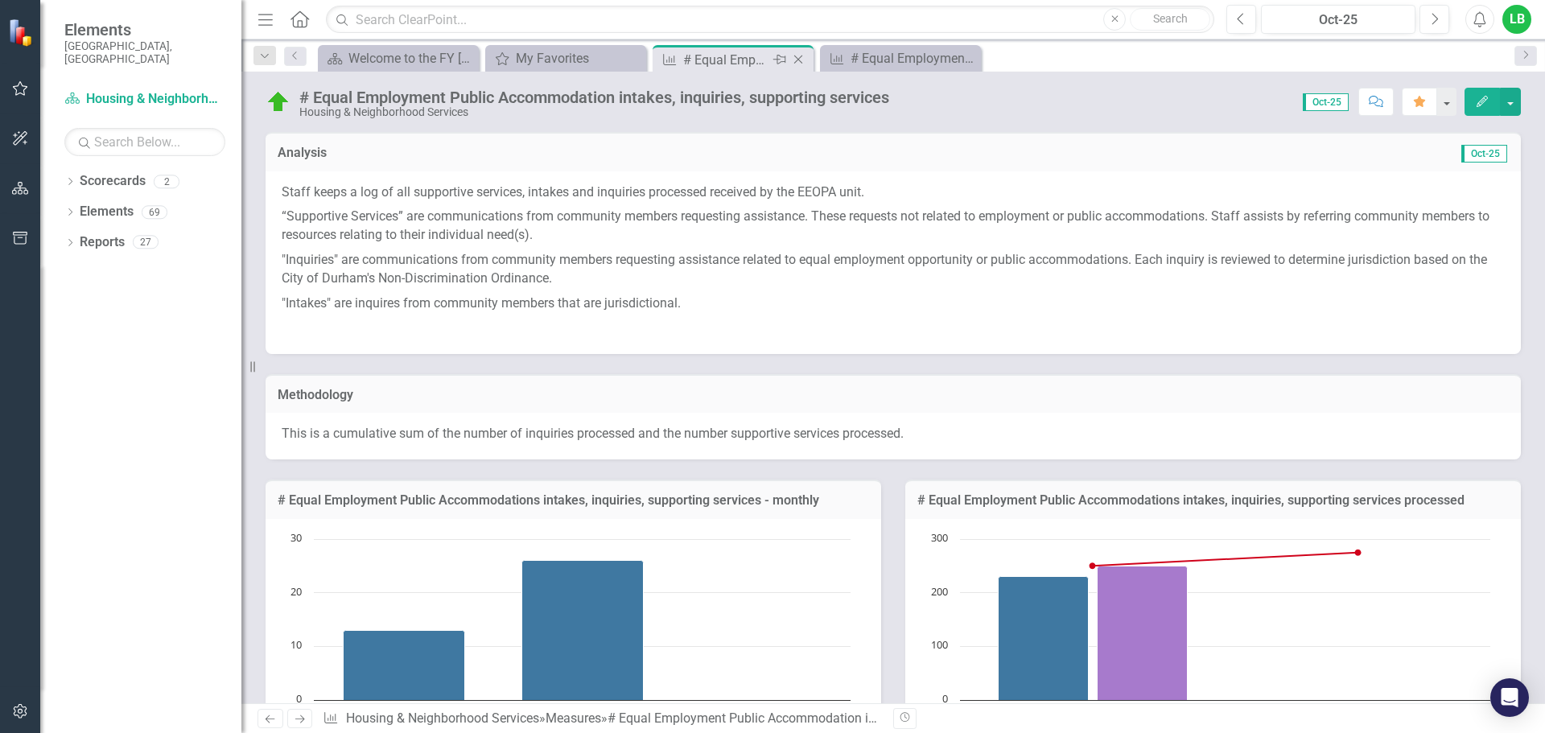
click at [802, 57] on icon "Close" at bounding box center [798, 59] width 16 height 13
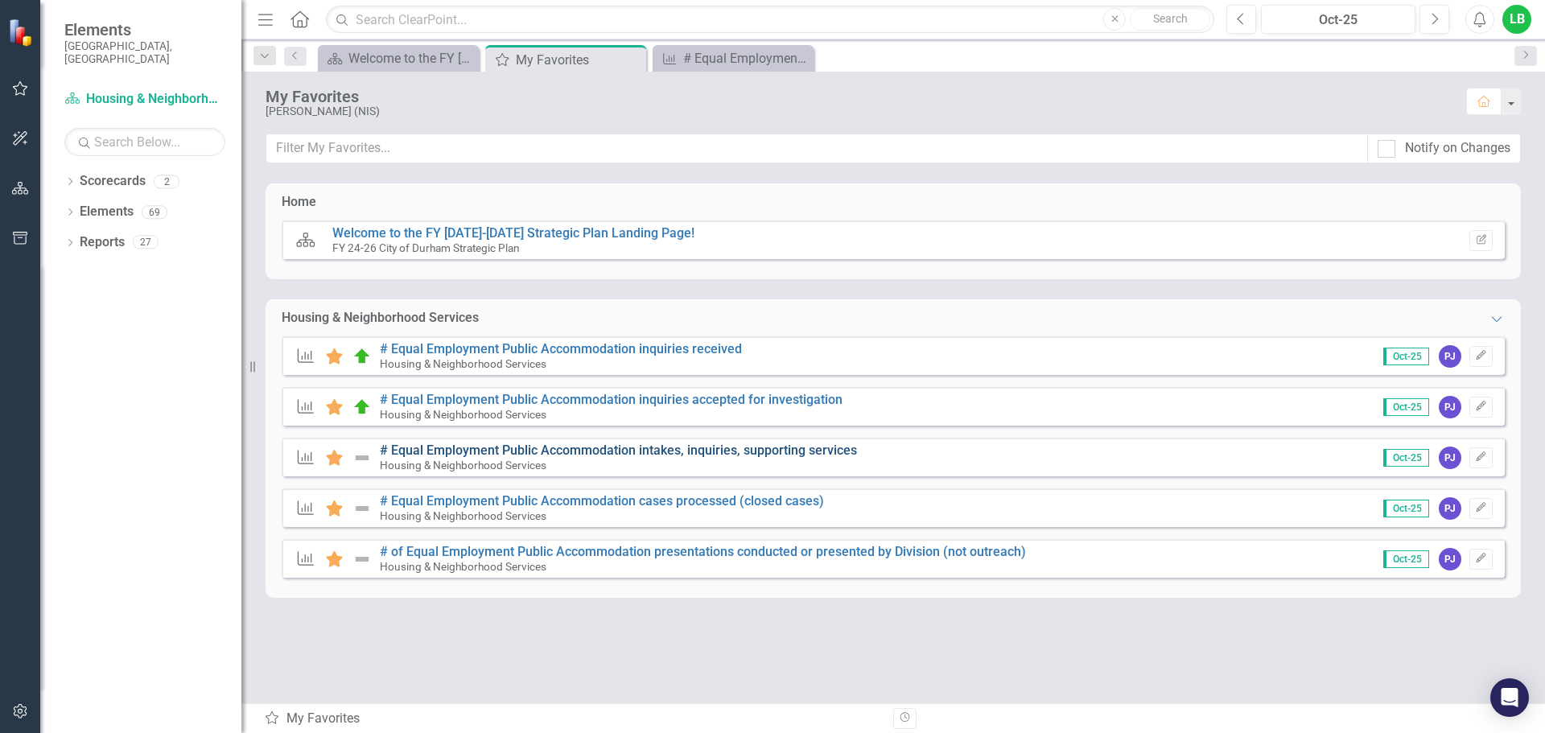
click at [613, 450] on link "# Equal Employment Public Accommodation intakes, inquiries, supporting services" at bounding box center [618, 450] width 477 height 15
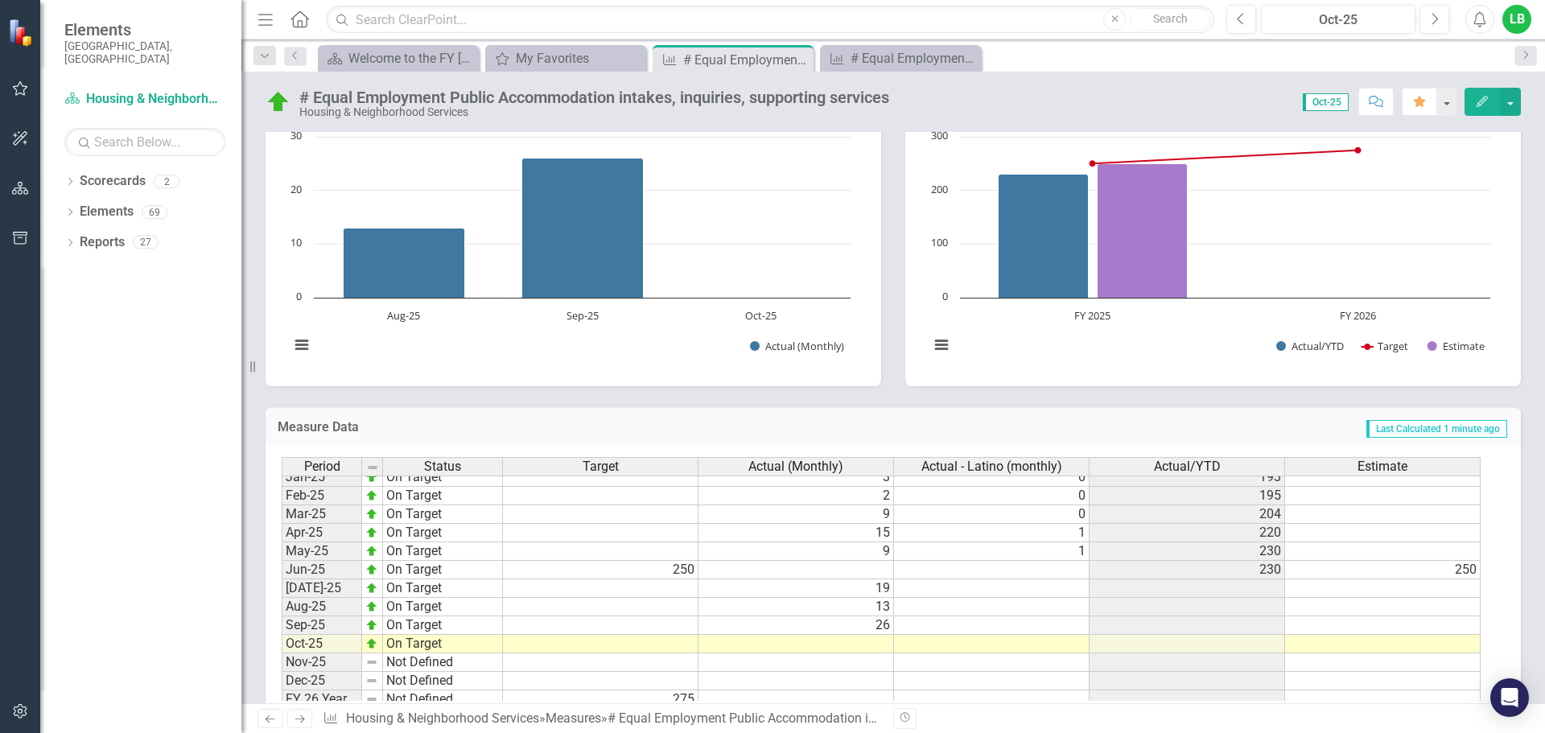
scroll to position [814, 0]
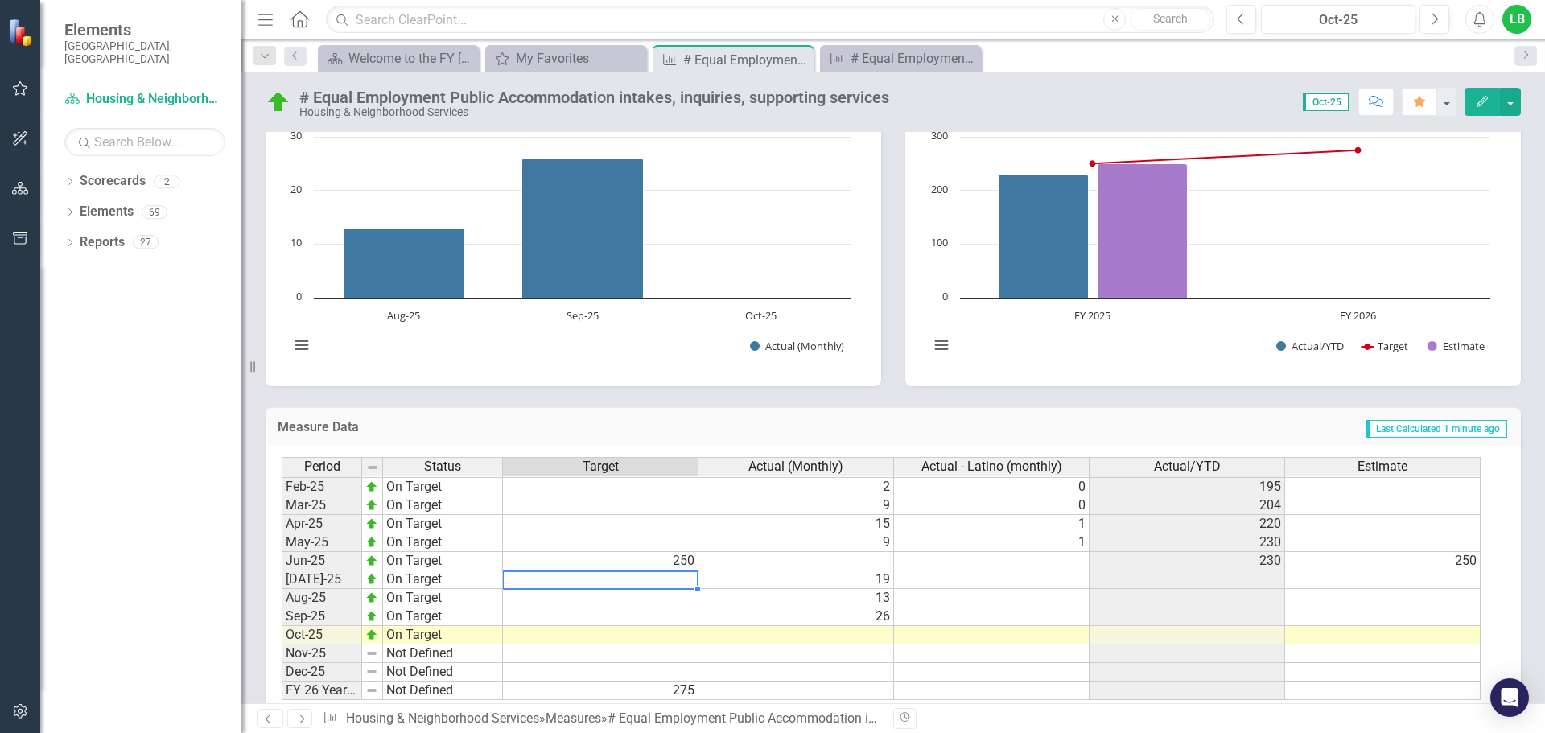
click at [517, 579] on td at bounding box center [601, 580] width 196 height 19
click at [520, 600] on td at bounding box center [601, 598] width 196 height 19
click at [527, 616] on td at bounding box center [601, 617] width 196 height 19
click at [538, 642] on td at bounding box center [601, 635] width 196 height 19
click at [802, 57] on icon "Close" at bounding box center [798, 59] width 16 height 13
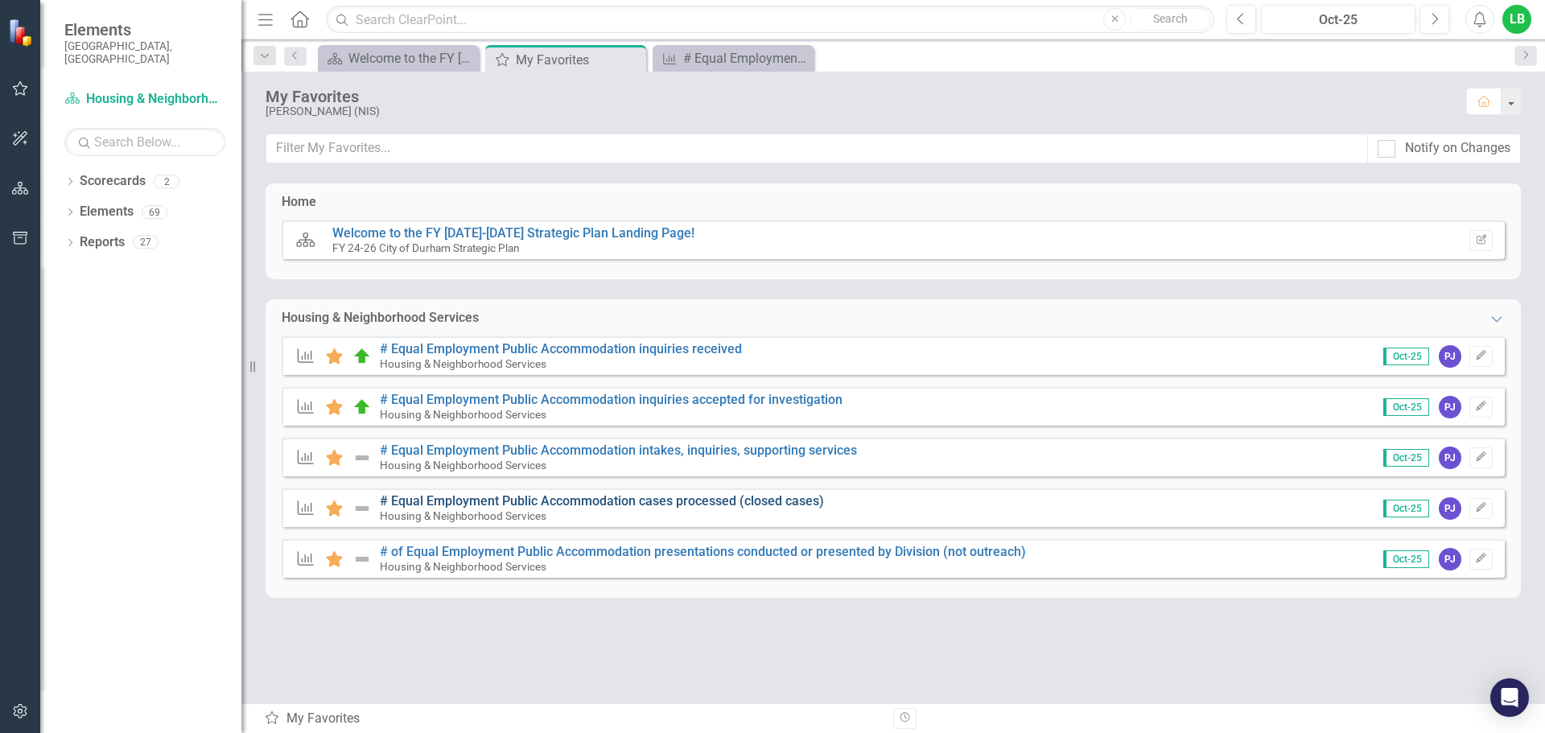
click at [598, 497] on link "# Equal Employment Public Accommodation cases processed (closed cases)" at bounding box center [602, 500] width 444 height 15
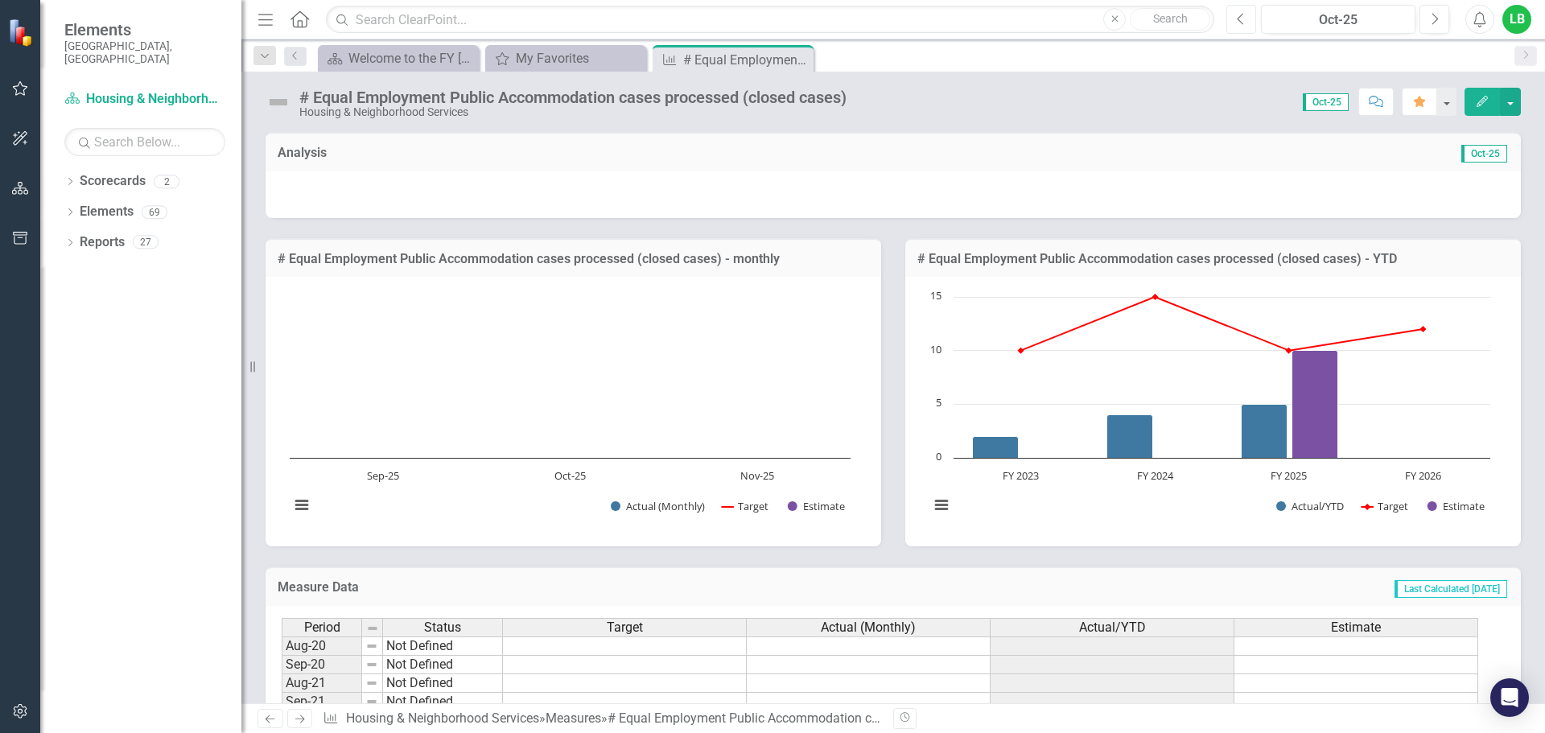
click at [1243, 23] on icon "Previous" at bounding box center [1241, 19] width 9 height 14
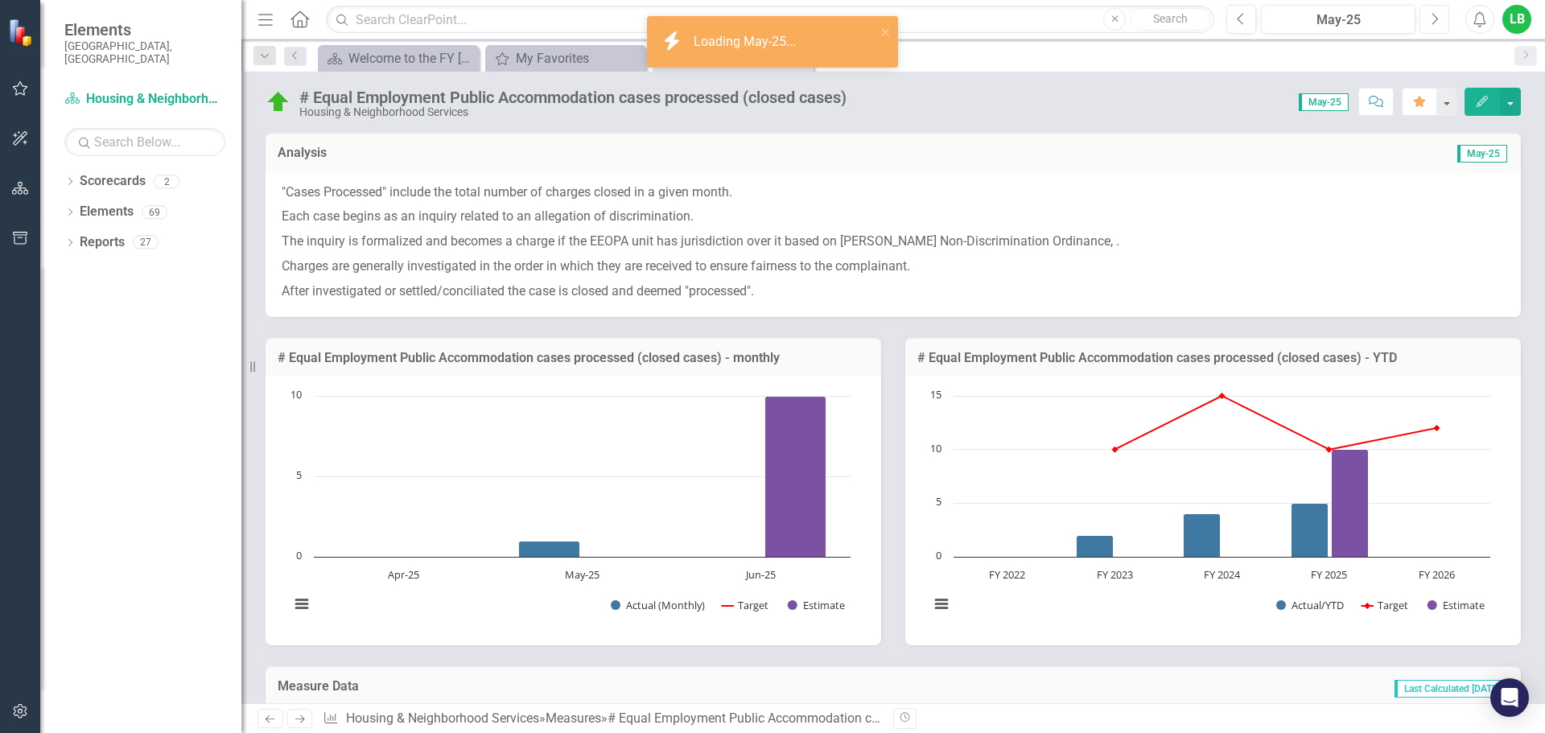
click at [1425, 22] on button "Next" at bounding box center [1435, 19] width 30 height 29
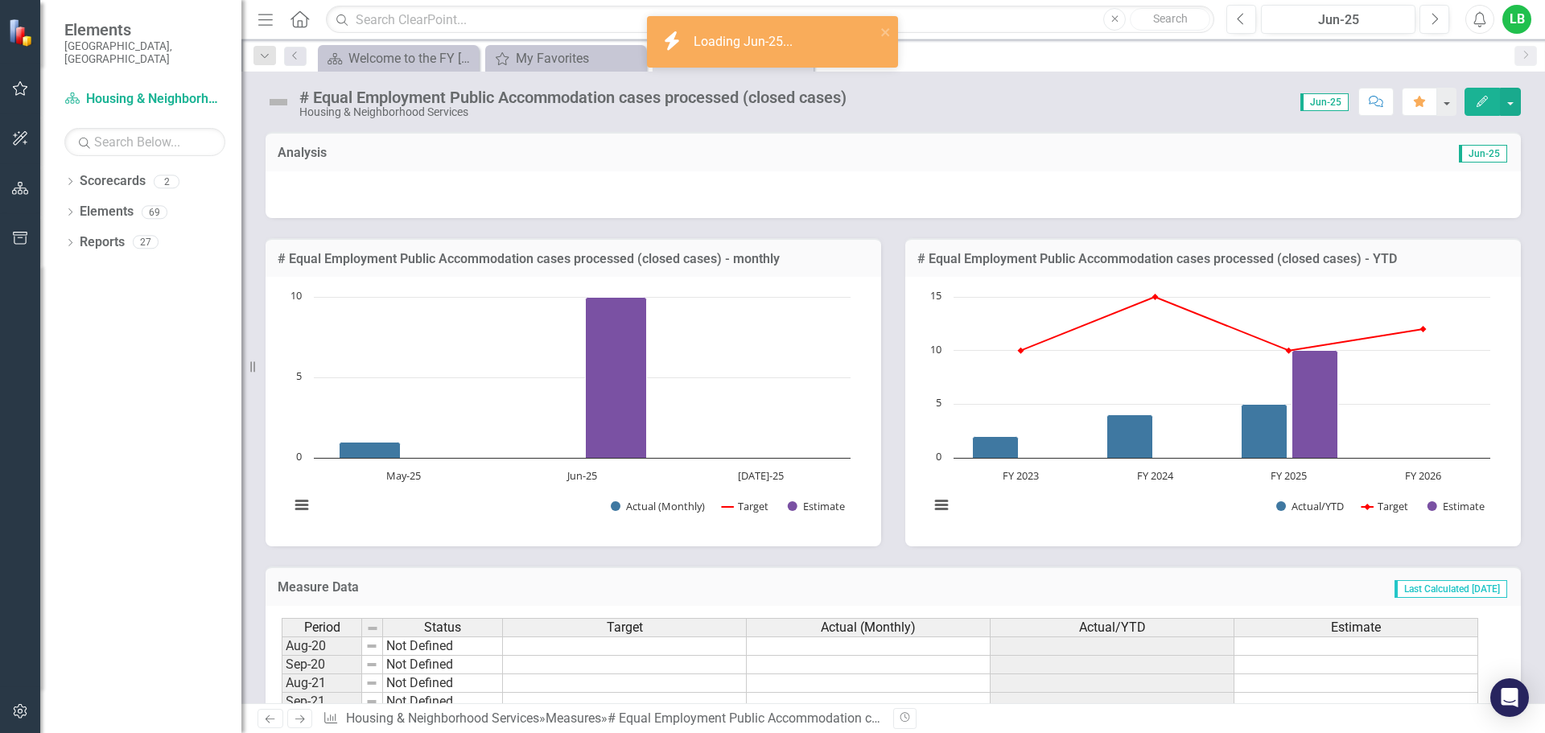
click at [1136, 197] on div at bounding box center [893, 194] width 1255 height 47
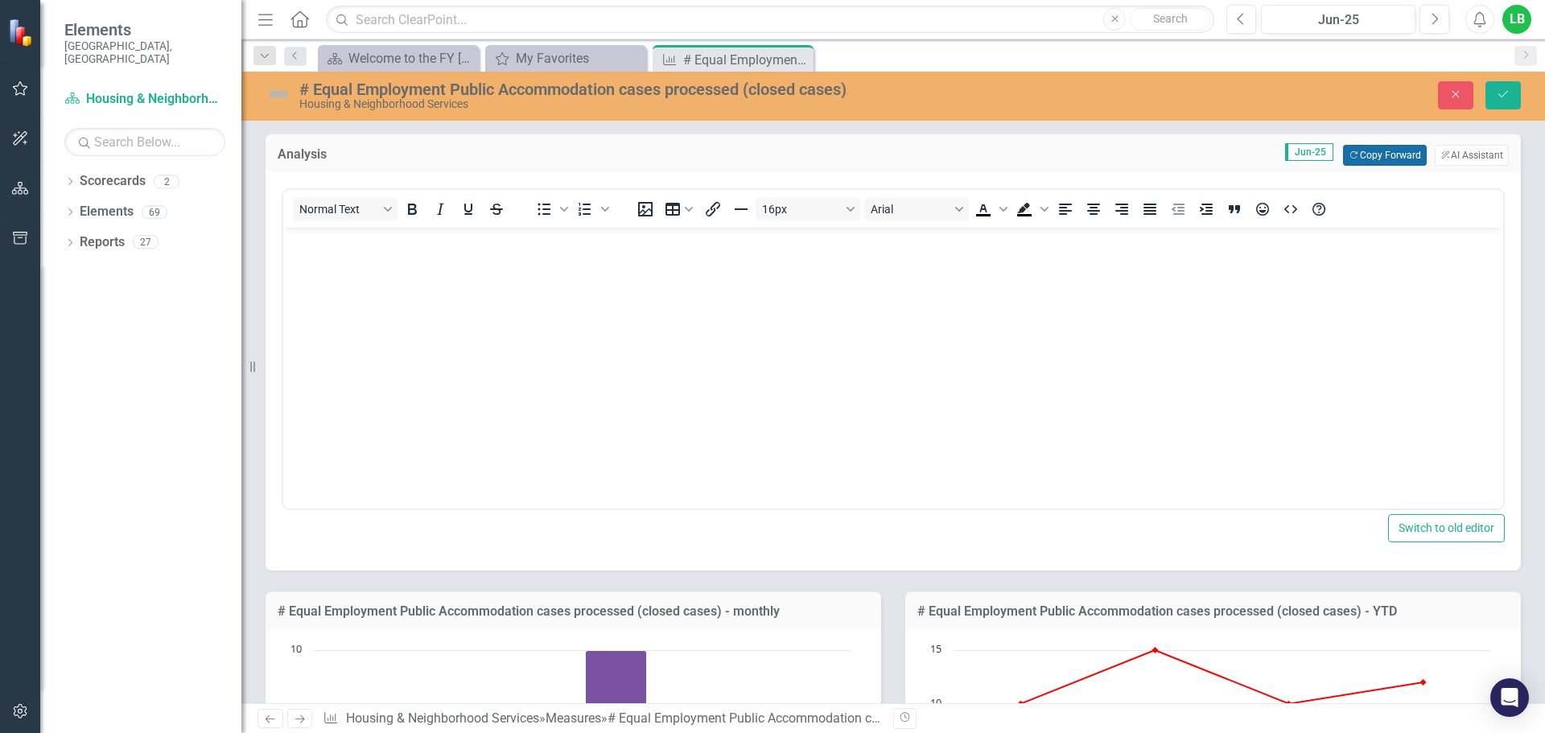
click at [1358, 159] on button "Copy Forward Copy Forward" at bounding box center [1384, 155] width 83 height 21
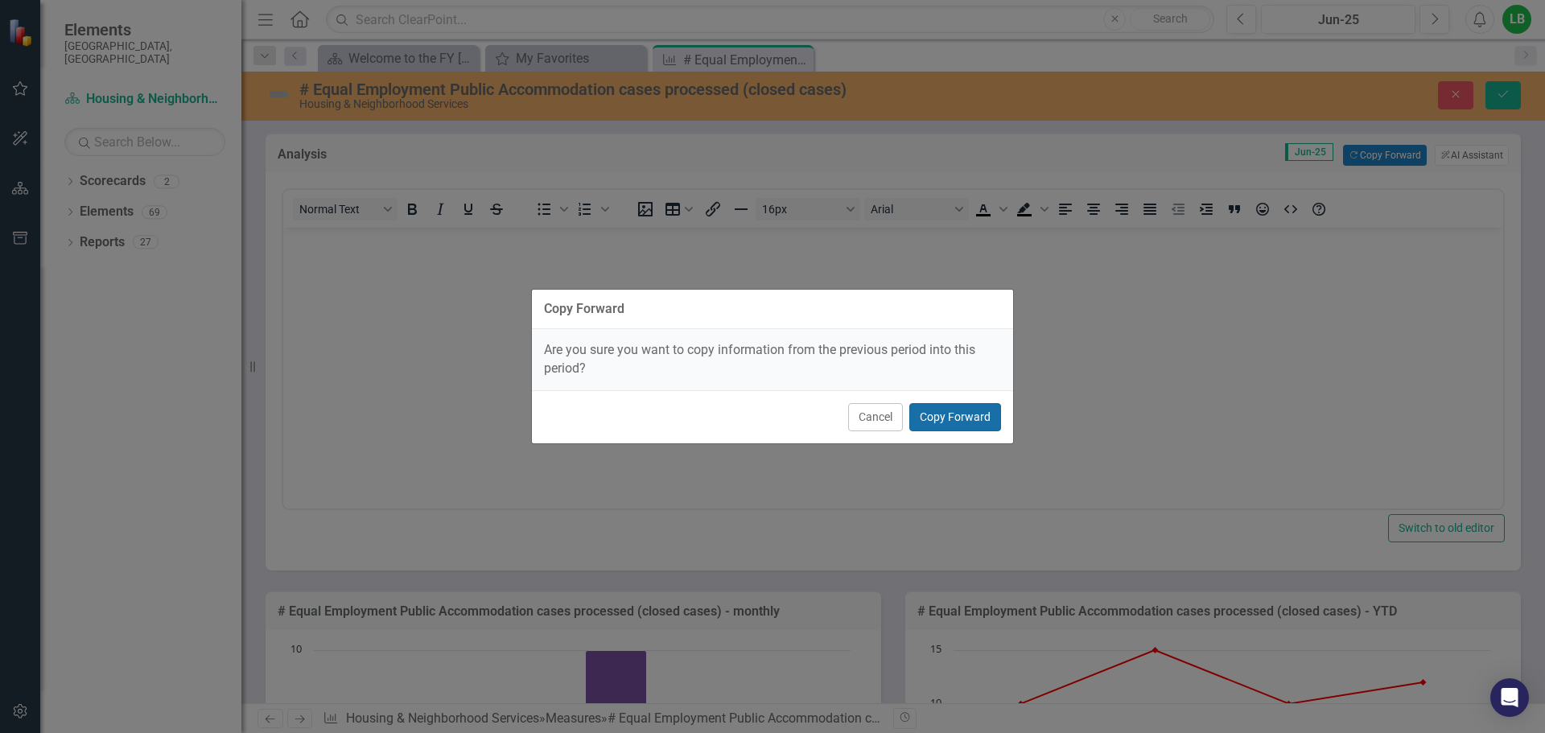
click at [953, 419] on button "Copy Forward" at bounding box center [955, 417] width 92 height 28
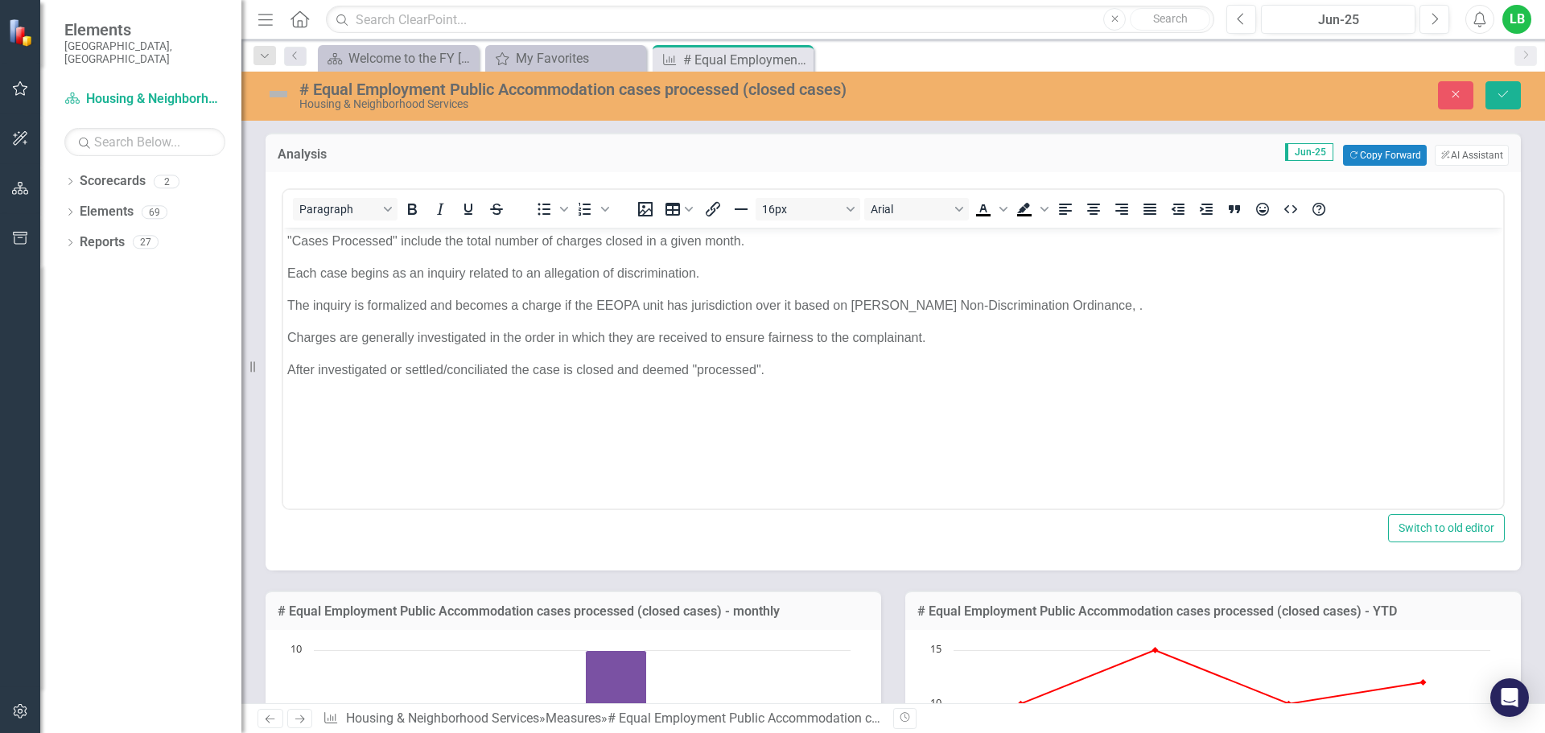
click at [282, 92] on img at bounding box center [279, 94] width 26 height 26
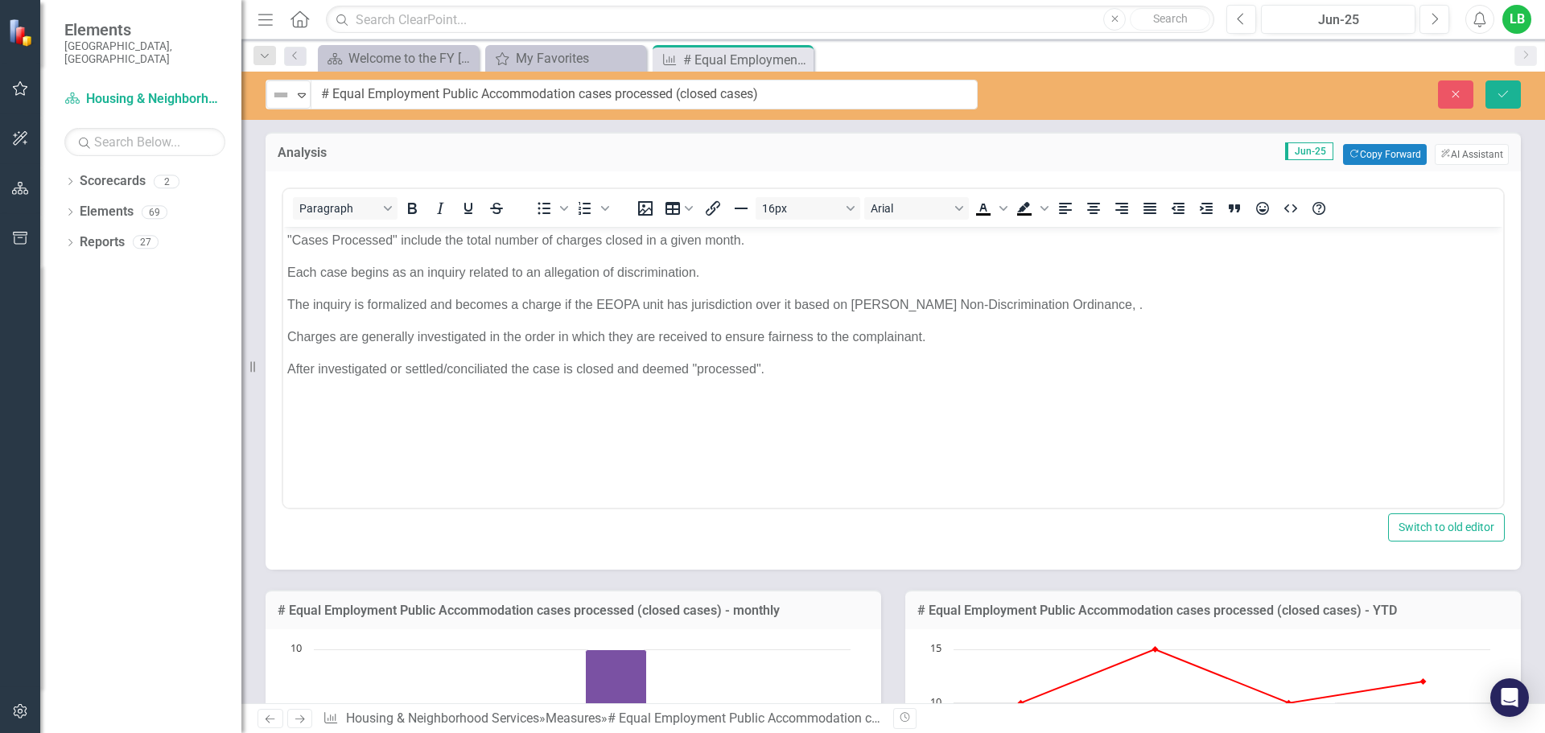
click at [282, 92] on img at bounding box center [280, 94] width 19 height 19
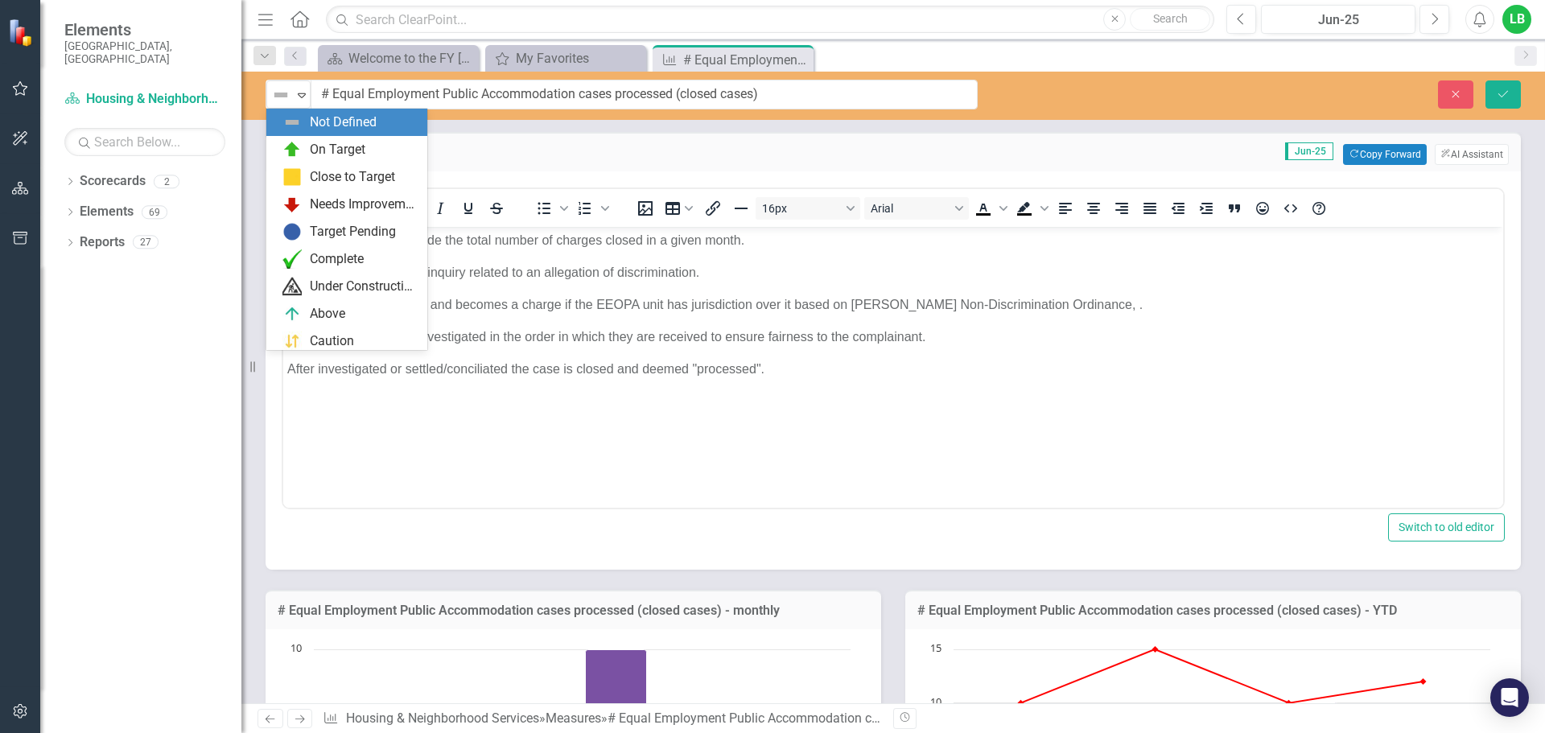
click at [295, 142] on img at bounding box center [291, 149] width 19 height 19
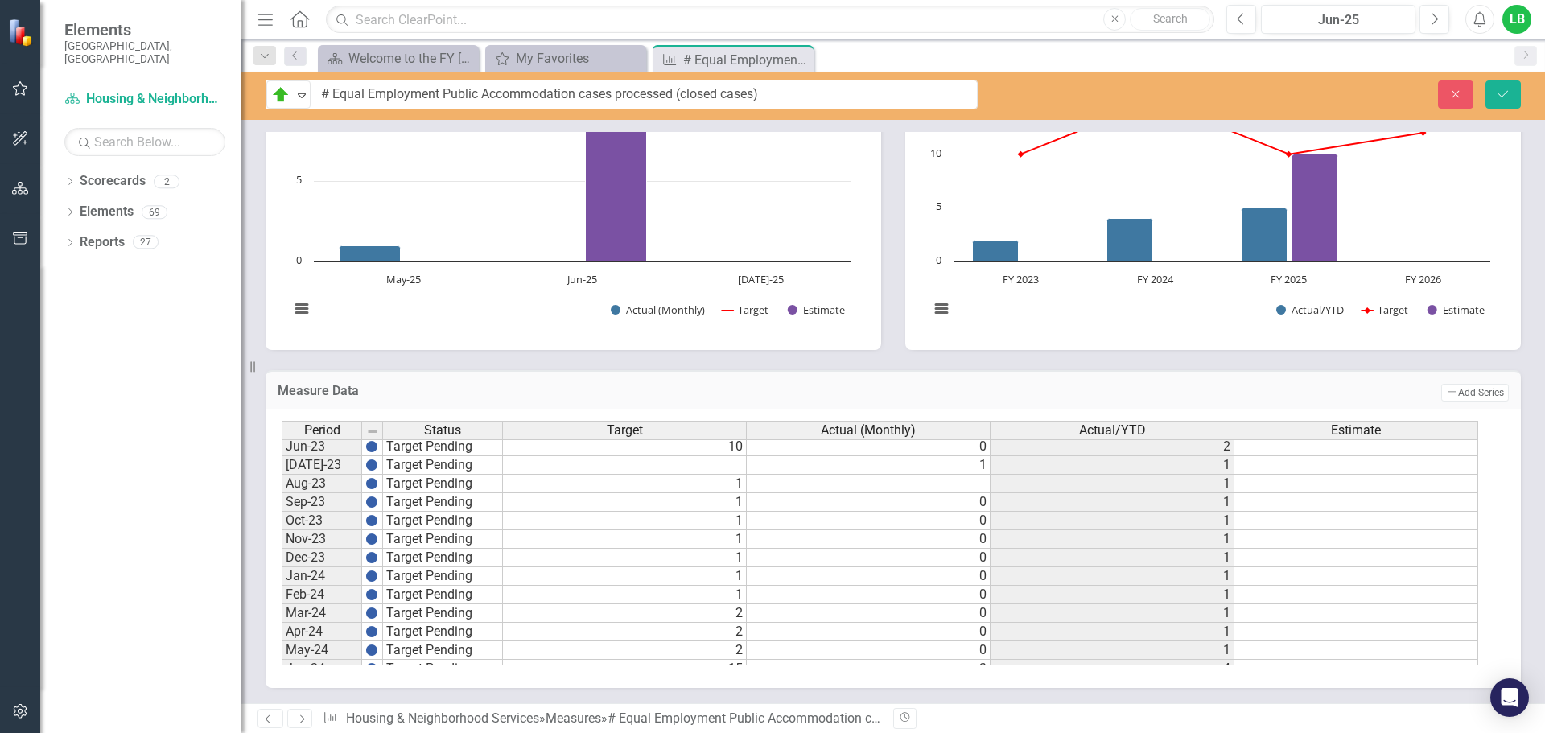
scroll to position [483, 0]
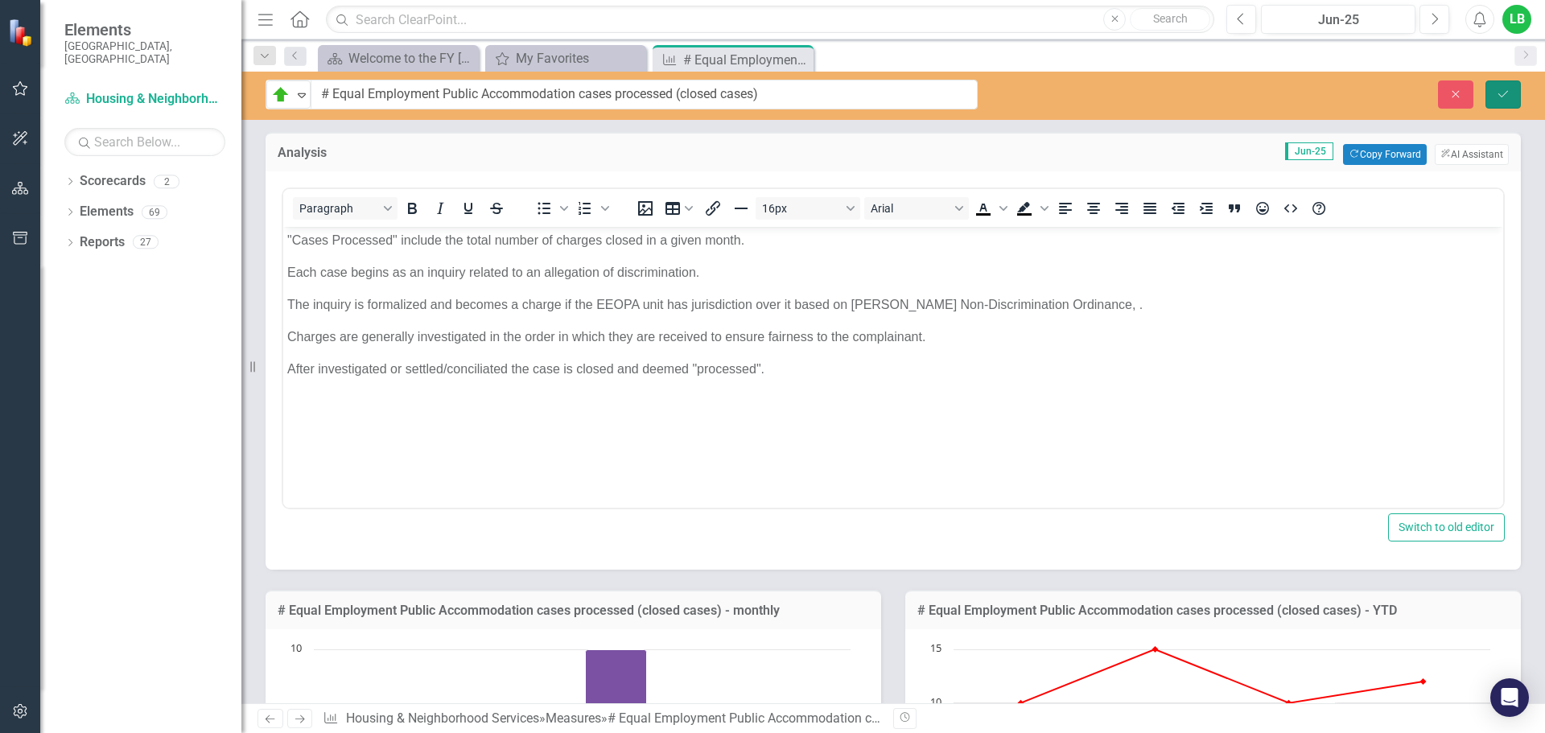
click at [1507, 95] on icon "Save" at bounding box center [1503, 94] width 14 height 11
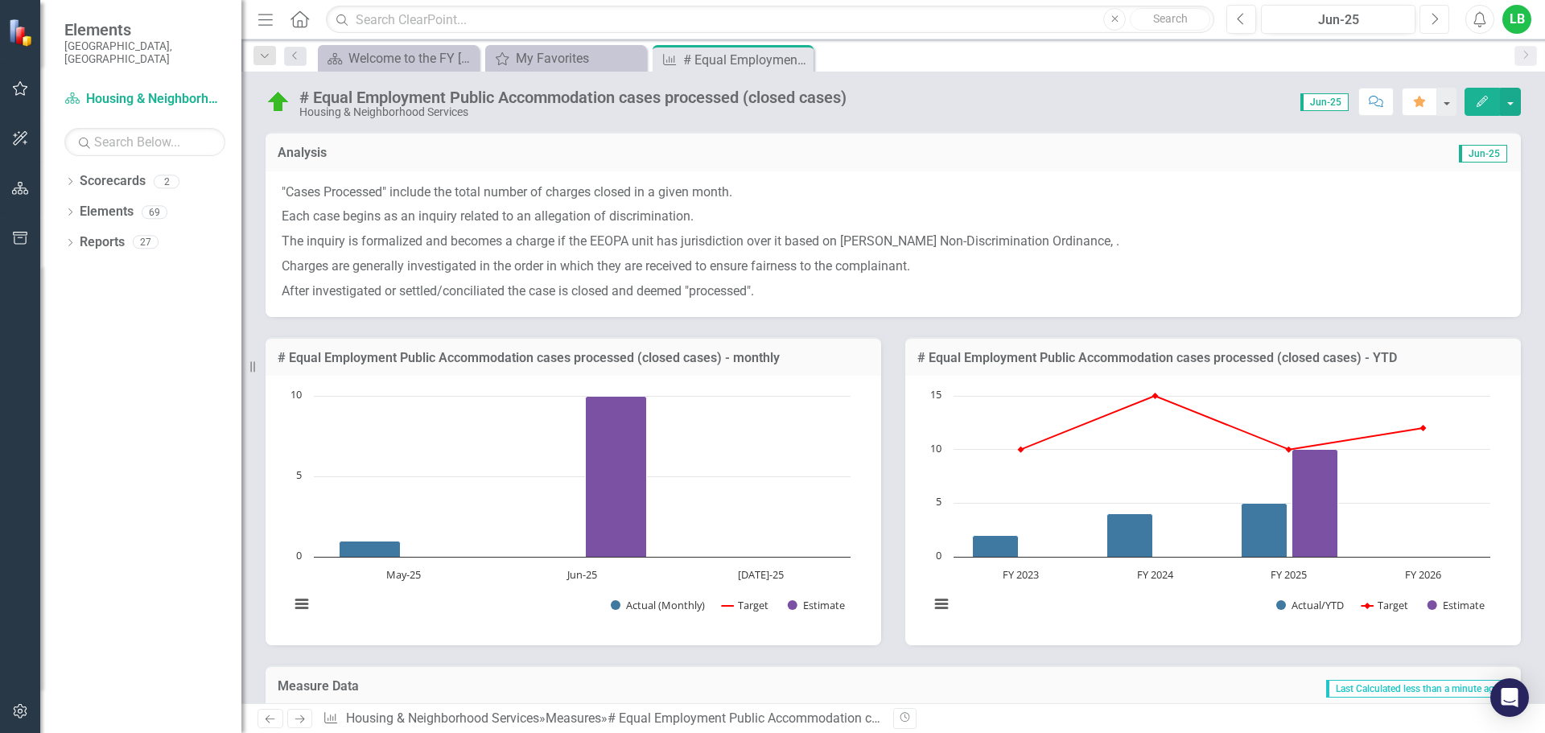
click at [1438, 22] on icon "Next" at bounding box center [1434, 19] width 9 height 14
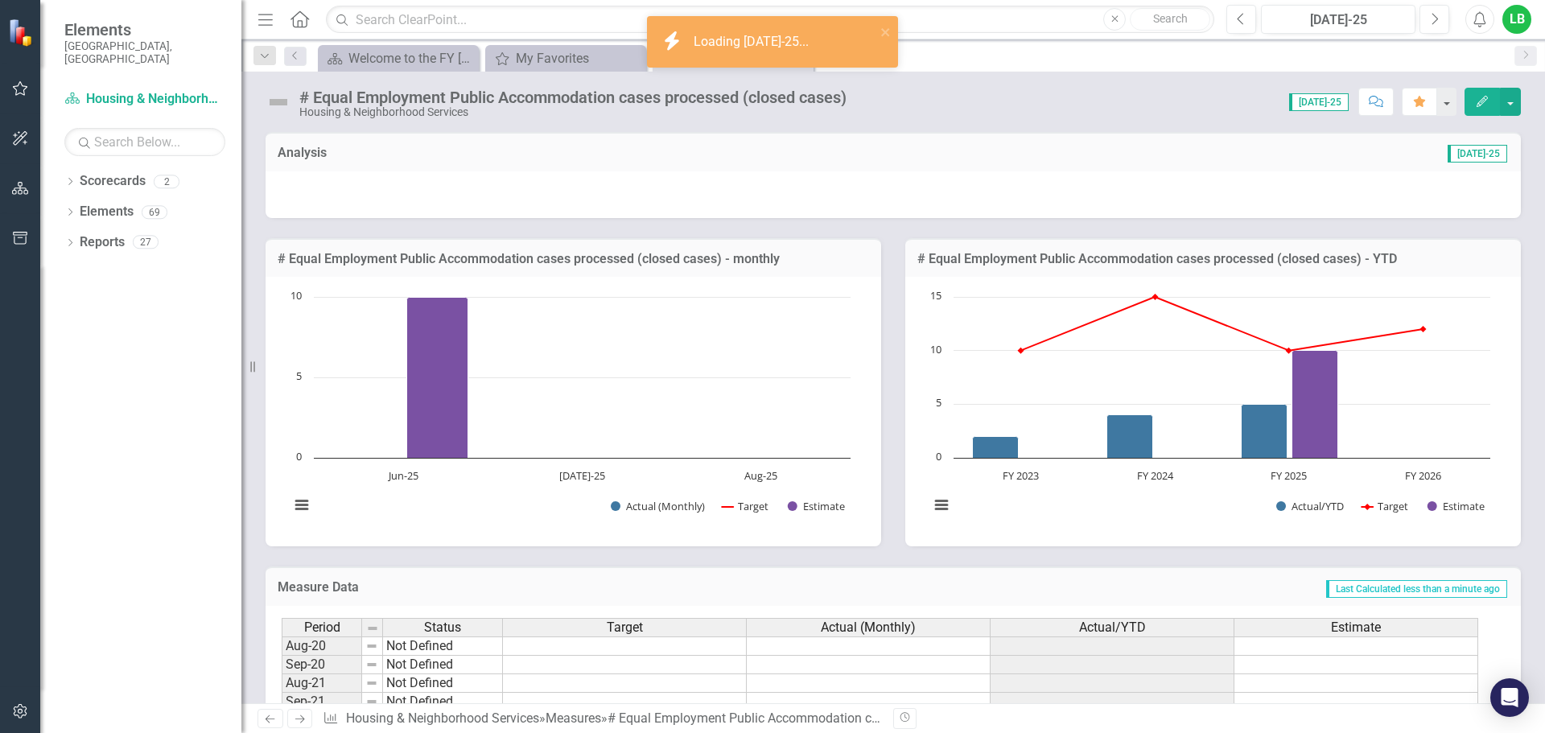
click at [279, 104] on img at bounding box center [279, 102] width 26 height 26
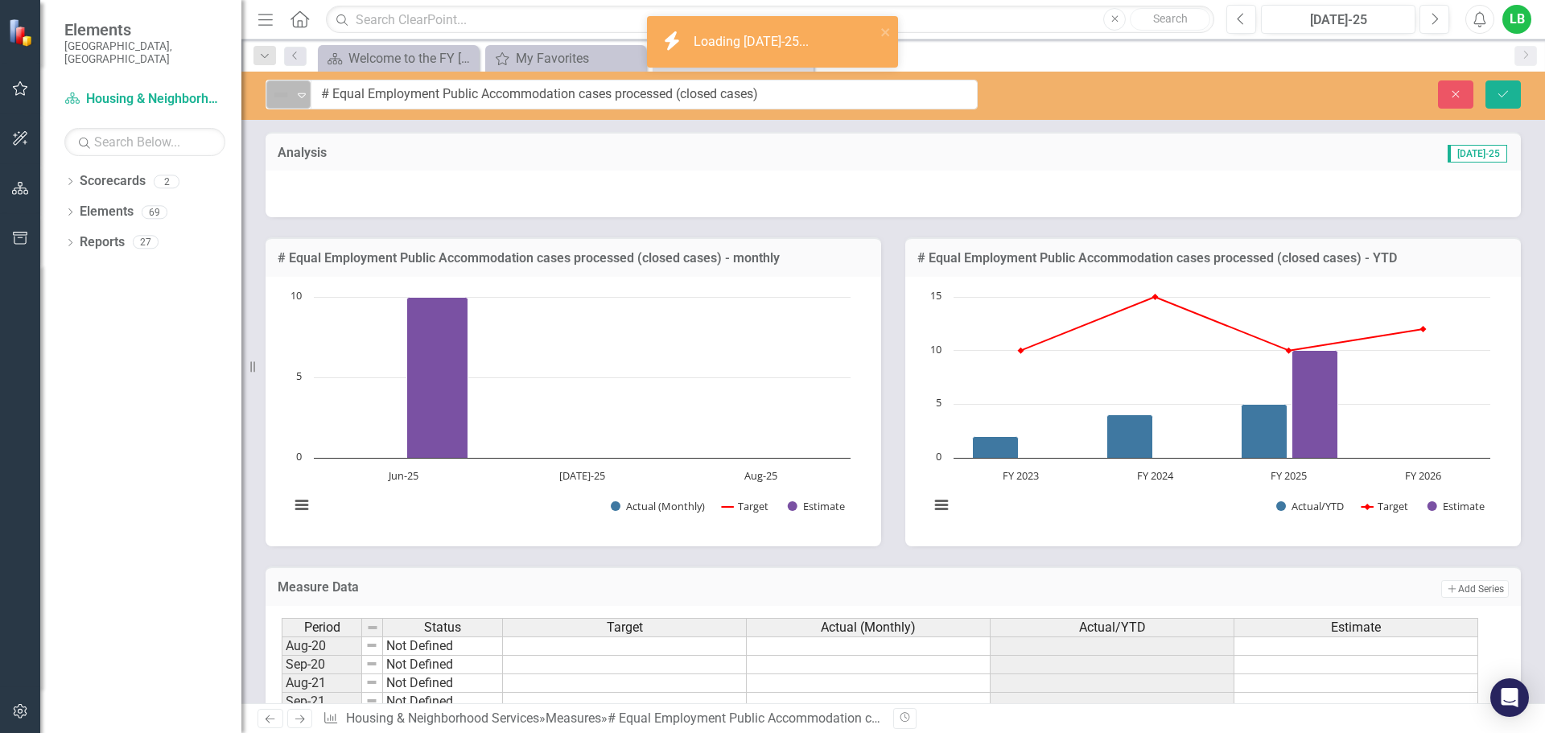
click at [280, 94] on img at bounding box center [280, 94] width 19 height 19
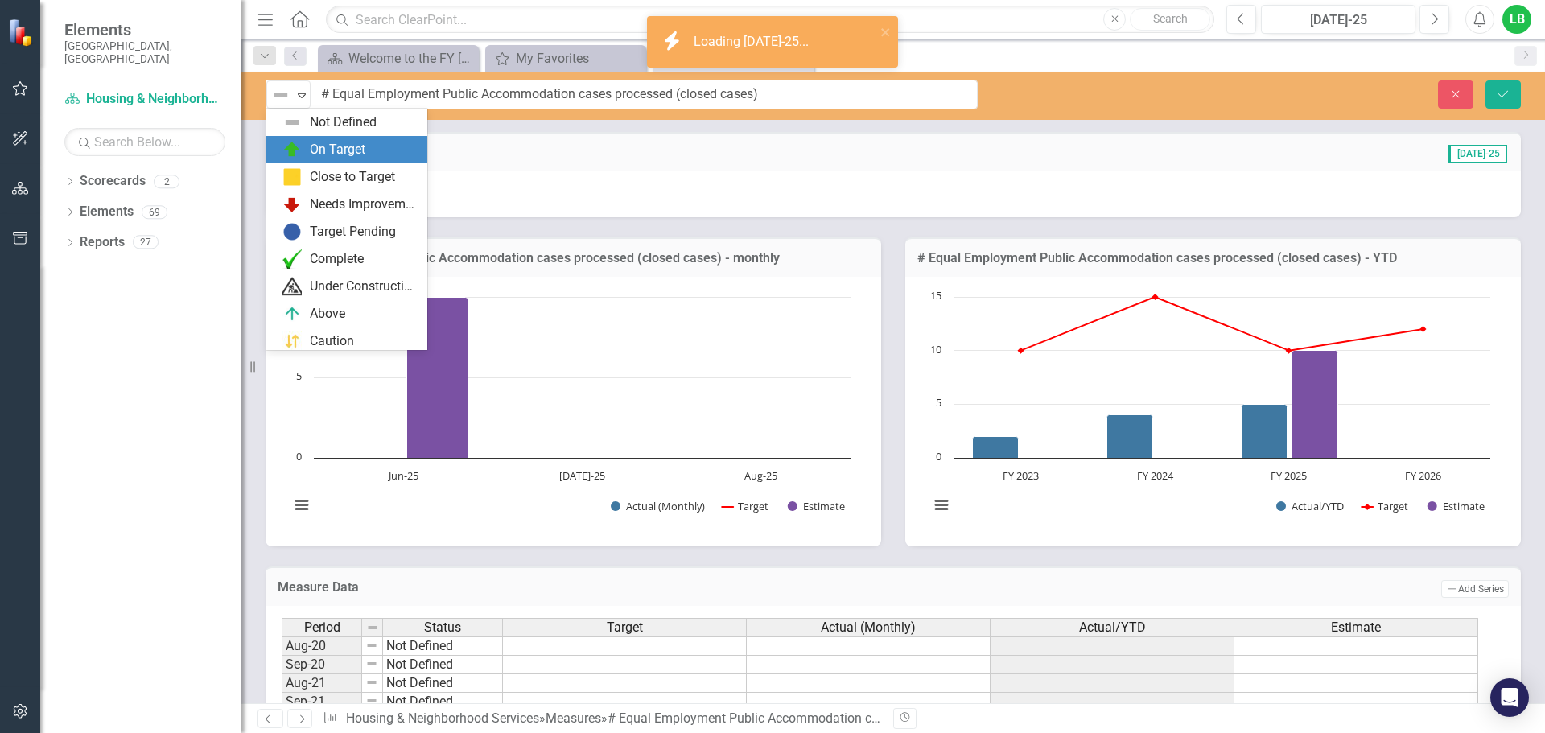
click at [297, 149] on img at bounding box center [291, 149] width 19 height 19
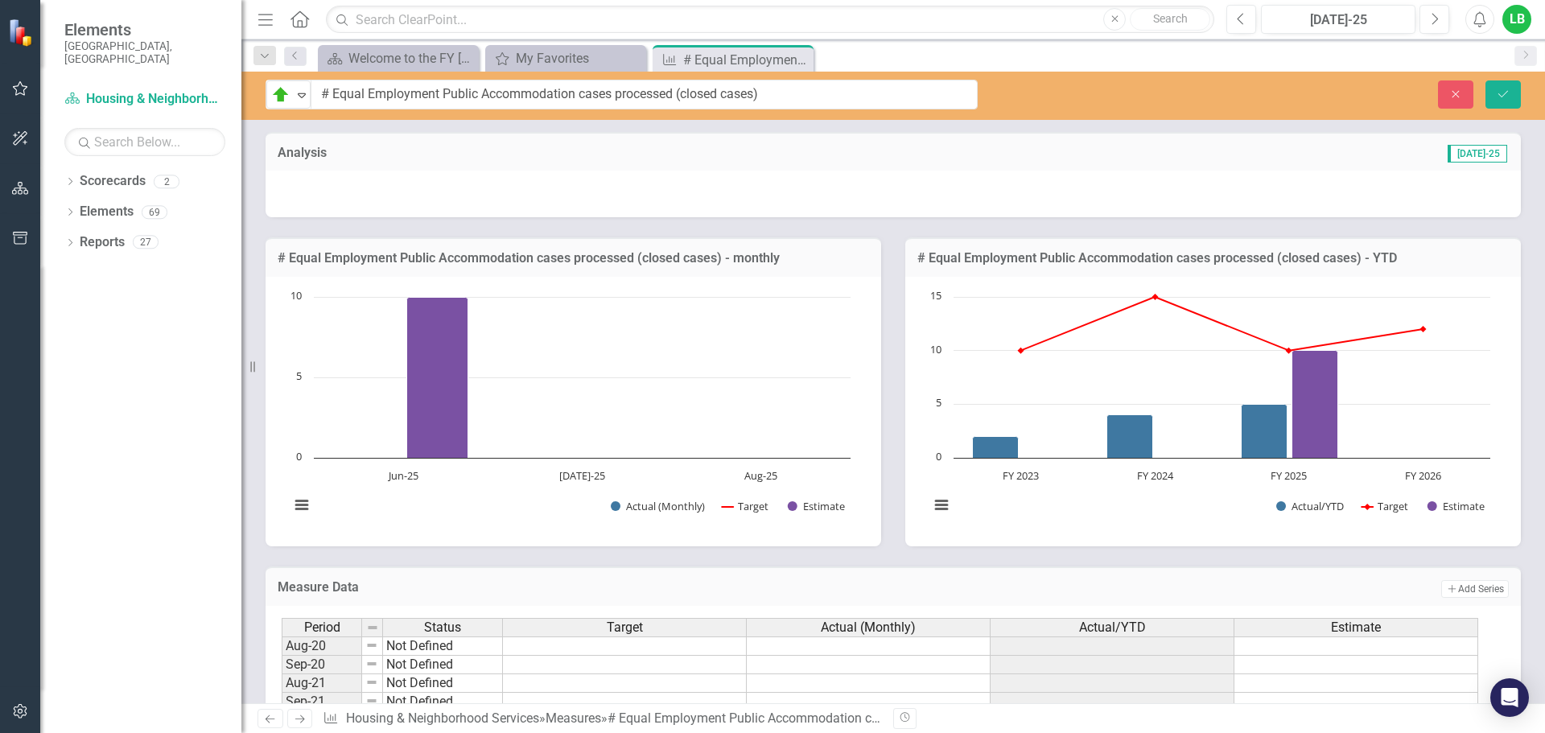
click at [707, 204] on div at bounding box center [893, 194] width 1255 height 47
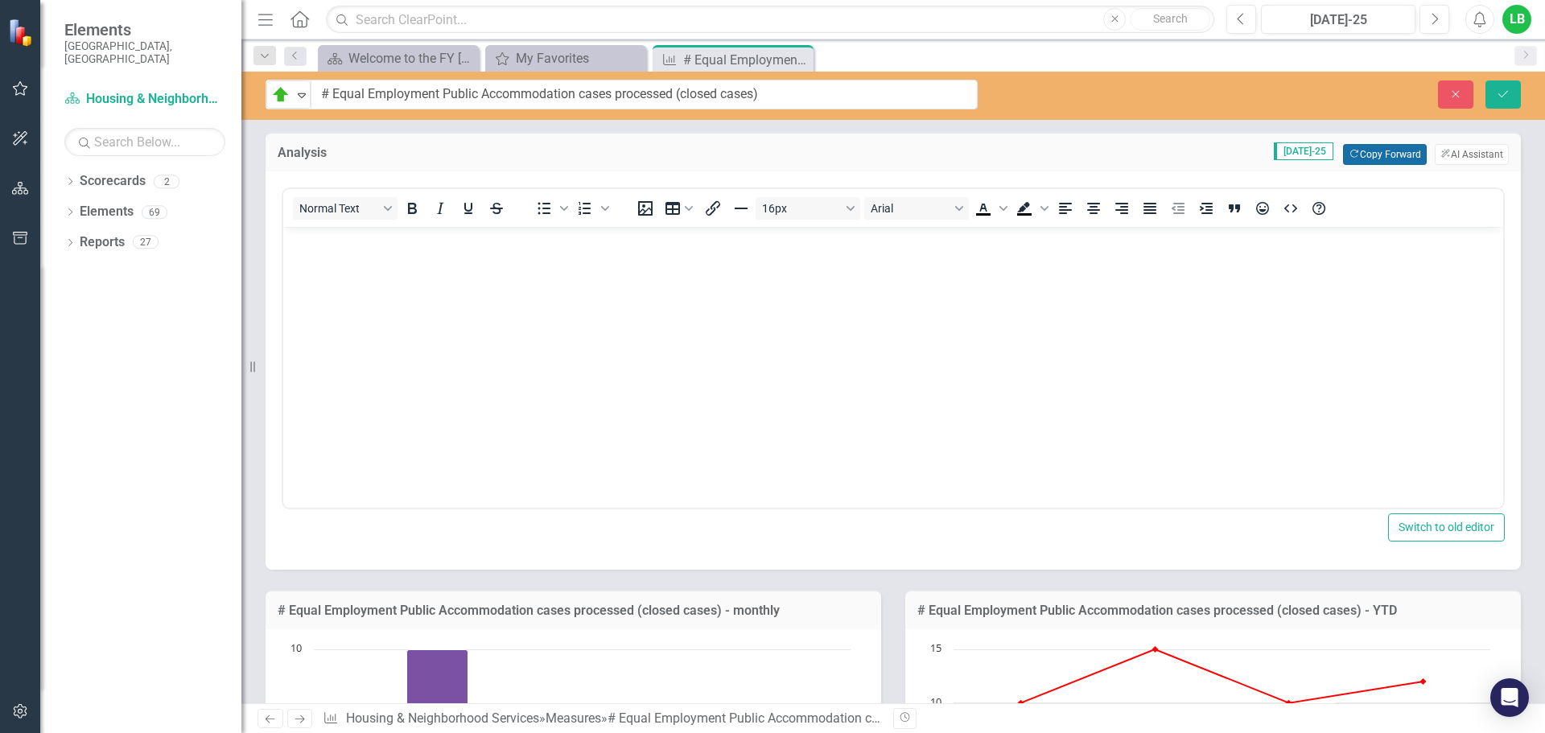
click at [1374, 154] on button "Copy Forward Copy Forward" at bounding box center [1384, 154] width 83 height 21
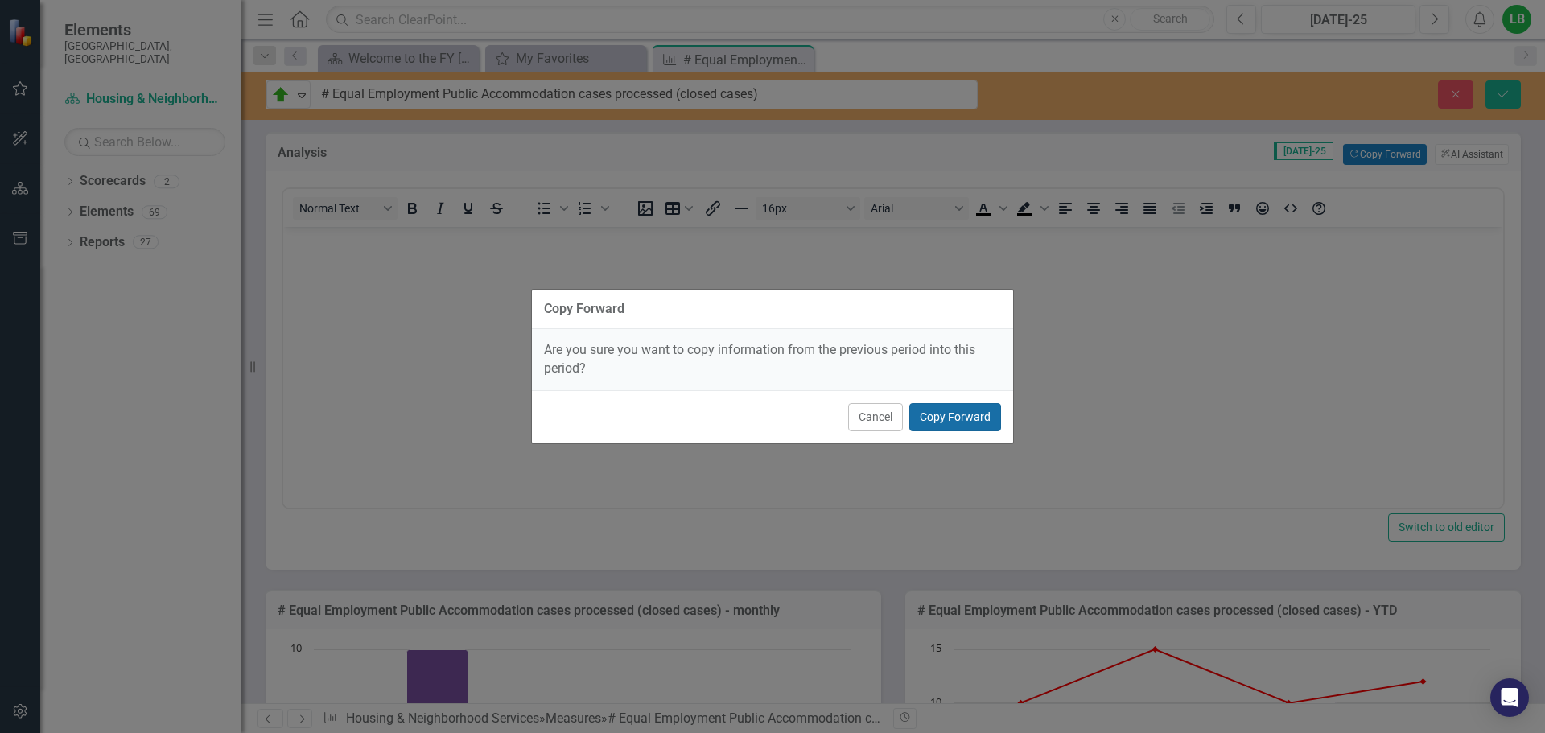
click at [983, 416] on button "Copy Forward" at bounding box center [955, 417] width 92 height 28
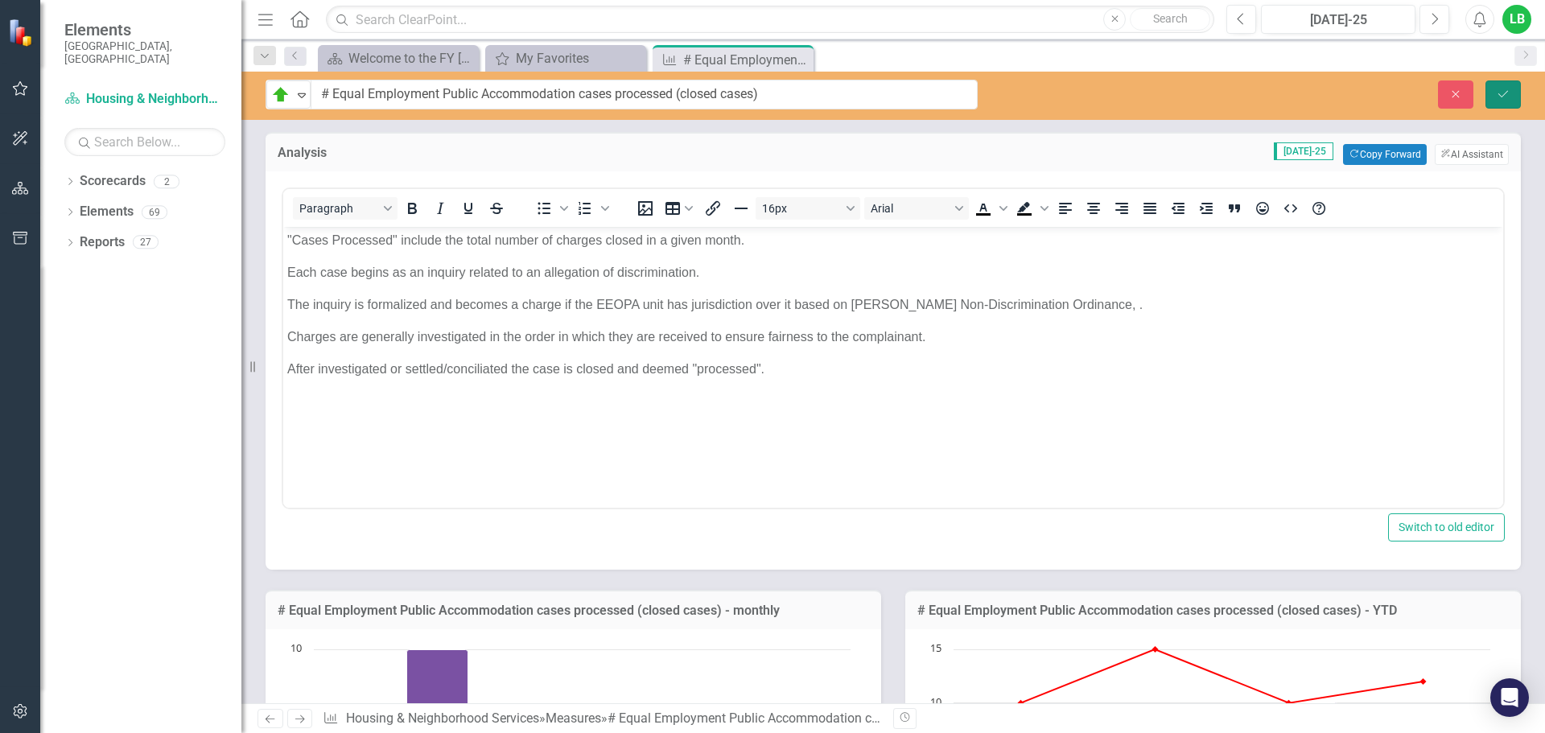
click at [1503, 99] on icon "Save" at bounding box center [1503, 94] width 14 height 11
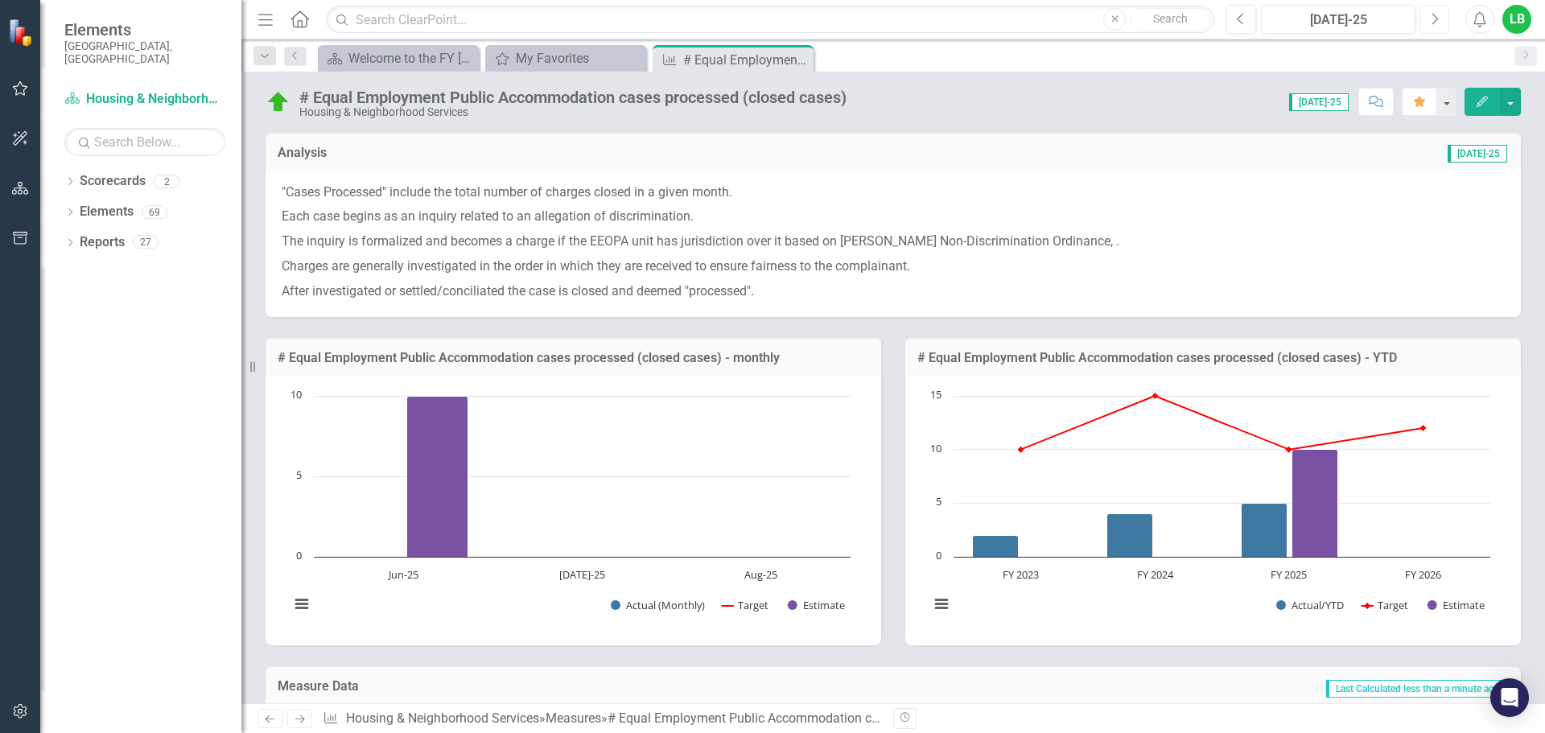
click at [1440, 24] on button "Next" at bounding box center [1435, 19] width 30 height 29
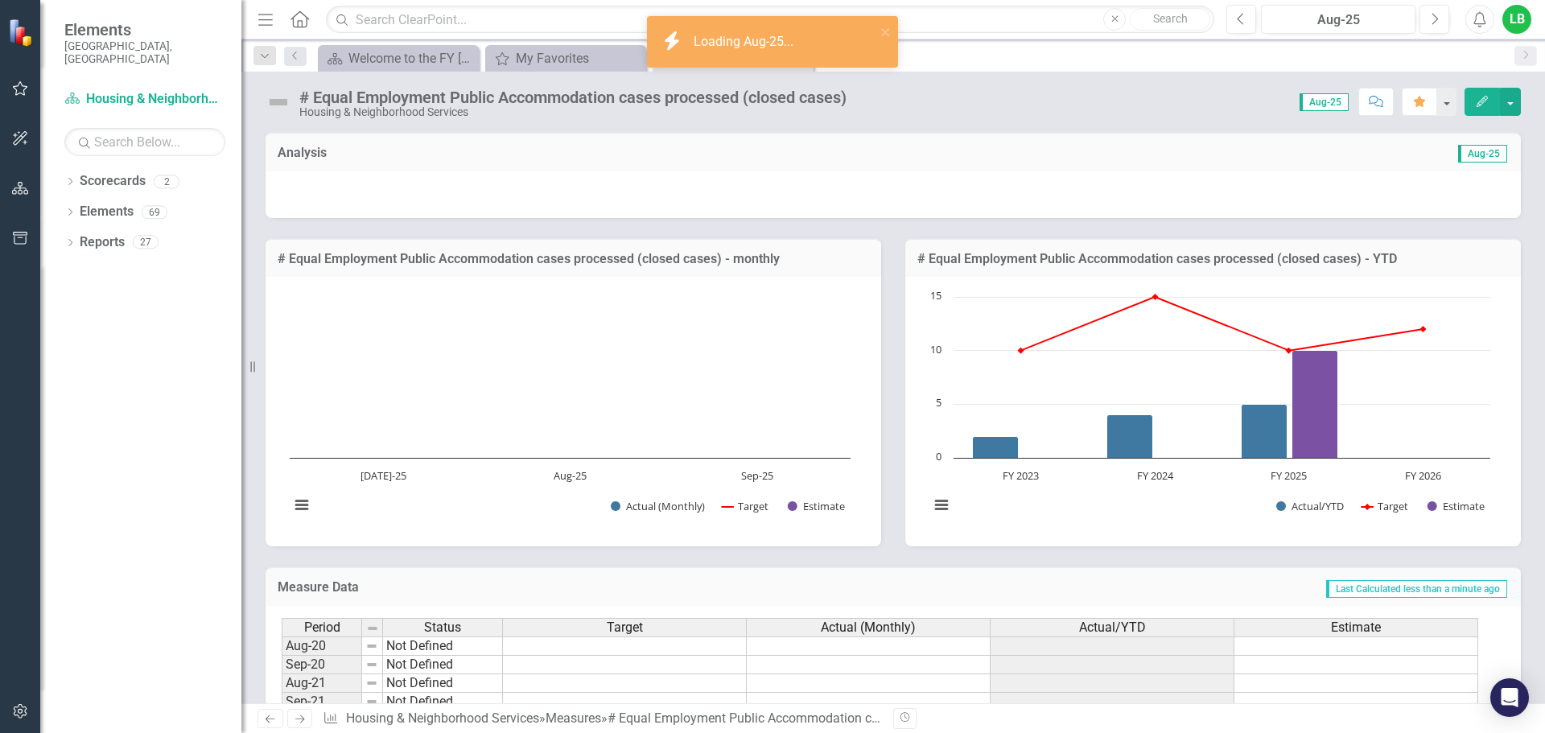
click at [287, 106] on img at bounding box center [279, 102] width 26 height 26
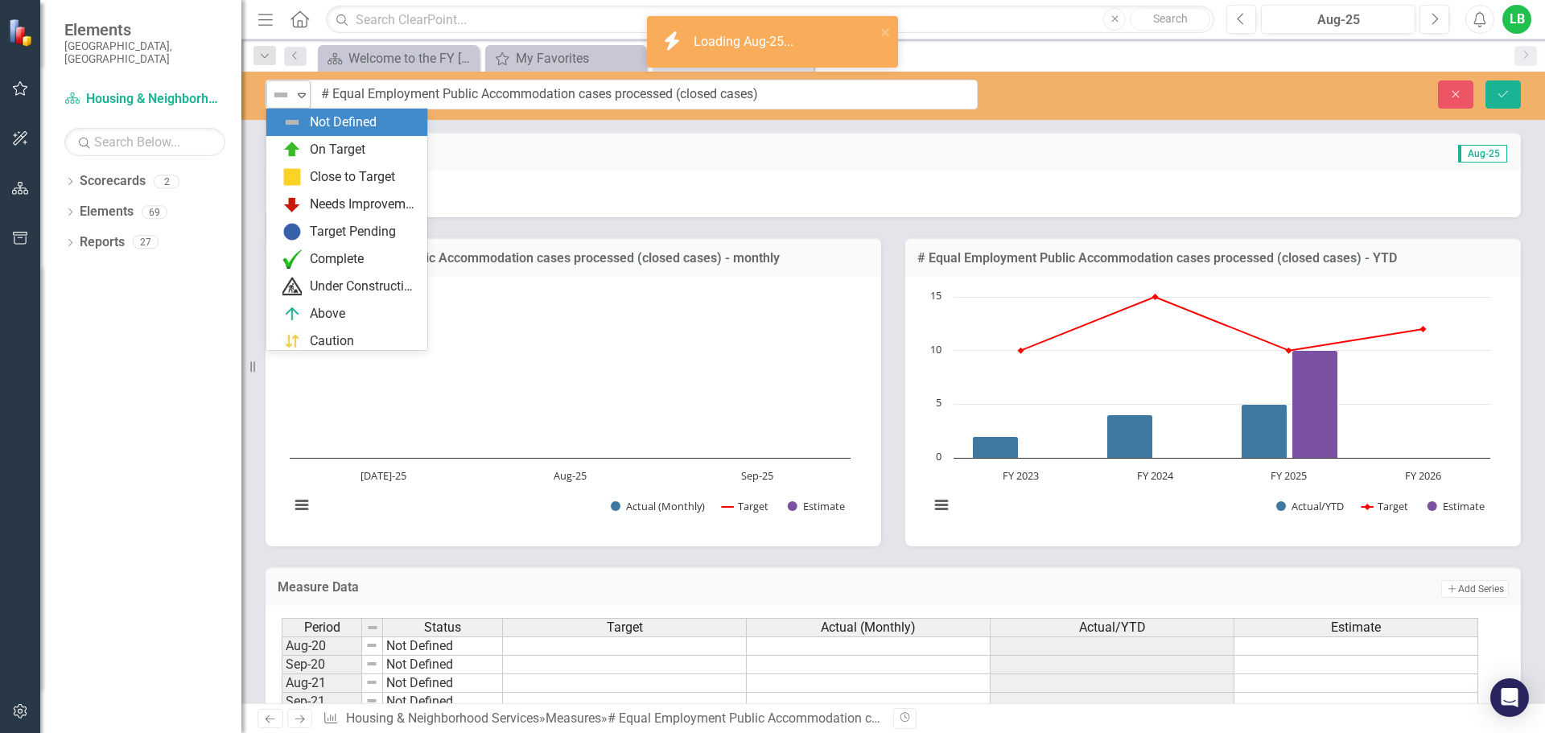
click at [291, 102] on div "Not Defined" at bounding box center [281, 94] width 21 height 19
click at [296, 141] on img at bounding box center [291, 149] width 19 height 19
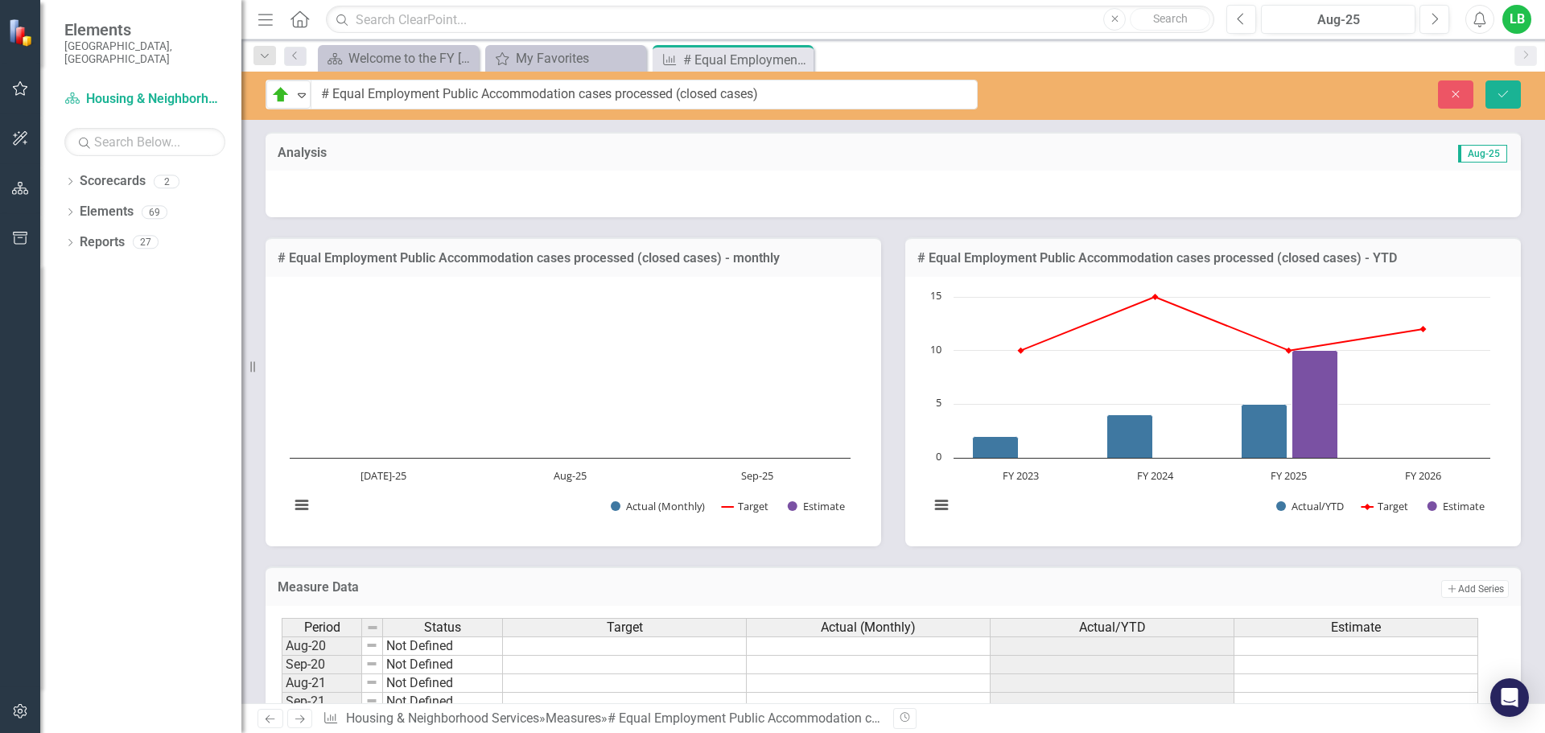
click at [385, 176] on div at bounding box center [893, 194] width 1255 height 47
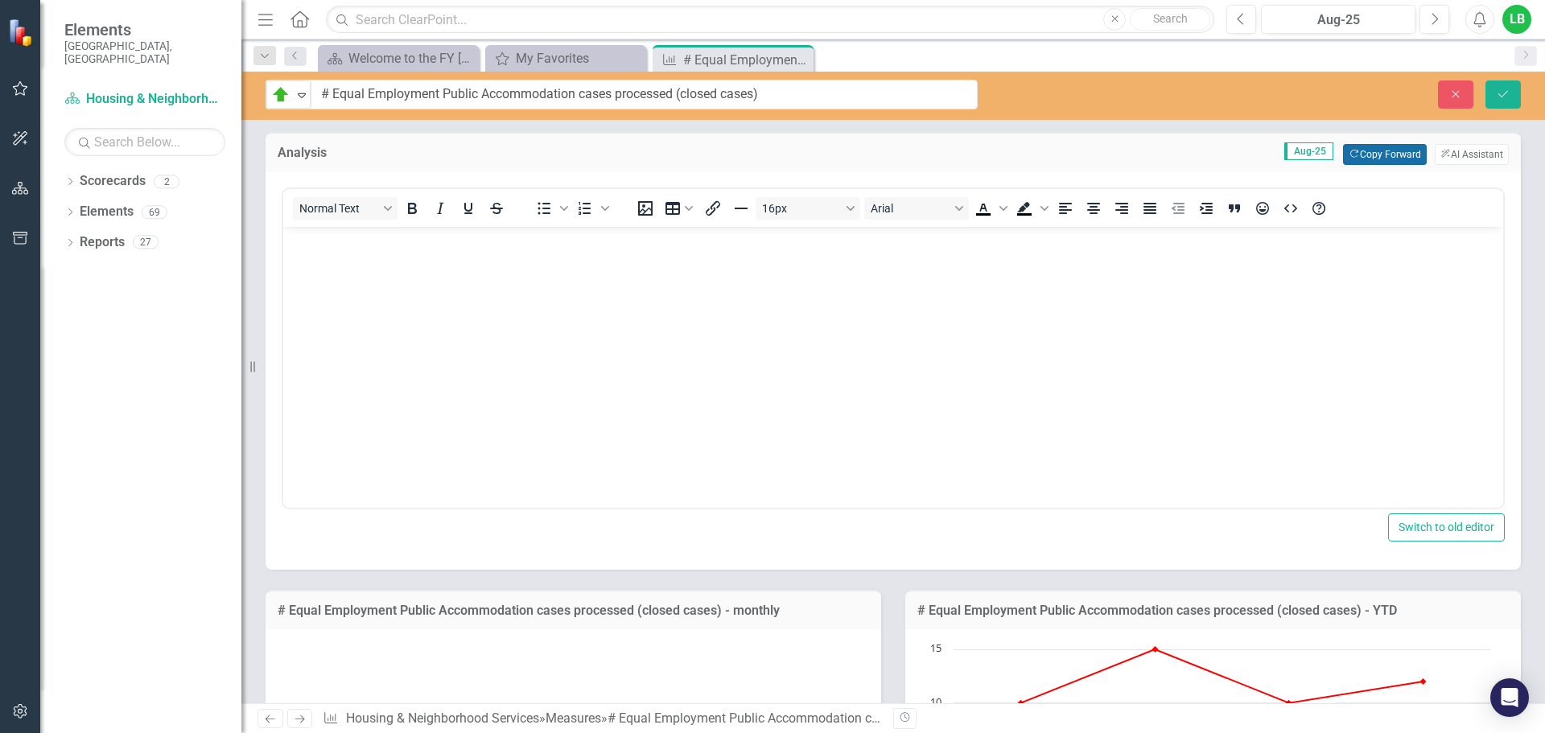
click at [1348, 145] on button "Copy Forward Copy Forward" at bounding box center [1384, 154] width 83 height 21
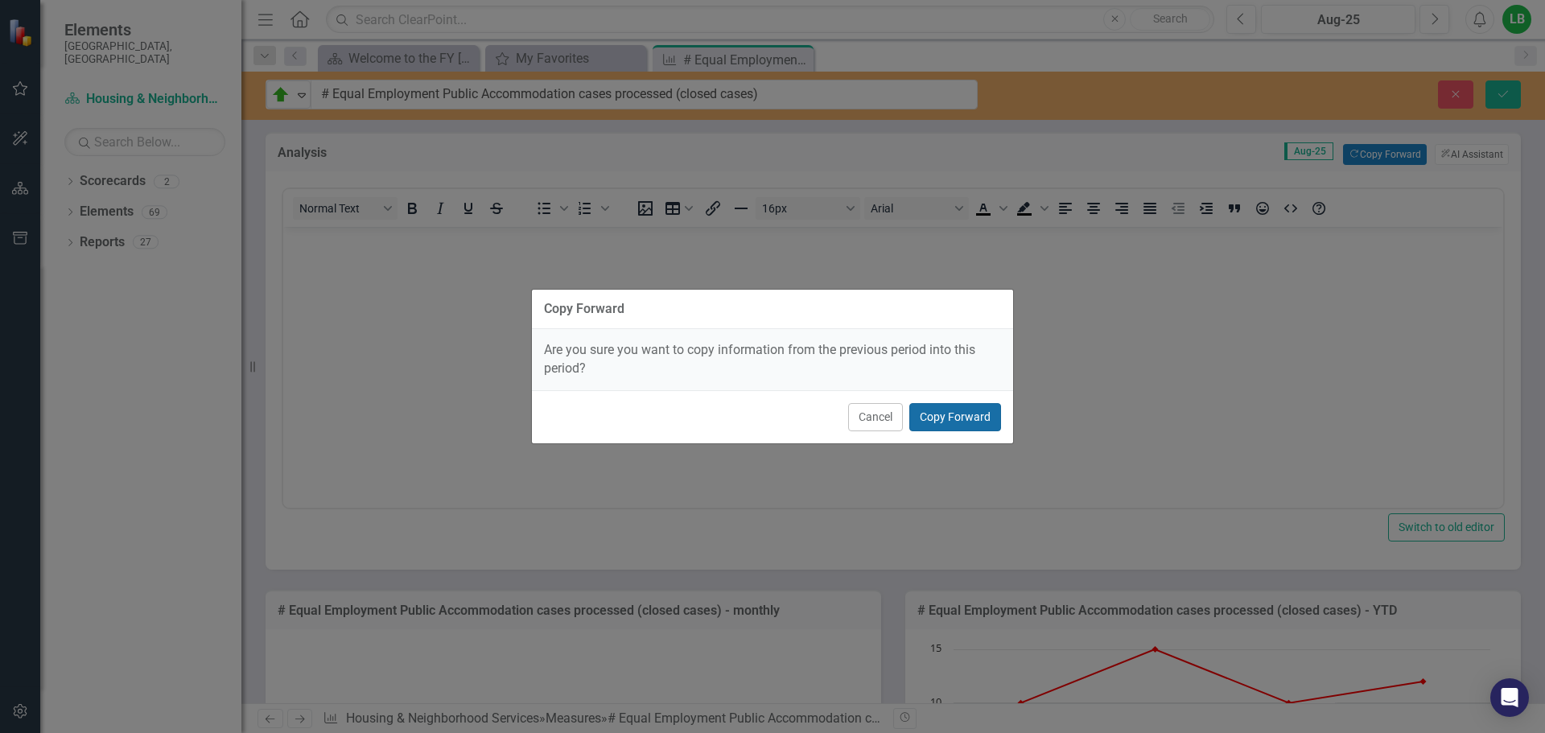
drag, startPoint x: 995, startPoint y: 410, endPoint x: 712, endPoint y: 183, distance: 362.3
click at [995, 410] on button "Copy Forward" at bounding box center [955, 417] width 92 height 28
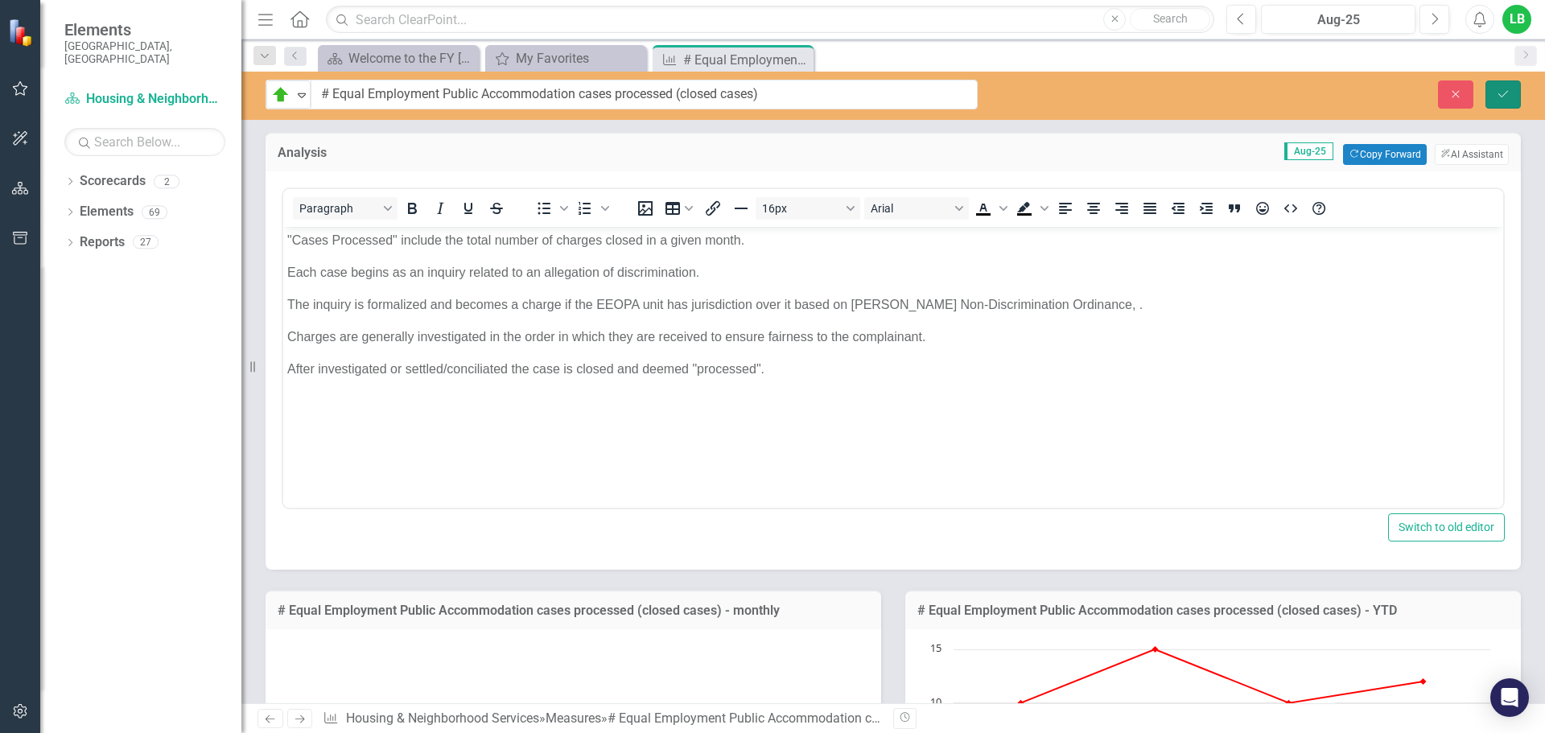
click at [1500, 92] on icon "Save" at bounding box center [1503, 94] width 14 height 11
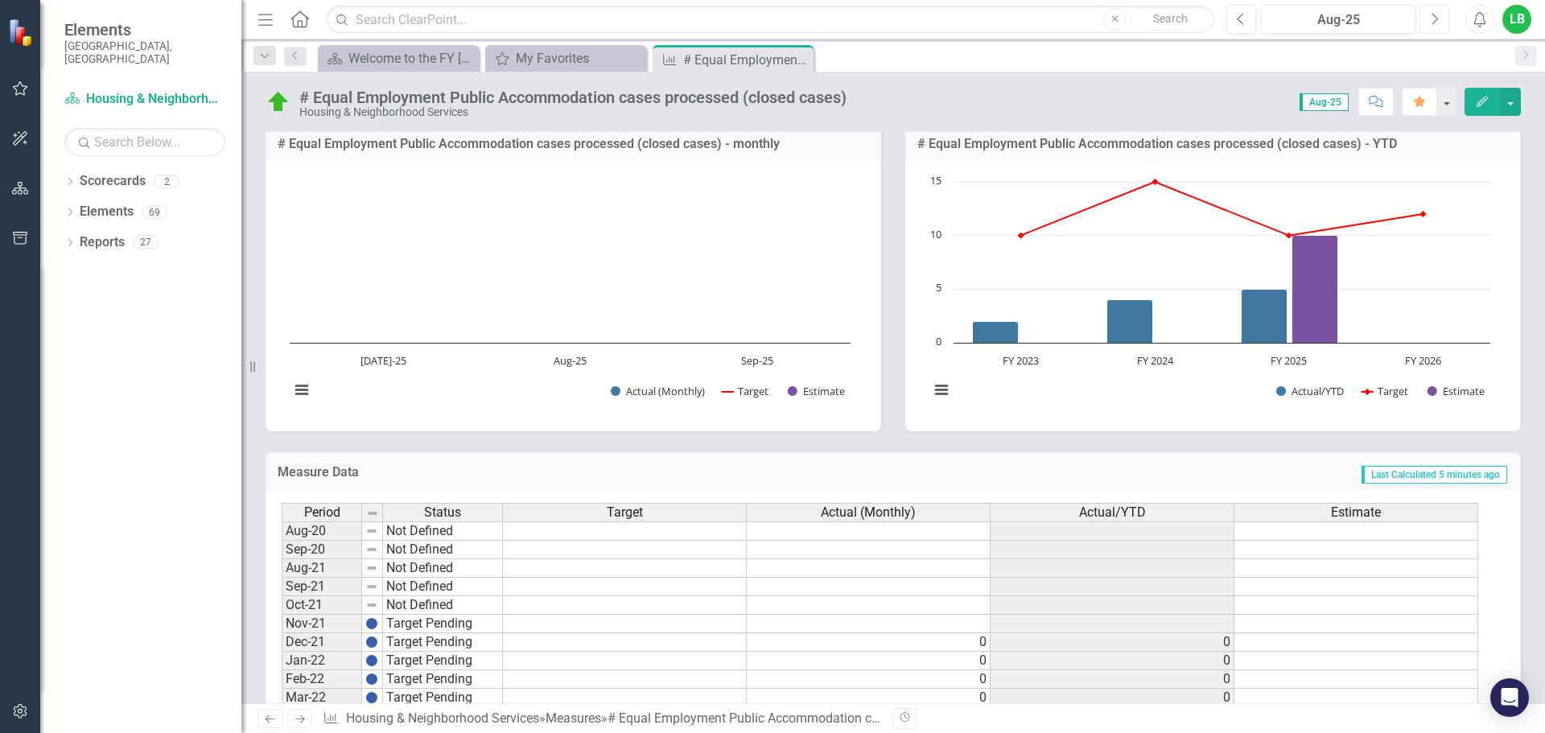
click at [1440, 23] on button "Next" at bounding box center [1435, 19] width 30 height 29
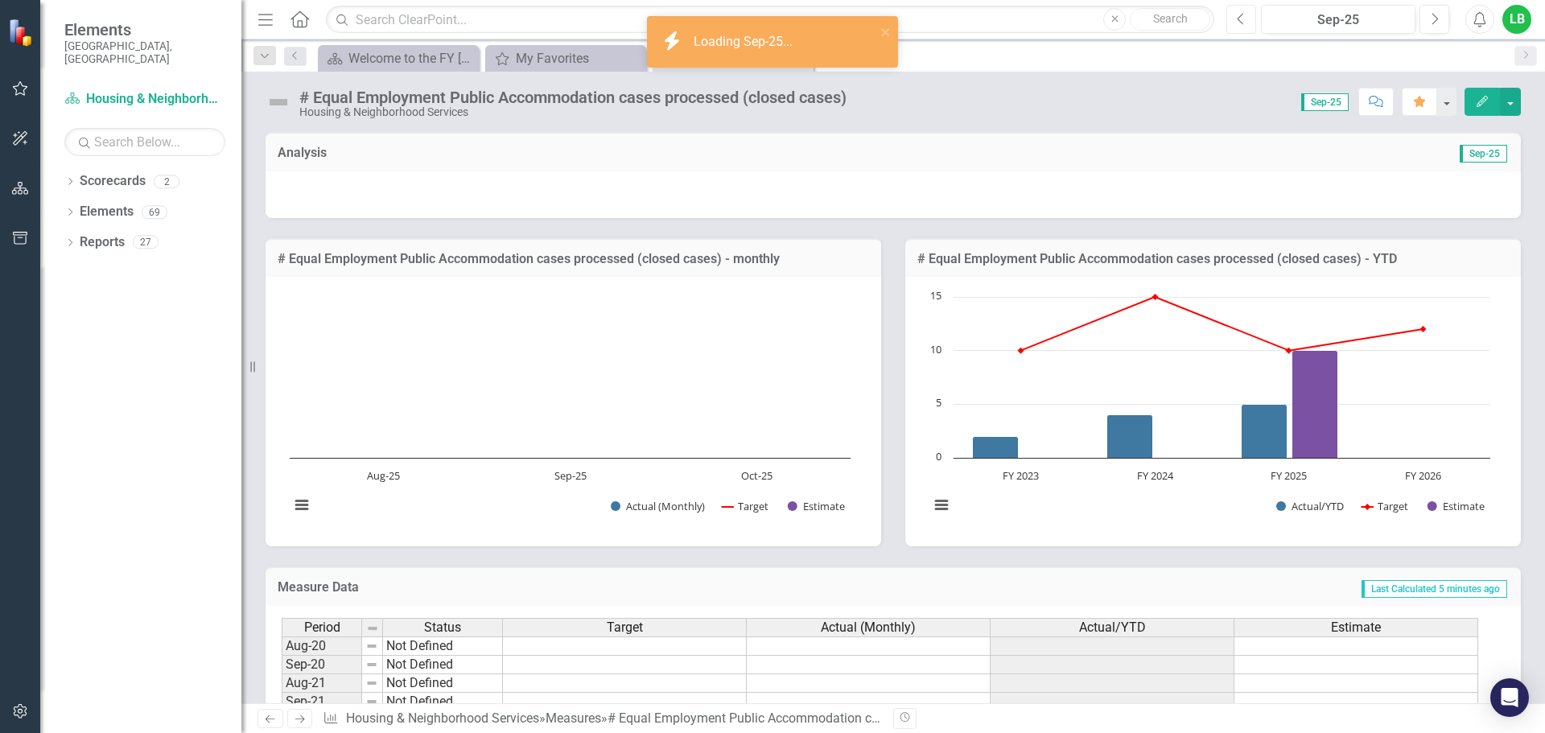
click at [1234, 19] on button "Previous" at bounding box center [1241, 19] width 30 height 29
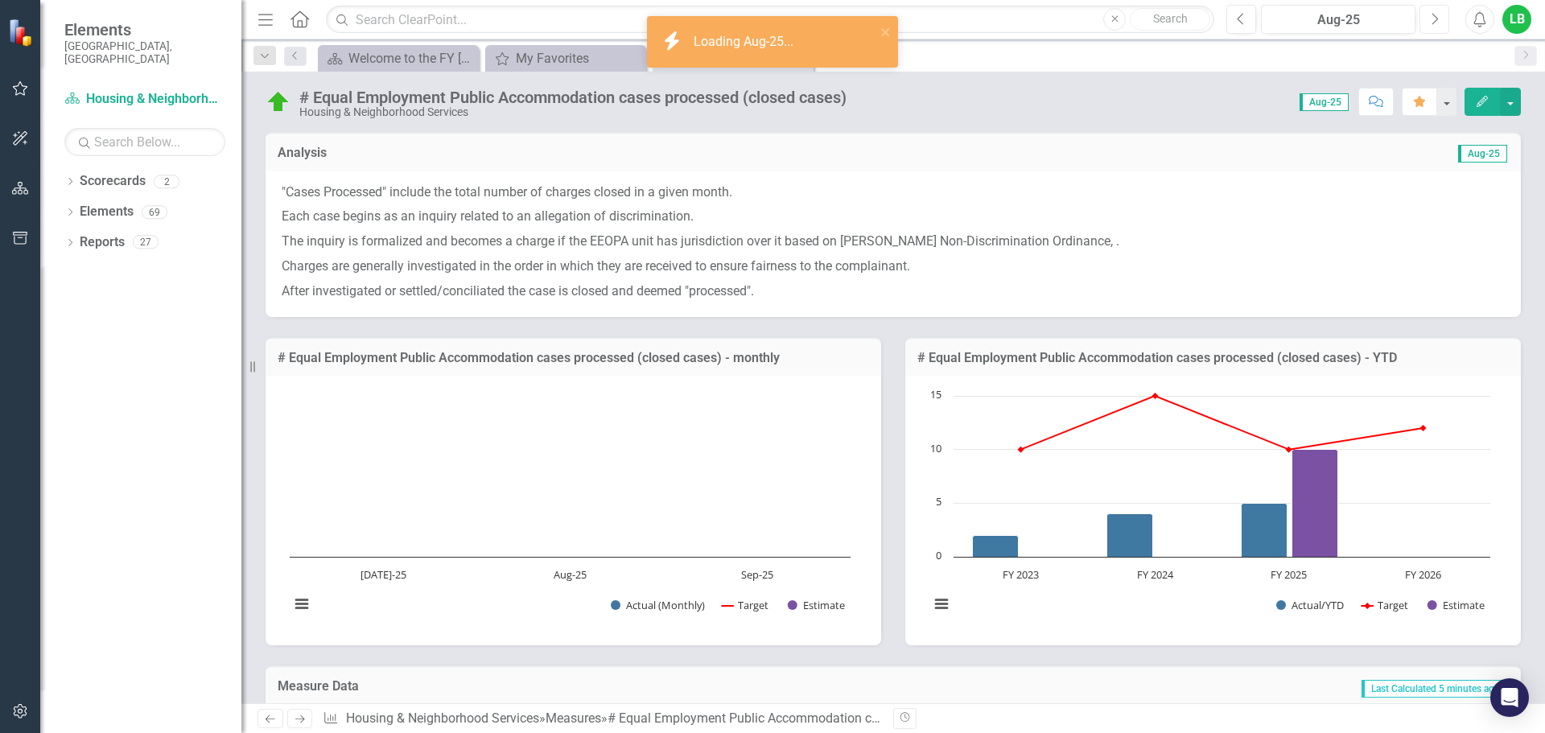
click at [1443, 19] on button "Next" at bounding box center [1435, 19] width 30 height 29
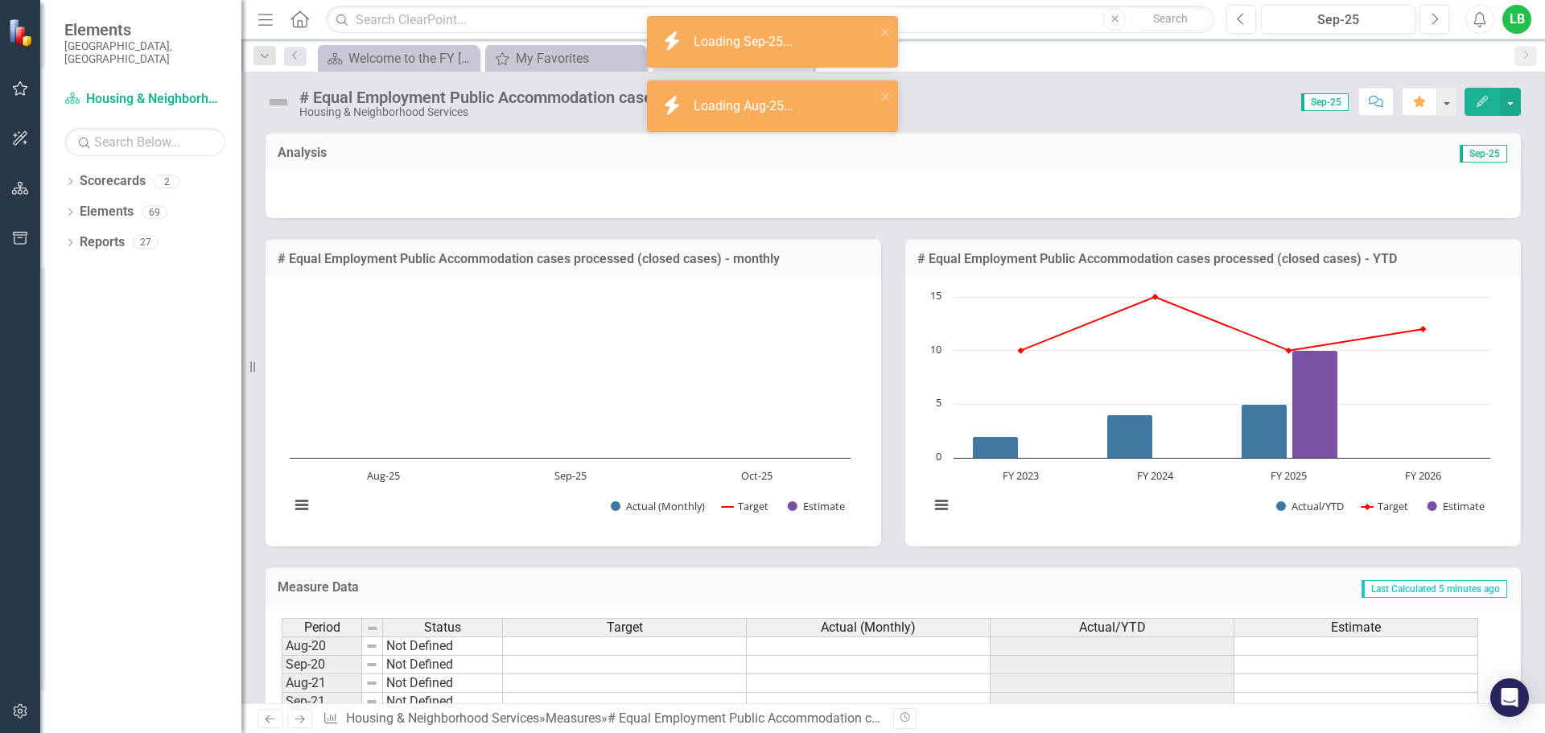
click at [282, 102] on img at bounding box center [279, 102] width 26 height 26
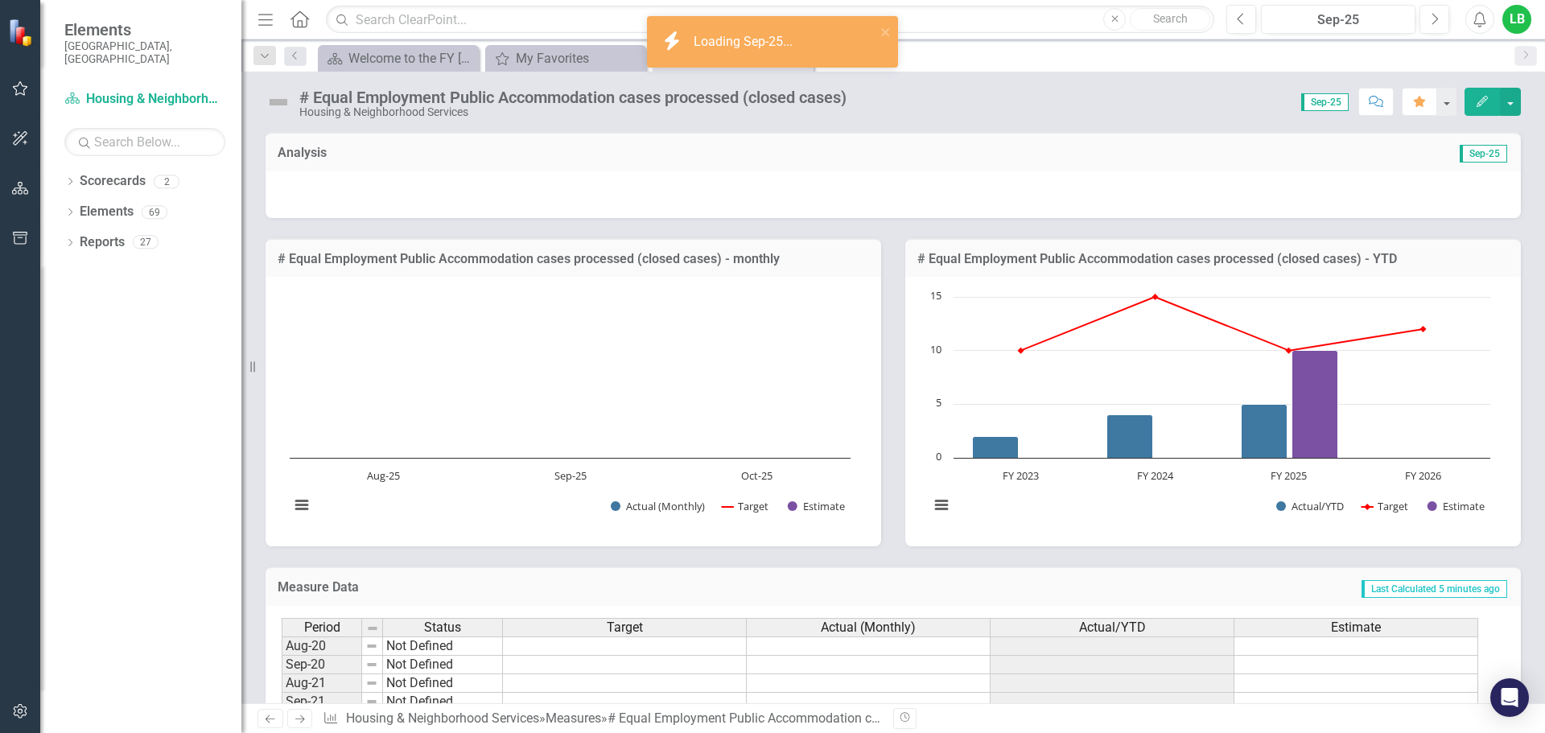
click at [282, 102] on img at bounding box center [279, 102] width 26 height 26
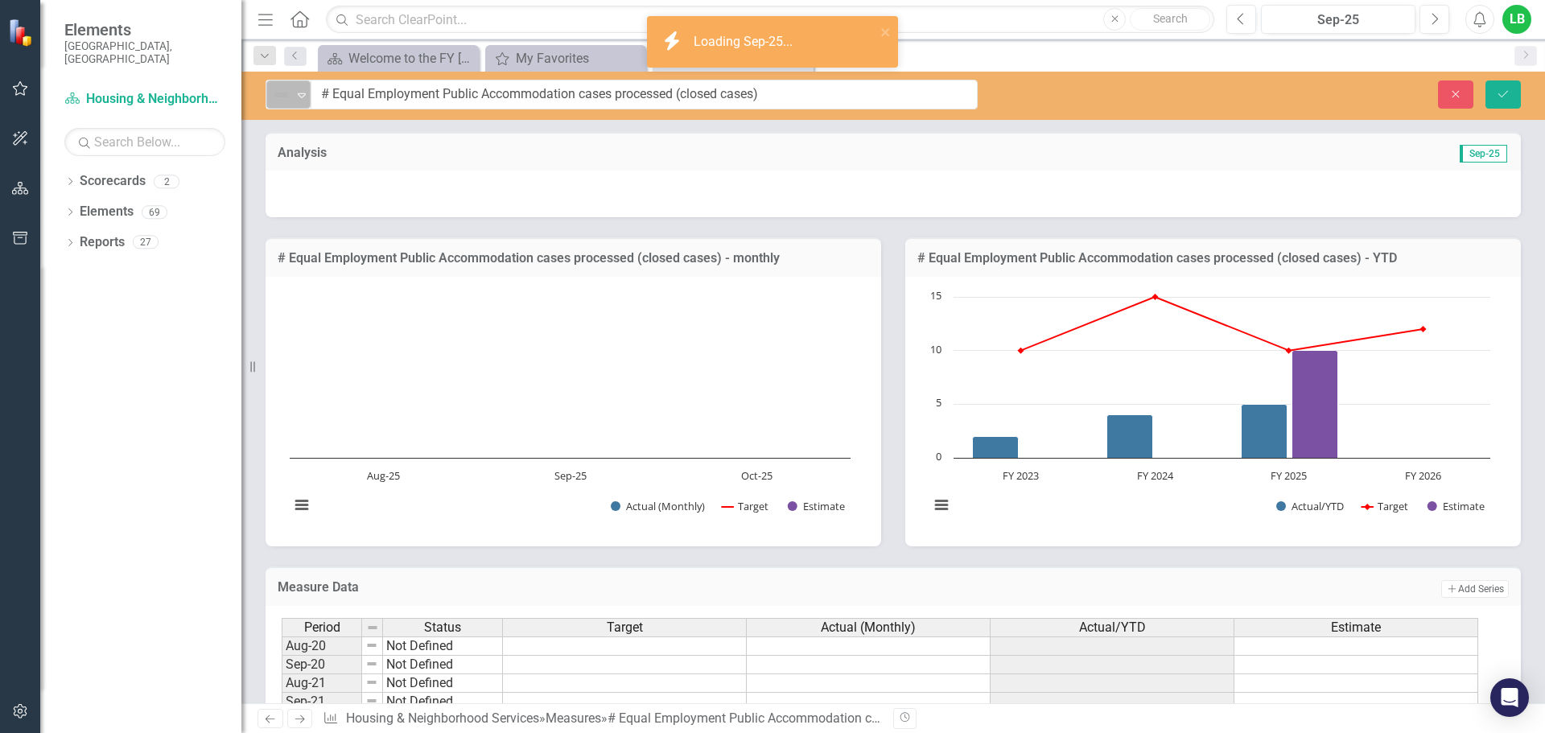
click at [288, 97] on img at bounding box center [280, 94] width 19 height 19
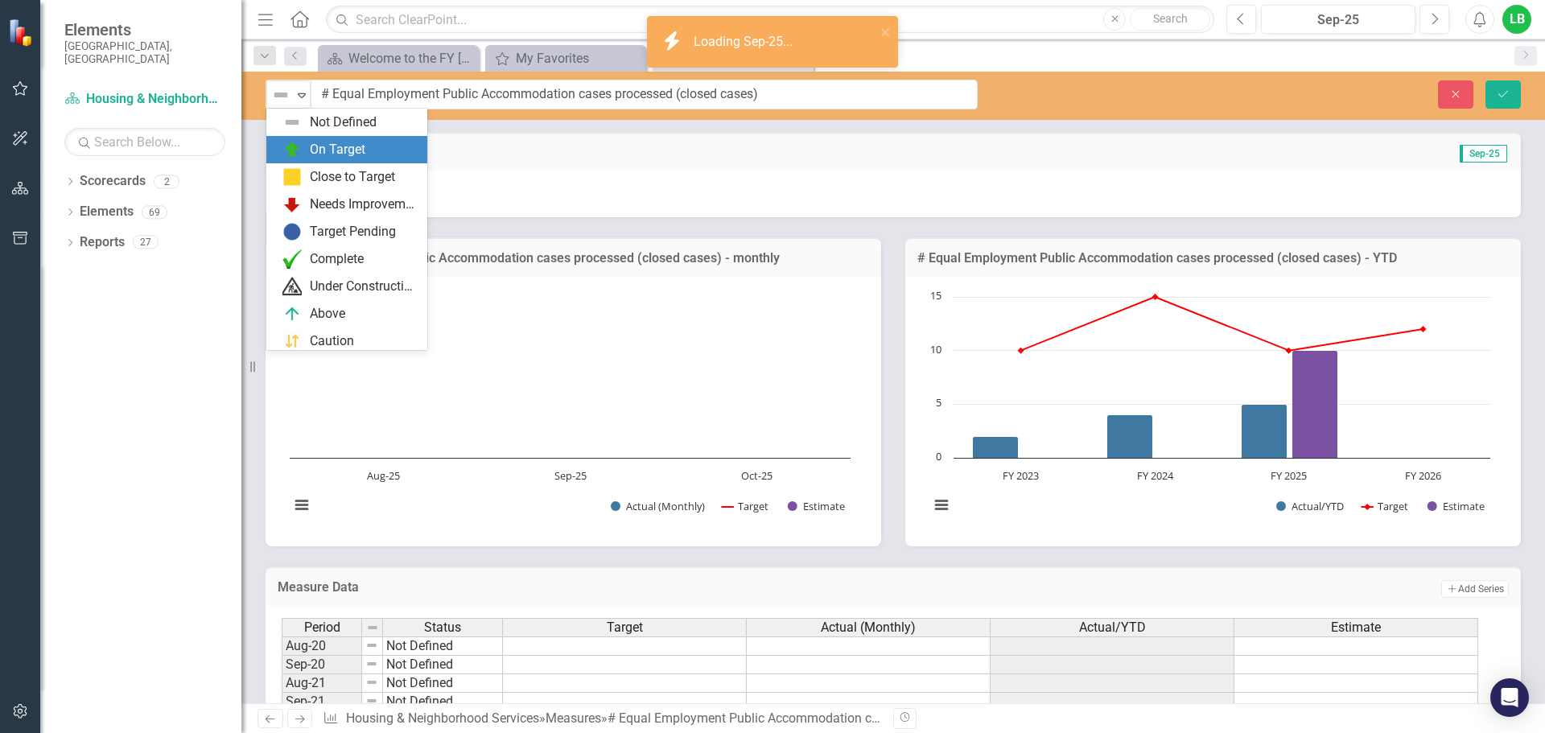
click at [293, 138] on div "On Target" at bounding box center [346, 149] width 161 height 27
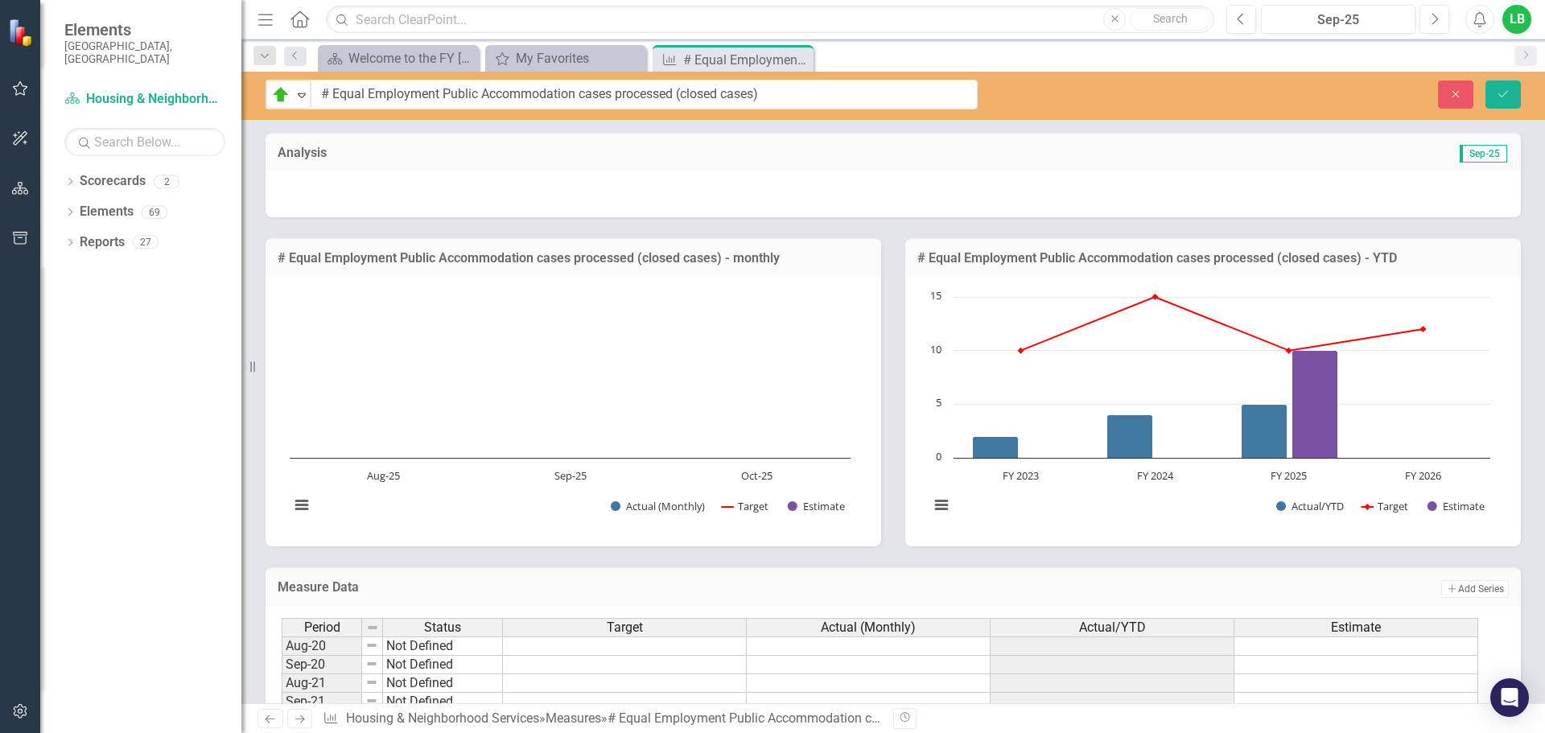
click at [412, 184] on div at bounding box center [893, 194] width 1255 height 47
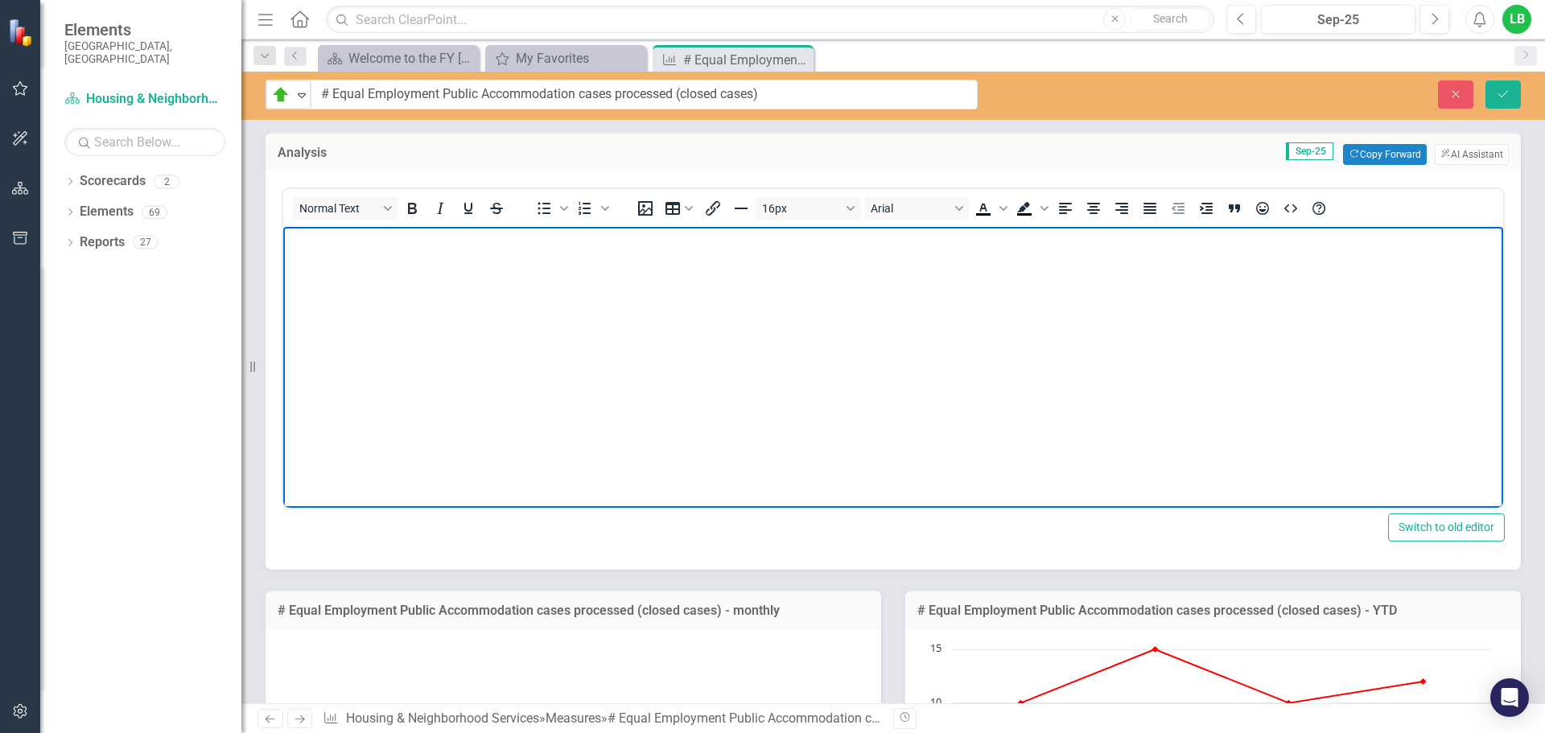
click at [505, 294] on body "Rich Text Area. Press ALT-0 for help." at bounding box center [893, 346] width 1220 height 241
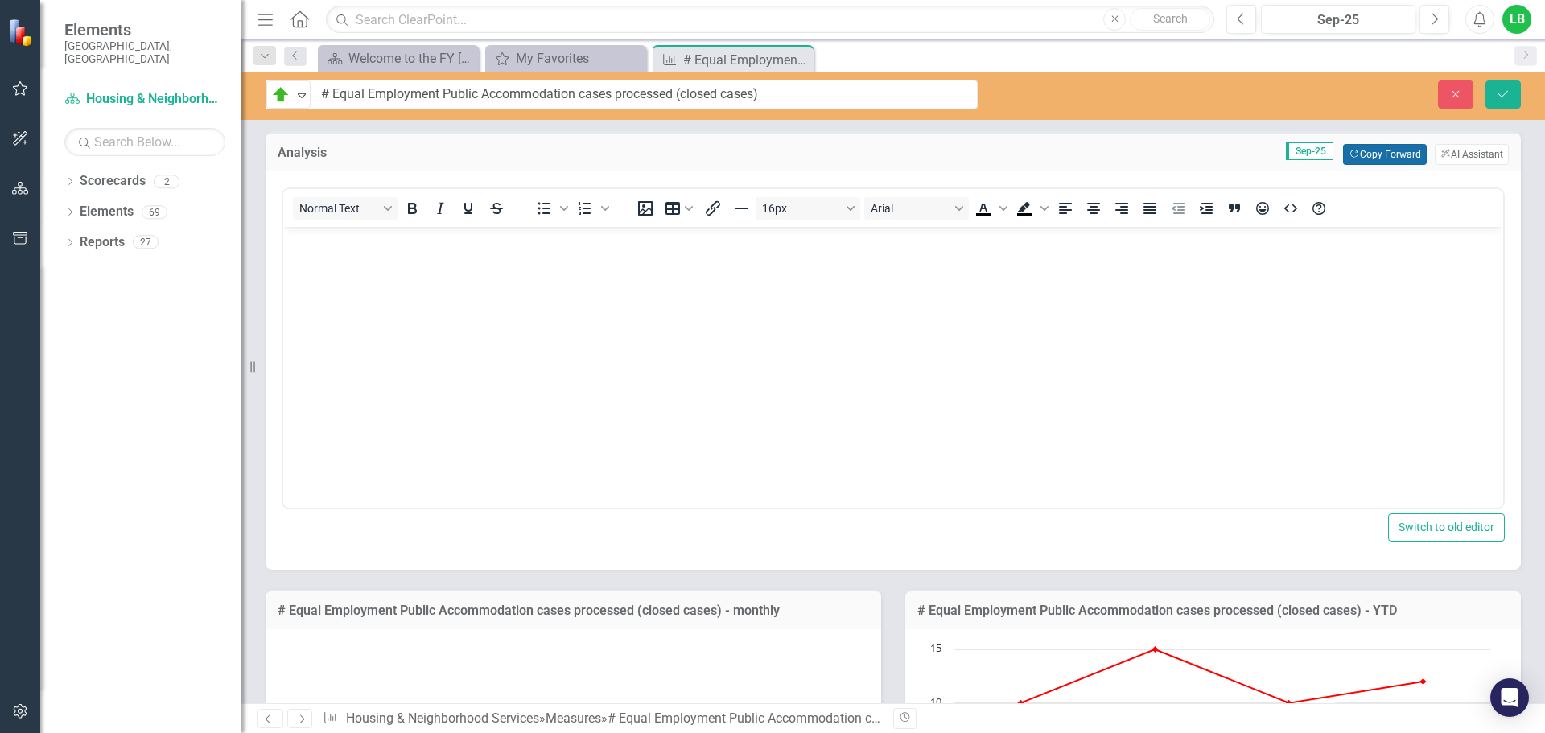
click at [1362, 149] on button "Copy Forward Copy Forward" at bounding box center [1384, 154] width 83 height 21
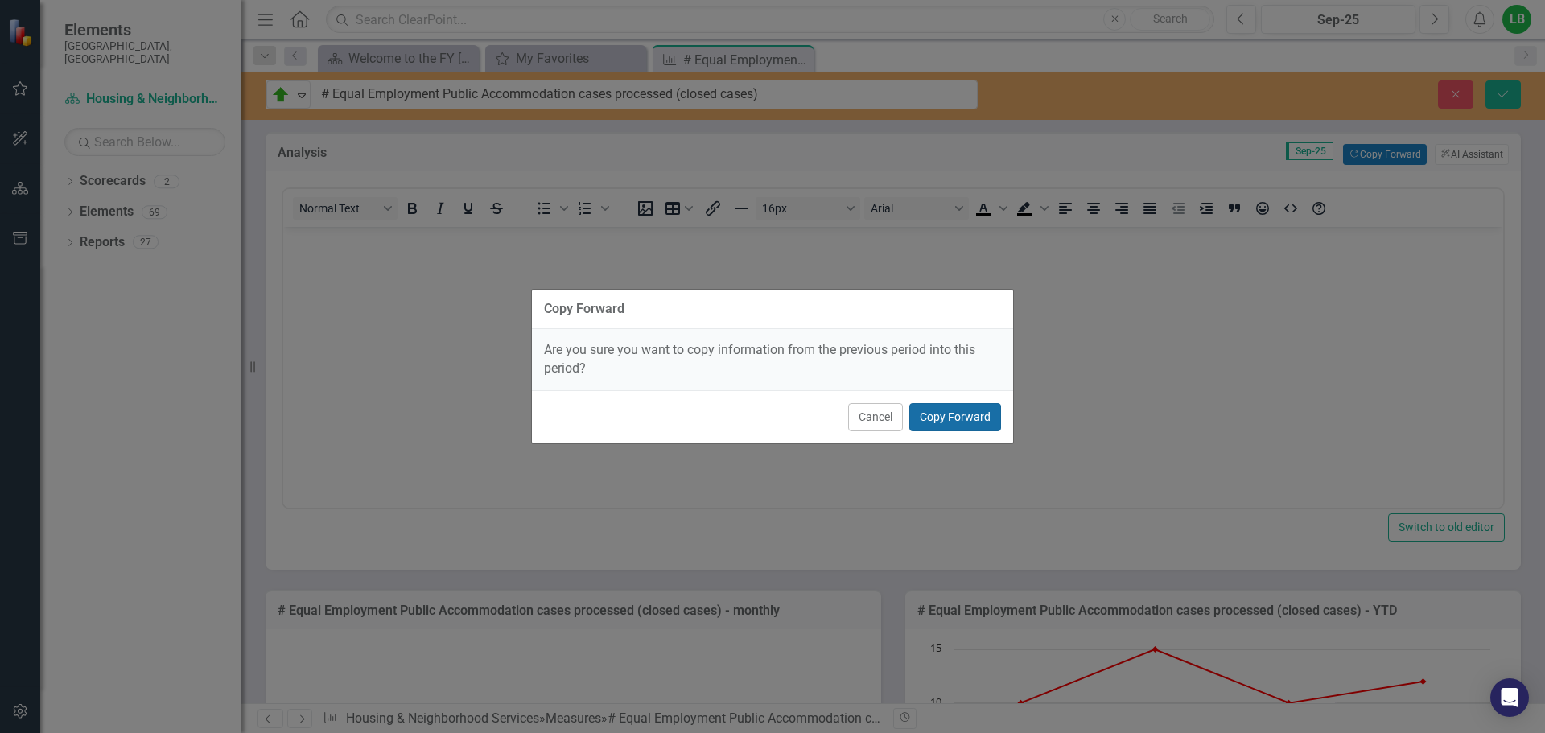
click at [978, 422] on button "Copy Forward" at bounding box center [955, 417] width 92 height 28
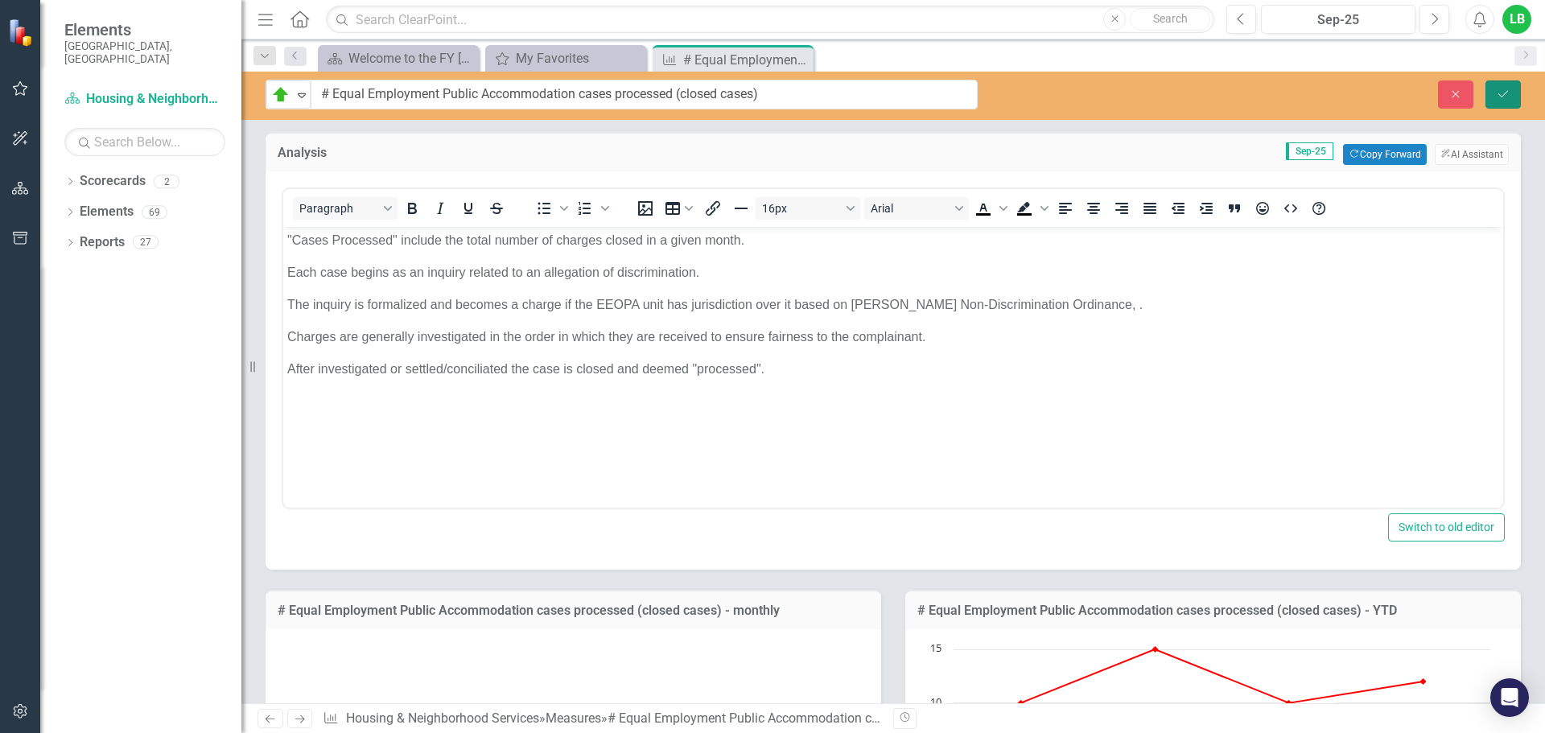
click at [1502, 89] on icon "Save" at bounding box center [1503, 94] width 14 height 11
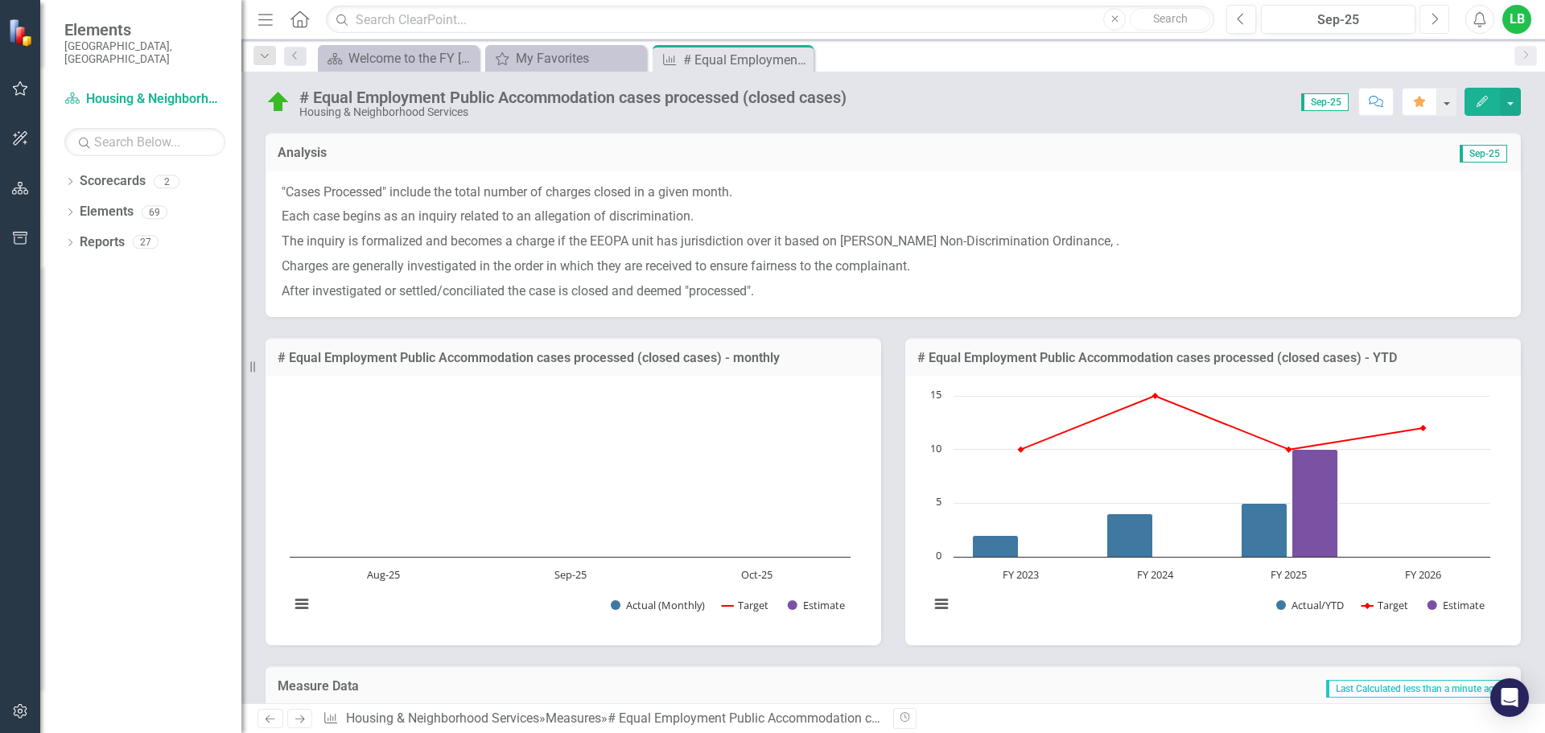
click at [1432, 19] on icon "Next" at bounding box center [1434, 19] width 9 height 14
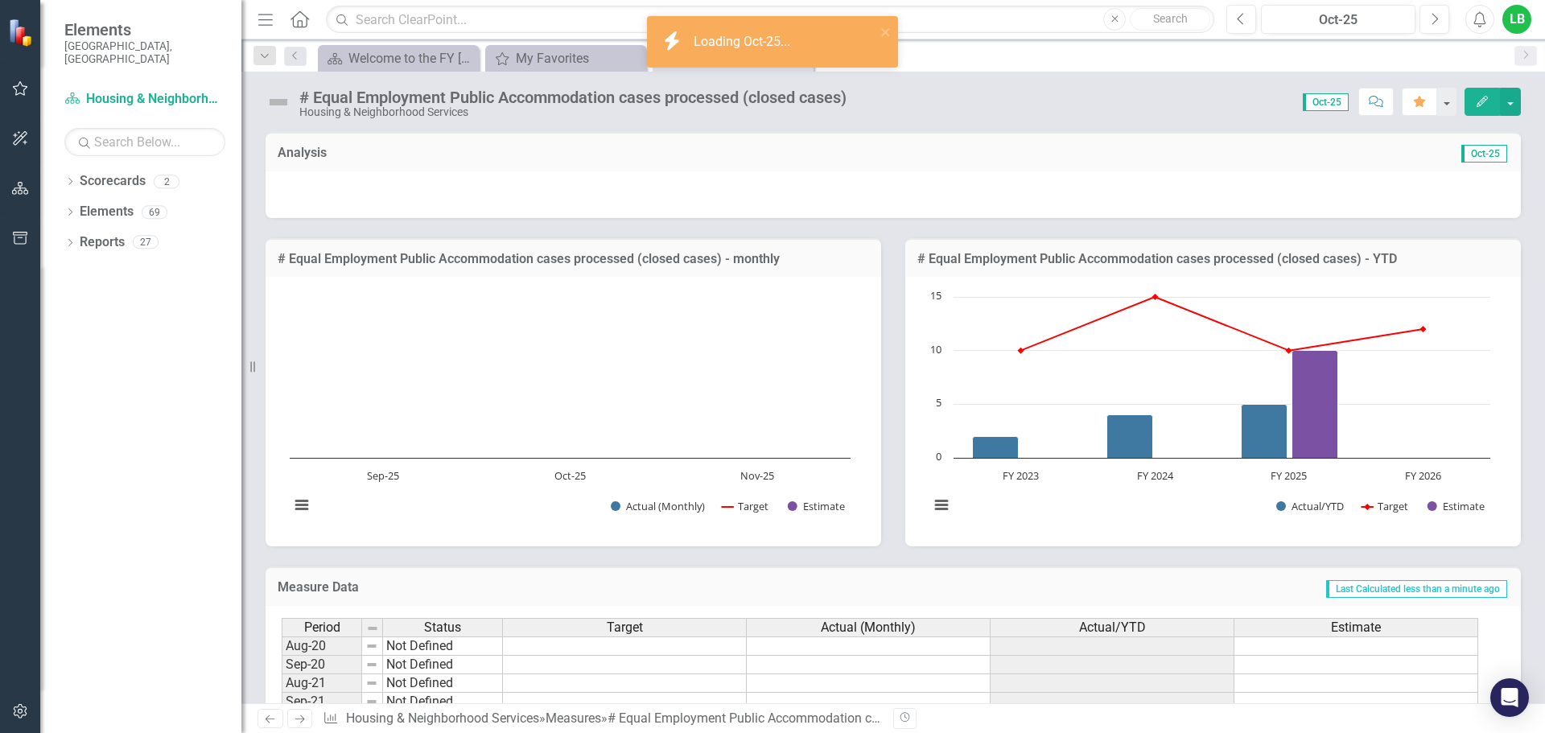
click at [891, 194] on div at bounding box center [893, 194] width 1255 height 47
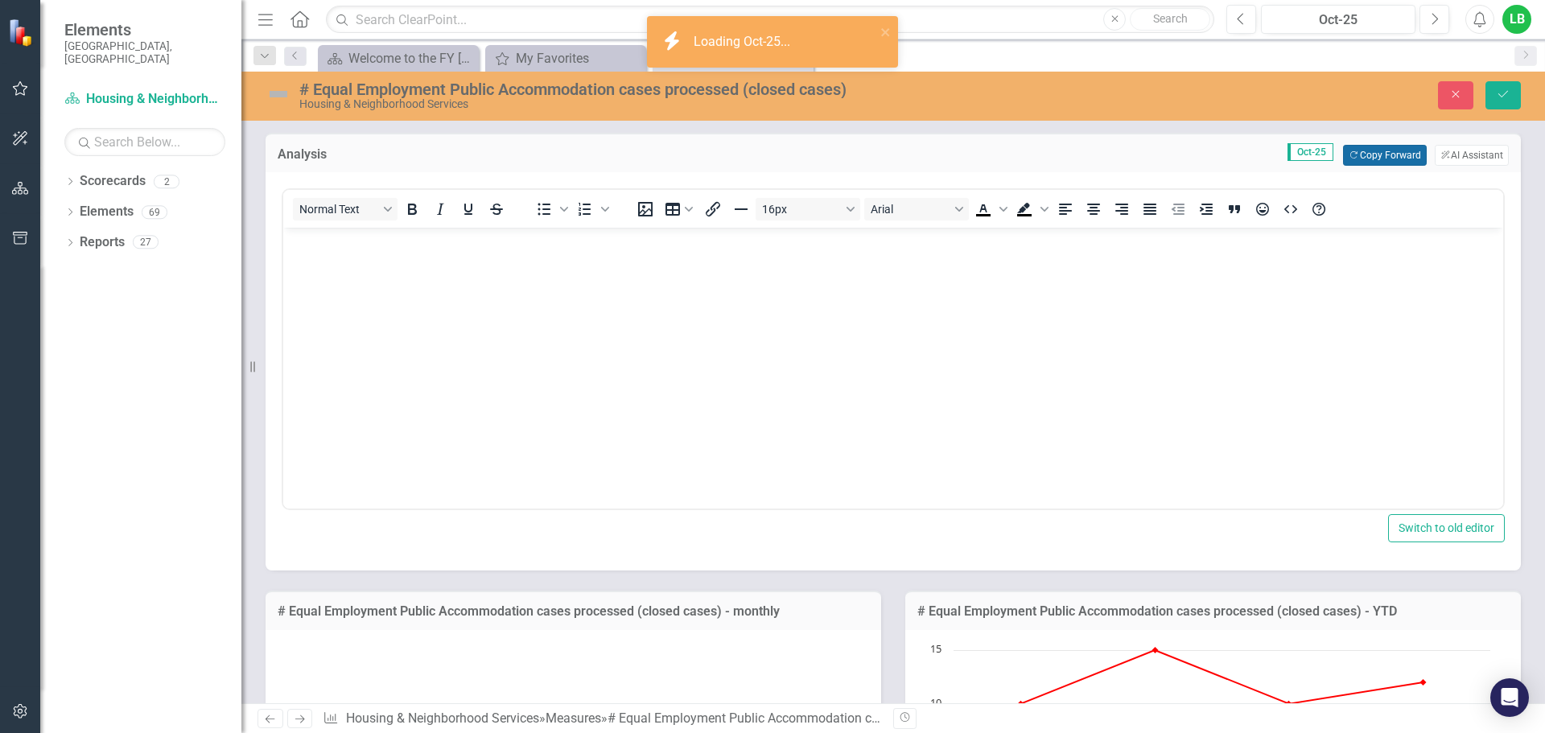
click at [1369, 161] on button "Copy Forward Copy Forward" at bounding box center [1384, 155] width 83 height 21
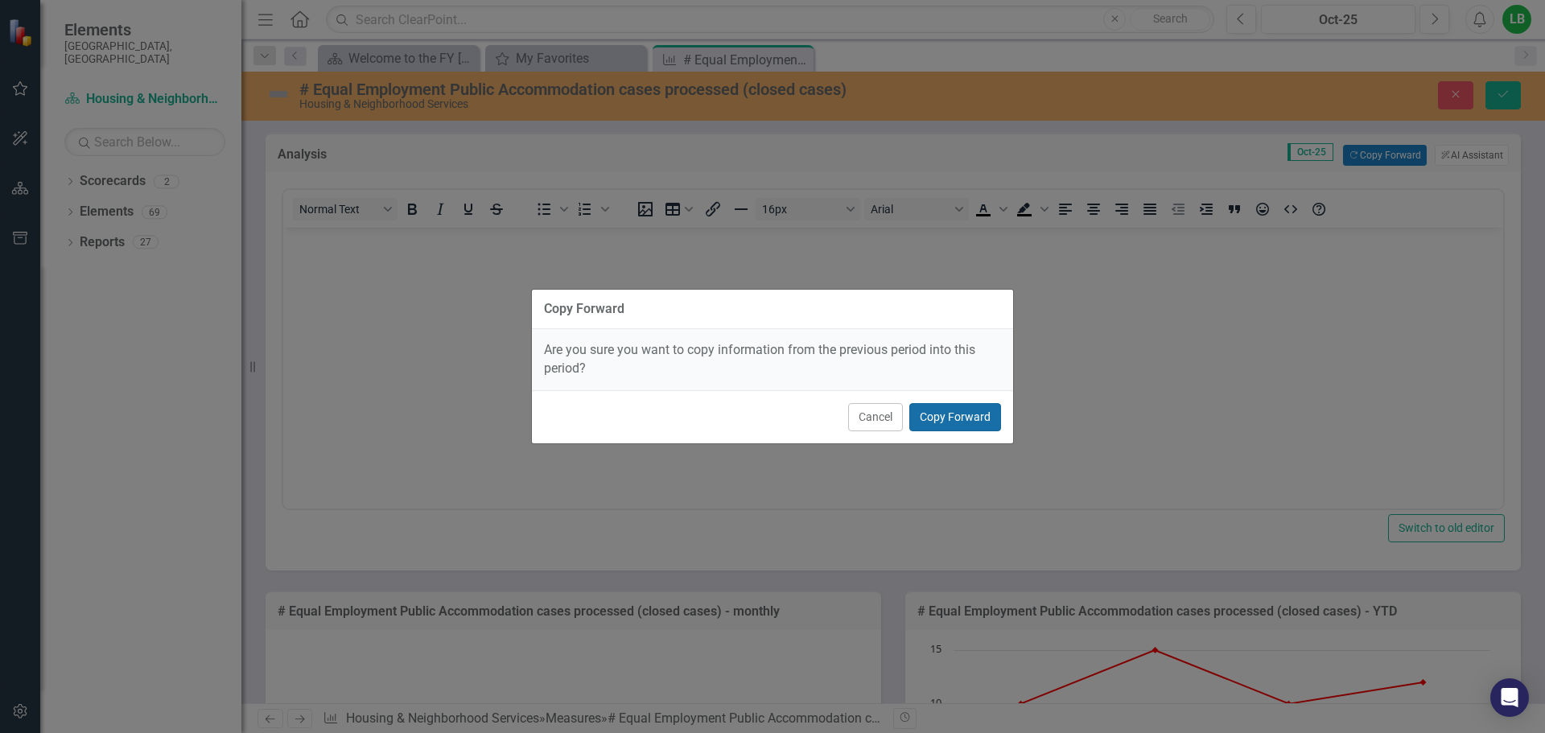
click at [966, 416] on button "Copy Forward" at bounding box center [955, 417] width 92 height 28
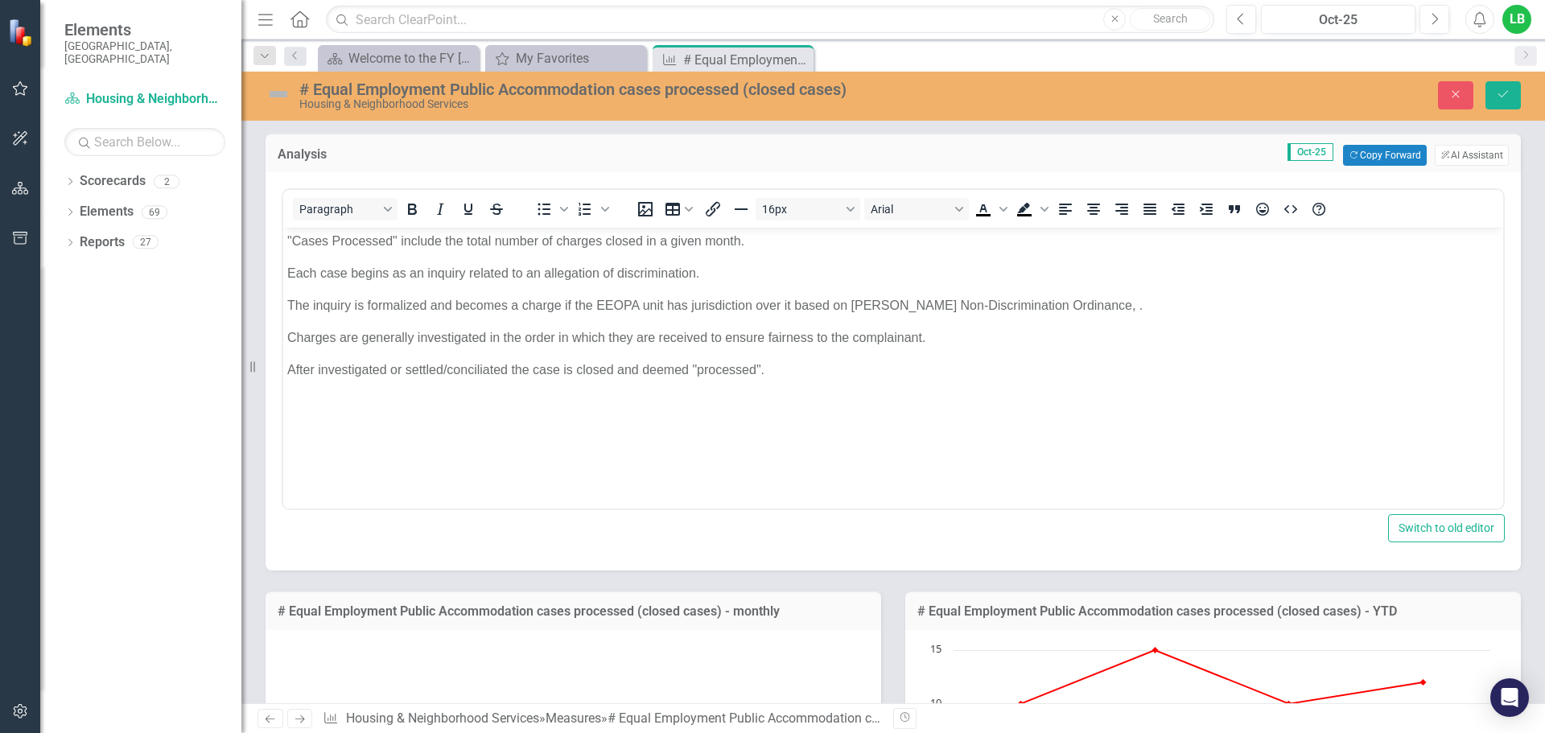
click at [275, 94] on img at bounding box center [279, 94] width 26 height 26
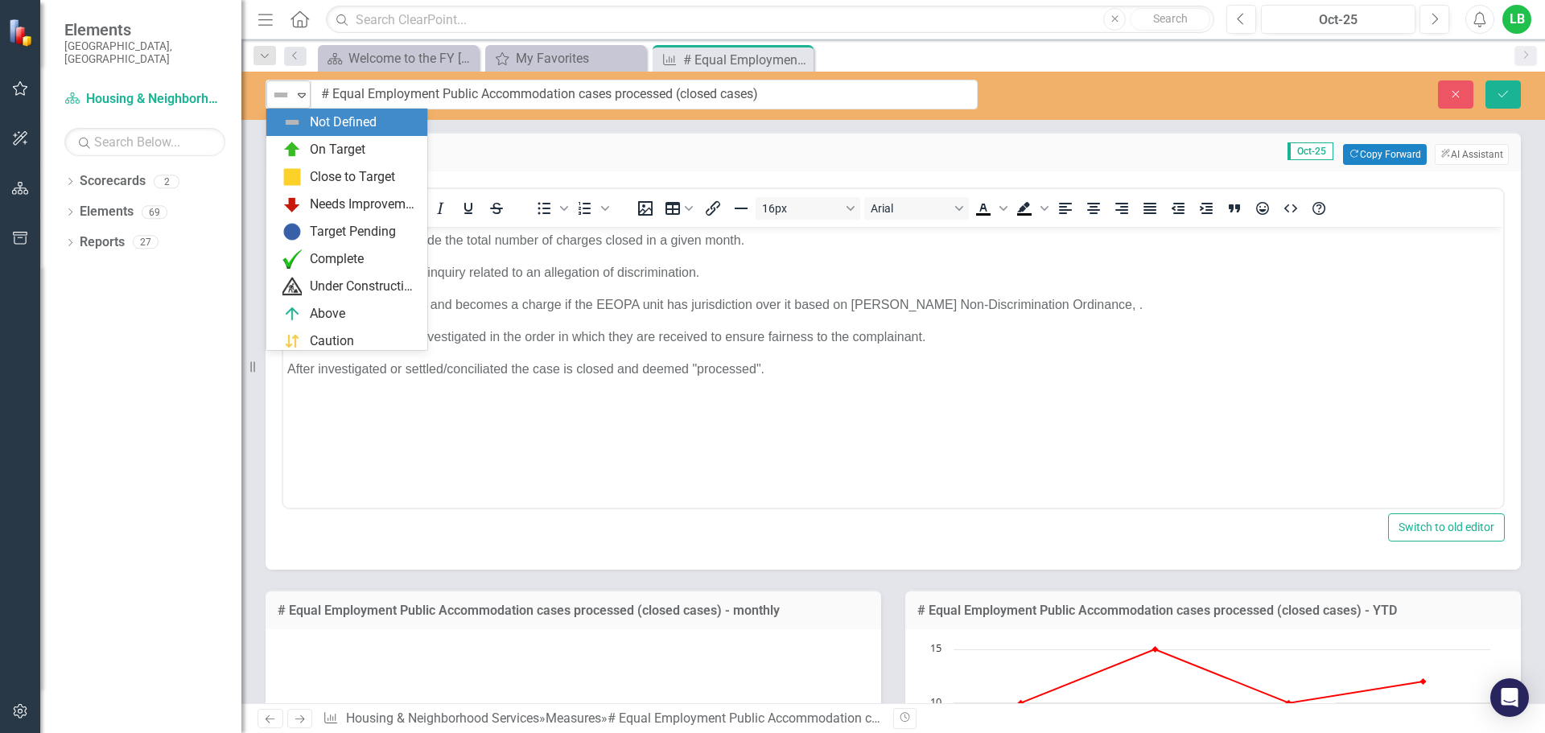
click at [277, 95] on img at bounding box center [280, 94] width 19 height 19
click at [292, 150] on img at bounding box center [291, 149] width 19 height 19
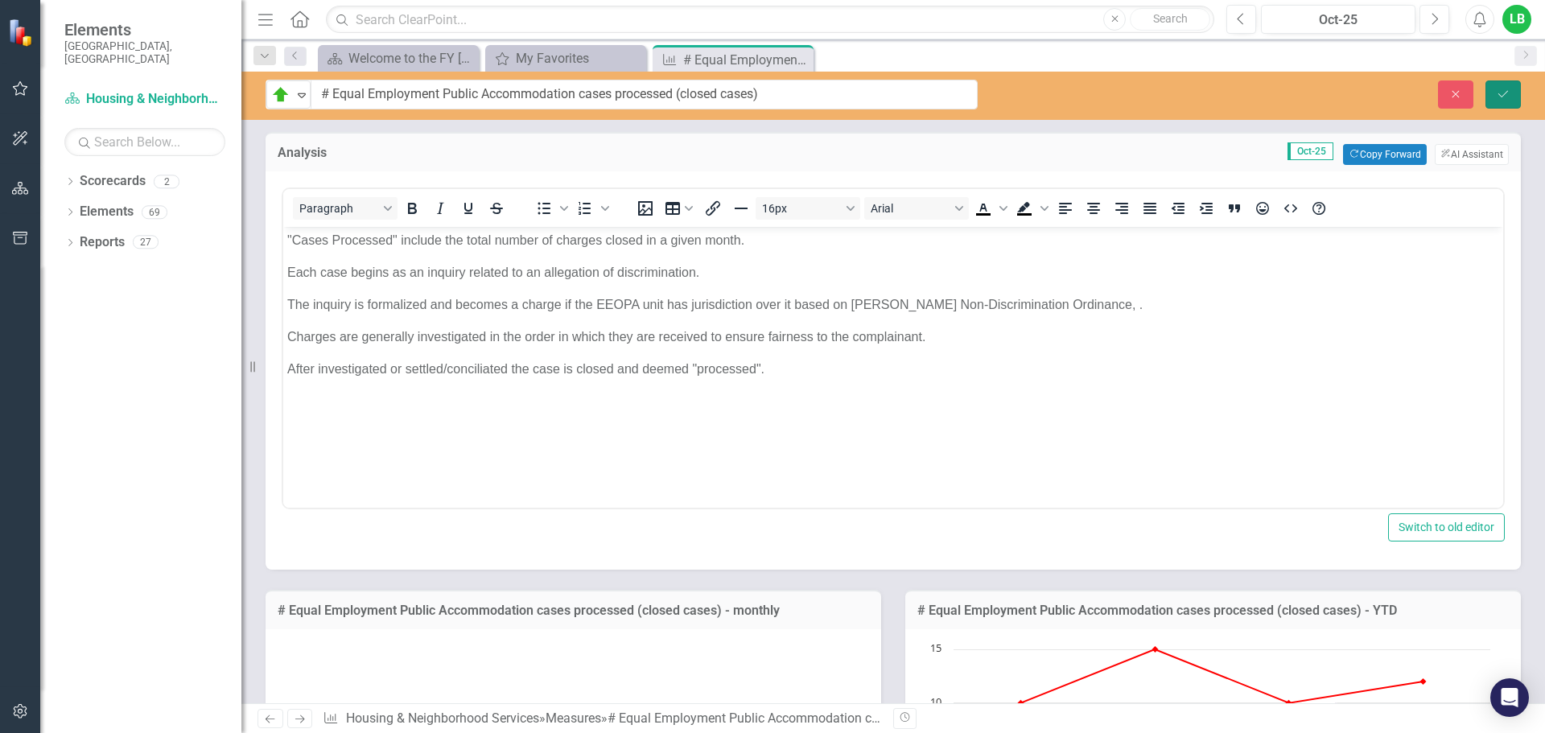
click at [1494, 95] on button "Save" at bounding box center [1503, 94] width 35 height 28
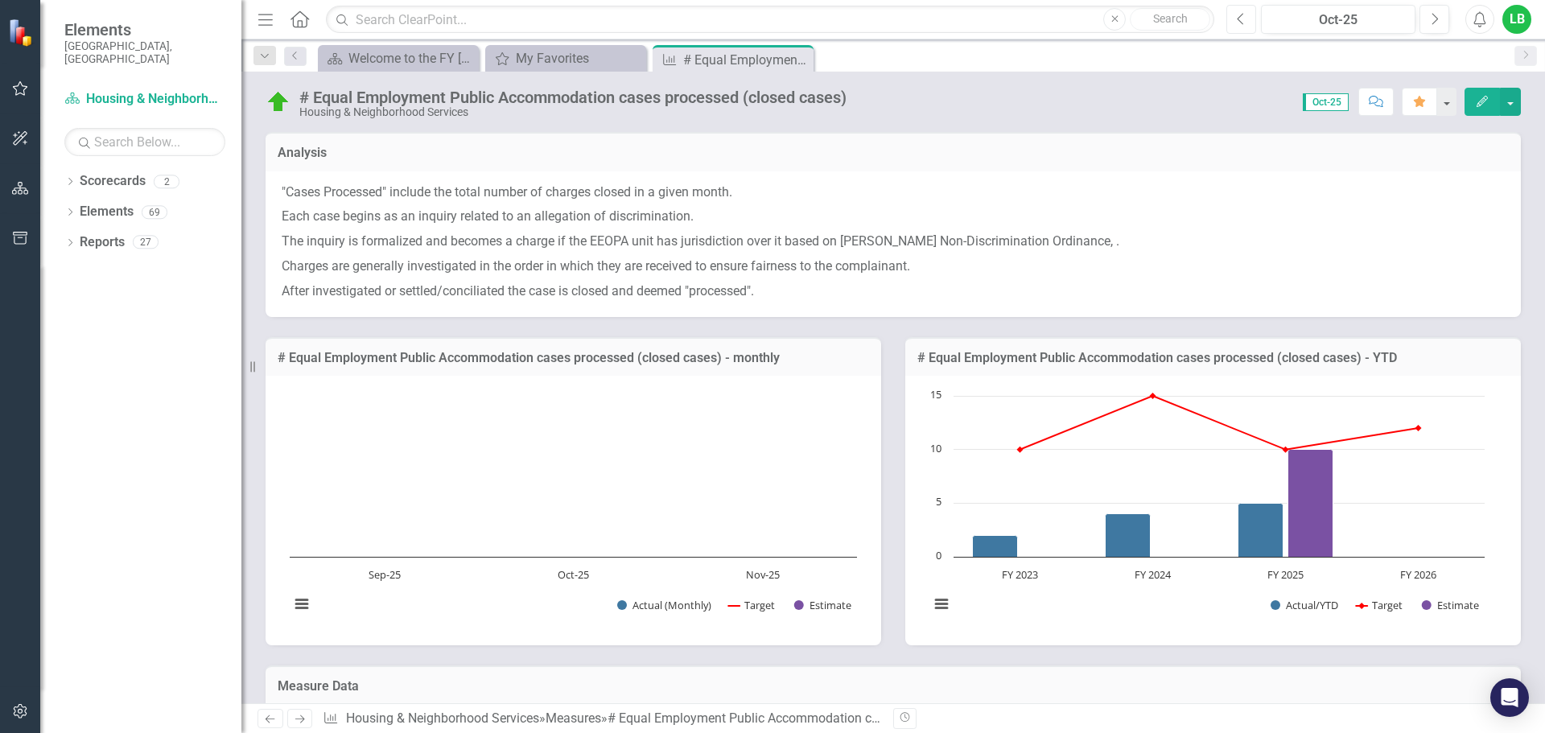
click at [1233, 20] on button "Previous" at bounding box center [1241, 19] width 30 height 29
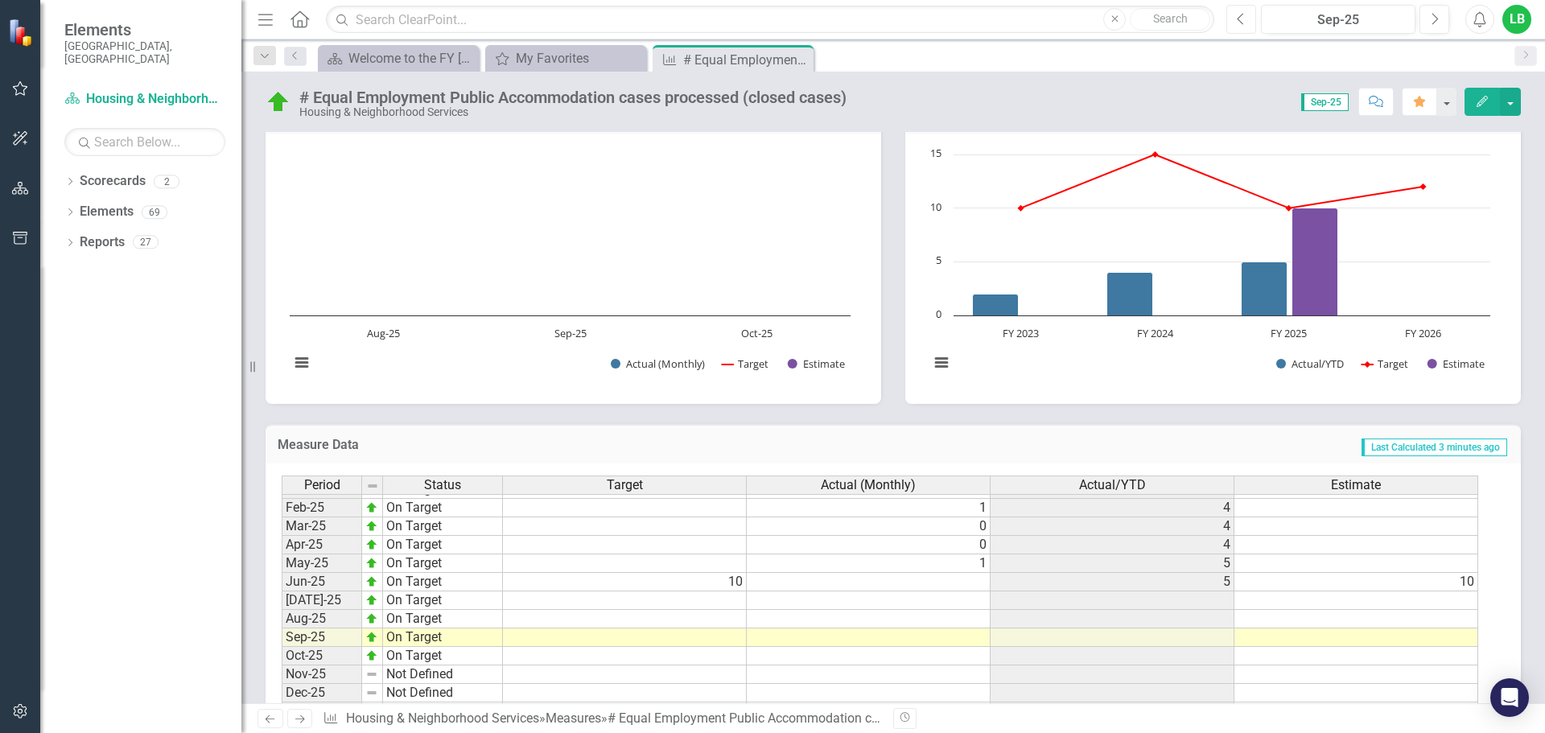
scroll to position [814, 0]
click at [720, 633] on td at bounding box center [625, 635] width 244 height 19
click at [818, 634] on td at bounding box center [869, 635] width 244 height 19
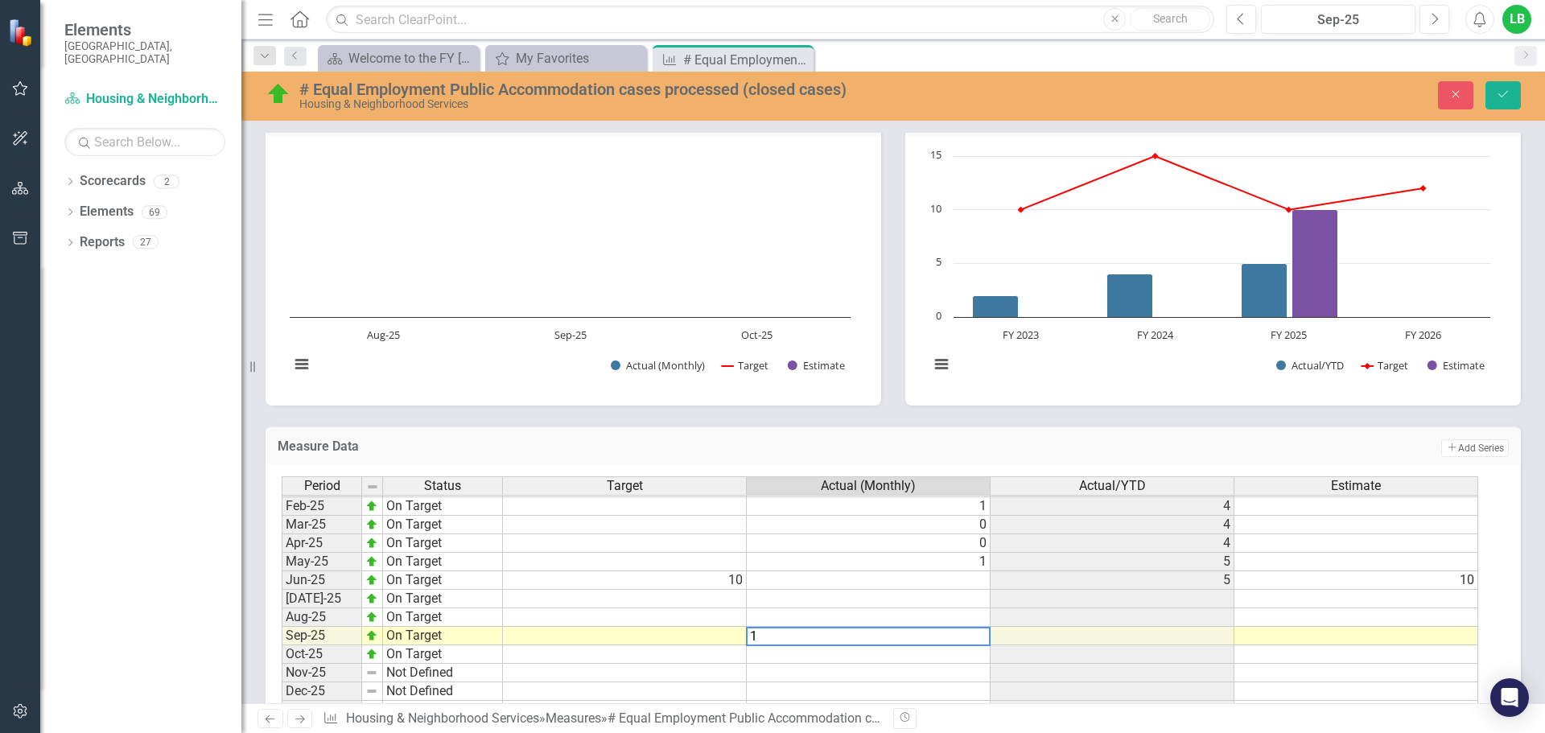
type textarea "1"
click at [866, 611] on td at bounding box center [869, 617] width 244 height 19
click at [1510, 93] on button "Save" at bounding box center [1503, 95] width 35 height 28
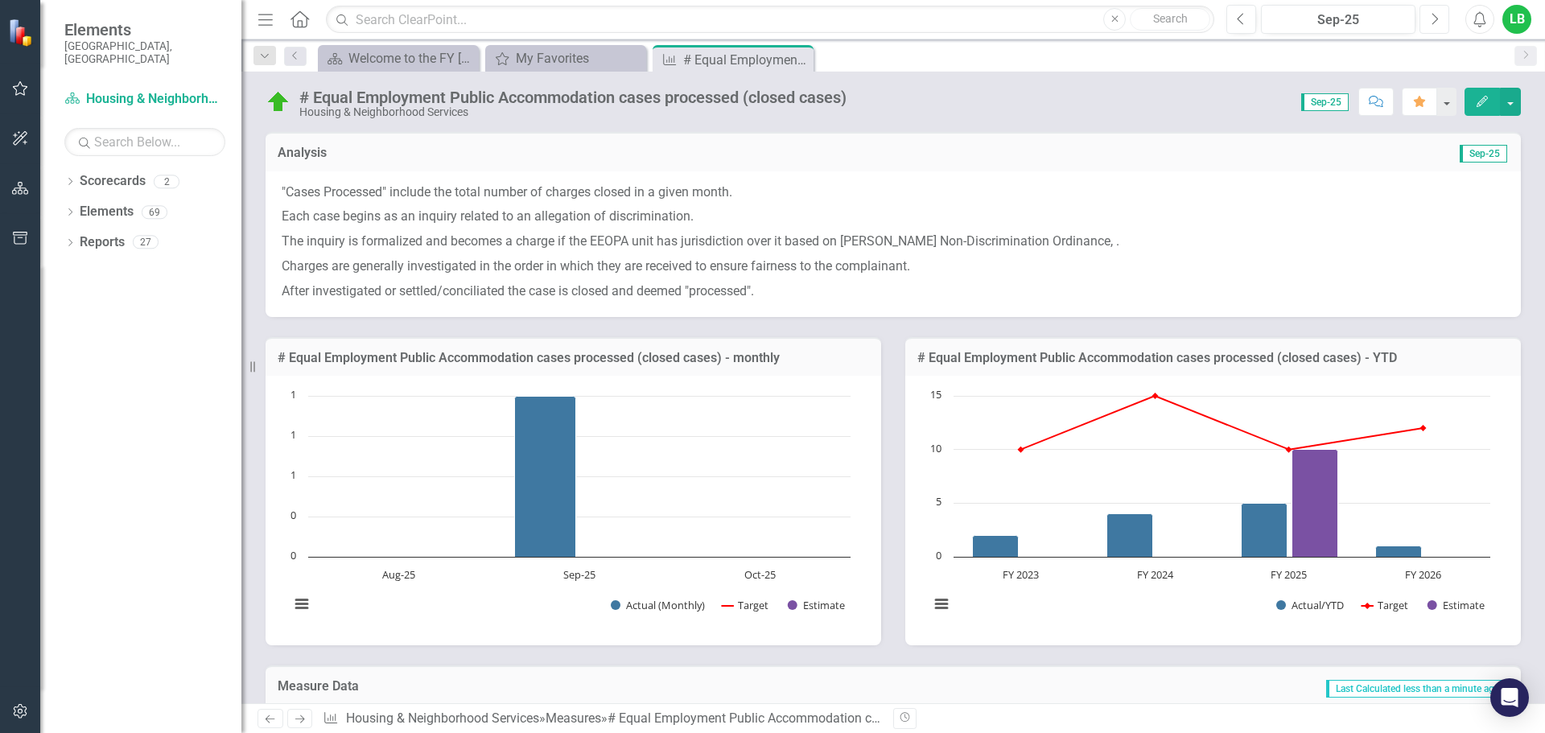
click at [1434, 17] on icon "Next" at bounding box center [1434, 19] width 9 height 14
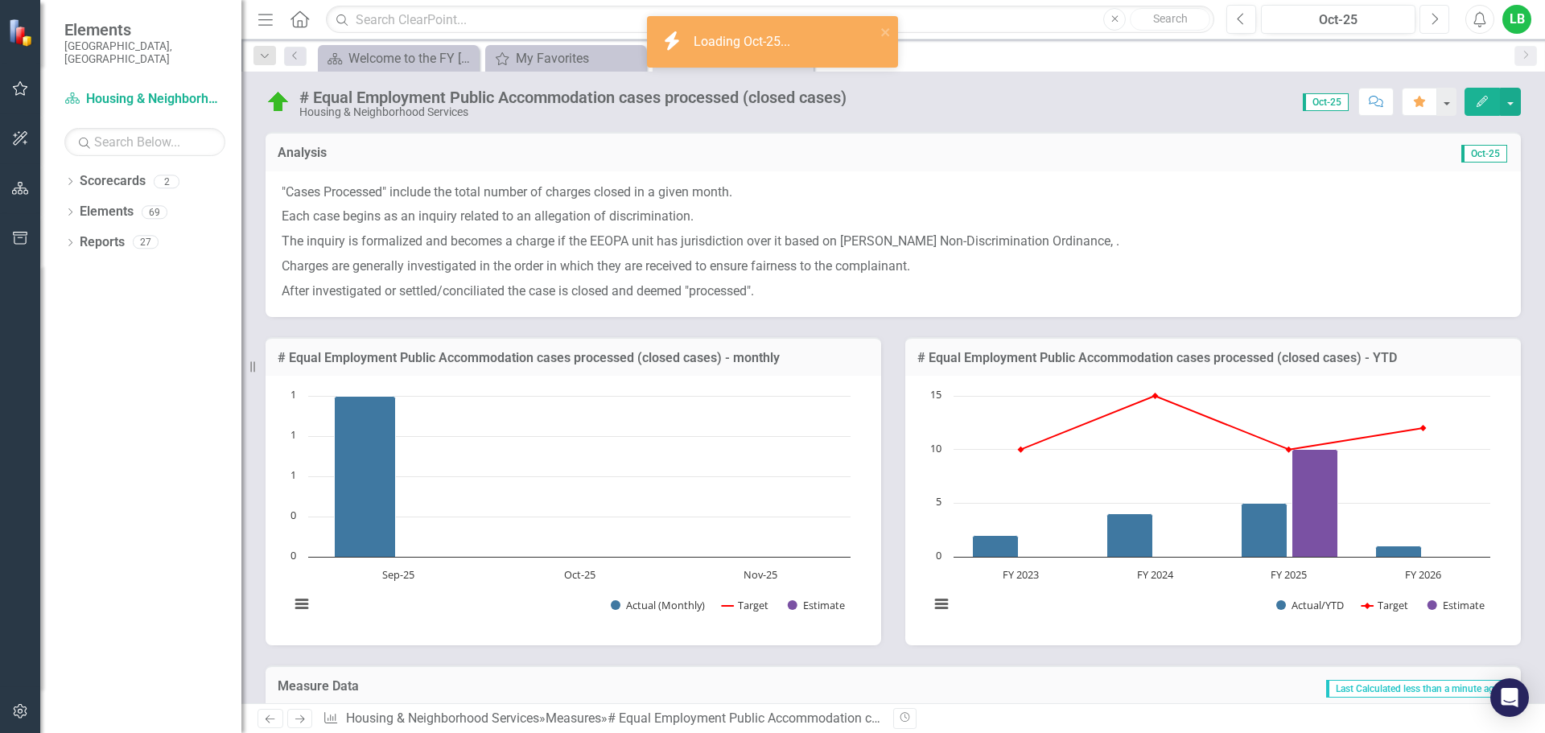
click at [1430, 18] on icon "Next" at bounding box center [1434, 19] width 9 height 14
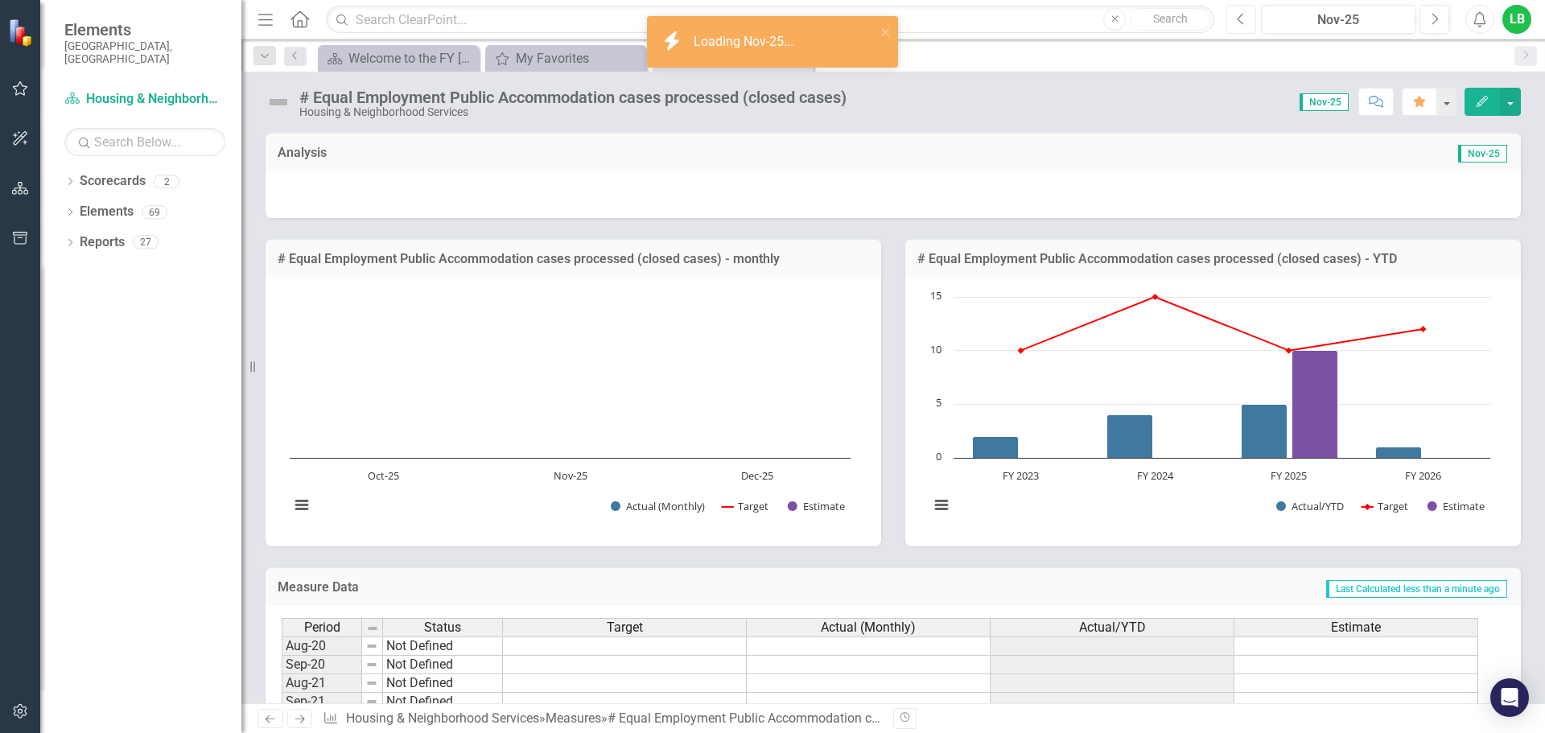
click at [1242, 22] on icon "Previous" at bounding box center [1241, 19] width 9 height 14
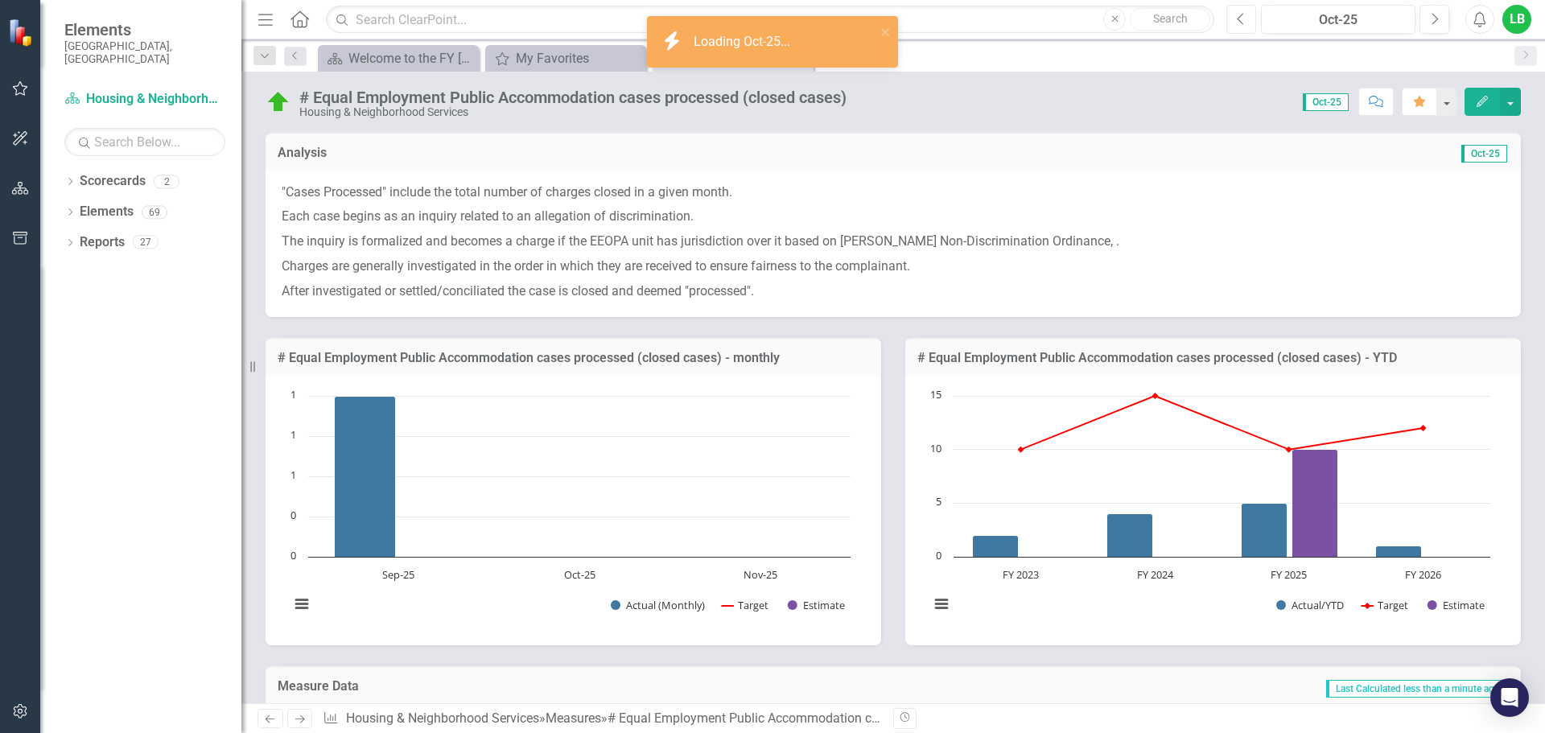
click at [1239, 23] on icon "Previous" at bounding box center [1241, 19] width 9 height 14
